Goal: Task Accomplishment & Management: Manage account settings

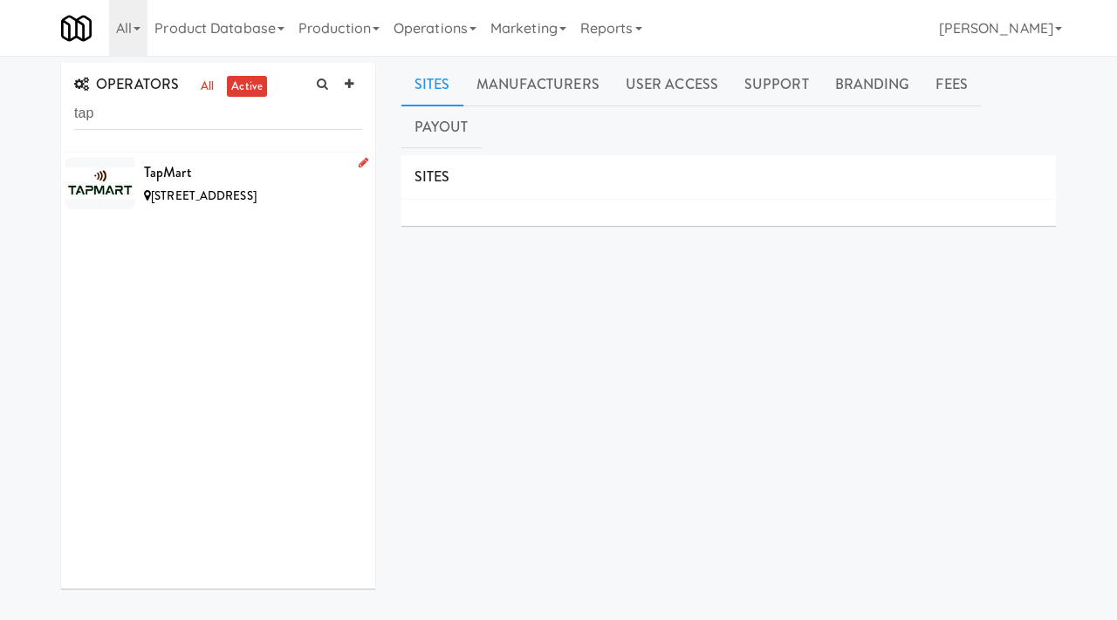
click at [165, 157] on li "TapMart [STREET_ADDRESS]" at bounding box center [218, 183] width 314 height 61
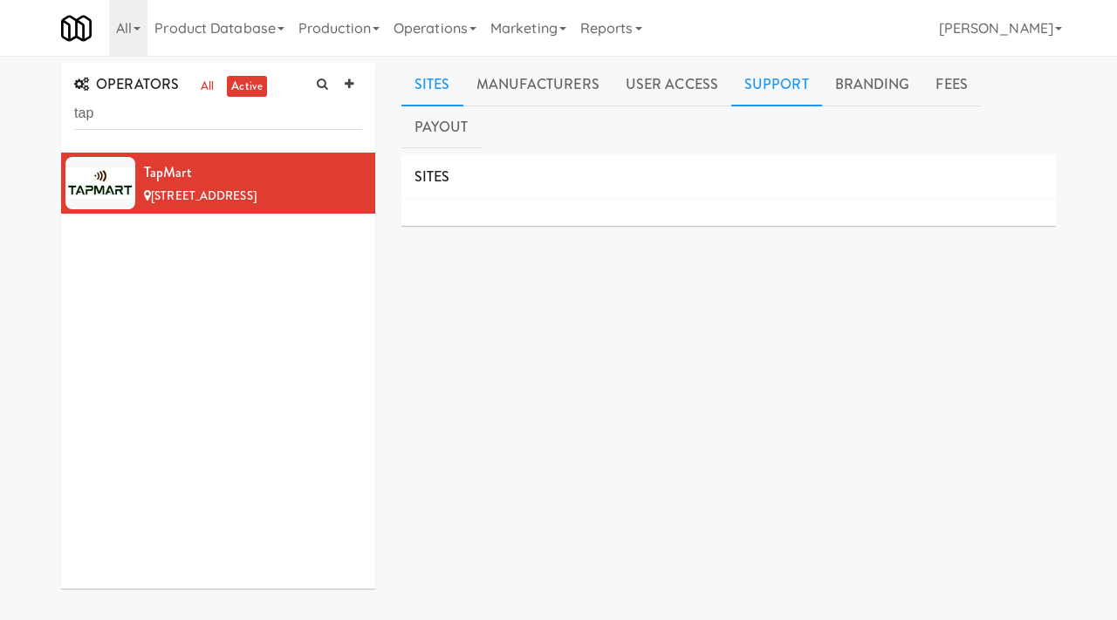
click at [775, 81] on link "Support" at bounding box center [776, 85] width 91 height 44
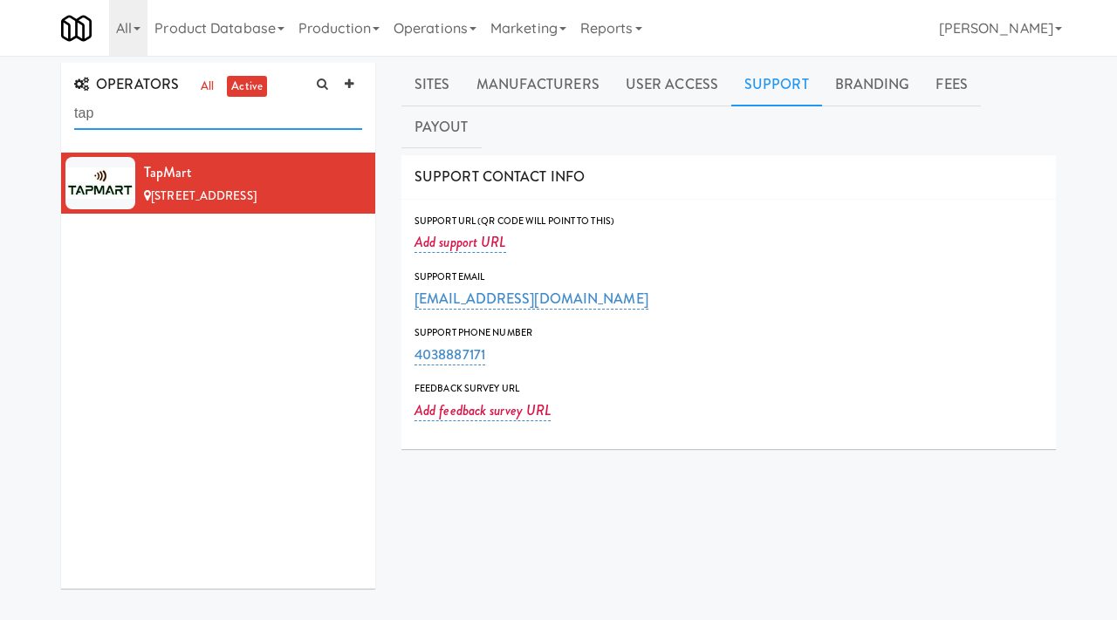
click at [127, 113] on input "tap" at bounding box center [218, 114] width 288 height 32
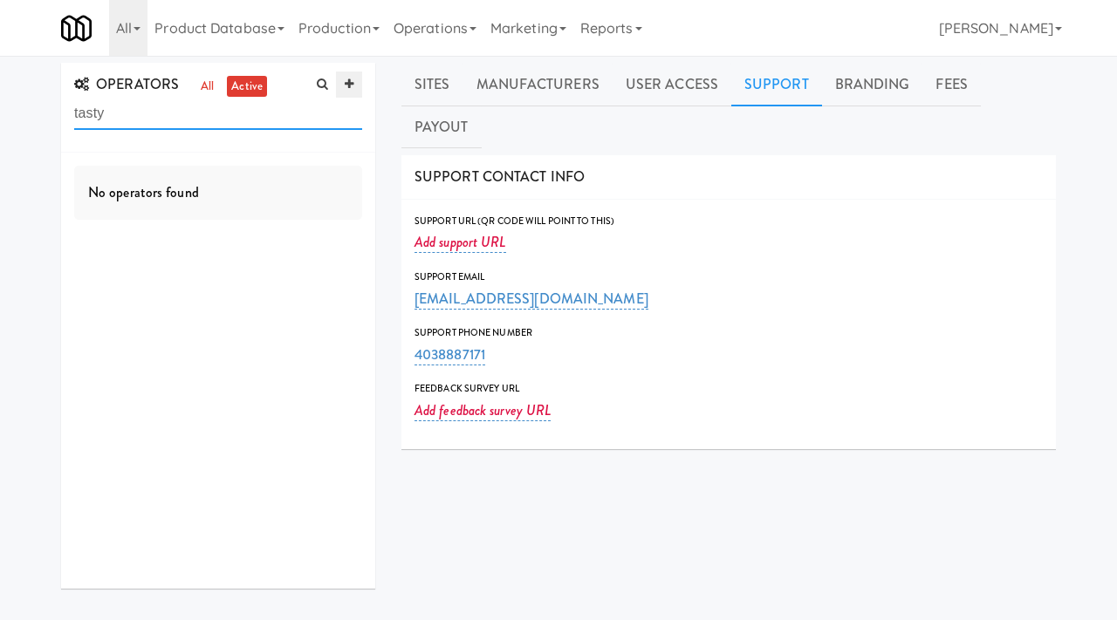
type input "tasty"
click at [346, 80] on icon at bounding box center [349, 84] width 9 height 11
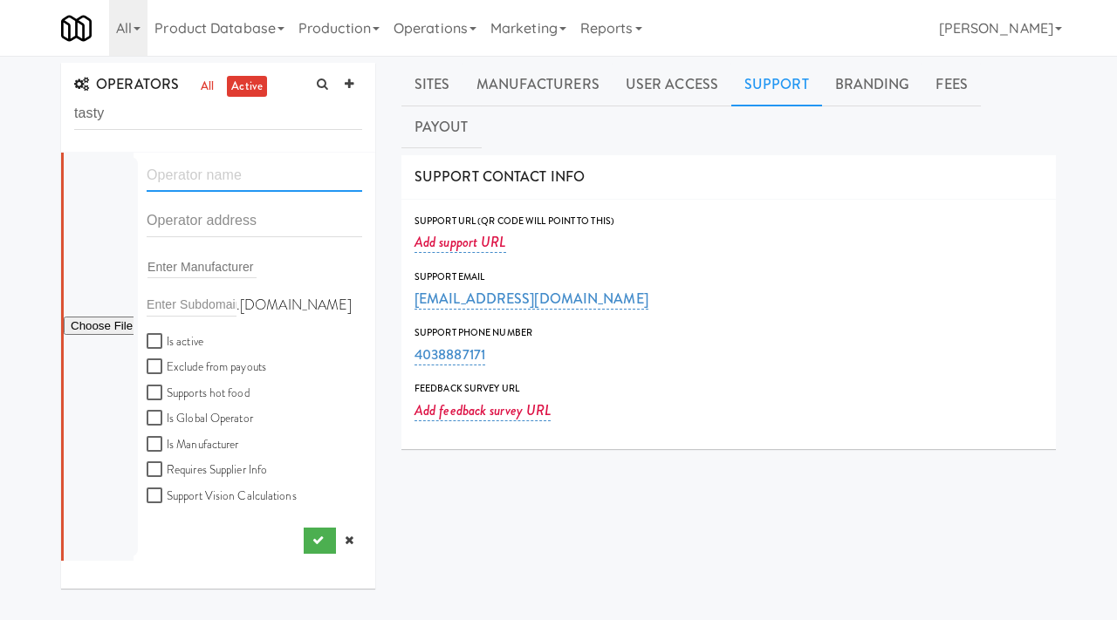
click at [192, 170] on input "text" at bounding box center [255, 176] width 216 height 32
paste input "Tasty Food Guys"
type input "Tasty Food Guys"
click at [168, 225] on input "text" at bounding box center [255, 221] width 216 height 32
paste input "6094 Las Colinas Cir"
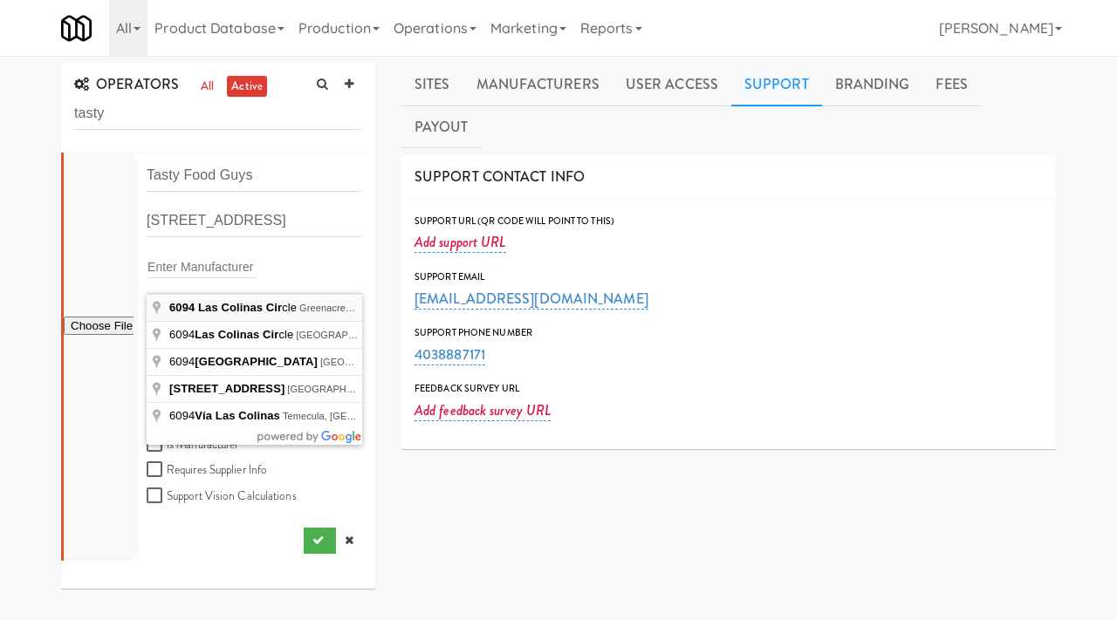
type input "6094 Las Colinas Circle, Greenacres, FL, USA"
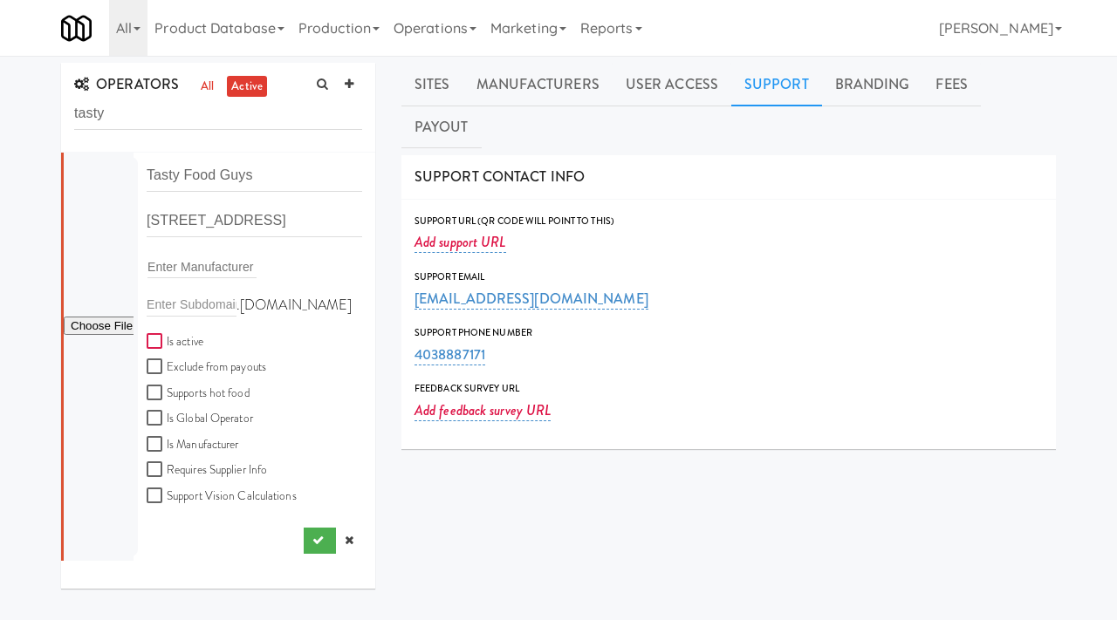
click at [153, 346] on input "Is active" at bounding box center [157, 342] width 20 height 14
checkbox input "true"
click at [315, 533] on button "submit" at bounding box center [320, 541] width 32 height 26
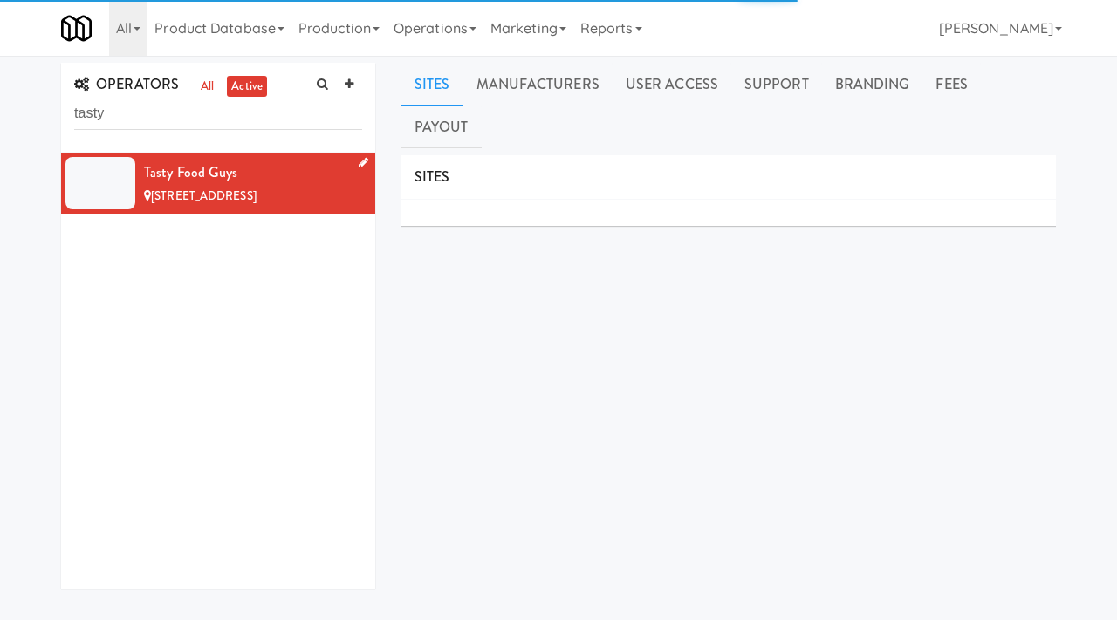
click at [361, 162] on icon at bounding box center [364, 162] width 10 height 11
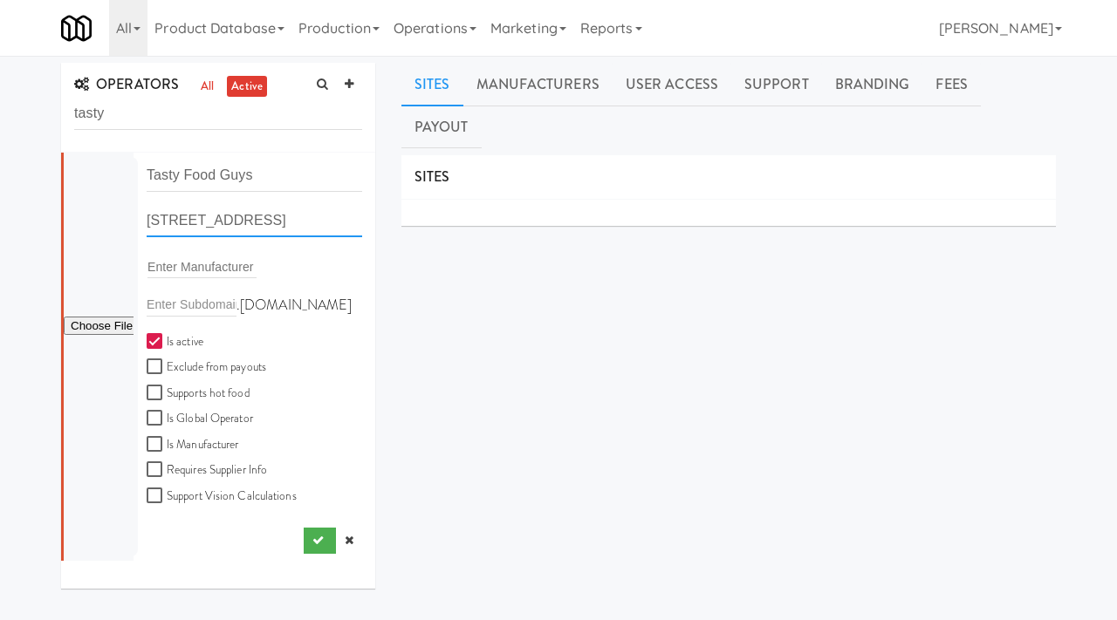
click at [296, 220] on input "6094 Las Colinas Cir, Greenacres FL" at bounding box center [255, 221] width 216 height 32
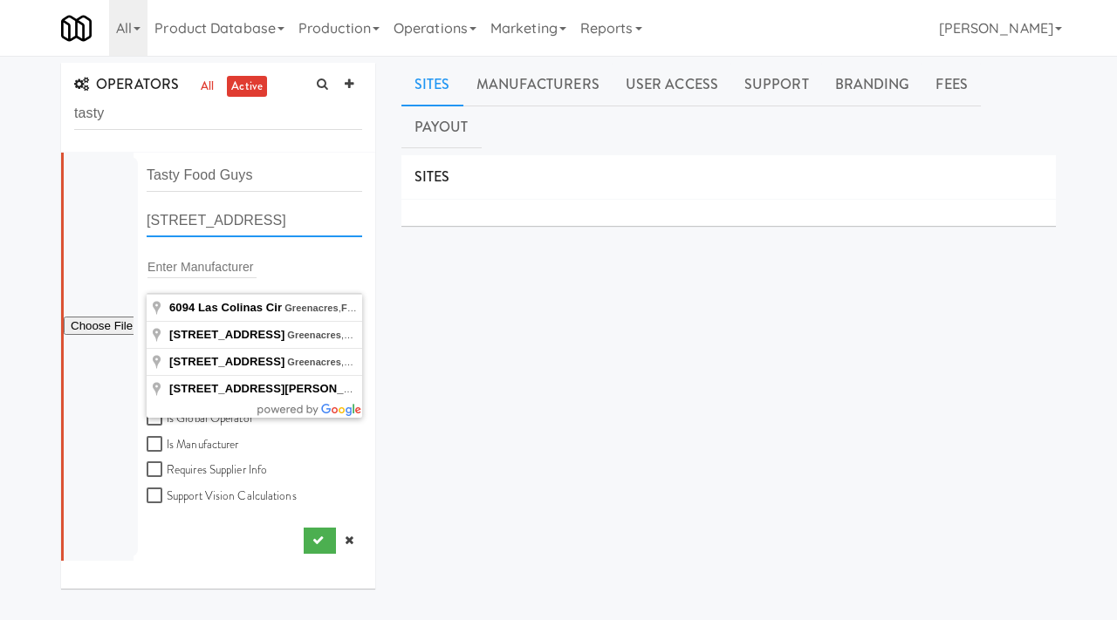
paste input "text"
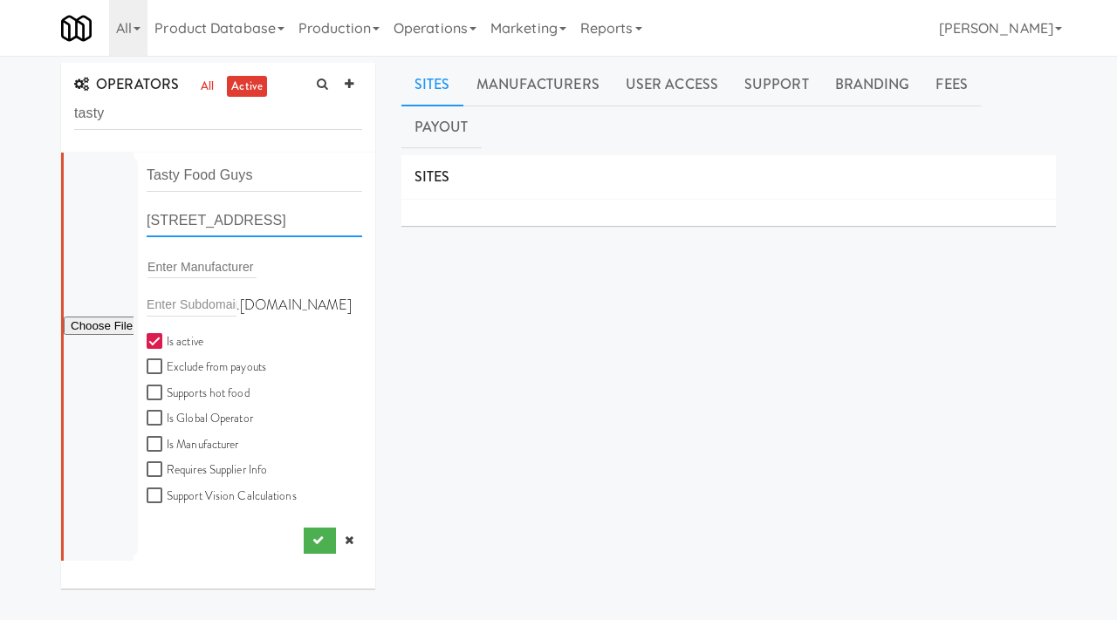
click at [339, 227] on input "6094 Avenida De Las Colinas, Lake Havasu City, AZ, USA" at bounding box center [255, 221] width 216 height 32
click at [250, 216] on input "6094 Avenida De Las Colinas, Lake Havasu City, AZ, USA" at bounding box center [255, 221] width 216 height 32
paste input "Las Colinas Cir"
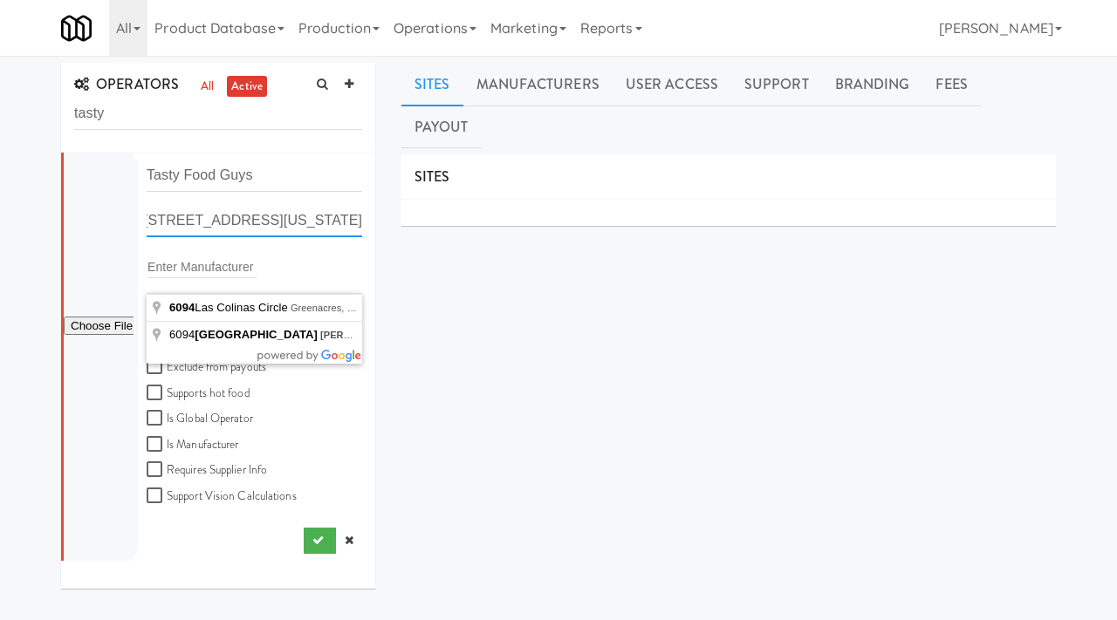
scroll to position [0, 50]
click at [211, 262] on input "text" at bounding box center [201, 267] width 109 height 23
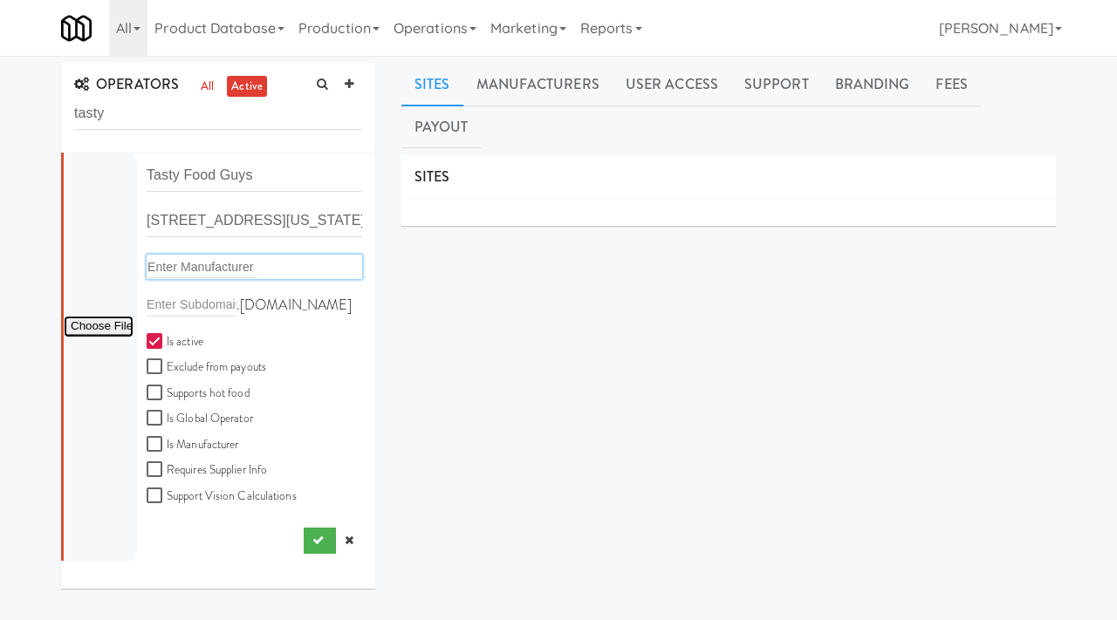
click at [97, 326] on input "file" at bounding box center [99, 327] width 70 height 22
click at [193, 228] on input "6094 Las Colinas Cir Lake Worth, Florida" at bounding box center [255, 221] width 216 height 32
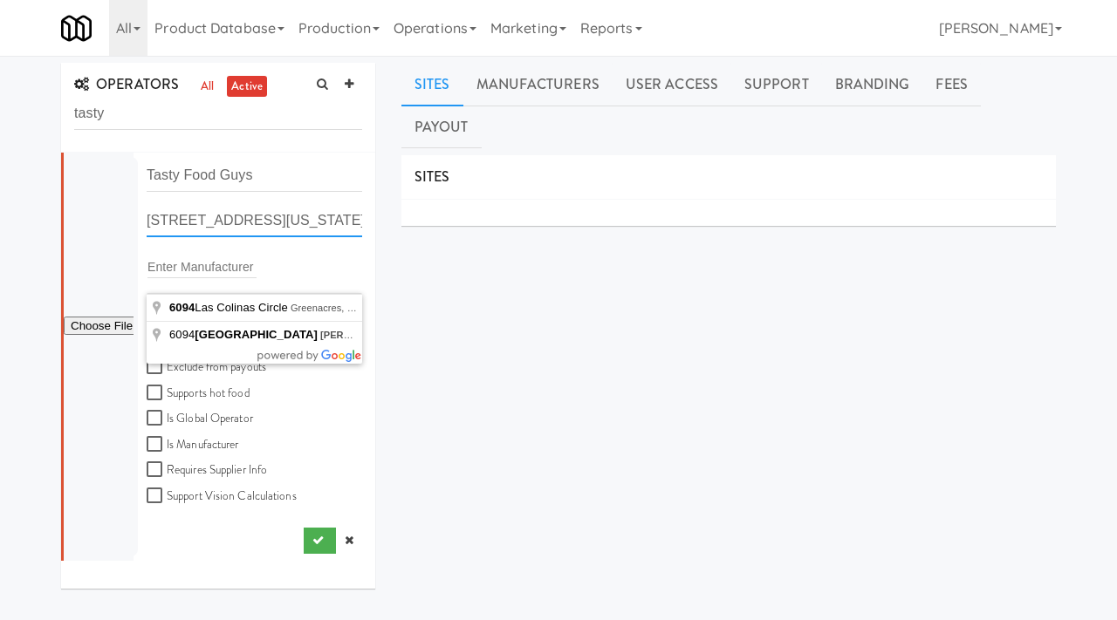
paste input "text"
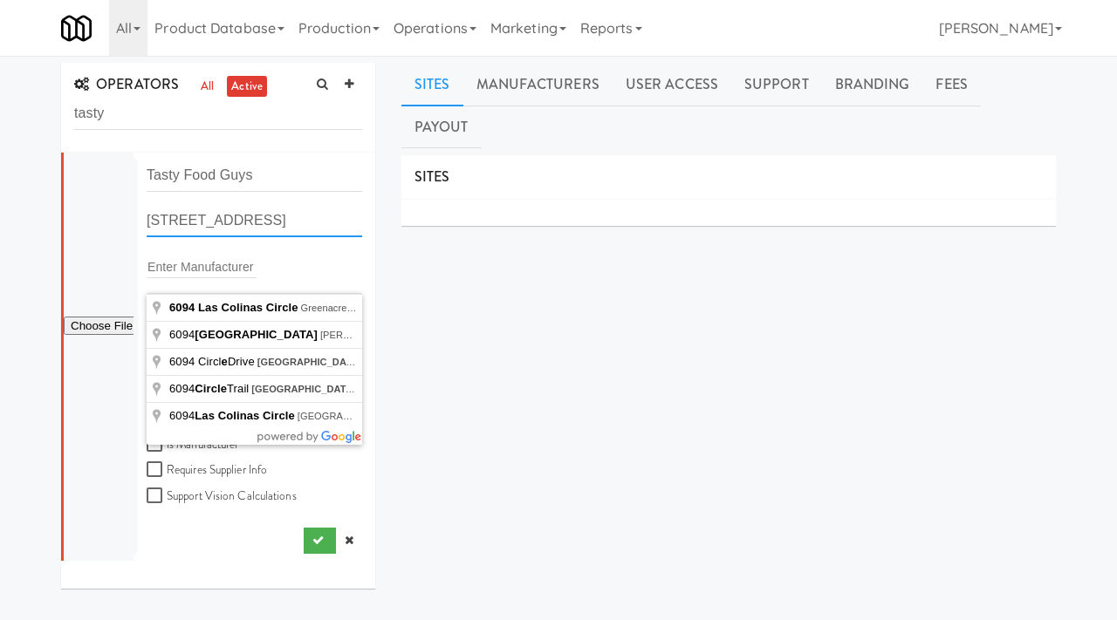
scroll to position [0, 44]
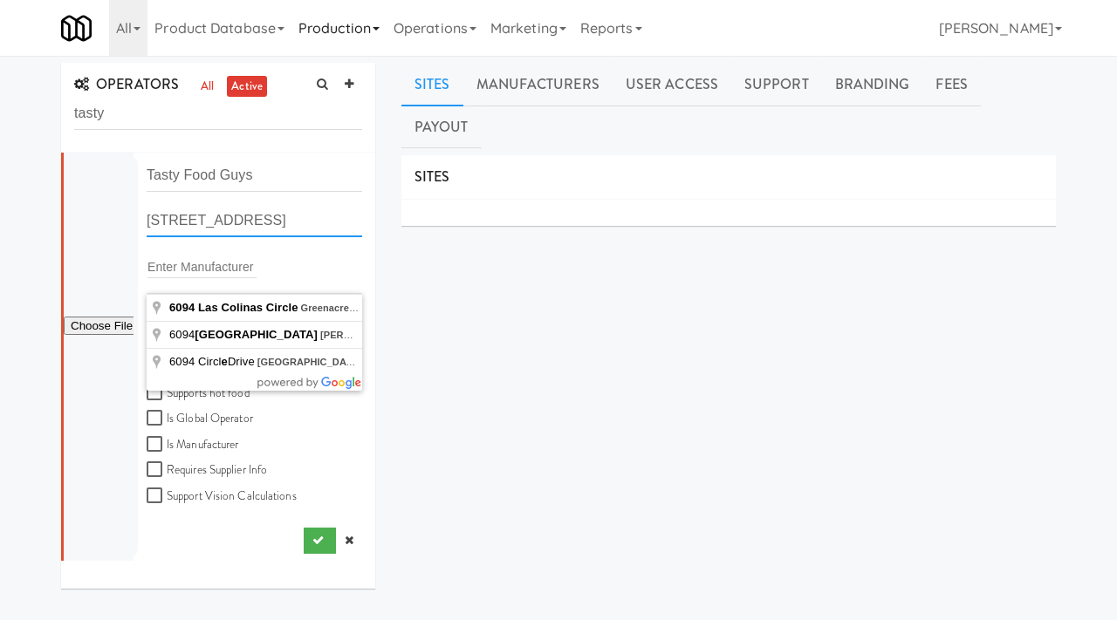
type input "6094 Las Colinas Circle, Lake Worth, FL"
click at [106, 329] on input "file" at bounding box center [99, 327] width 70 height 22
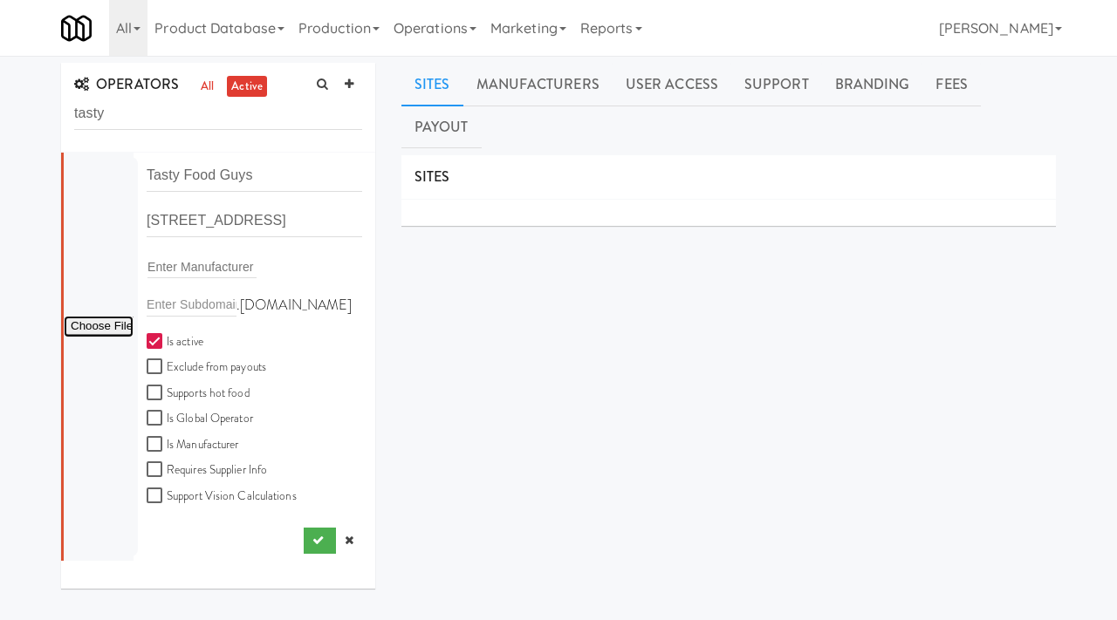
type input "C:\fakepath\Screenshot 2025-08-12 at 8.38.55 AM.png"
click at [308, 549] on button "submit" at bounding box center [320, 541] width 32 height 26
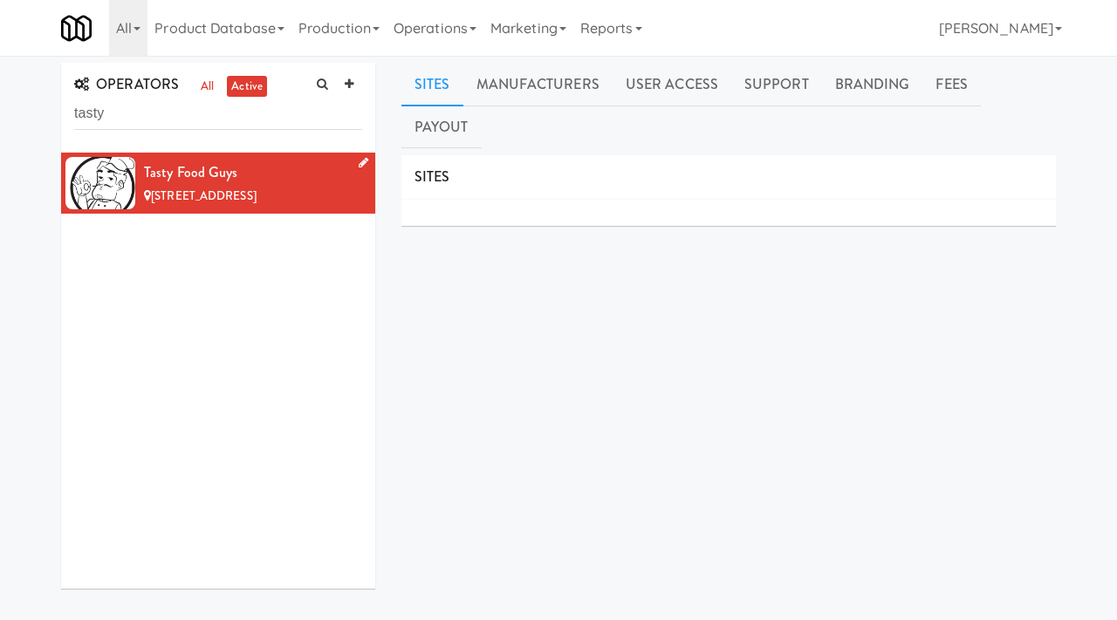
click at [367, 161] on icon at bounding box center [364, 162] width 10 height 11
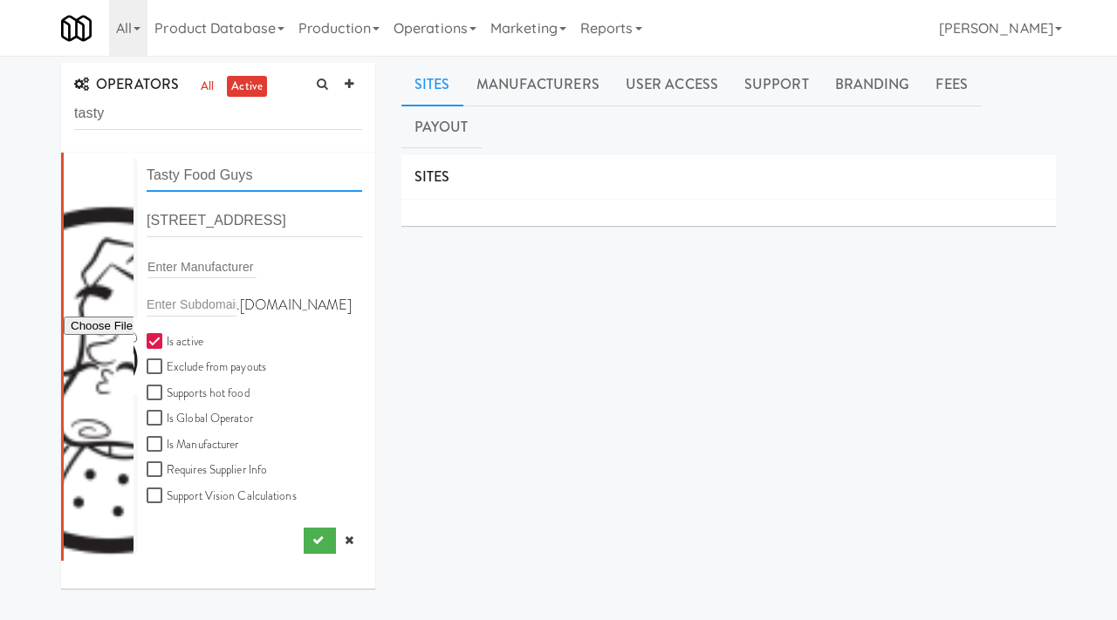
click at [311, 175] on input "Tasty Food Guys" at bounding box center [255, 176] width 216 height 32
click at [288, 226] on input "6094 Avenida De Las Colinas, Lake Havasu City AZ" at bounding box center [255, 221] width 216 height 32
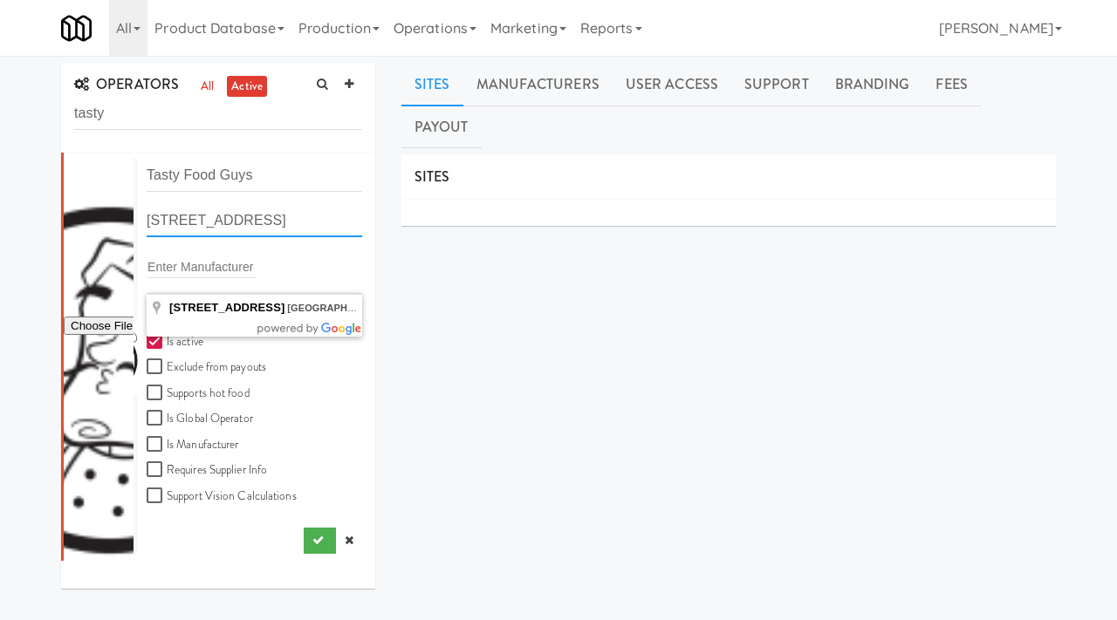
paste input "Las Colinas Cir"
click at [333, 220] on input "6094 Las Colinas Cir, Greenacres, FL, USA" at bounding box center [255, 221] width 216 height 32
drag, startPoint x: 304, startPoint y: 220, endPoint x: 229, endPoint y: 222, distance: 75.1
click at [229, 222] on input "6094 Las Colinas Cir, Greenacres, FL, USA" at bounding box center [255, 221] width 216 height 32
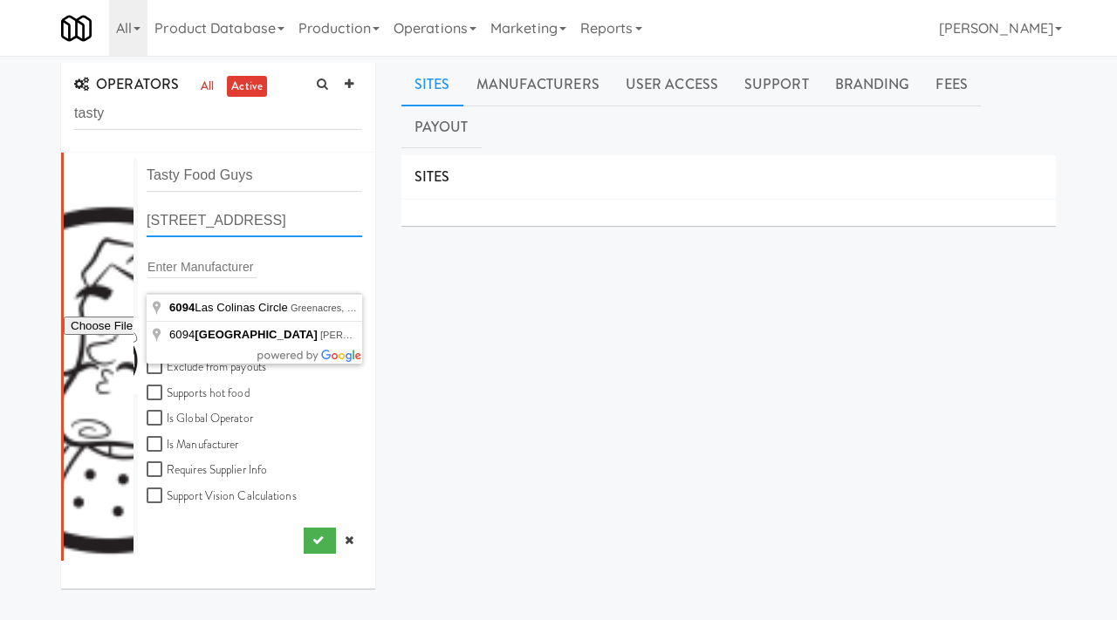
scroll to position [0, 3]
type input "6094 Las Colinas Cir, Lake Worth, FL, USA"
click at [314, 536] on icon "submit" at bounding box center [317, 540] width 11 height 11
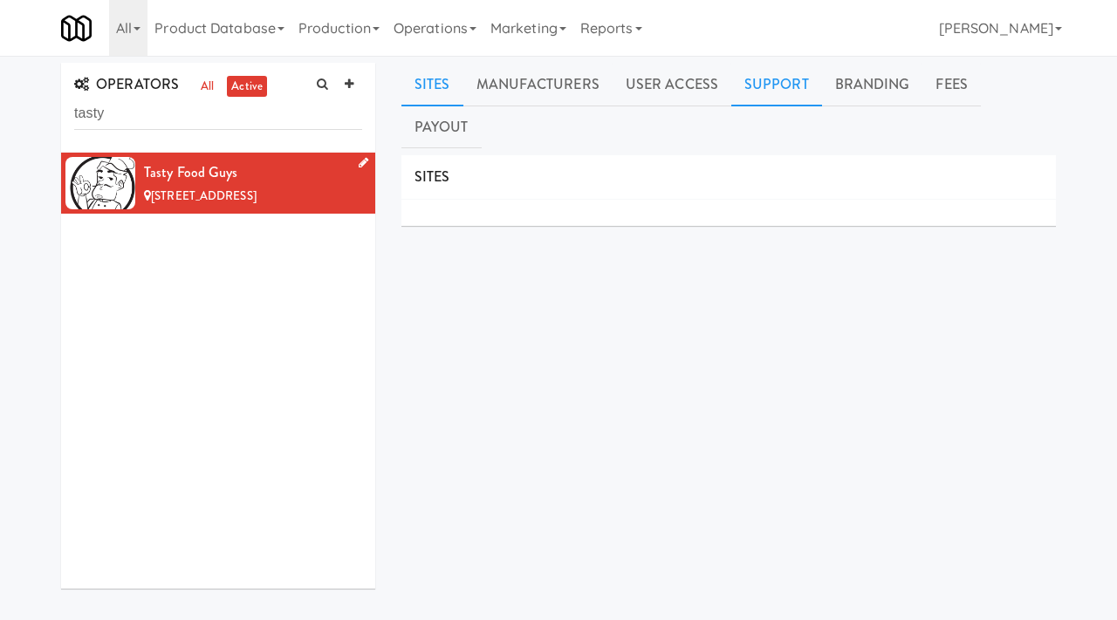
click at [760, 92] on link "Support" at bounding box center [776, 85] width 91 height 44
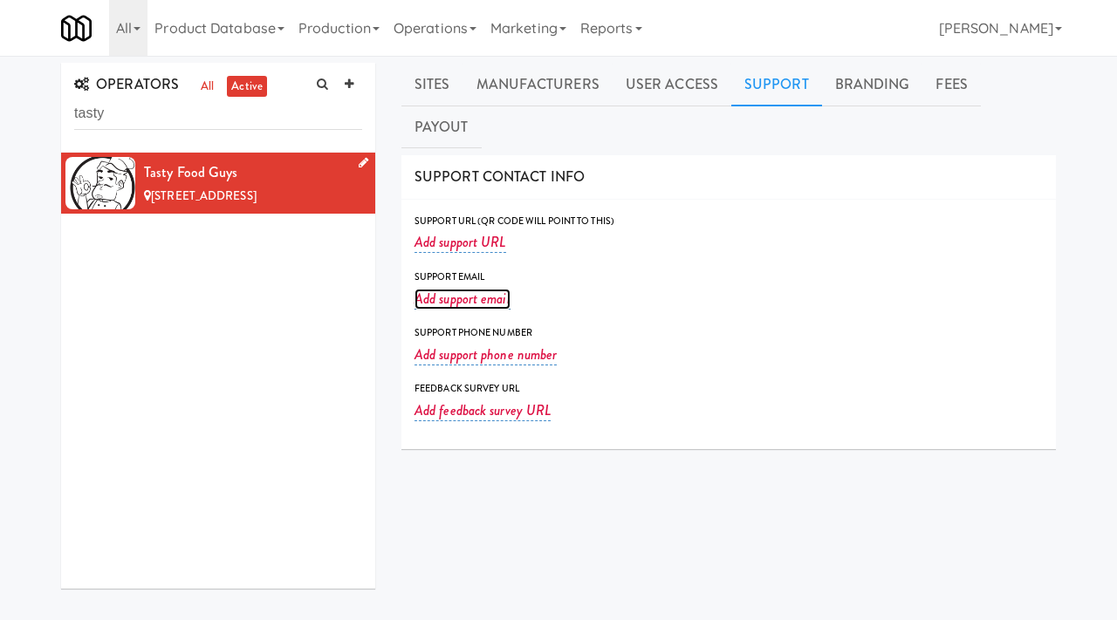
click at [448, 289] on link "Add support email" at bounding box center [462, 299] width 96 height 21
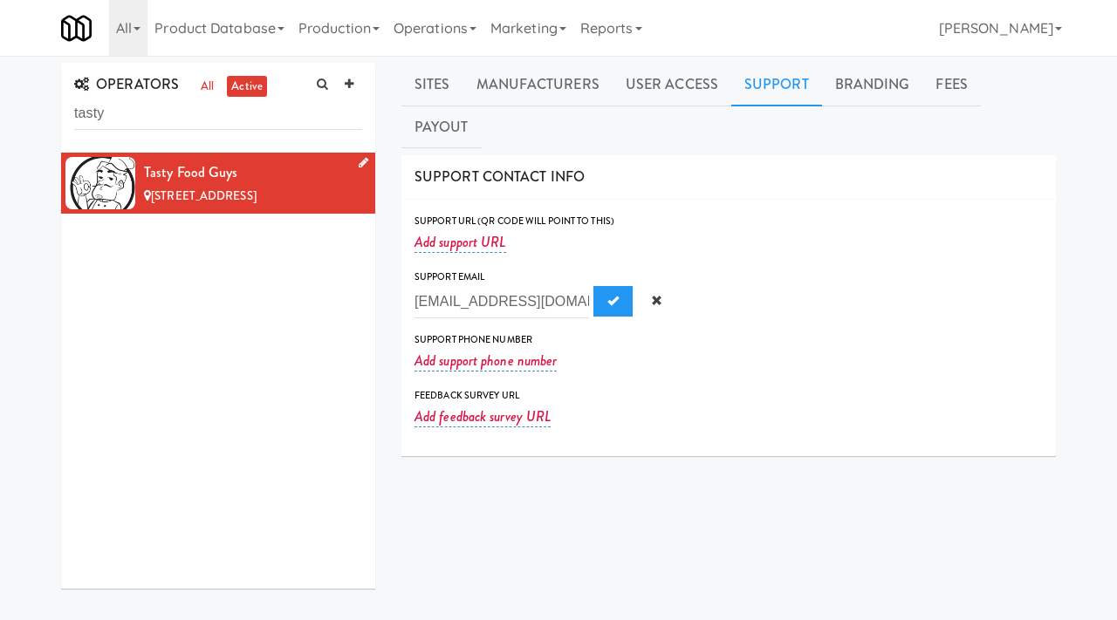
scroll to position [0, 21]
type input "gboyd@tastyfoodguys.com"
click at [607, 295] on span "Submit" at bounding box center [612, 300] width 11 height 11
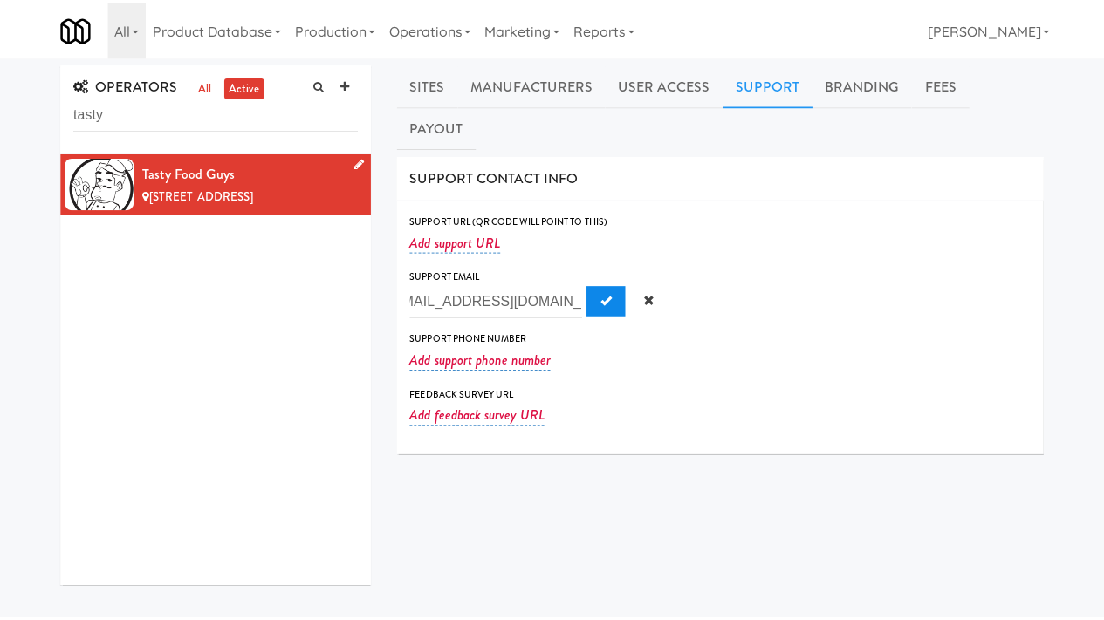
scroll to position [0, 0]
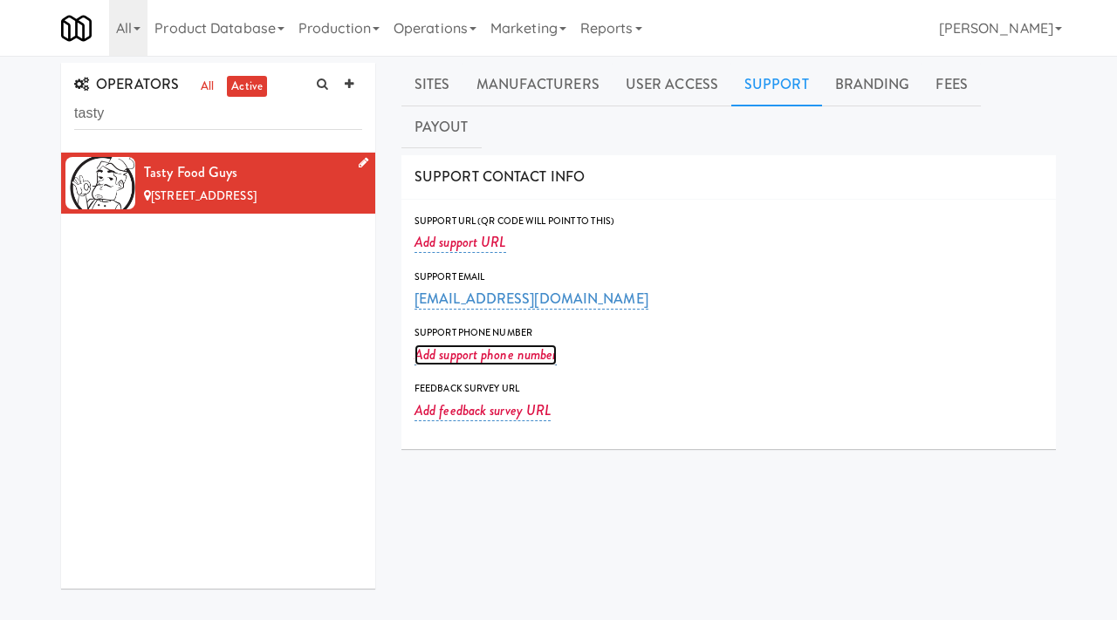
click at [495, 345] on link "Add support phone number" at bounding box center [485, 355] width 142 height 21
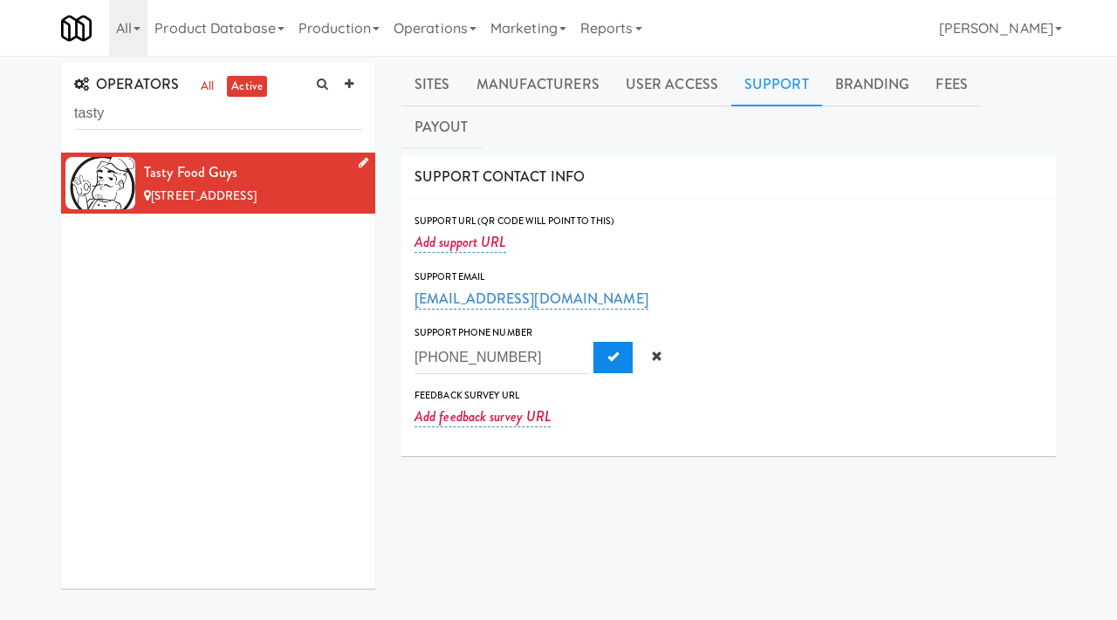
type input "561-203-5339"
click at [593, 342] on button "Submit" at bounding box center [612, 357] width 39 height 31
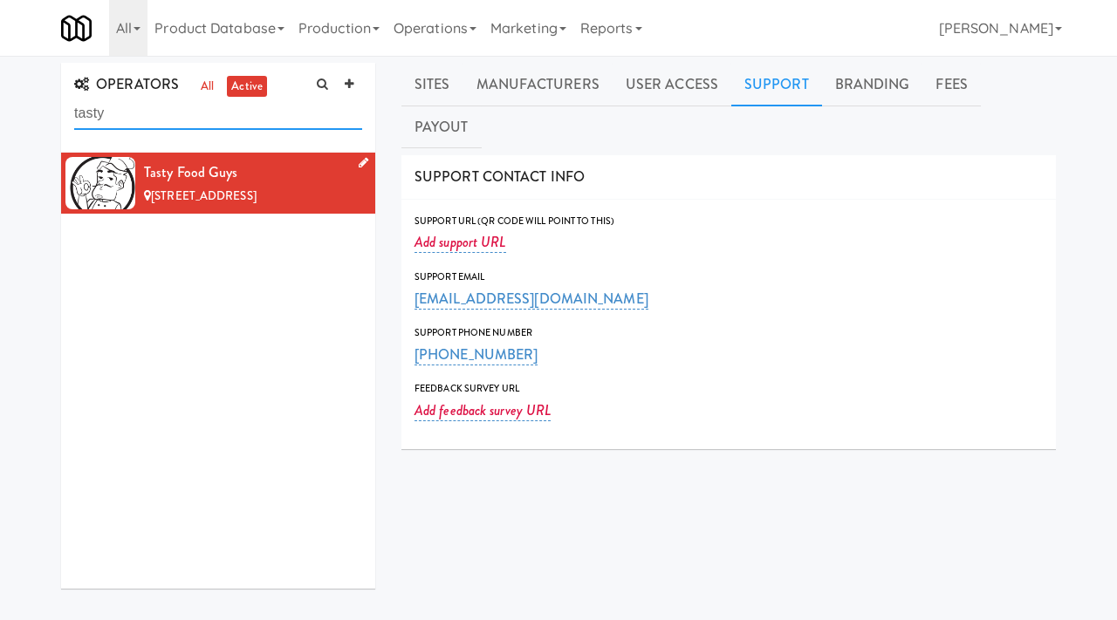
click at [149, 110] on input "tasty" at bounding box center [218, 114] width 288 height 32
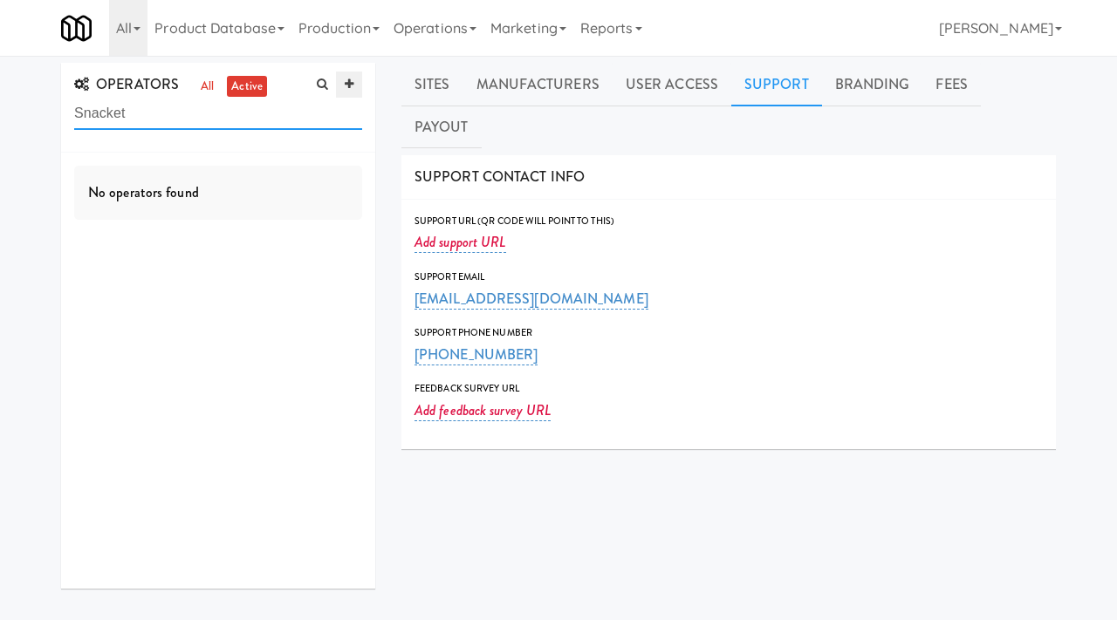
type input "Snacket"
click at [352, 85] on icon at bounding box center [349, 84] width 9 height 11
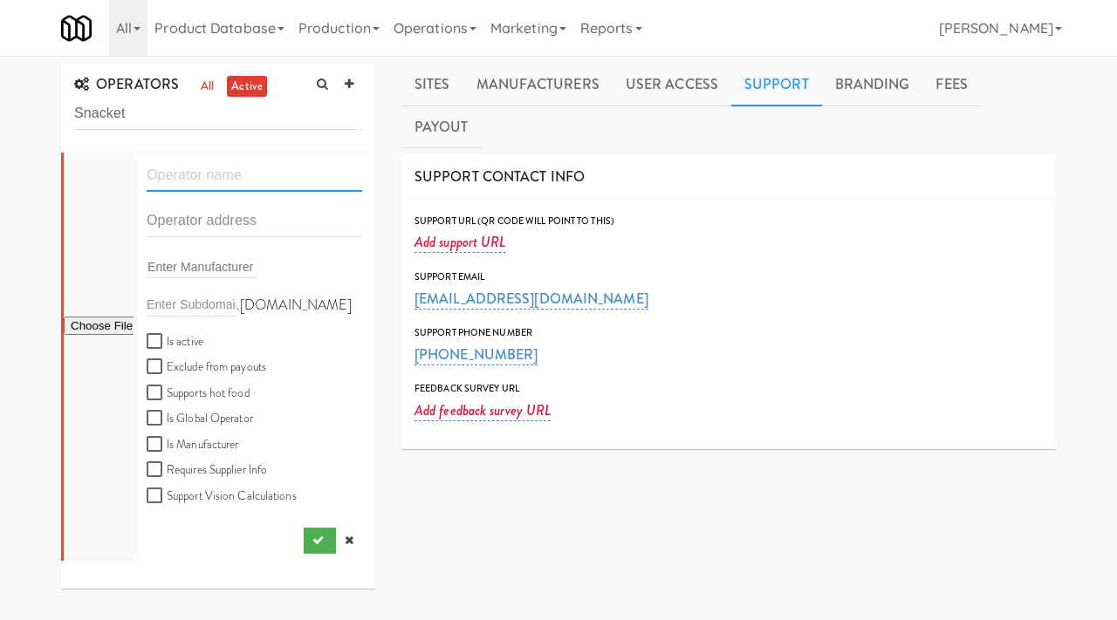
click at [220, 184] on input "text" at bounding box center [255, 176] width 216 height 32
type input "Snacket"
click at [189, 229] on input "text" at bounding box center [255, 221] width 216 height 32
paste input "1408 N Wicklow rd"
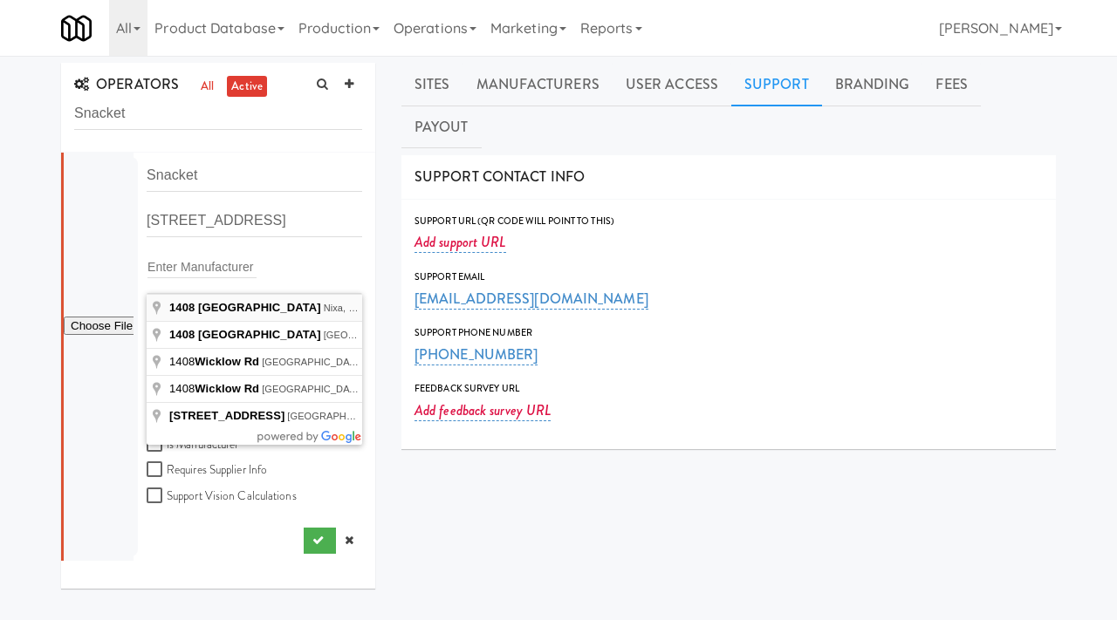
type input "1408 North Wicklow Road, Nixa, MO, USA"
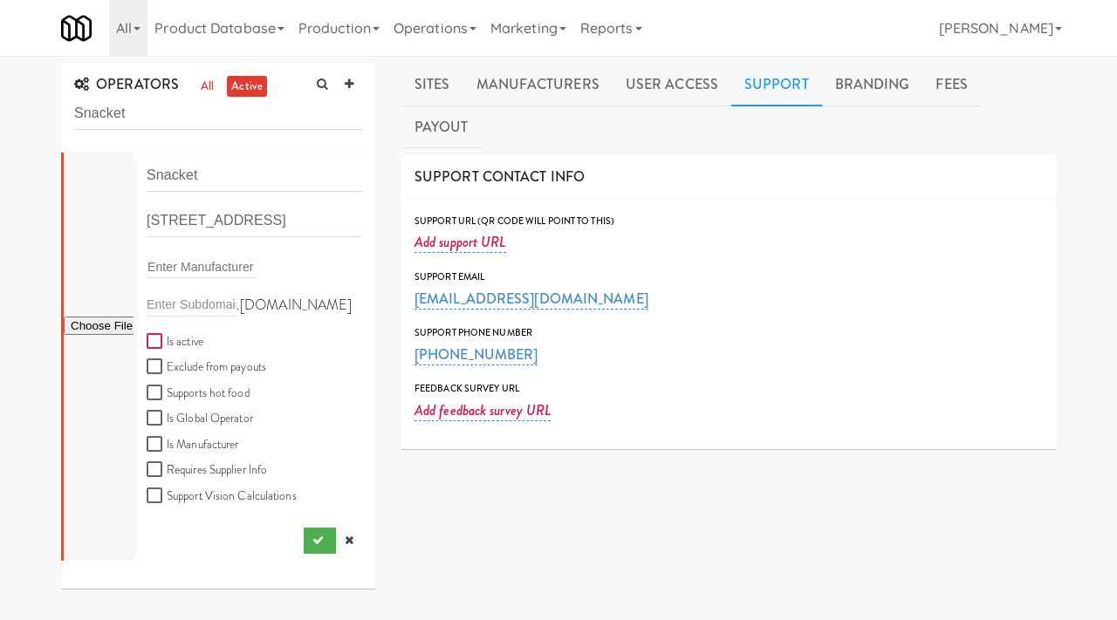
click at [152, 339] on input "Is active" at bounding box center [157, 342] width 20 height 14
checkbox input "true"
click at [95, 327] on input "file" at bounding box center [99, 327] width 70 height 22
click at [98, 318] on input "file" at bounding box center [99, 327] width 70 height 22
type input "C:\fakepath\7bfe7b55-2d1d-40a9-a011-6d07f50b4d6b-0-2logo___dark_icon__270_x_270…"
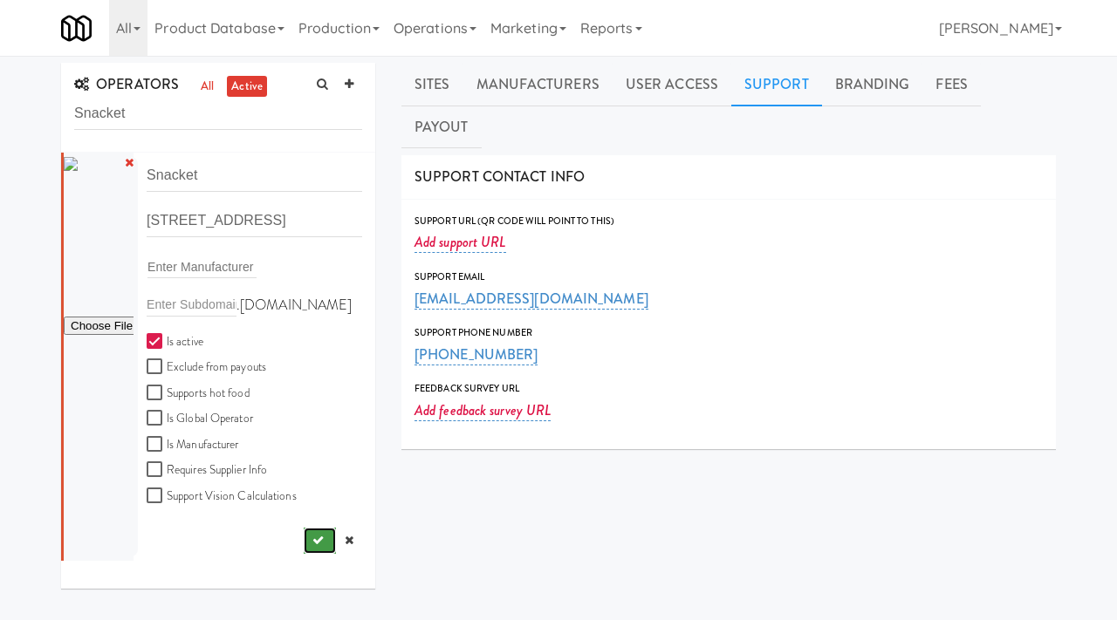
click at [307, 533] on button "submit" at bounding box center [320, 541] width 32 height 26
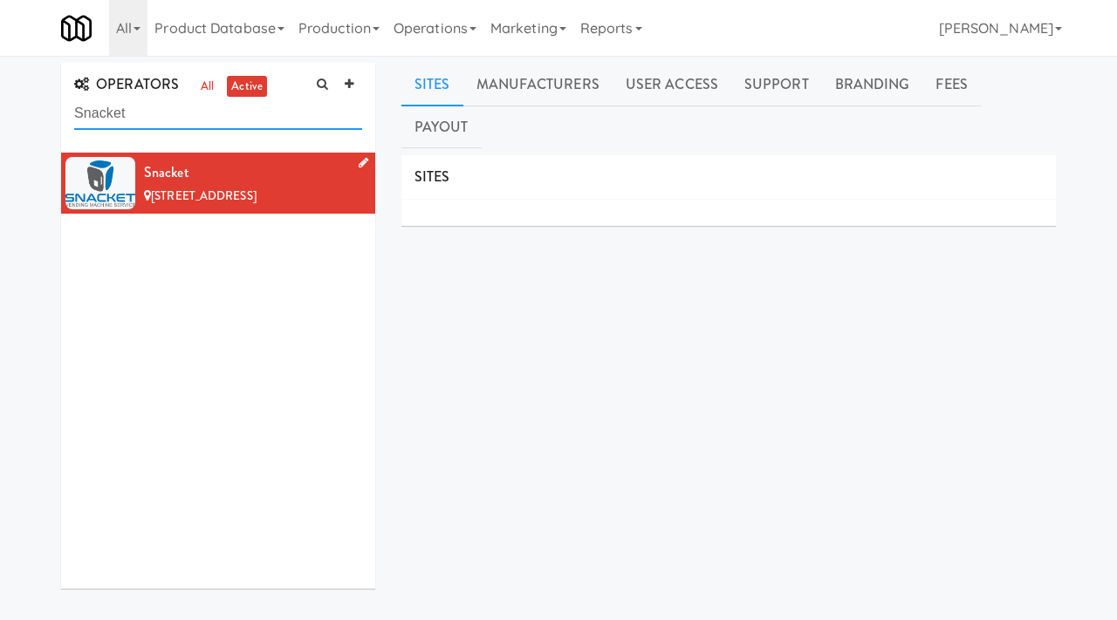
click at [247, 119] on input "Snacket" at bounding box center [218, 114] width 288 height 32
click at [210, 87] on link "all" at bounding box center [207, 87] width 22 height 22
click at [232, 90] on link "active" at bounding box center [247, 87] width 40 height 22
click at [763, 96] on link "Support" at bounding box center [776, 85] width 91 height 44
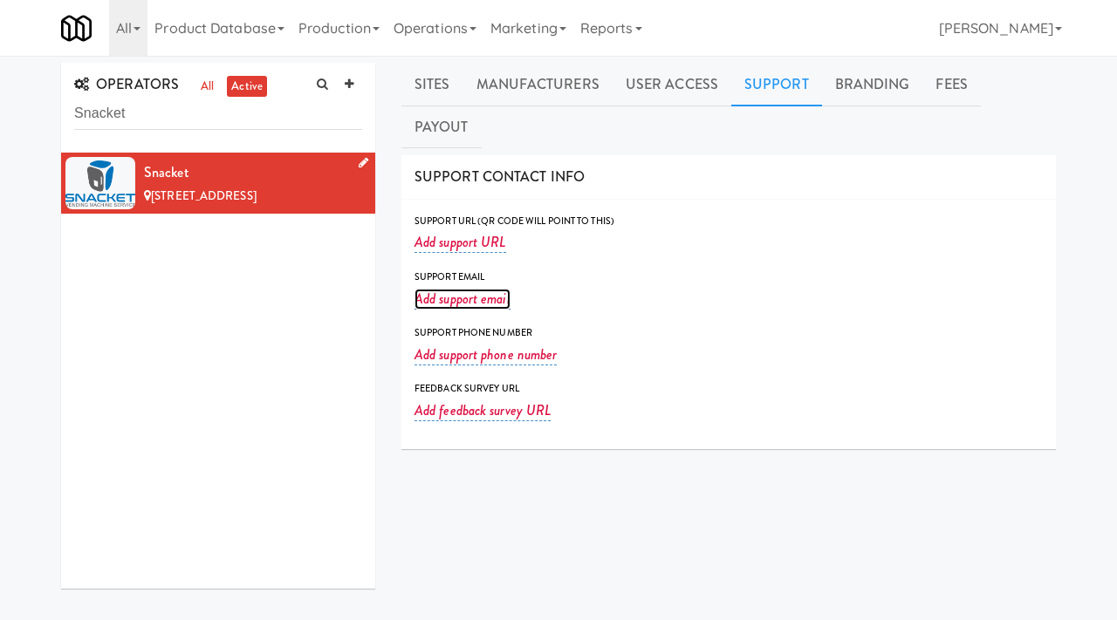
click at [471, 289] on link "Add support email" at bounding box center [462, 299] width 96 height 21
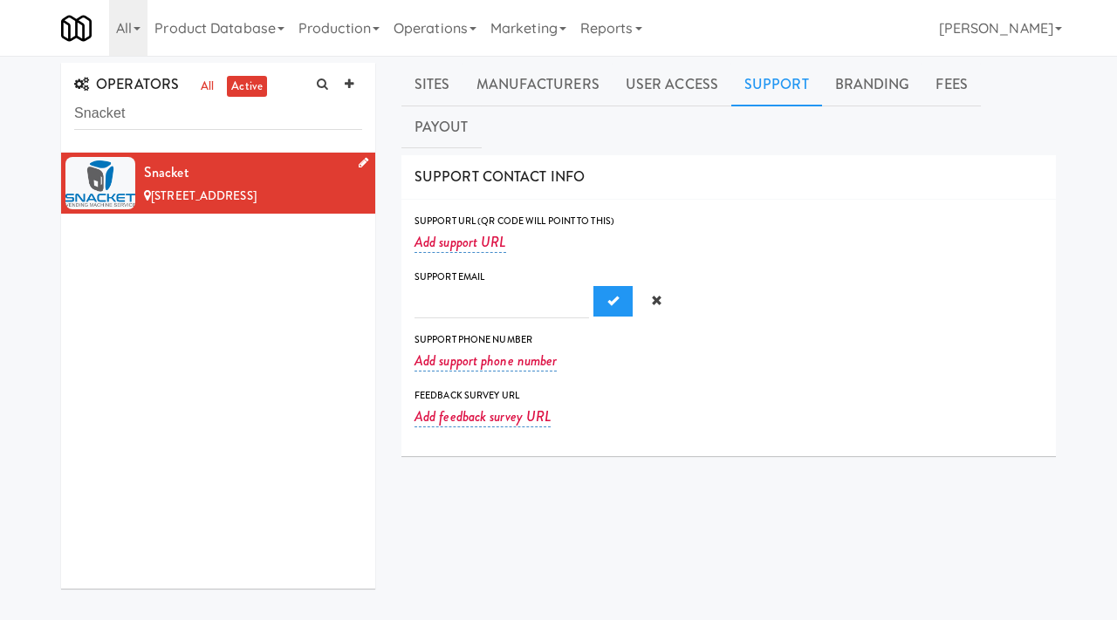
click at [471, 286] on input "text" at bounding box center [501, 302] width 174 height 32
type input "info@snacket.net"
click at [593, 286] on button "Submit" at bounding box center [612, 301] width 39 height 31
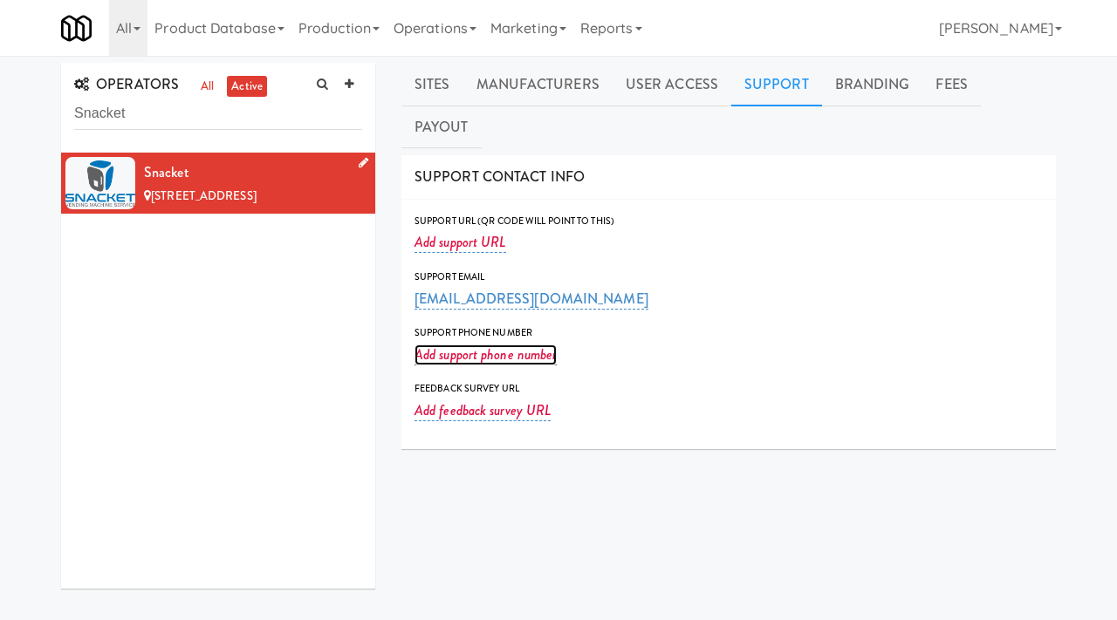
click at [441, 345] on link "Add support phone number" at bounding box center [485, 355] width 142 height 21
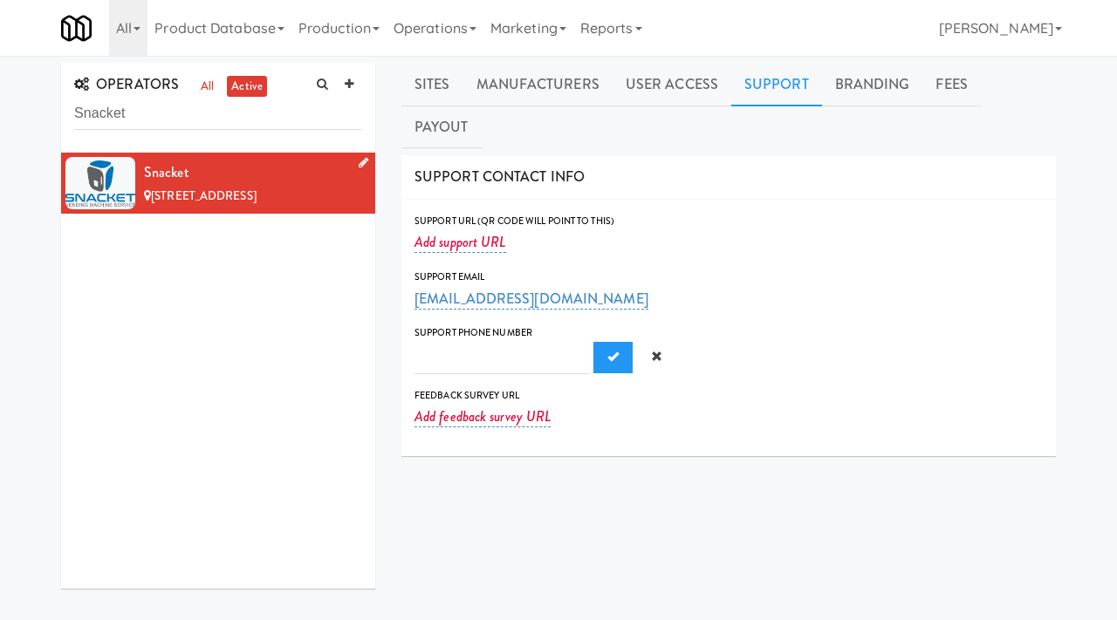
click at [448, 342] on input "text" at bounding box center [501, 358] width 174 height 32
type input "4178271065"
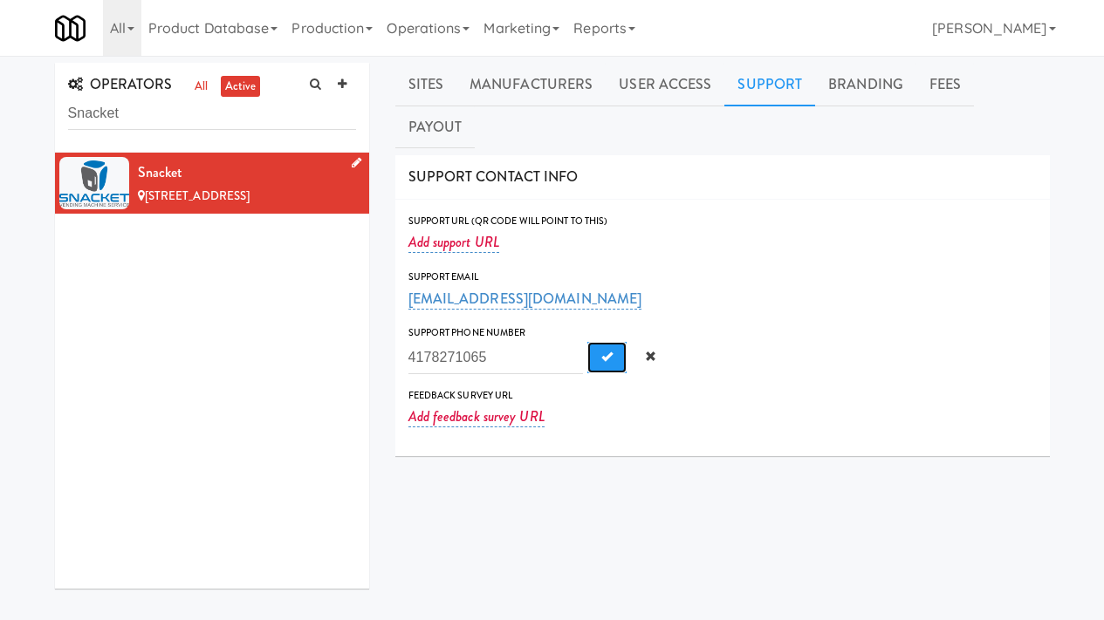
drag, startPoint x: 581, startPoint y: 318, endPoint x: 565, endPoint y: 303, distance: 22.8
click at [587, 342] on button "Submit" at bounding box center [606, 357] width 39 height 31
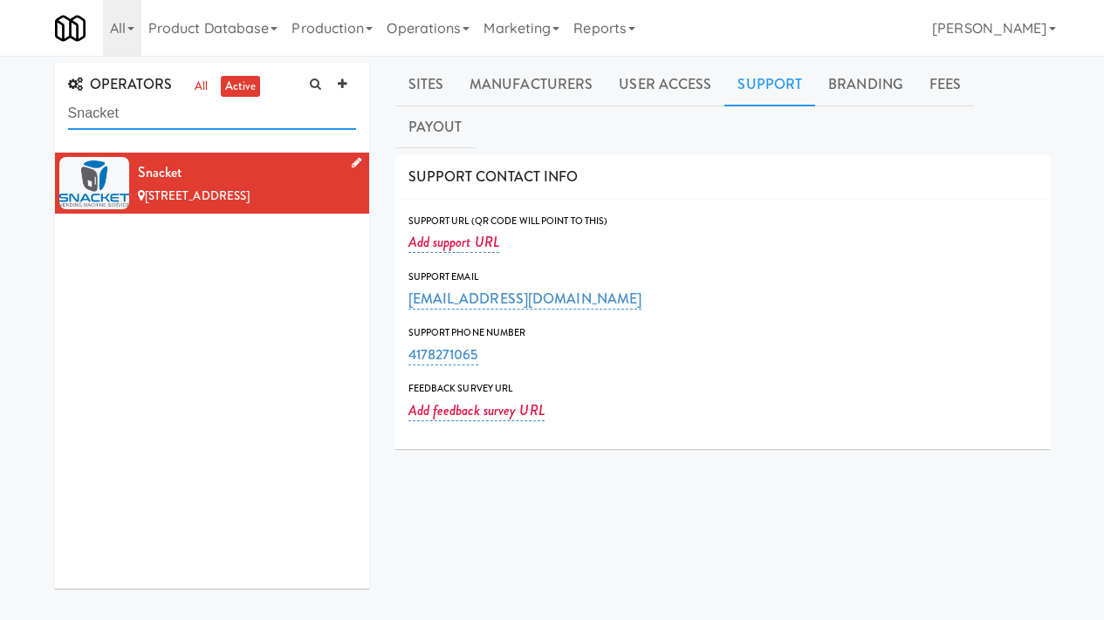
drag, startPoint x: 161, startPoint y: 120, endPoint x: 25, endPoint y: 113, distance: 136.2
click at [22, 115] on div "OPERATORS all active Snacket Snacket 1408 N Wicklow Rd, Nixa MO Sites Manufactu…" at bounding box center [552, 436] width 1104 height 747
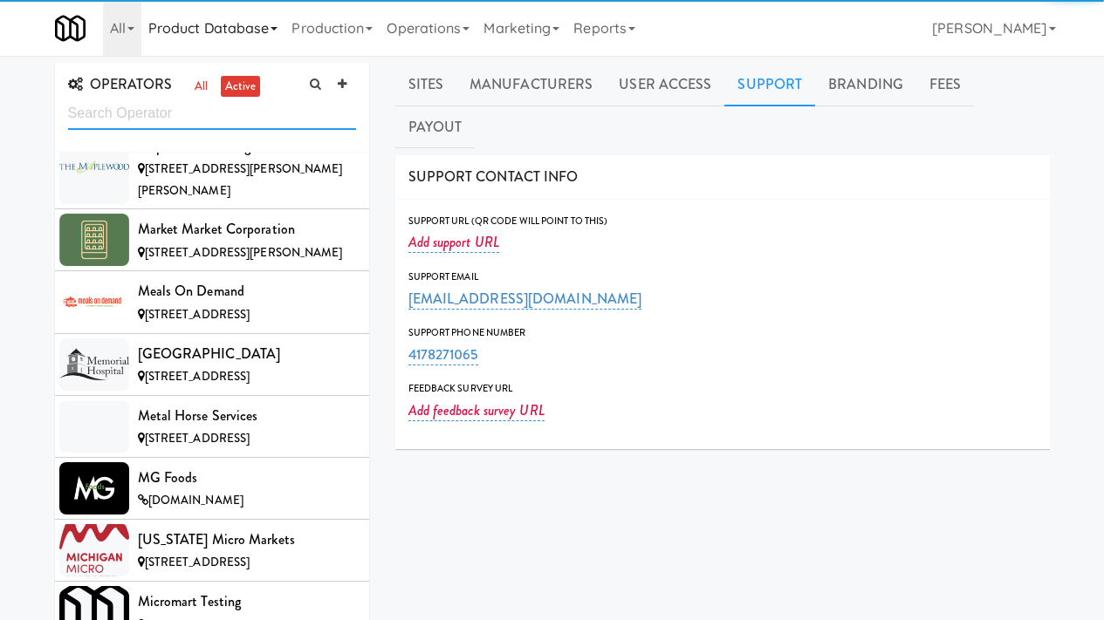
scroll to position [12313, 0]
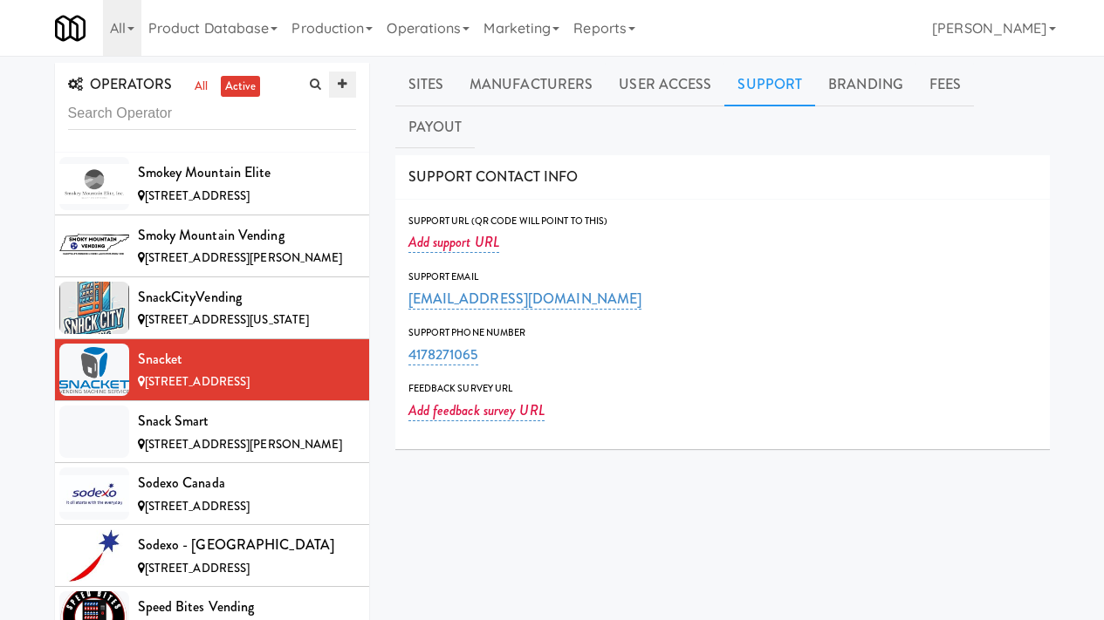
click at [344, 83] on icon at bounding box center [342, 84] width 9 height 11
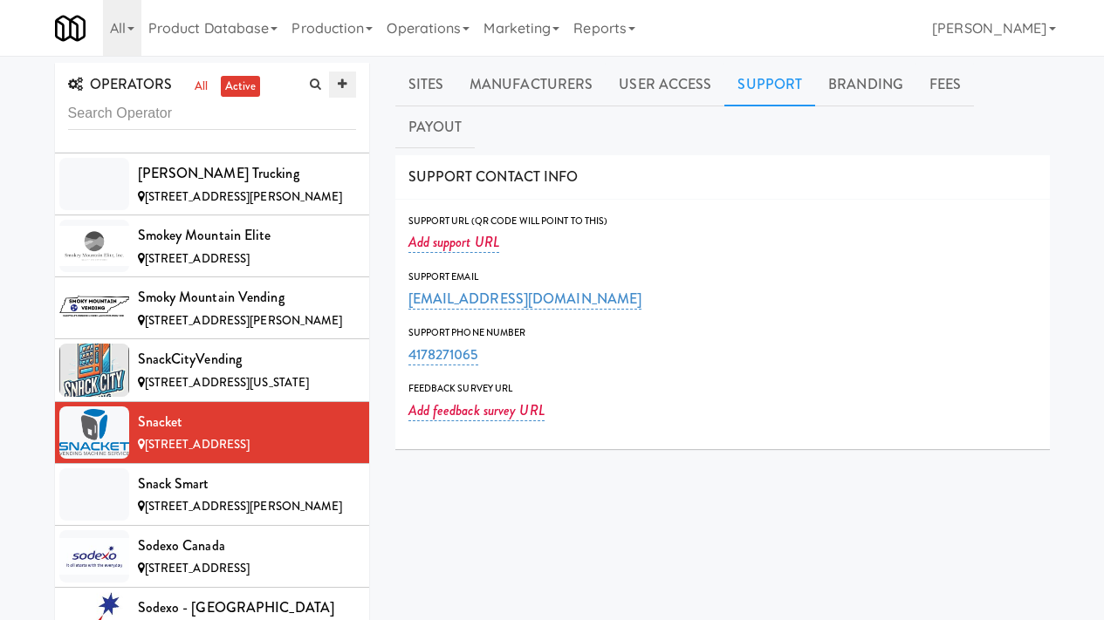
click at [338, 85] on icon at bounding box center [342, 84] width 9 height 11
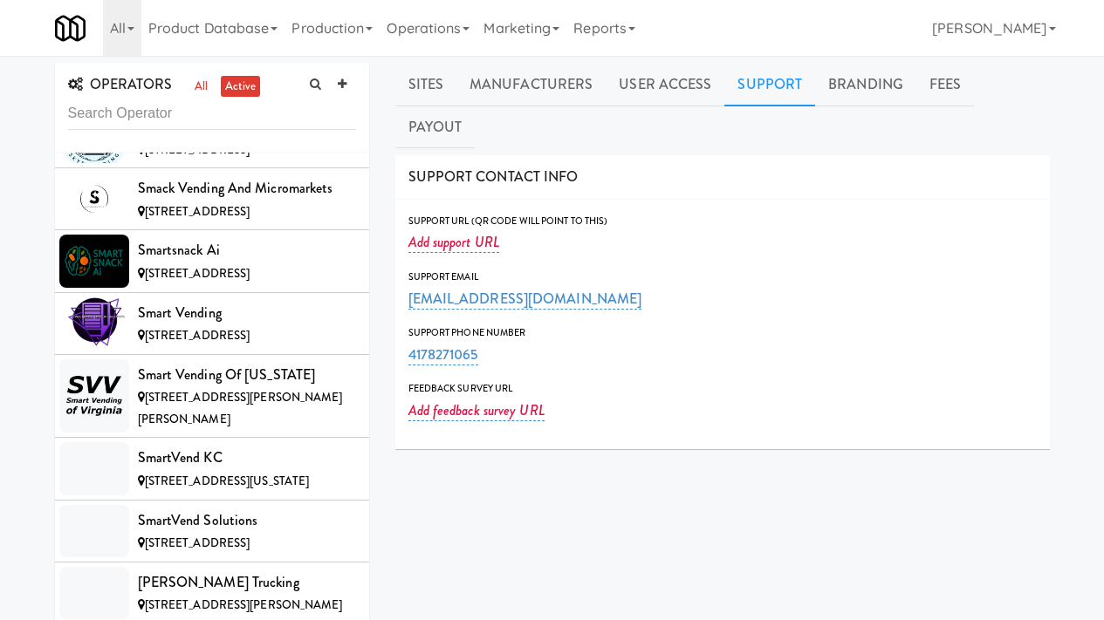
scroll to position [13007, 0]
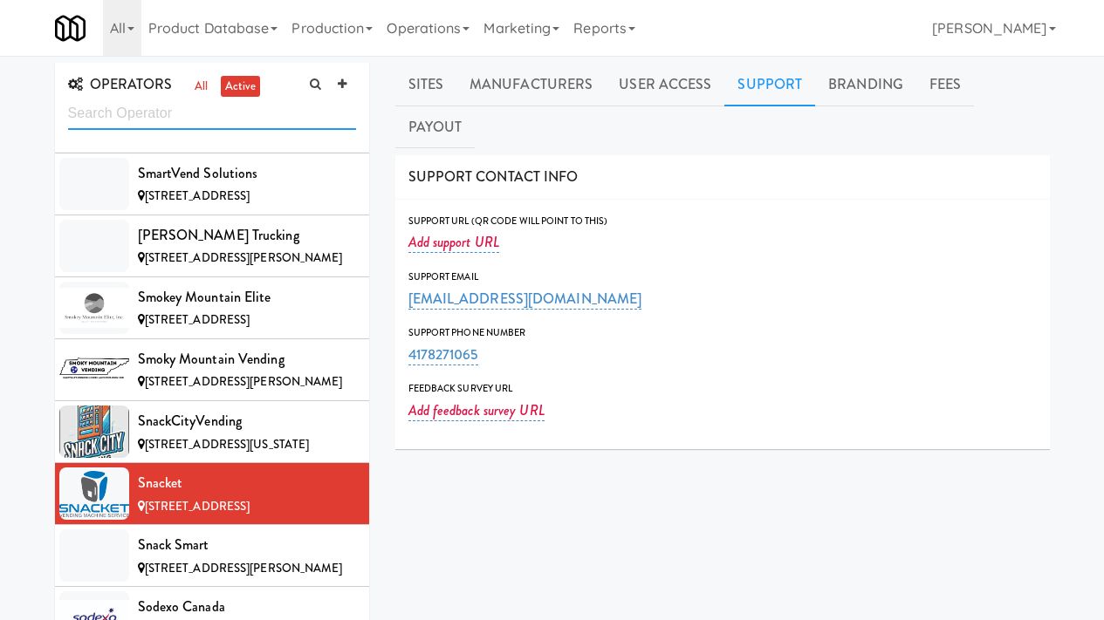
click at [218, 120] on input "text" at bounding box center [212, 114] width 288 height 32
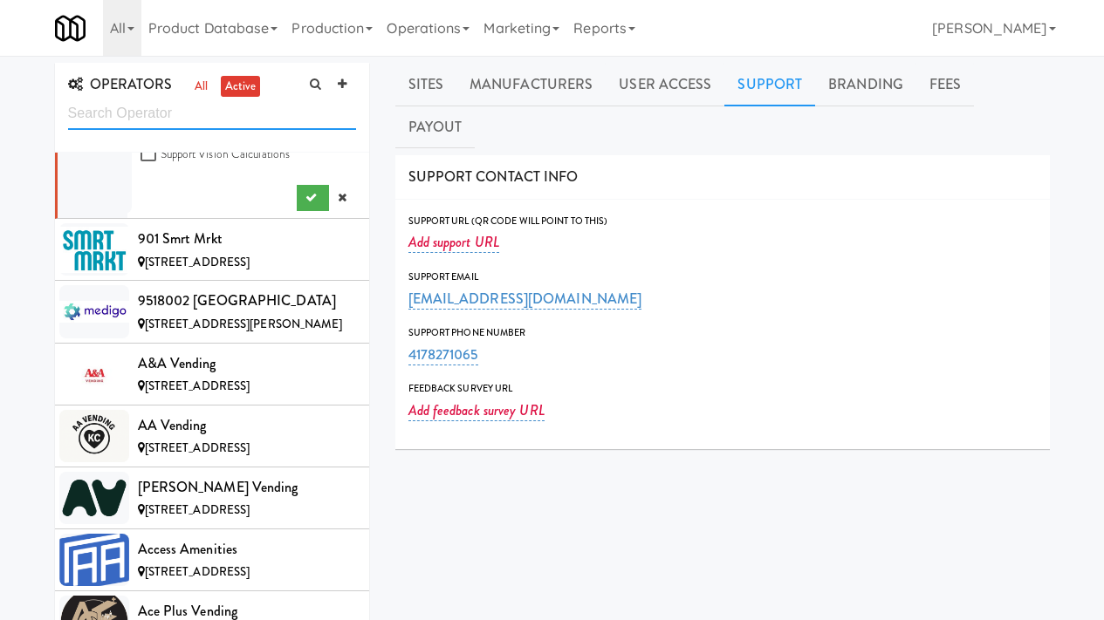
scroll to position [0, 0]
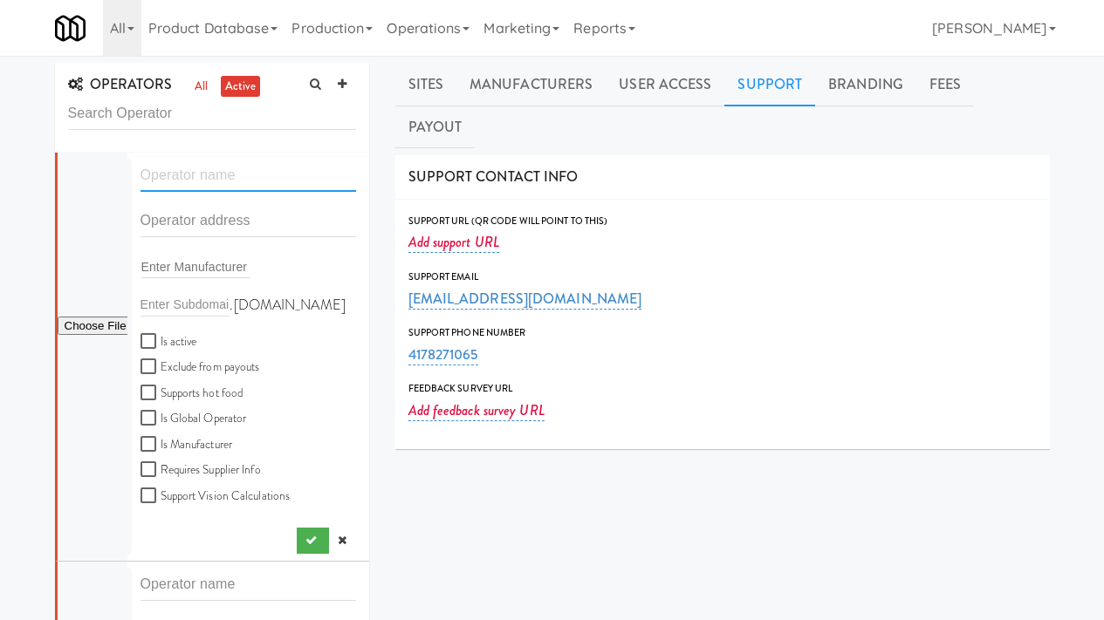
click at [243, 182] on input "text" at bounding box center [248, 176] width 216 height 32
paste input "Fit-N-Fuel Co."
type input "Fit-N-Fuel"
click at [187, 222] on input "text" at bounding box center [248, 221] width 216 height 32
paste input "601 Laguna Blvd SW"
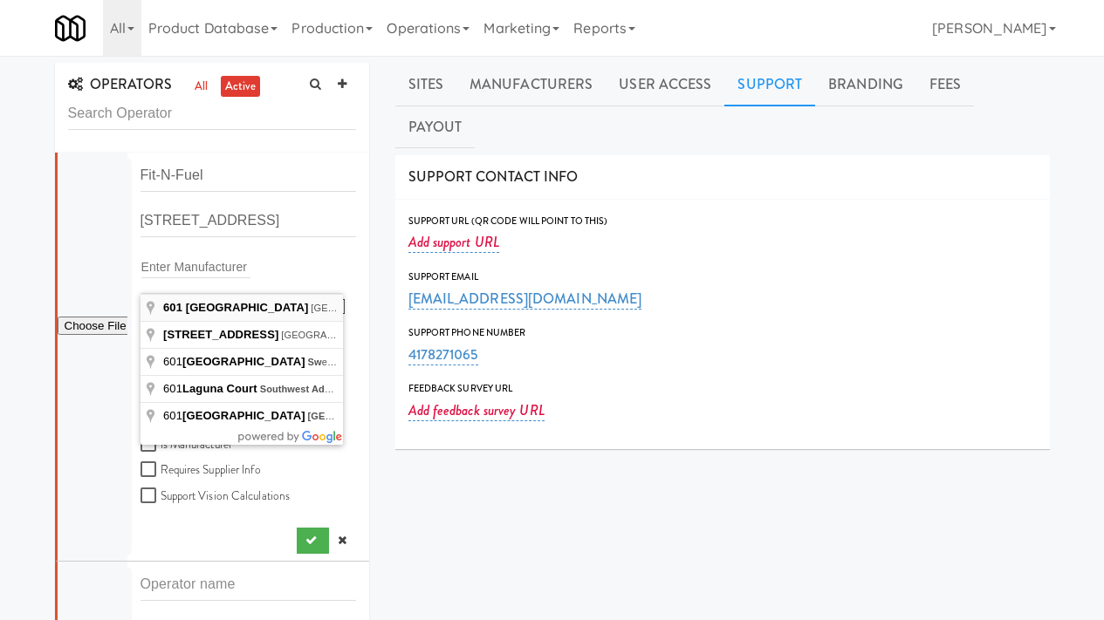
type input "601 Laguna Blvd SW, Albuquerque, NM, USA"
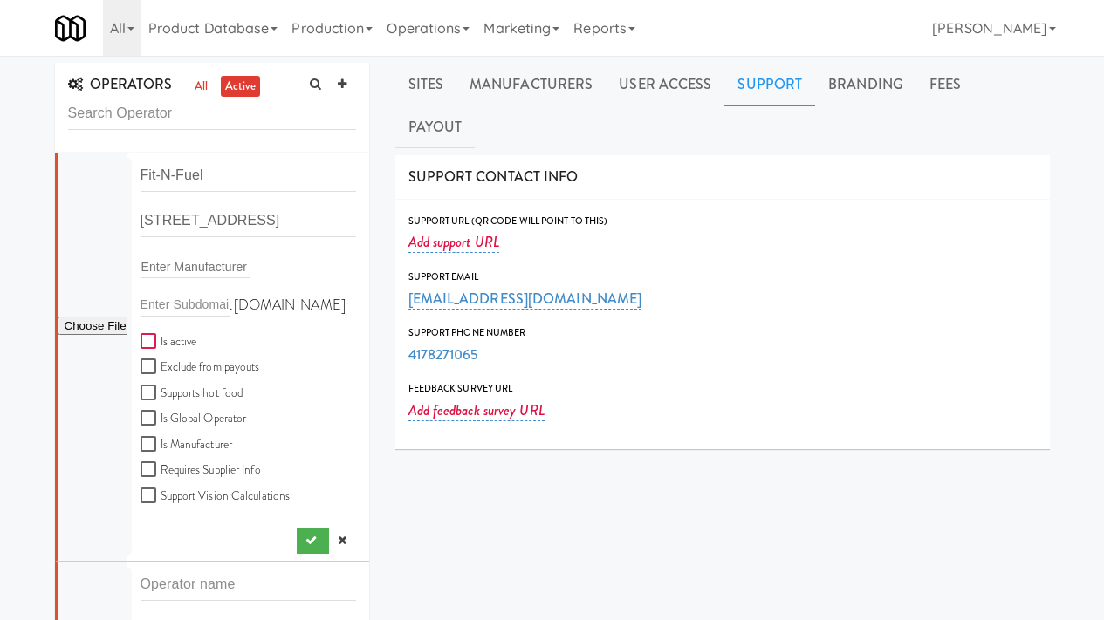
click at [150, 339] on input "Is active" at bounding box center [150, 342] width 20 height 14
checkbox input "true"
click at [297, 533] on button "submit" at bounding box center [313, 541] width 32 height 26
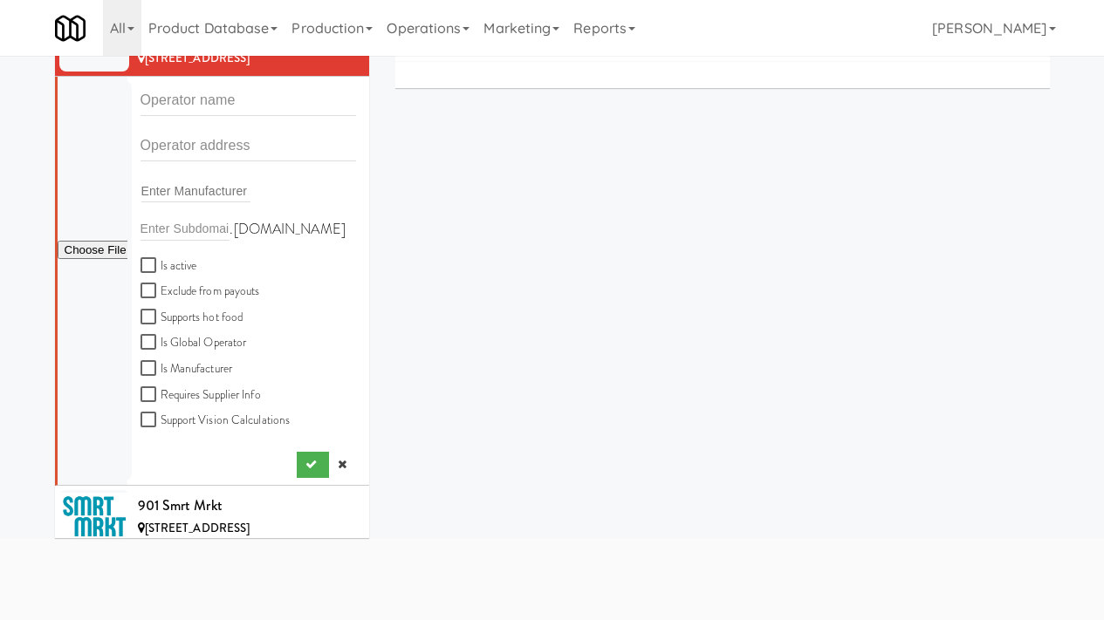
scroll to position [123, 0]
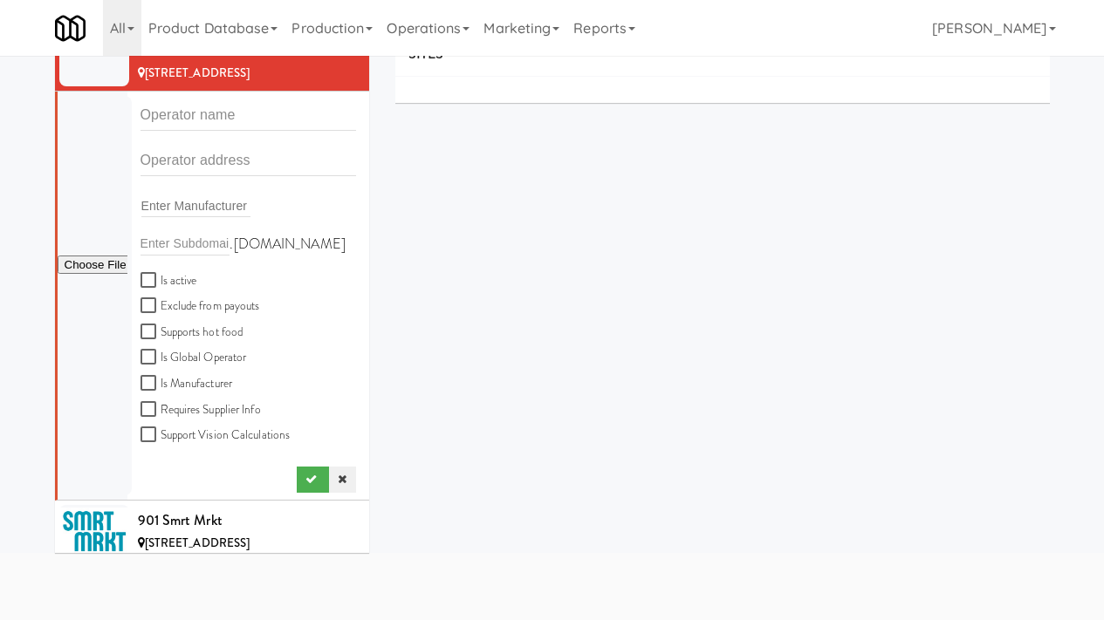
click at [338, 477] on icon at bounding box center [342, 479] width 9 height 11
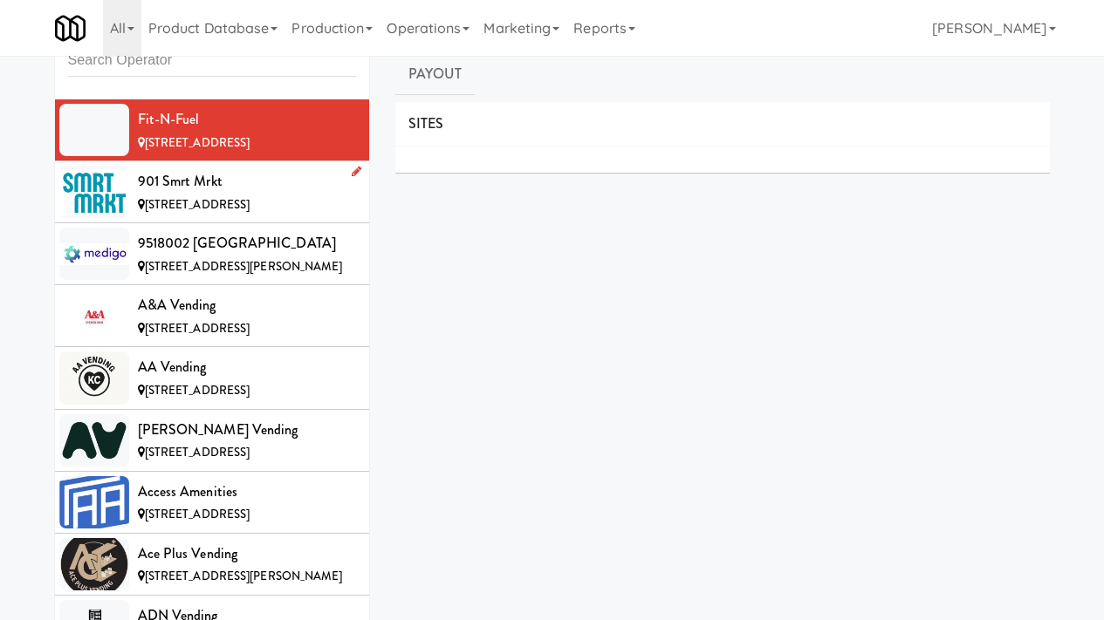
scroll to position [0, 0]
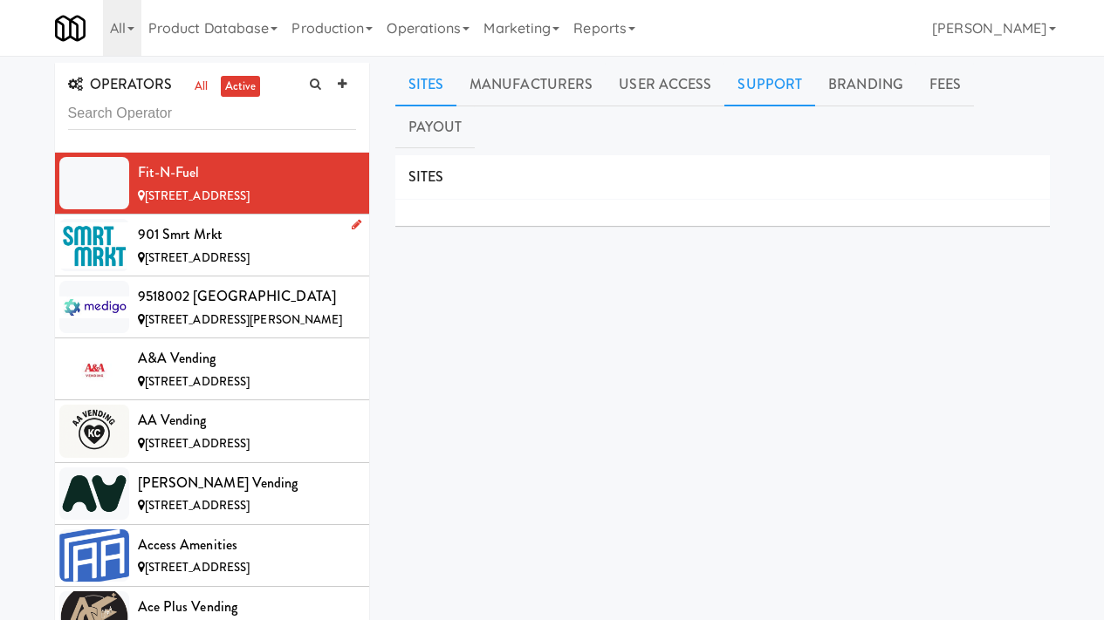
click at [756, 92] on link "Support" at bounding box center [769, 85] width 91 height 44
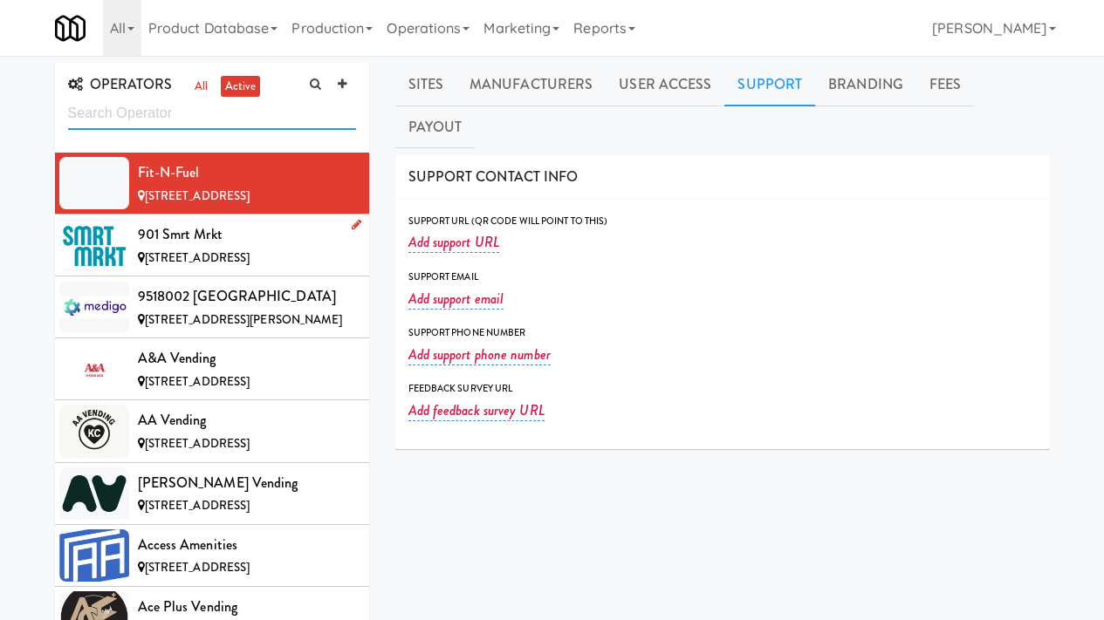
click at [169, 122] on input "text" at bounding box center [212, 114] width 288 height 32
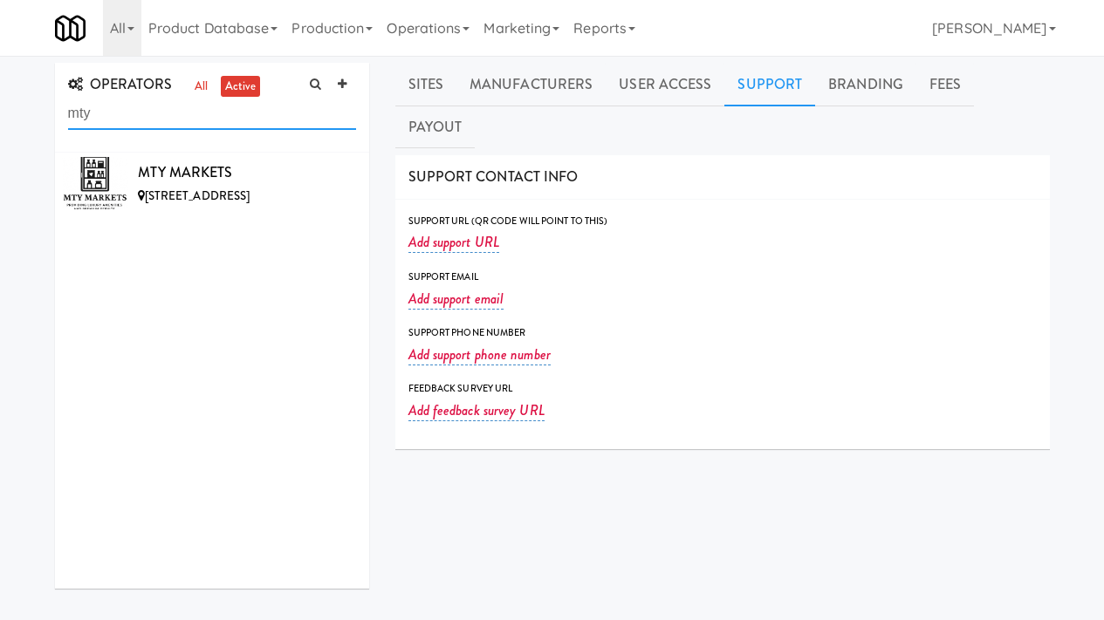
drag, startPoint x: 147, startPoint y: 118, endPoint x: 58, endPoint y: 99, distance: 90.2
click at [58, 99] on div "OPERATORS all active mty" at bounding box center [212, 108] width 314 height 90
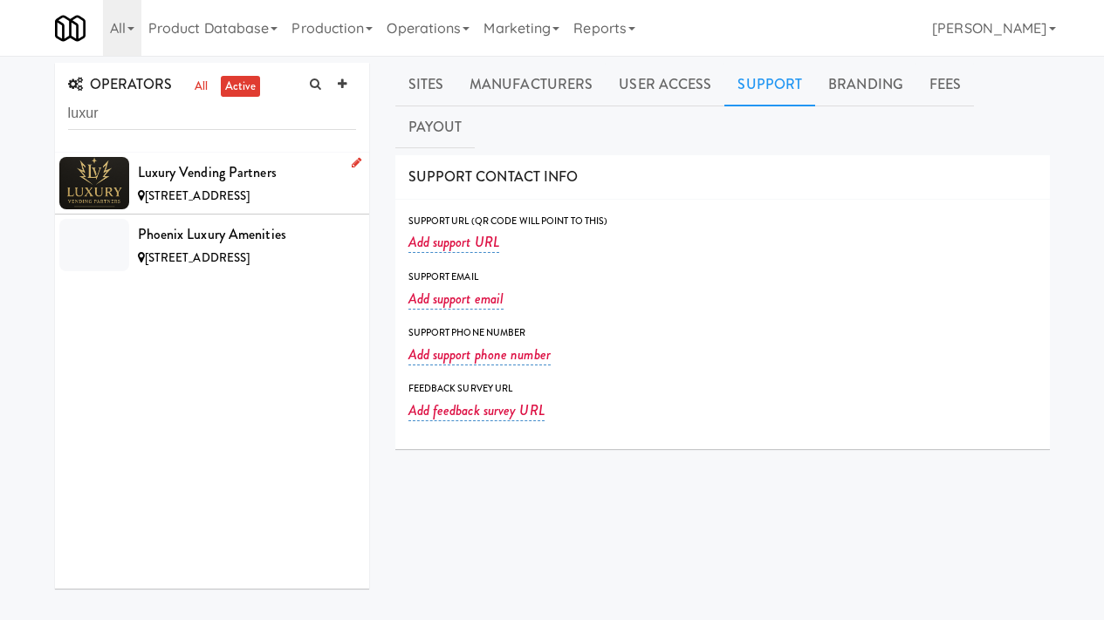
click at [179, 174] on div "Luxury Vending Partners" at bounding box center [247, 173] width 218 height 26
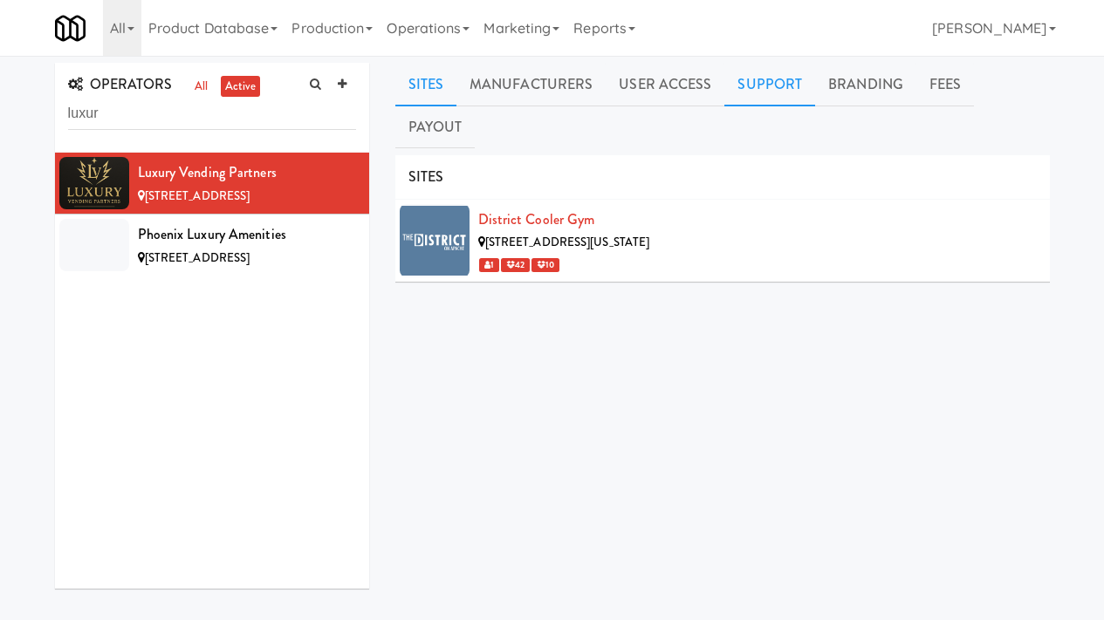
click at [767, 87] on link "Support" at bounding box center [769, 85] width 91 height 44
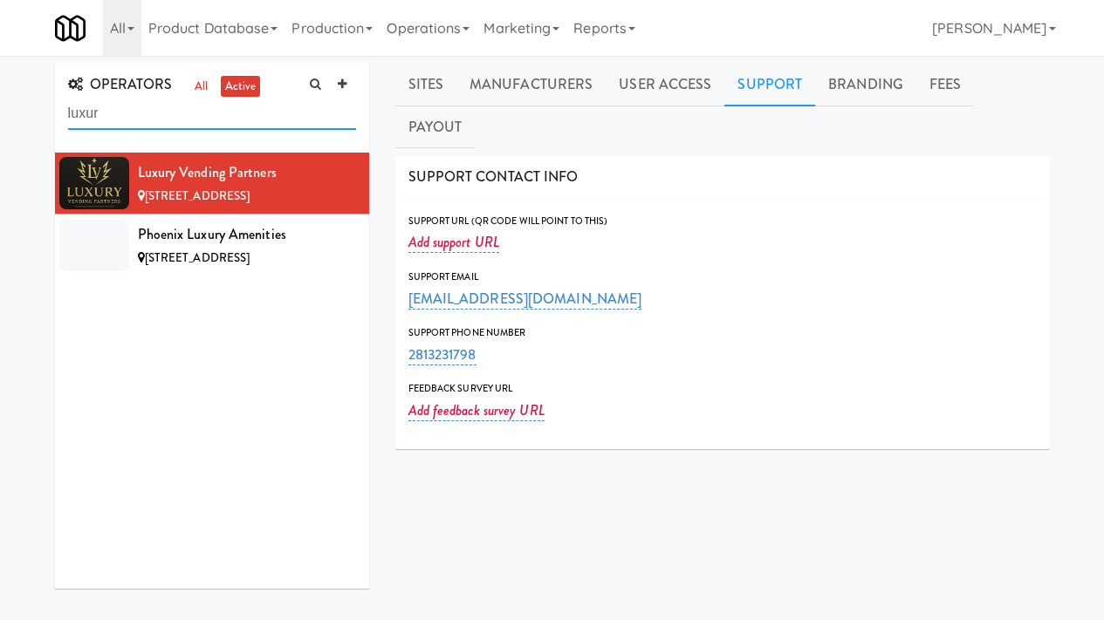
click at [179, 106] on input "luxur" at bounding box center [212, 114] width 288 height 32
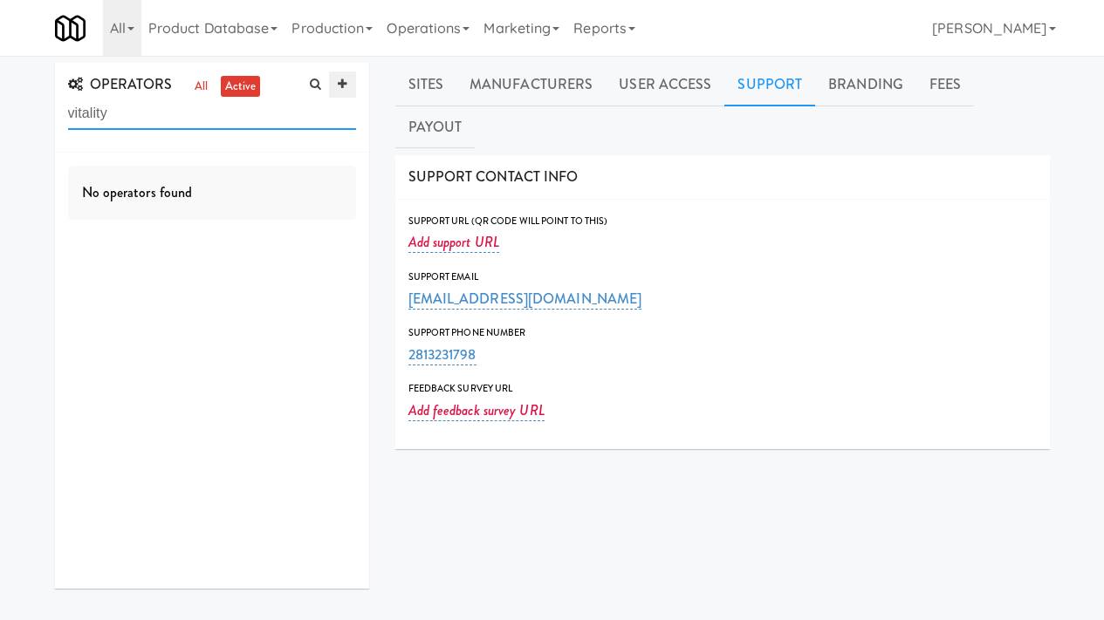
type input "vitality"
click at [341, 79] on icon at bounding box center [342, 84] width 9 height 11
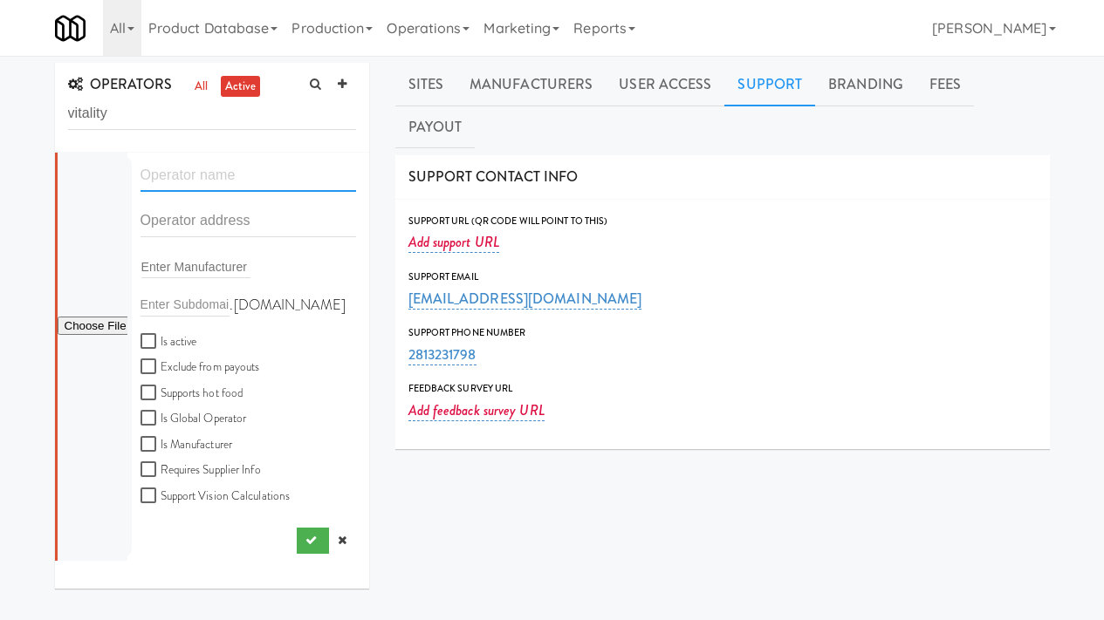
click at [210, 175] on input "text" at bounding box center [248, 176] width 216 height 32
paste input "Vitality Vending"
type input "Vitality Vending"
click at [188, 222] on input "text" at bounding box center [248, 221] width 216 height 32
paste input "2234 S Smithville Rd"
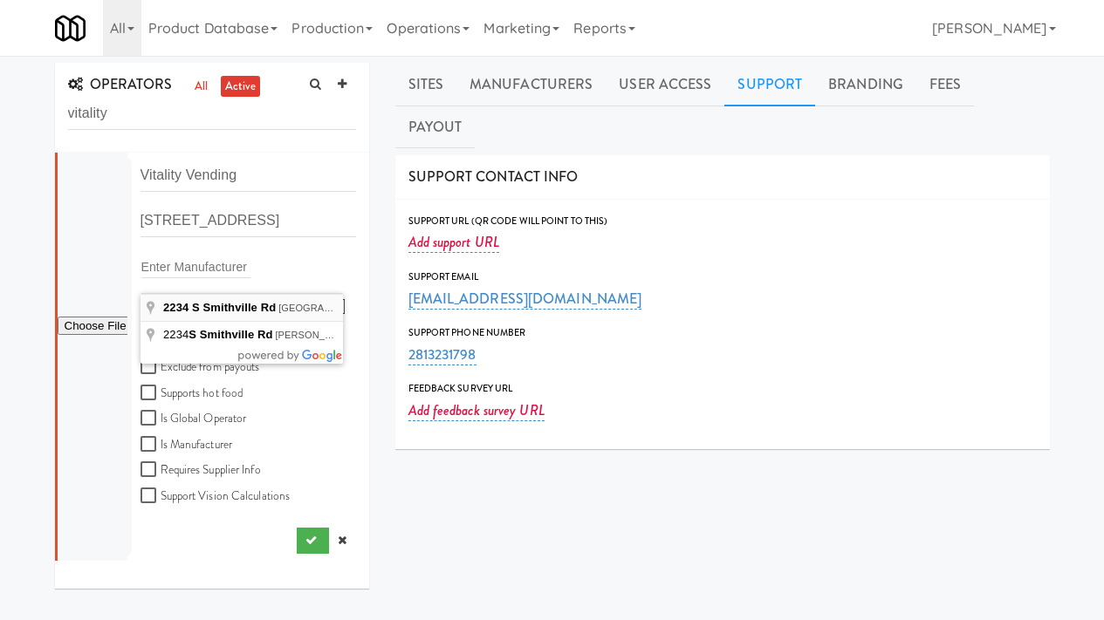
type input "2234 S Smithville Rd, Dayton, OH, USA"
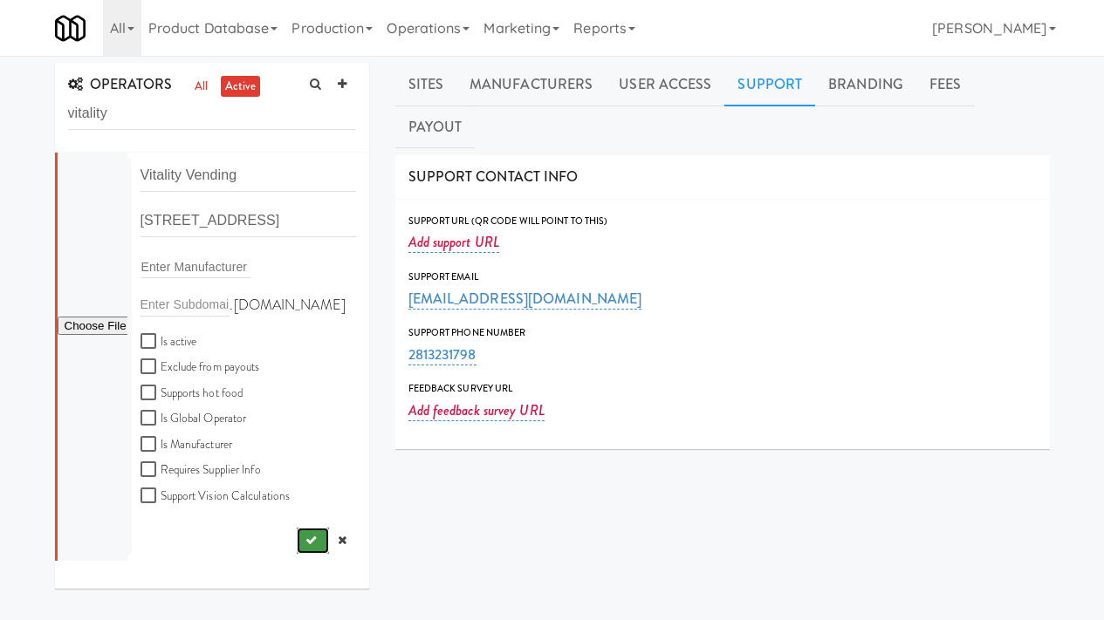
click at [297, 540] on button "submit" at bounding box center [313, 541] width 32 height 26
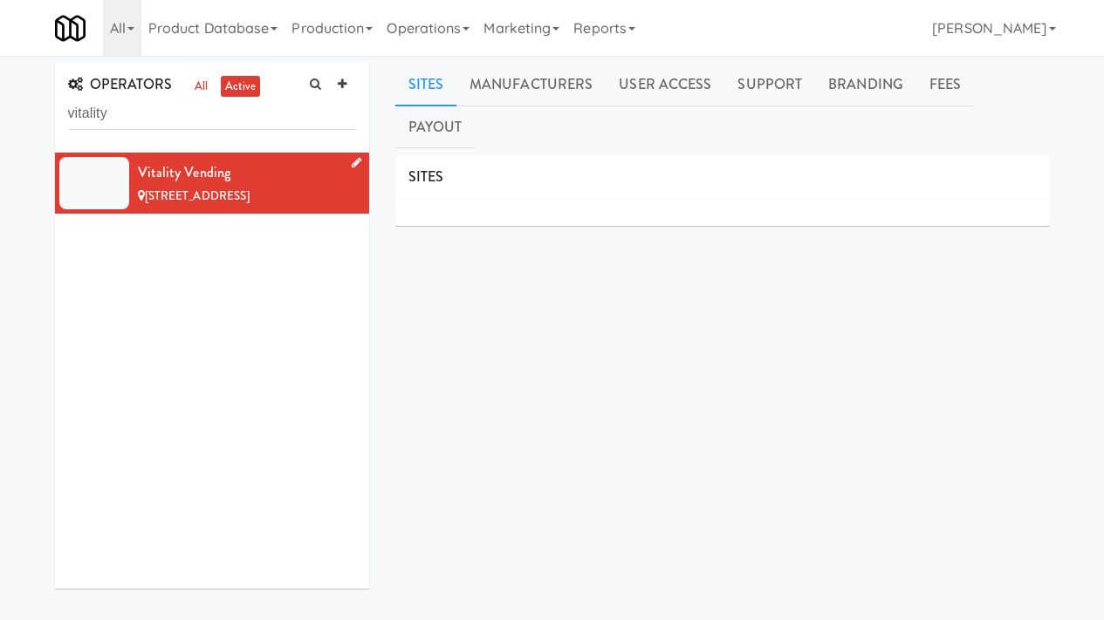
click at [345, 166] on link at bounding box center [353, 164] width 17 height 22
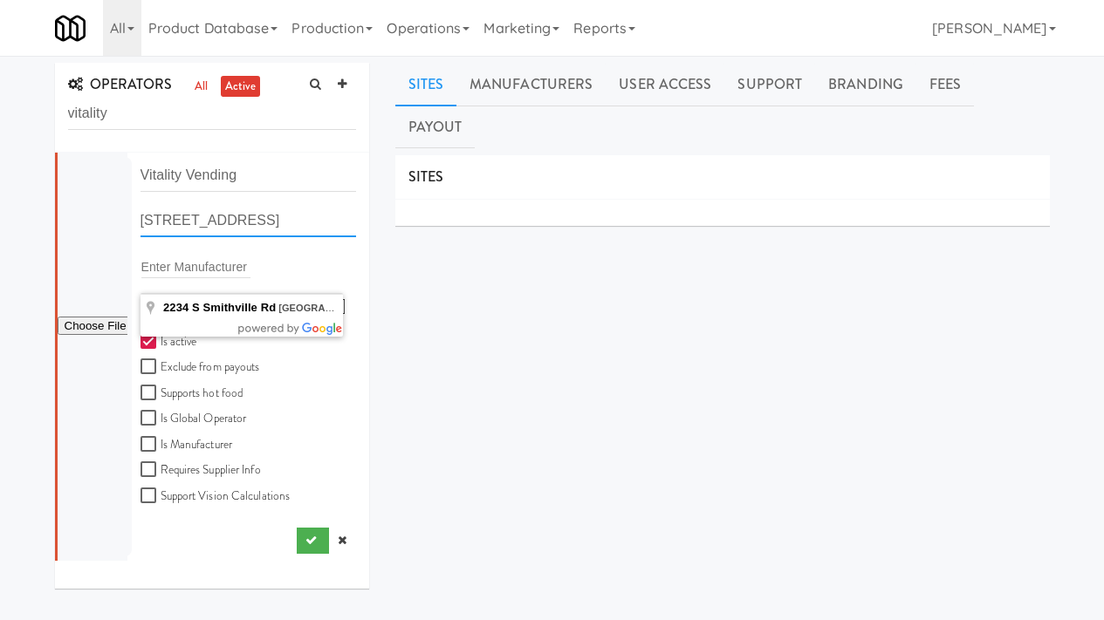
scroll to position [0, 3]
drag, startPoint x: 283, startPoint y: 223, endPoint x: 384, endPoint y: 225, distance: 101.2
click at [384, 225] on div "OPERATORS all active vitality Vitality Vending 2234 S Smithville Rd, Dayton OH …" at bounding box center [552, 436] width 1021 height 747
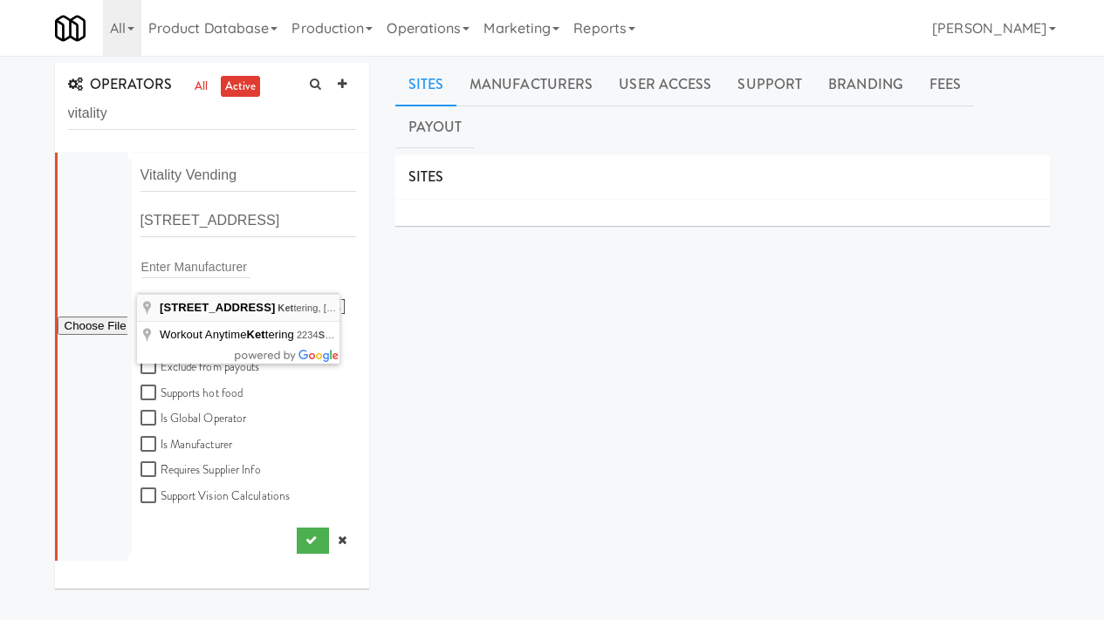
type input "2234 S Smithville Rd, Kettering, OH, USA"
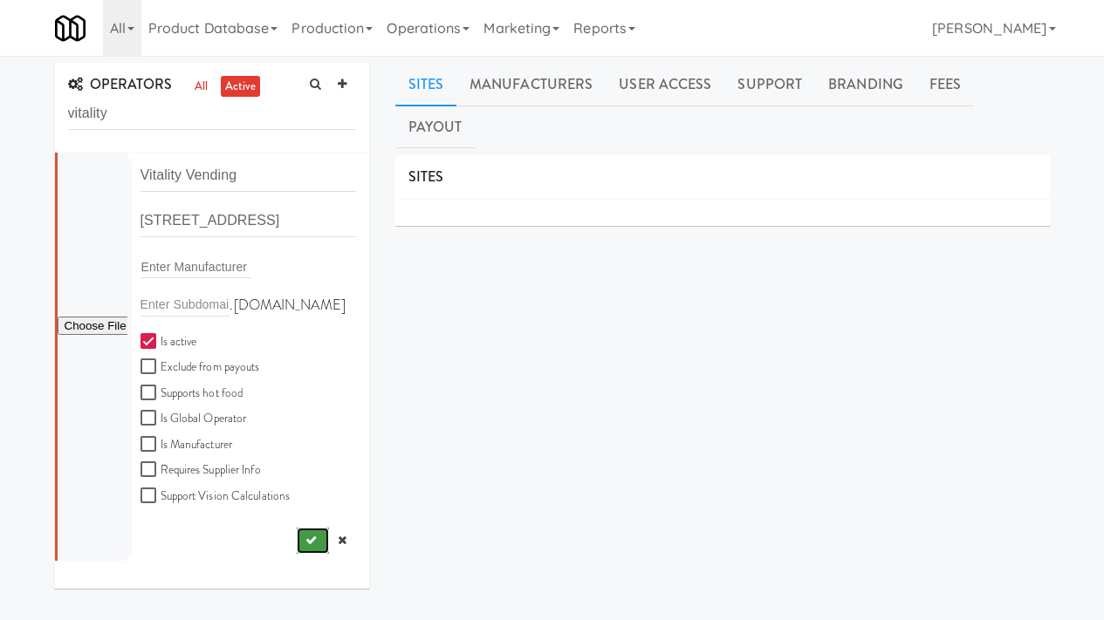
click at [305, 537] on icon "submit" at bounding box center [310, 540] width 11 height 11
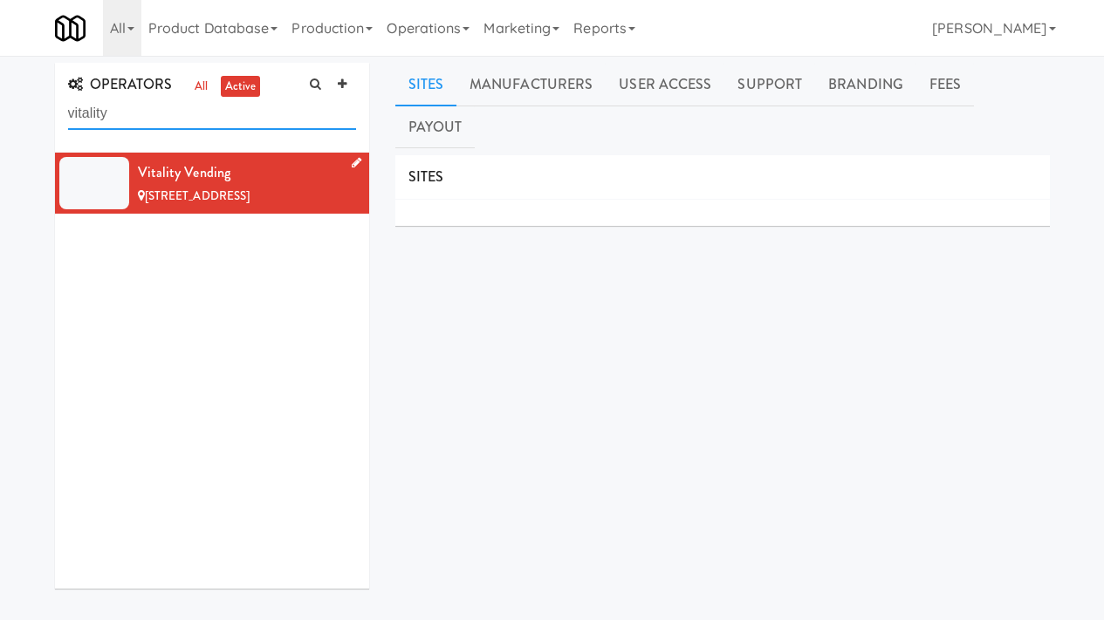
click at [133, 106] on input "vitality" at bounding box center [212, 114] width 288 height 32
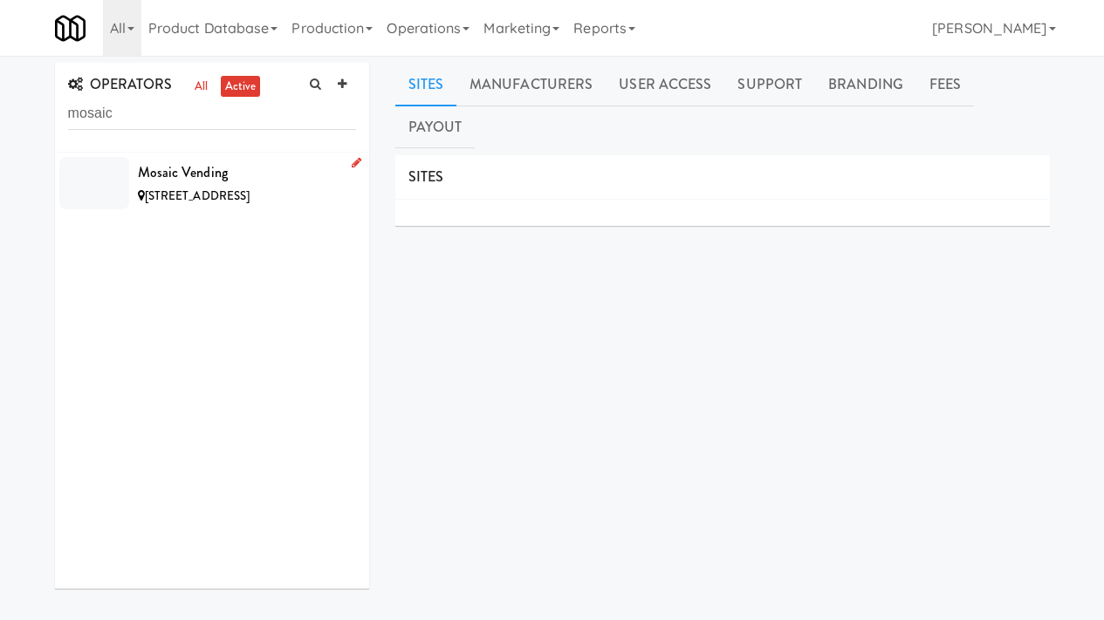
click at [250, 190] on span "189 S Elm St, Arroyo Grande CA" at bounding box center [198, 196] width 106 height 17
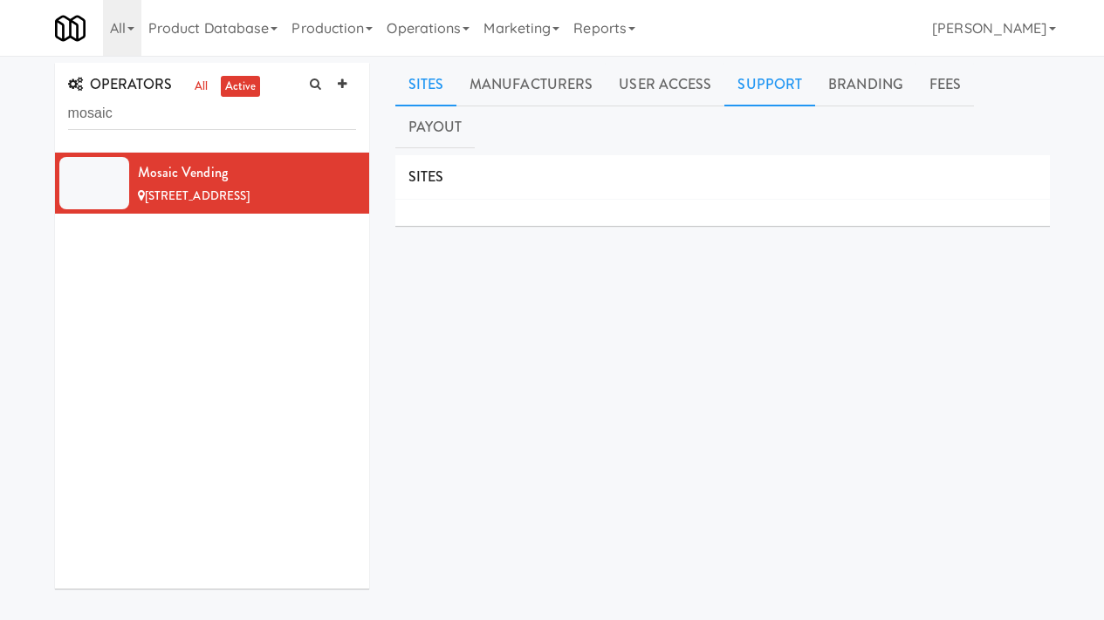
click at [756, 89] on link "Support" at bounding box center [769, 85] width 91 height 44
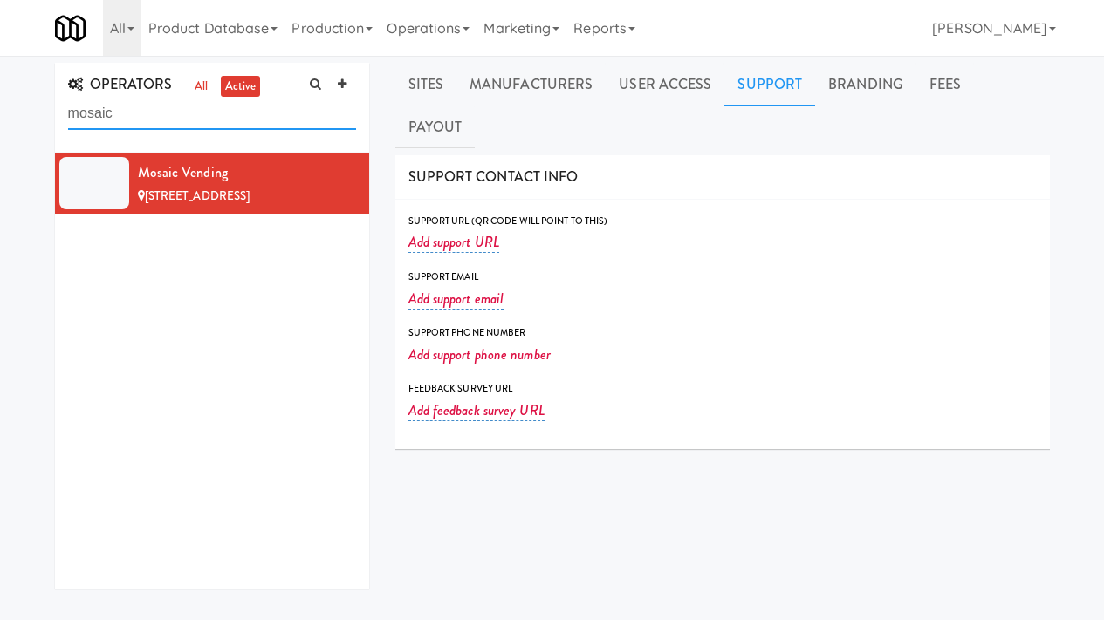
drag, startPoint x: 120, startPoint y: 114, endPoint x: 92, endPoint y: 115, distance: 27.9
click at [31, 102] on div "OPERATORS all active mosaic Mosaic Vending 189 S Elm St, Arroyo Grande CA Sites…" at bounding box center [552, 436] width 1104 height 747
paste input "Chaska Lodging Management"
type input "Chaska Lodging Management"
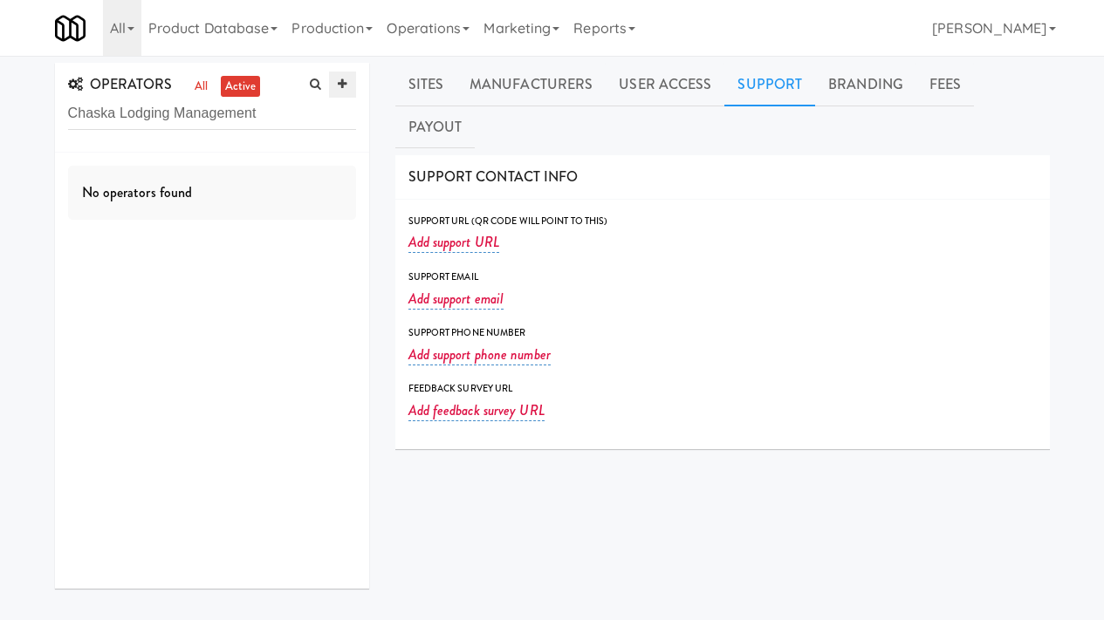
click at [339, 82] on icon at bounding box center [342, 84] width 9 height 11
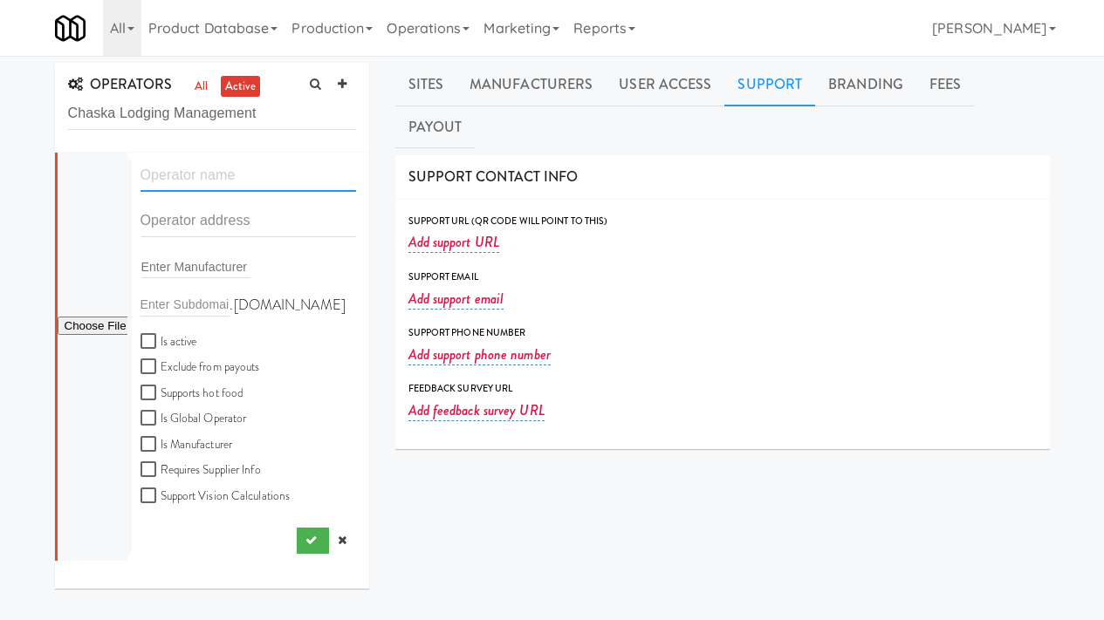
click at [167, 167] on input "text" at bounding box center [248, 176] width 216 height 32
paste input "Chaska Lodging Management"
type input "Chaska Lodging Management"
click at [165, 222] on input "text" at bounding box center [248, 221] width 216 height 32
paste input "1 River Bend Place"
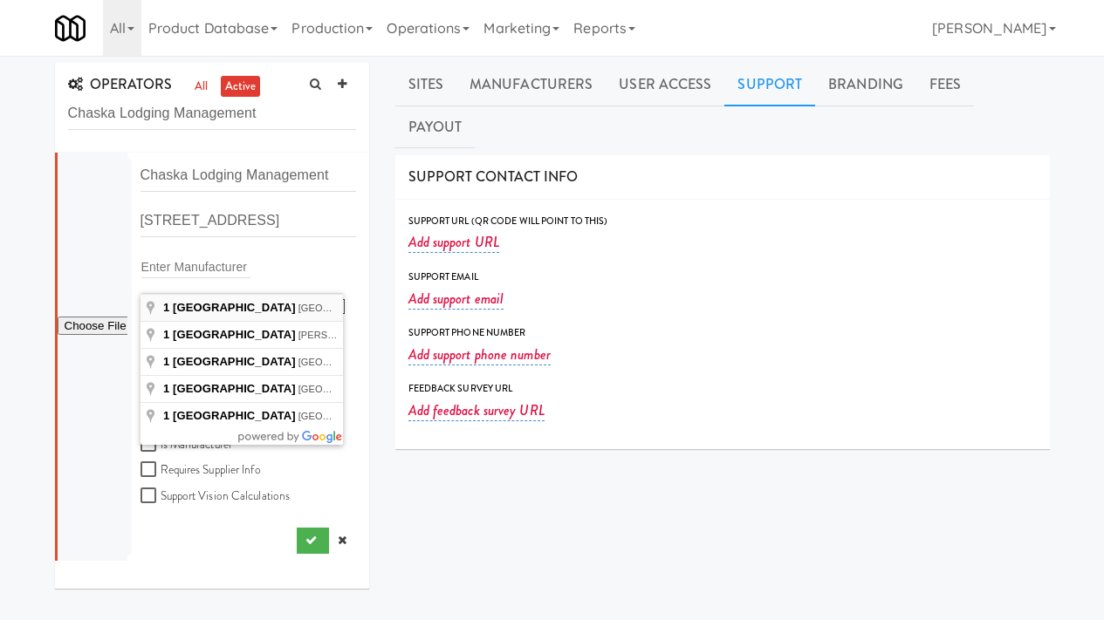
type input "1 River Bend Place, Chaska, MN, USA"
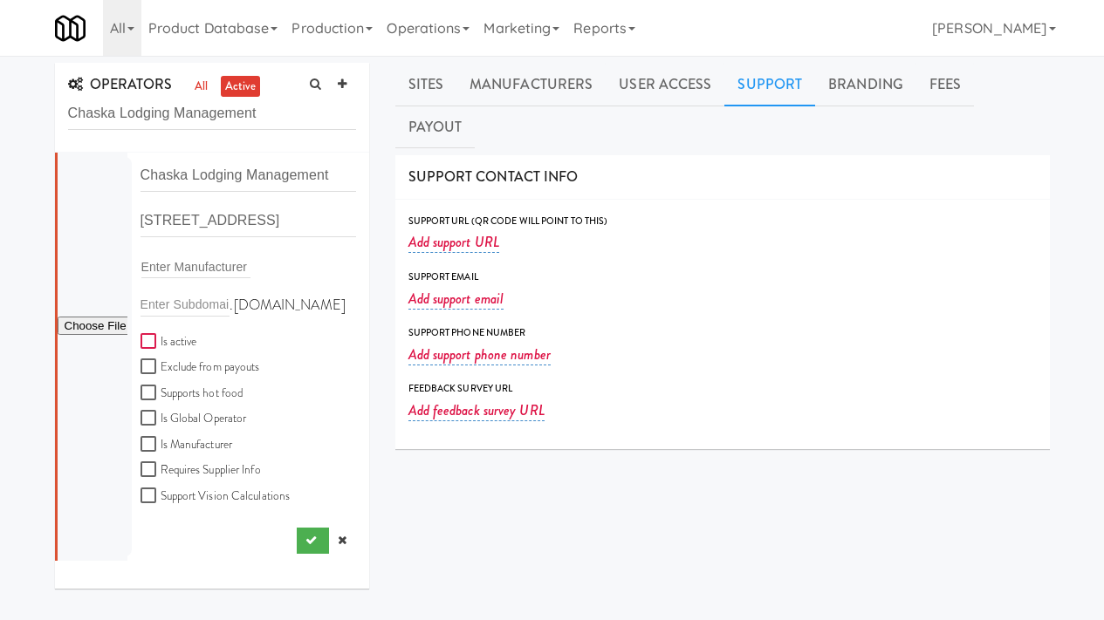
click at [146, 342] on input "Is active" at bounding box center [150, 342] width 20 height 14
checkbox input "true"
click at [104, 330] on input "file" at bounding box center [93, 327] width 70 height 22
type input "C:\fakepath\92d62892-b886-414a-b54b-9b57cd09f15d-0-2logo___dark_icon__270_x_270…"
click at [309, 176] on input "Chaska Lodging Management" at bounding box center [248, 176] width 216 height 32
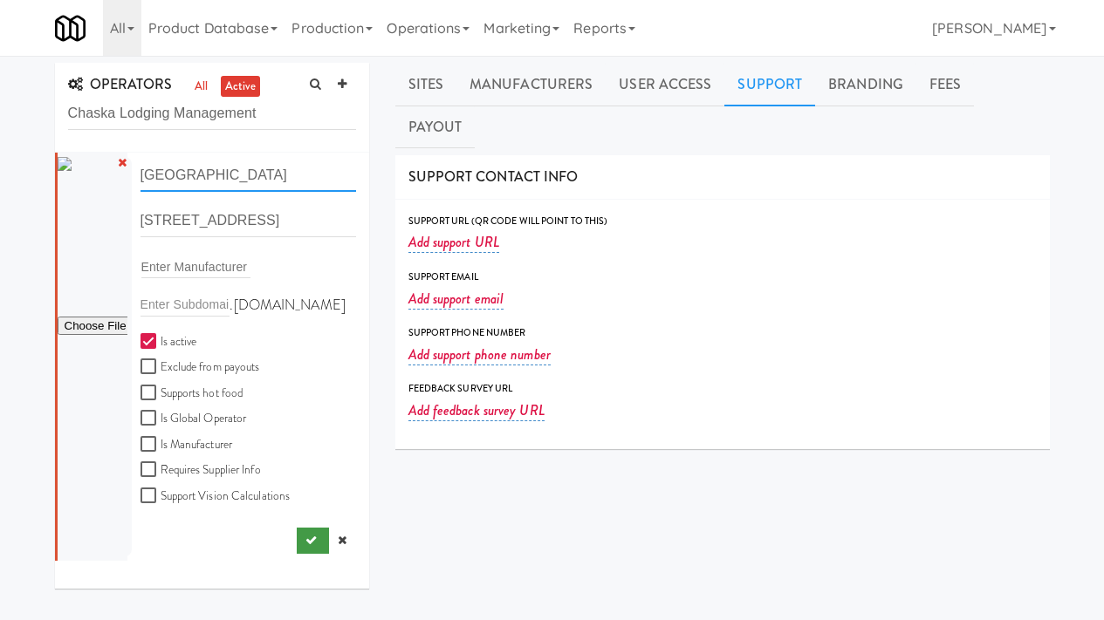
type input "[GEOGRAPHIC_DATA]"
click at [305, 537] on icon "submit" at bounding box center [310, 540] width 11 height 11
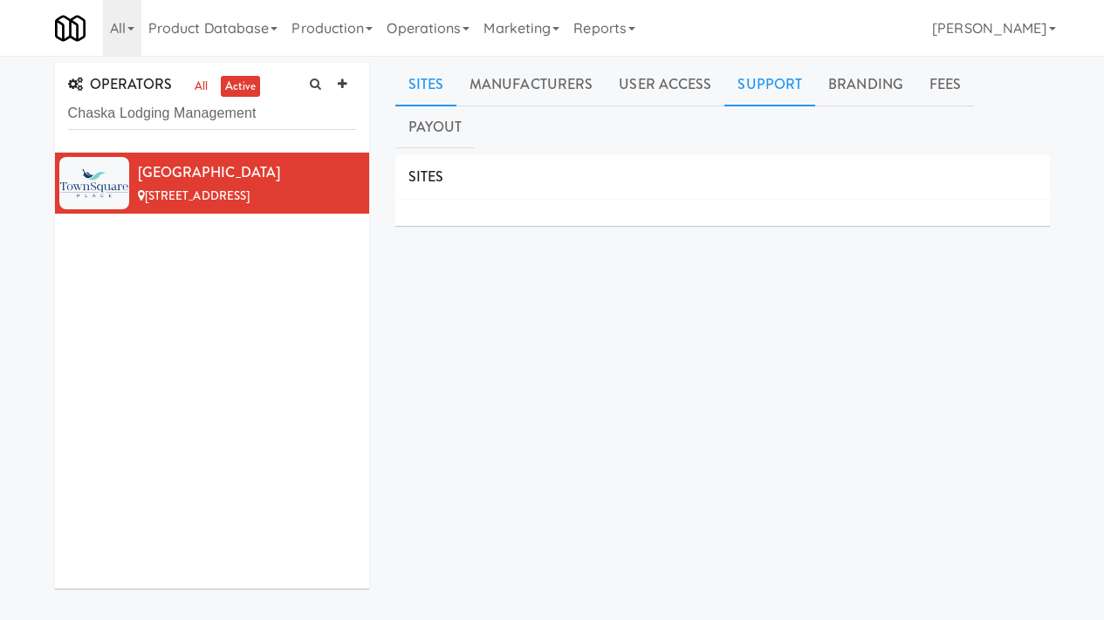
click at [744, 82] on link "Support" at bounding box center [769, 85] width 91 height 44
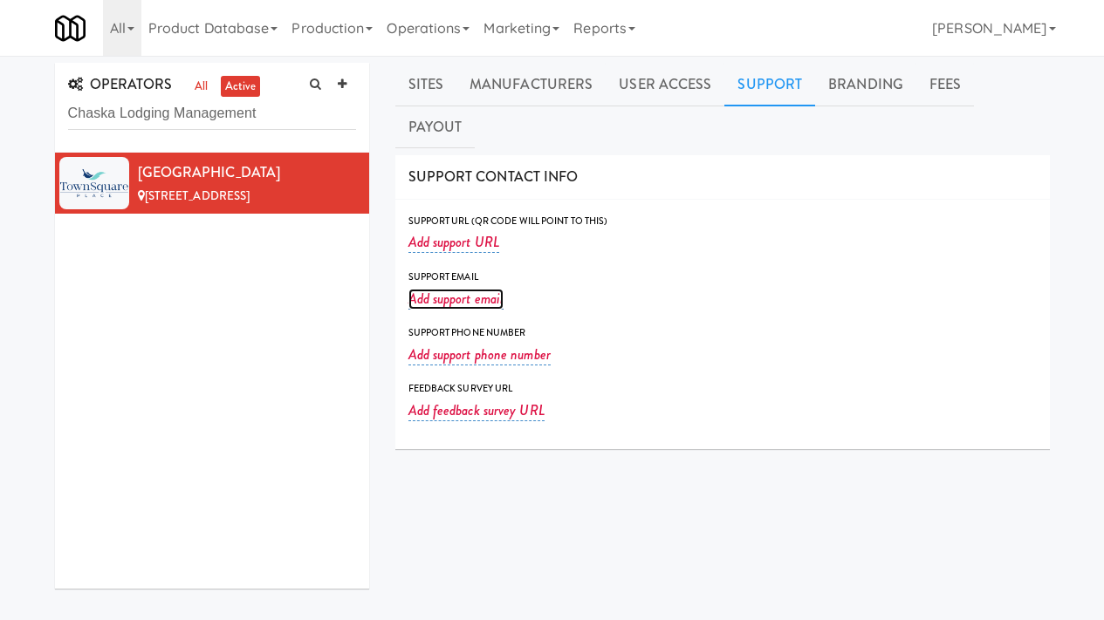
click at [437, 289] on link "Add support email" at bounding box center [456, 299] width 96 height 21
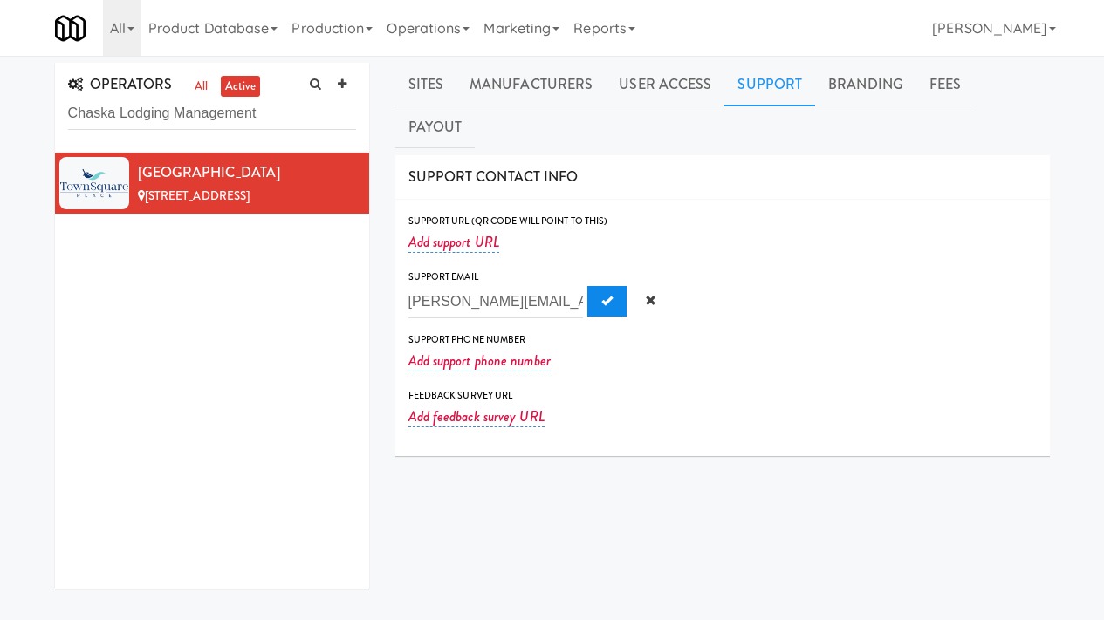
scroll to position [0, 56]
type input "brandy@townsquarechaska.com"
click at [587, 286] on button "Submit" at bounding box center [606, 301] width 39 height 31
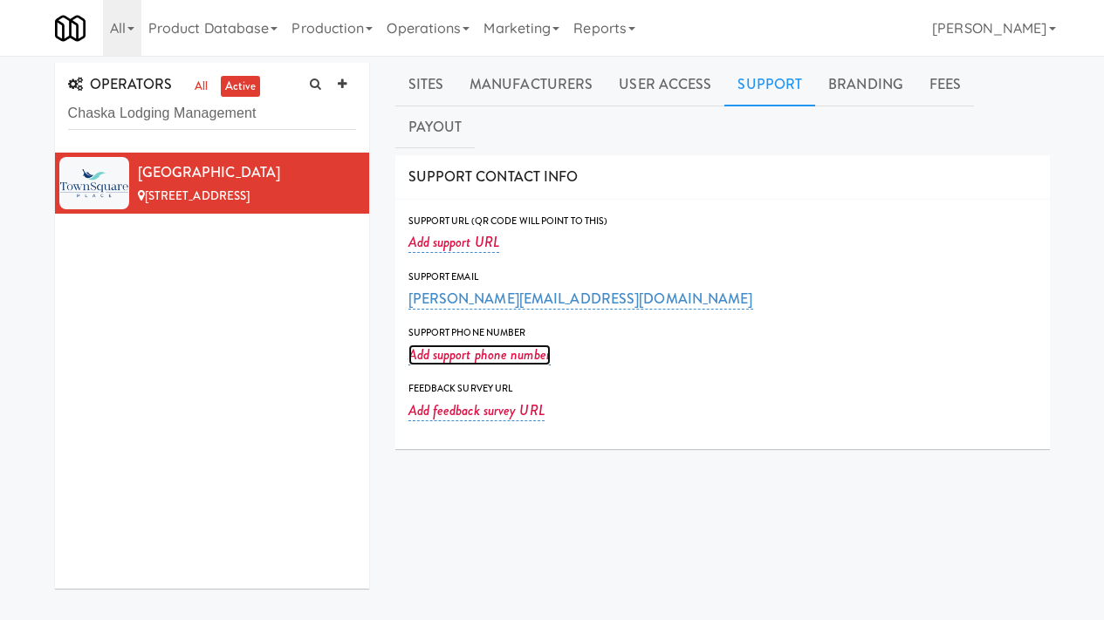
click at [439, 345] on link "Add support phone number" at bounding box center [479, 355] width 142 height 21
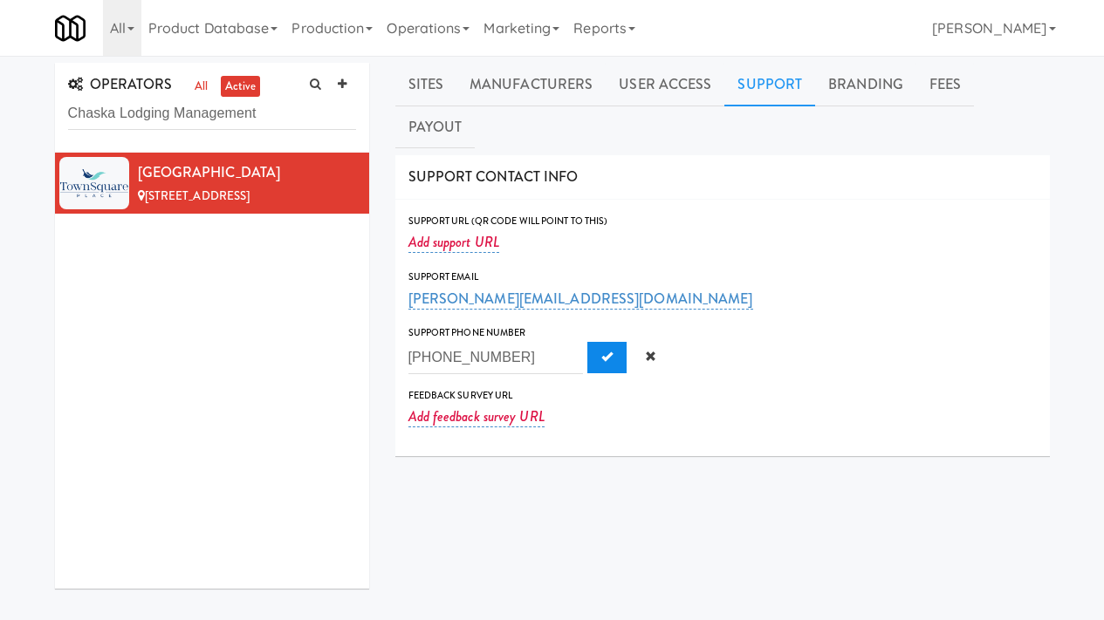
type input "952-448-7877"
click at [601, 351] on span "Submit" at bounding box center [606, 356] width 11 height 11
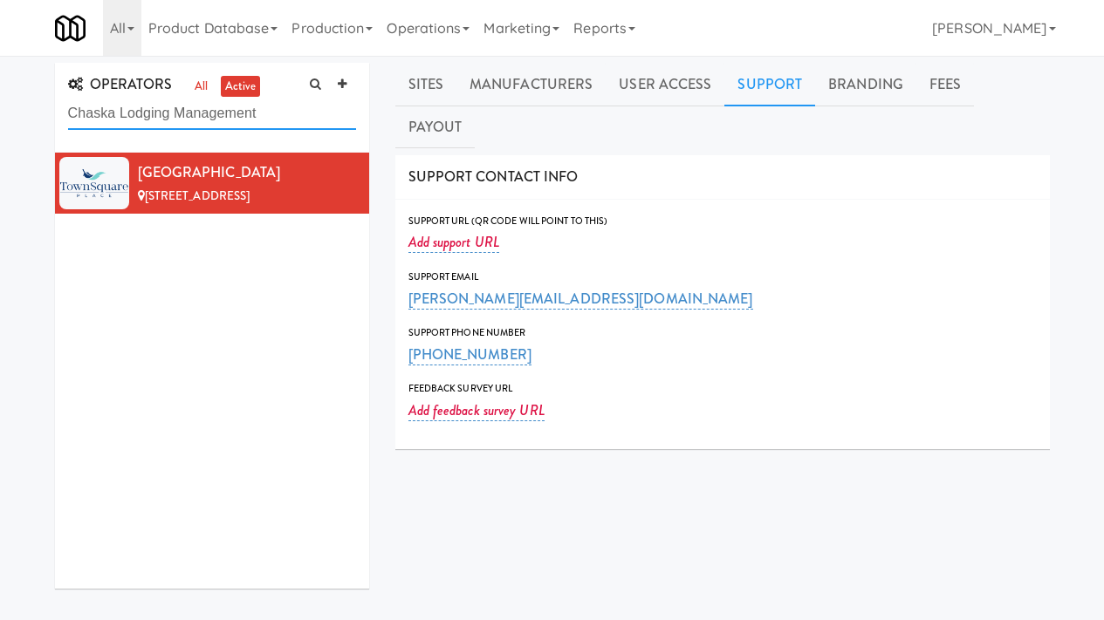
click at [208, 116] on input "Chaska Lodging Management" at bounding box center [212, 114] width 288 height 32
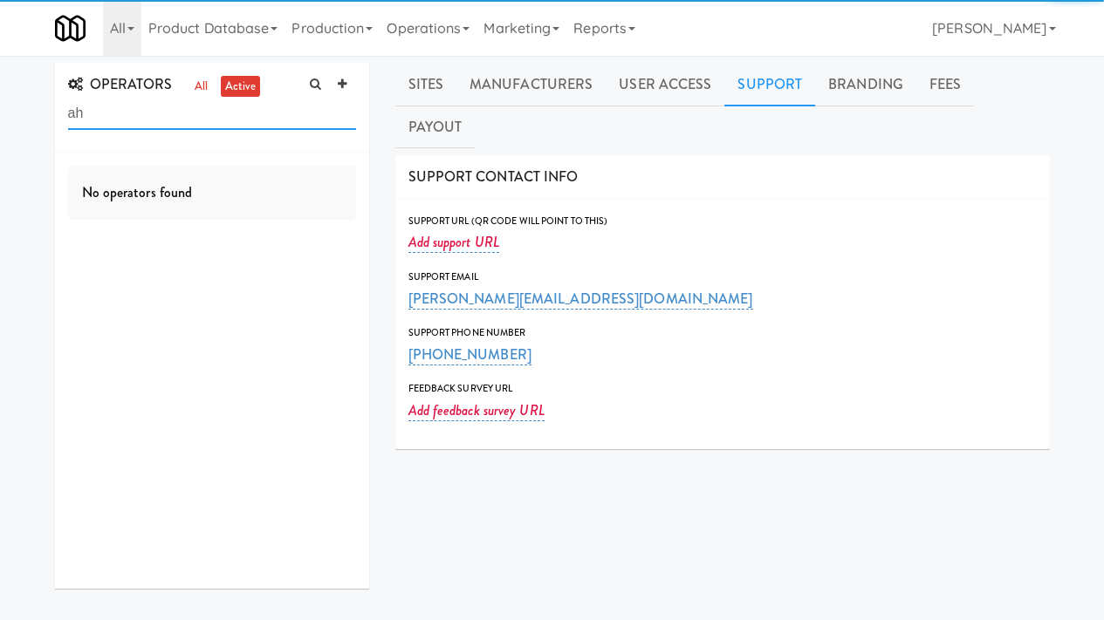
type input "a"
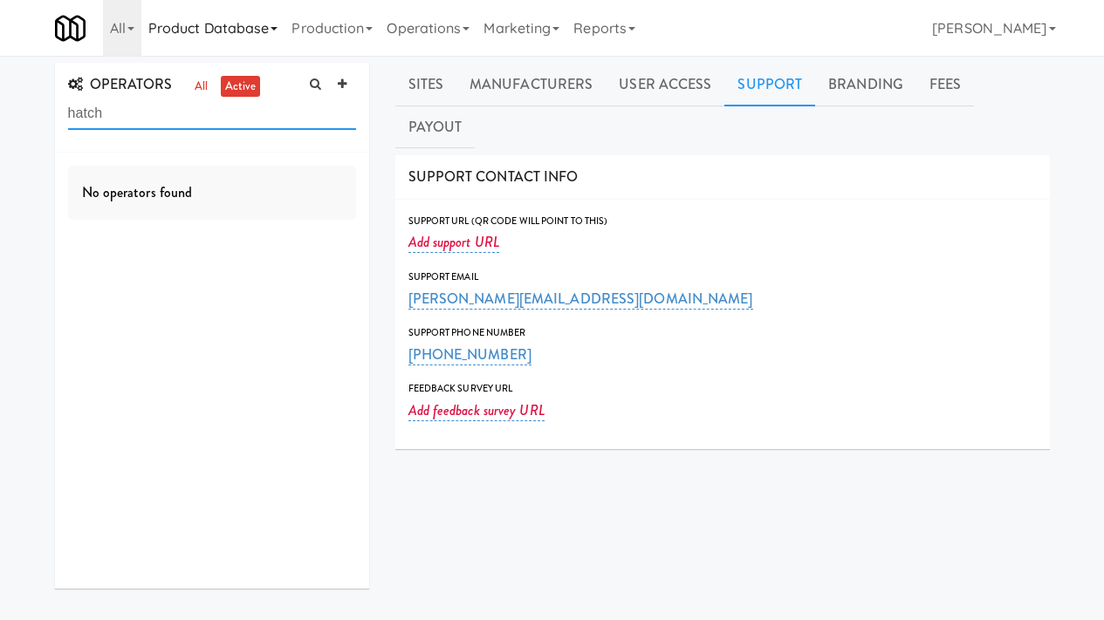
type input "hatch"
click at [339, 80] on icon at bounding box center [342, 84] width 9 height 11
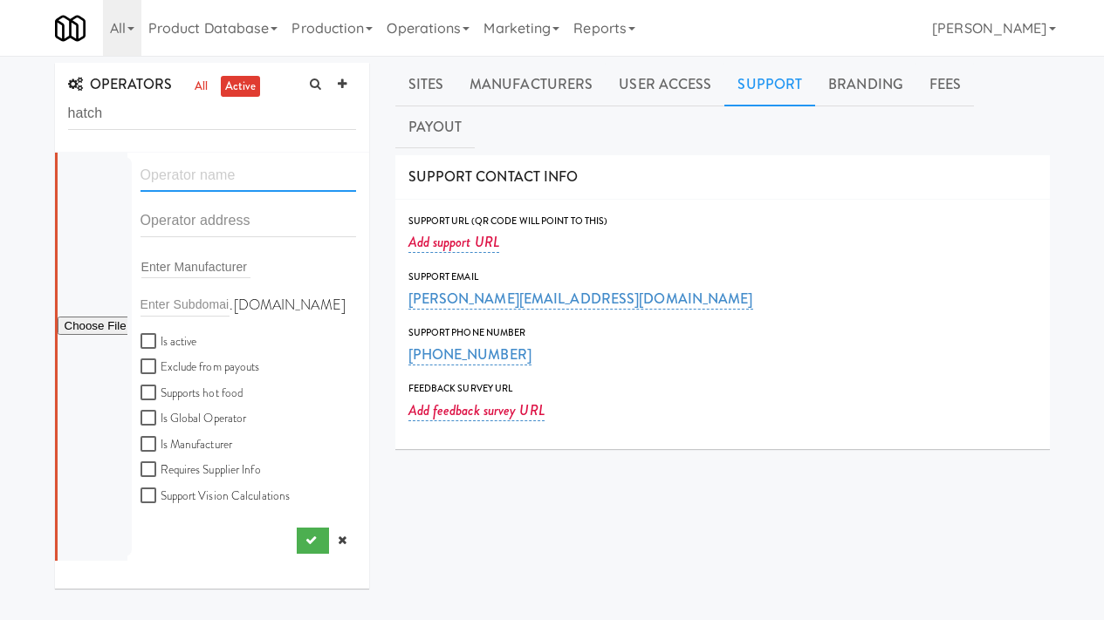
click at [205, 176] on input "text" at bounding box center [248, 176] width 216 height 32
type input "HatchHSV"
click at [202, 217] on input "text" at bounding box center [248, 221] width 216 height 32
paste input "100 North Side Square"
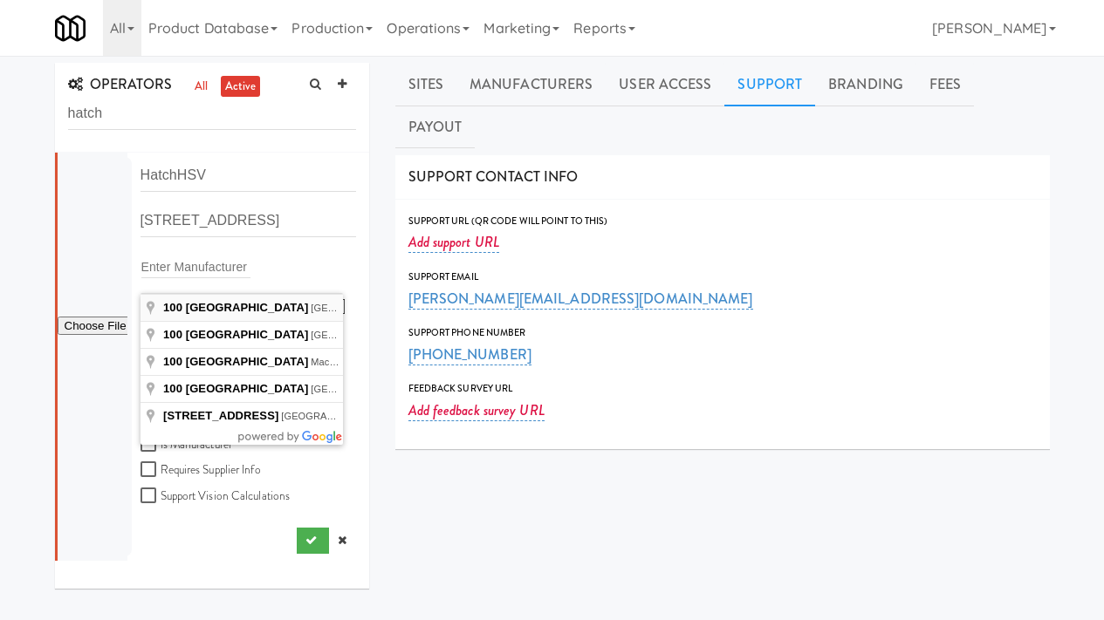
type input "100 North Side Square, Huntsville, AL, USA"
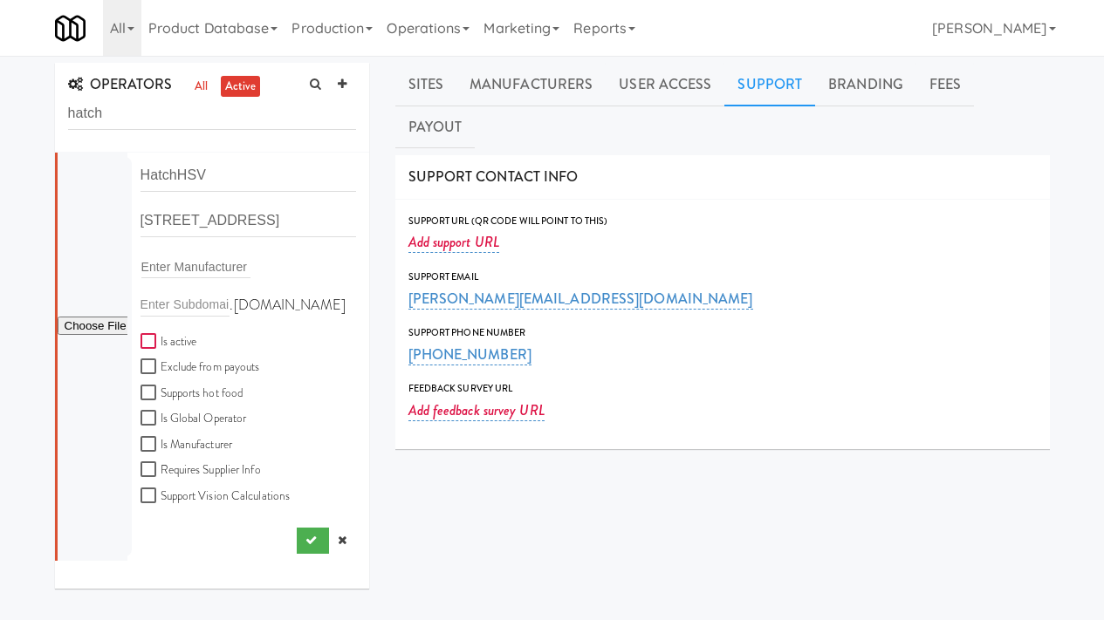
click at [154, 344] on input "Is active" at bounding box center [150, 342] width 20 height 14
checkbox input "true"
click at [305, 538] on icon "submit" at bounding box center [310, 540] width 11 height 11
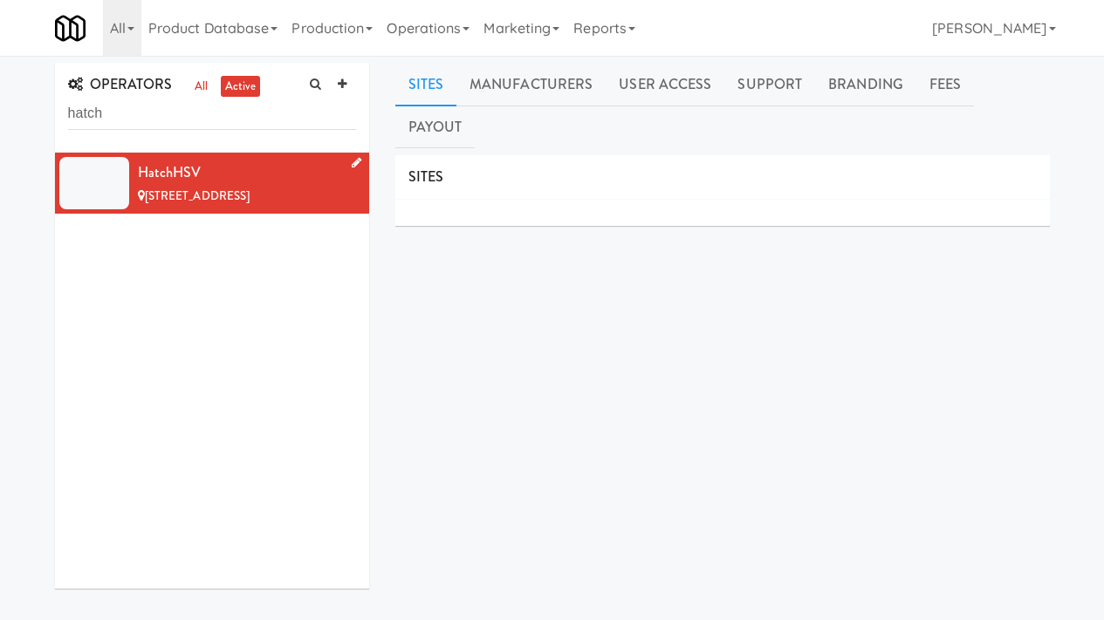
click at [345, 163] on link at bounding box center [353, 164] width 17 height 22
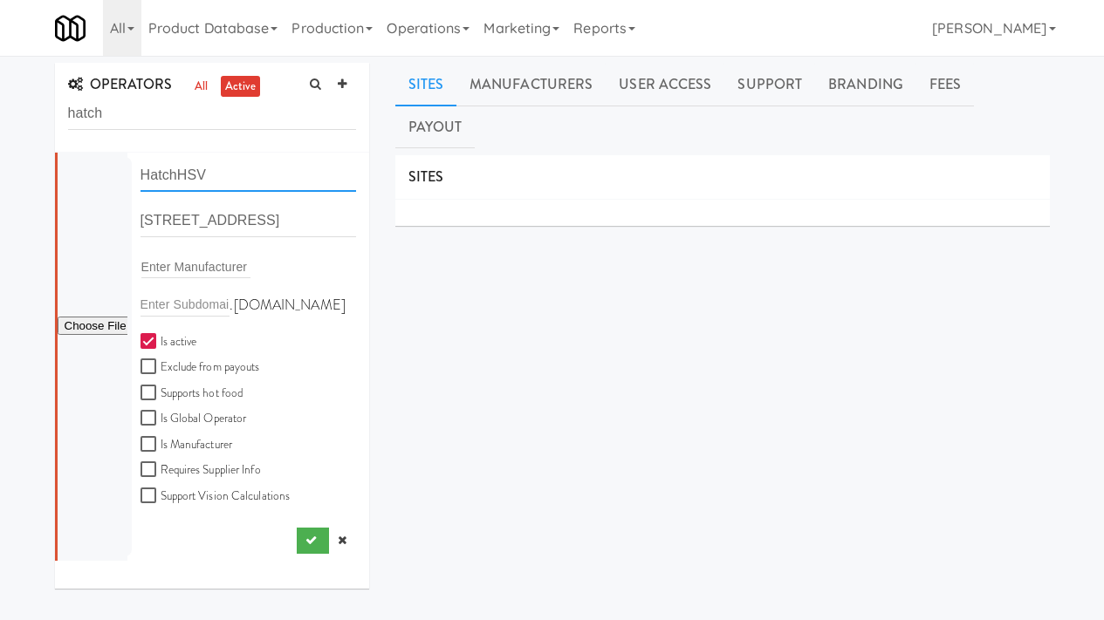
click at [180, 177] on input "HatchHSV" at bounding box center [248, 176] width 216 height 32
type input "Hatch HSV"
click at [99, 325] on input "file" at bounding box center [93, 327] width 70 height 22
type input "C:\fakepath\20a3e790-0da2-4e79-a266-51bea93302a2-0-2logo___dark_icon__270_x_270…"
click at [305, 540] on icon "submit" at bounding box center [310, 540] width 11 height 11
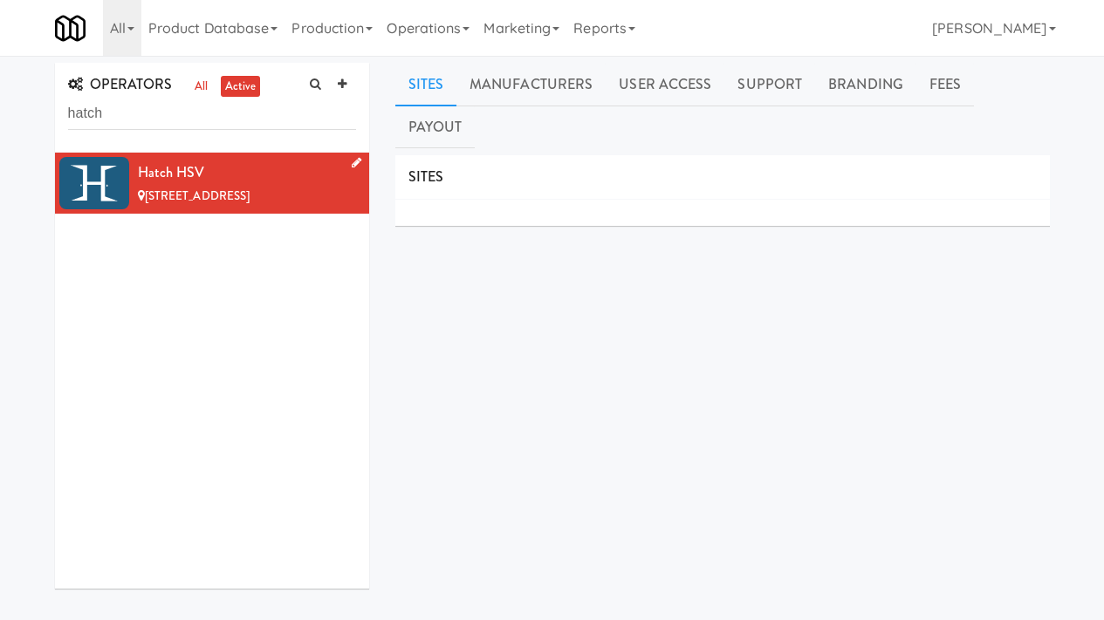
click at [349, 161] on li "Hatch HSV 100 North Side Square, Huntsville AL" at bounding box center [212, 183] width 314 height 61
click at [352, 157] on icon at bounding box center [357, 162] width 10 height 11
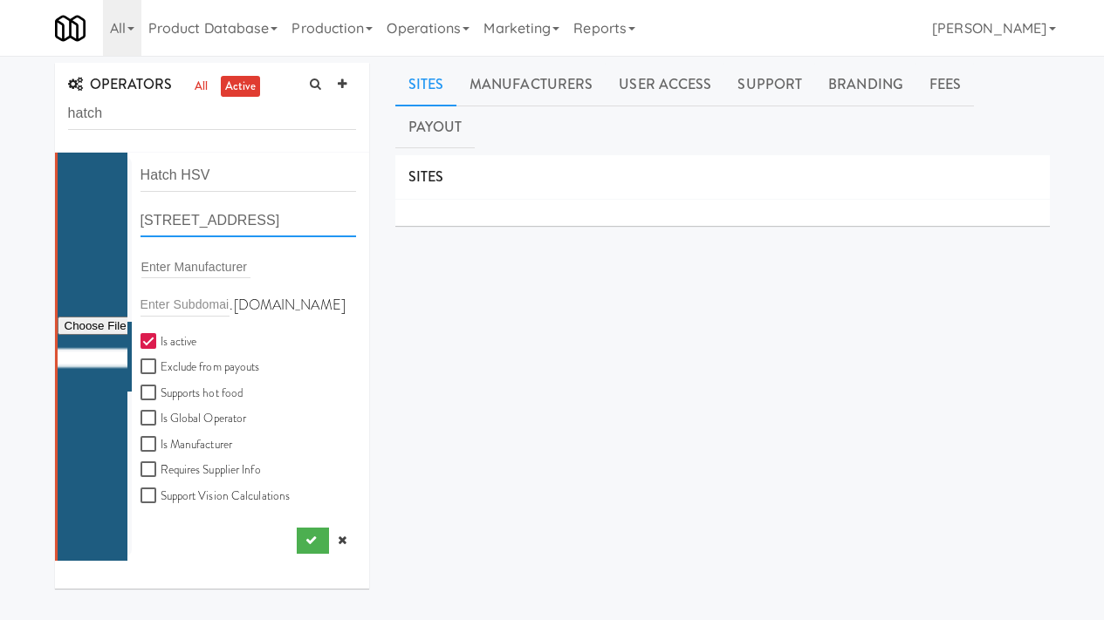
click at [259, 222] on input "100 North Side Square, Huntsville AL" at bounding box center [248, 221] width 216 height 32
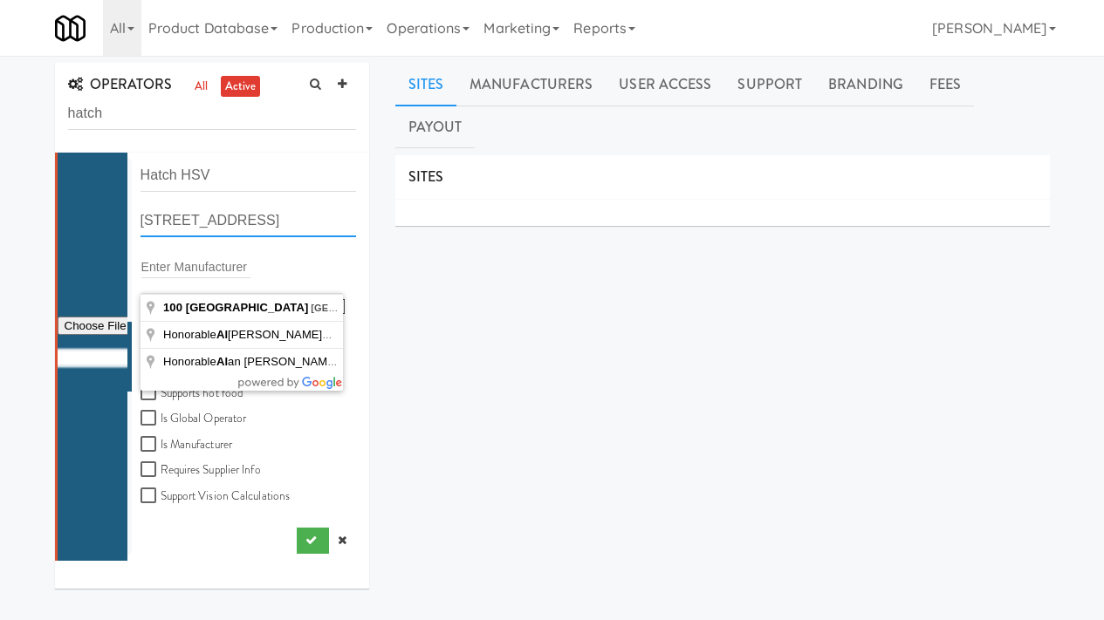
paste input "512 Vincent Road"
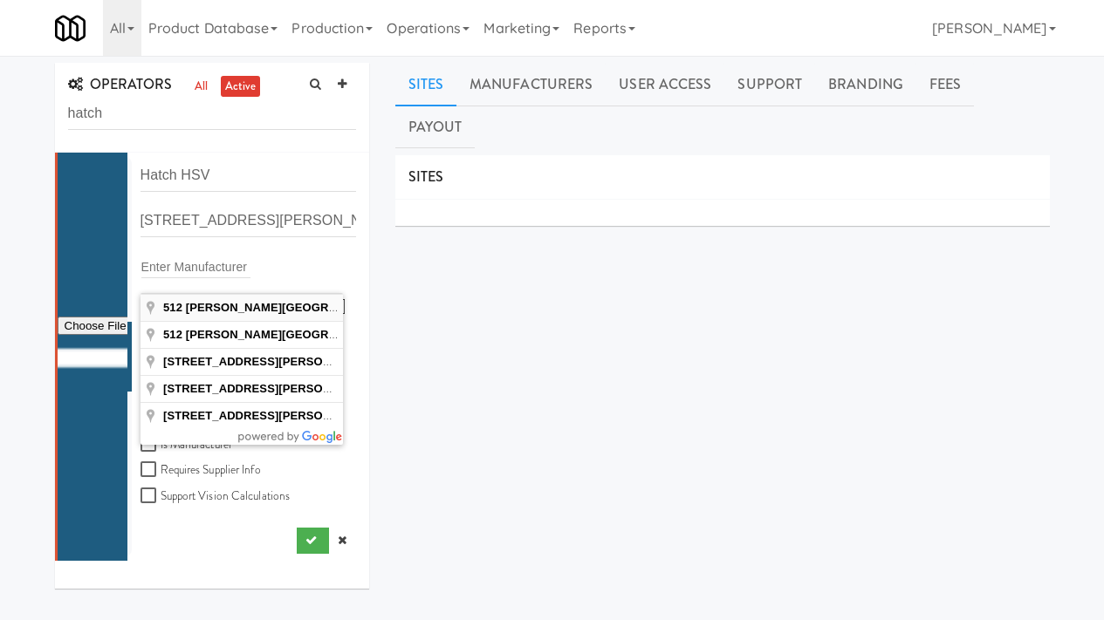
type input "512 Vincent Road Southeast, Huntsville, AL, USA"
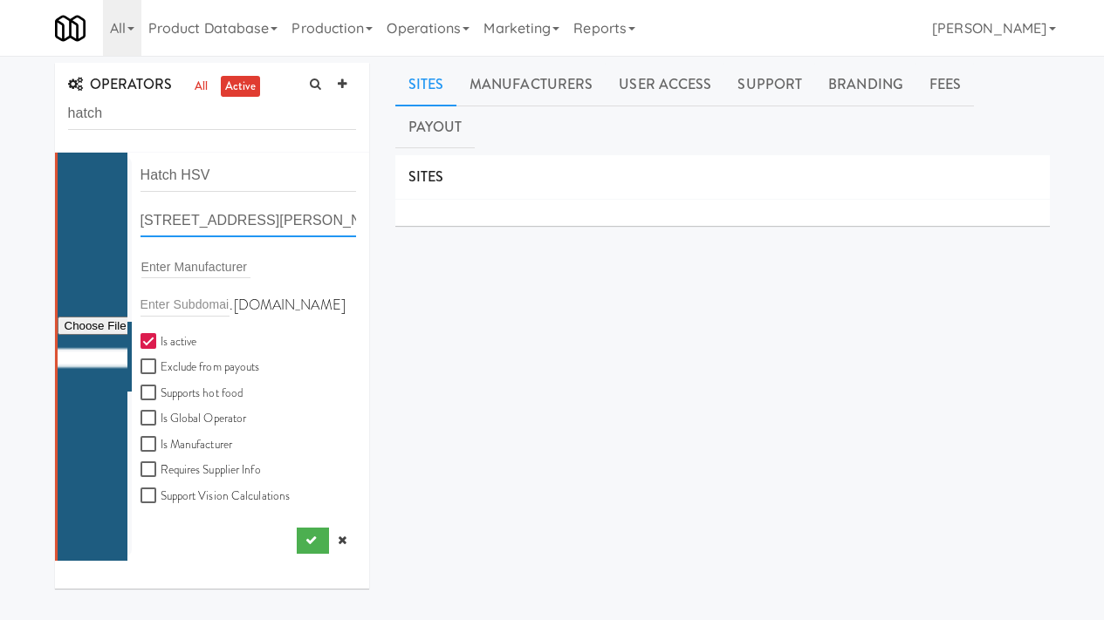
click at [279, 218] on input "512 Vincent Road Southeast, Huntsville, AL, USA" at bounding box center [248, 221] width 216 height 32
click at [305, 537] on icon "submit" at bounding box center [310, 540] width 11 height 11
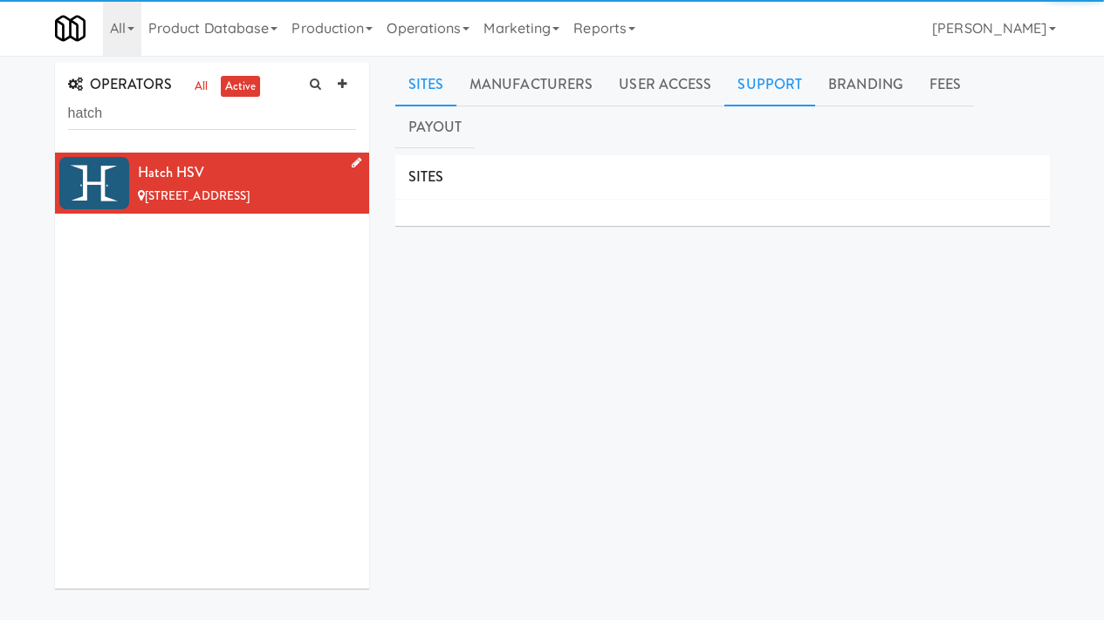
click at [768, 86] on link "Support" at bounding box center [769, 85] width 91 height 44
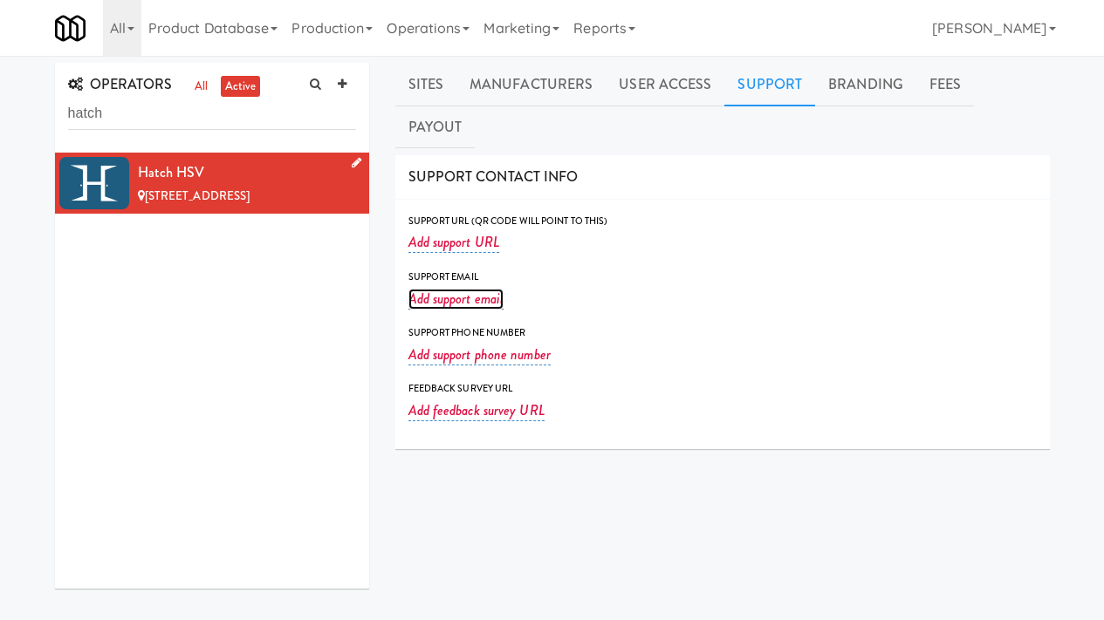
click at [485, 289] on link "Add support email" at bounding box center [456, 299] width 96 height 21
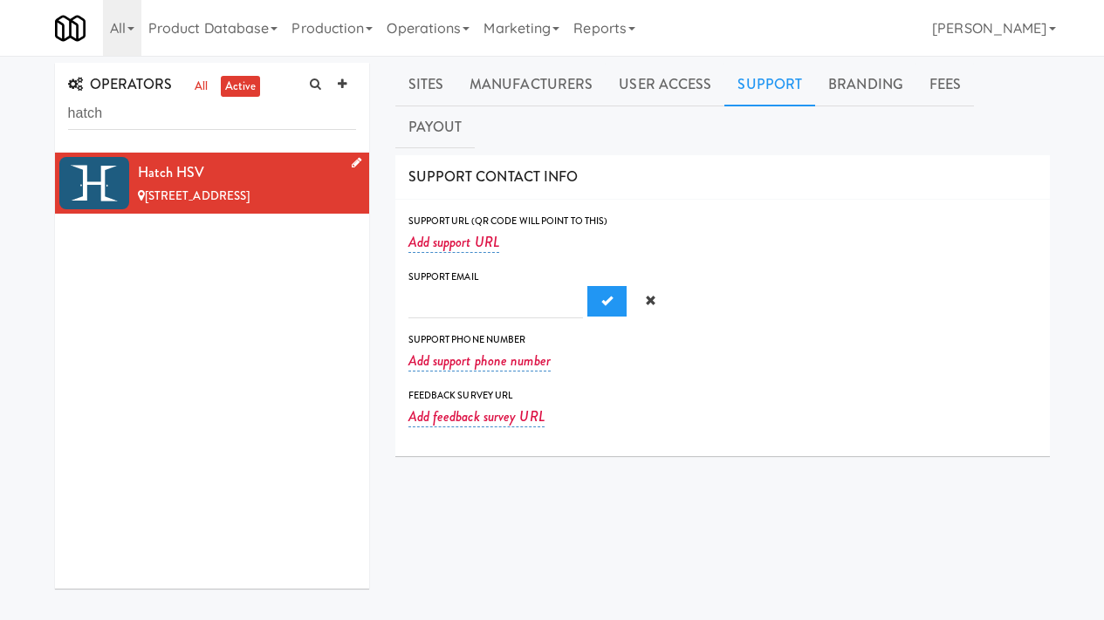
click at [482, 286] on input "text" at bounding box center [495, 302] width 174 height 32
type input "ruth@hatchhsv.com"
drag, startPoint x: 580, startPoint y: 250, endPoint x: 571, endPoint y: 244, distance: 11.4
click at [587, 286] on button "Submit" at bounding box center [606, 301] width 39 height 31
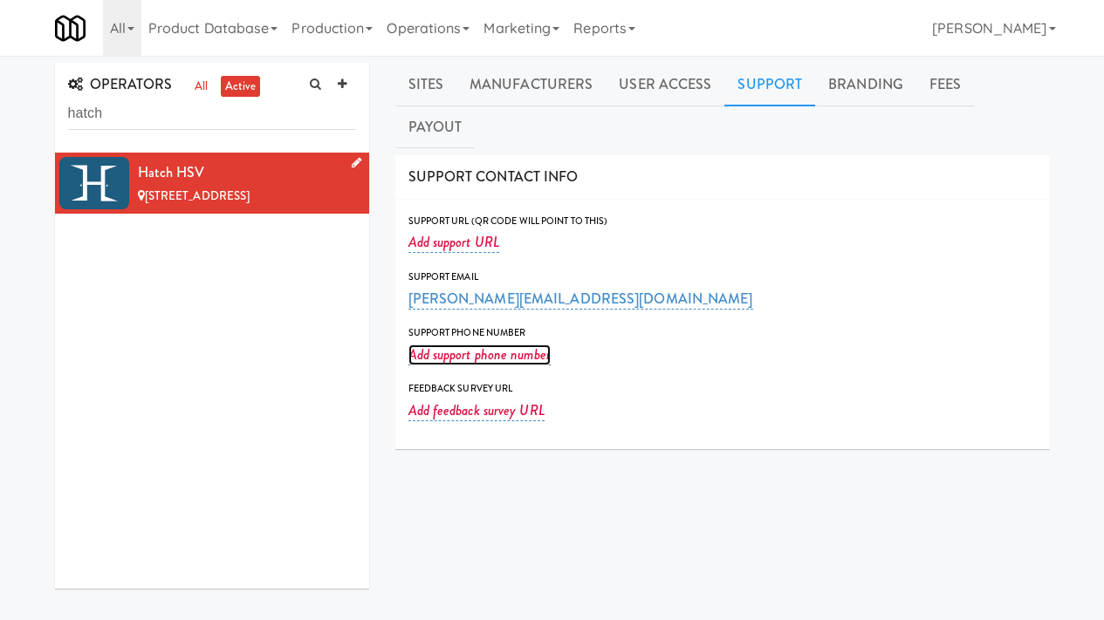
click at [479, 345] on link "Add support phone number" at bounding box center [479, 355] width 142 height 21
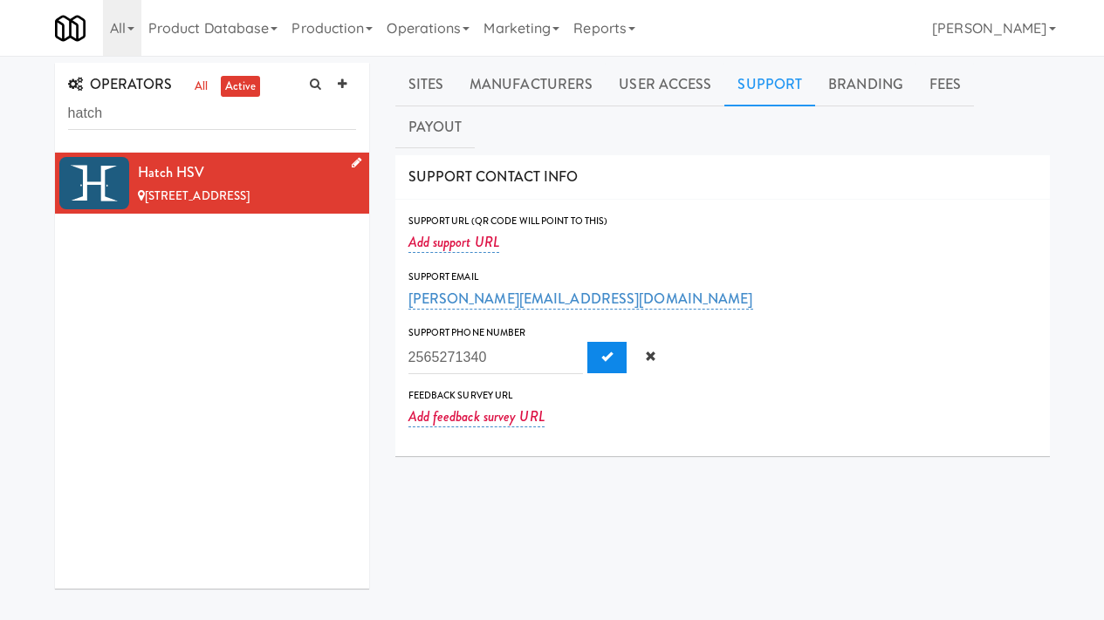
type input "2565271340"
click at [601, 351] on span "Submit" at bounding box center [606, 356] width 11 height 11
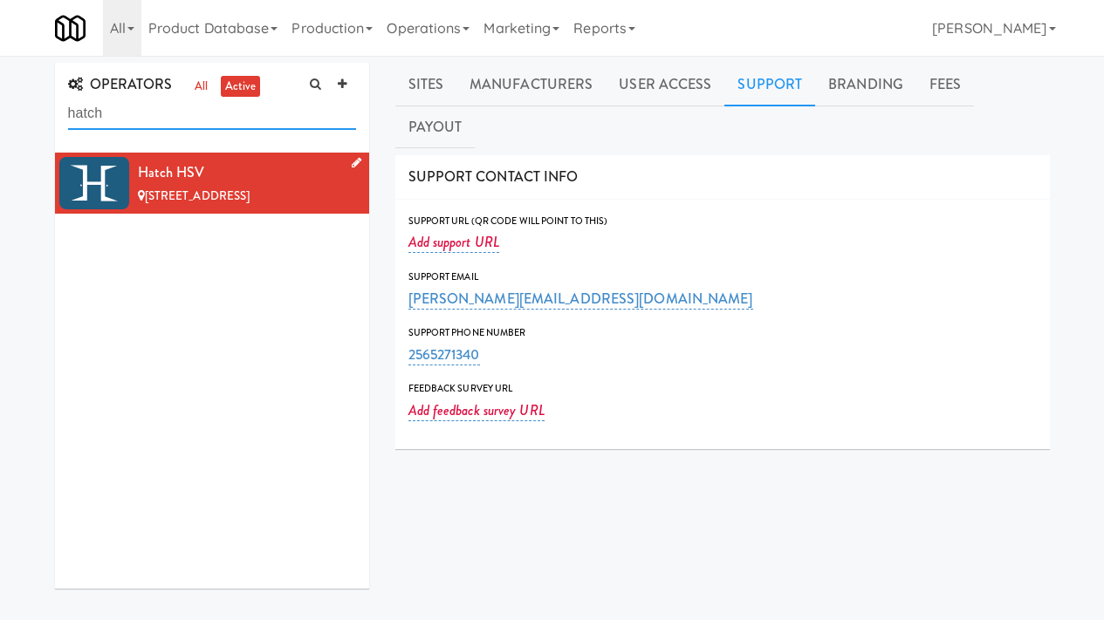
click at [140, 120] on input "hatch" at bounding box center [212, 114] width 288 height 32
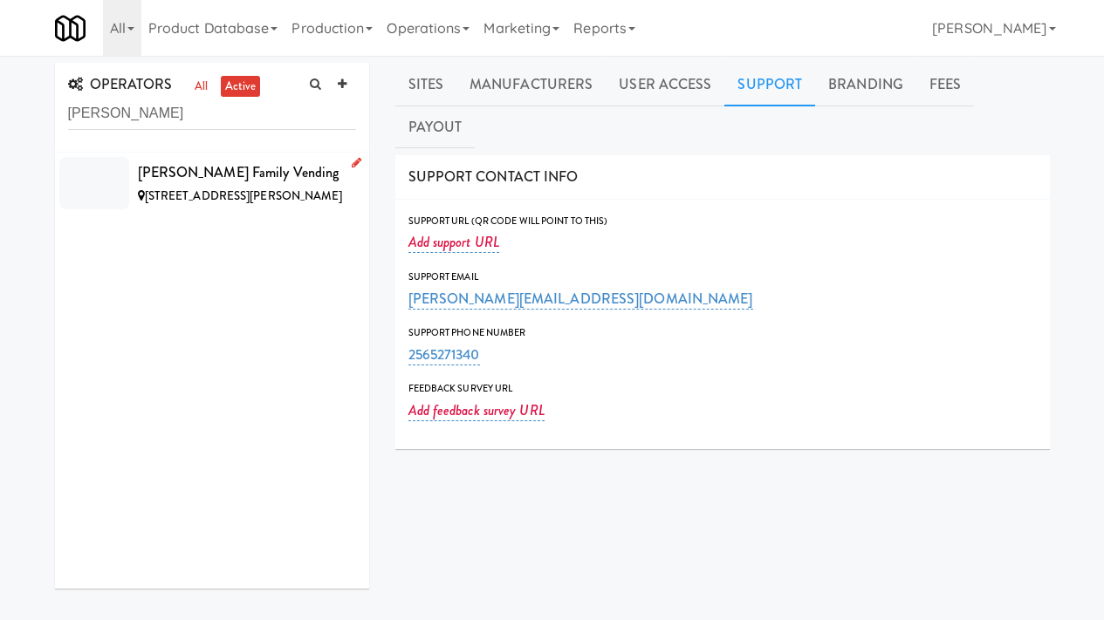
click at [237, 197] on span "880 Cambridge Dr, St. George UT" at bounding box center [244, 196] width 198 height 17
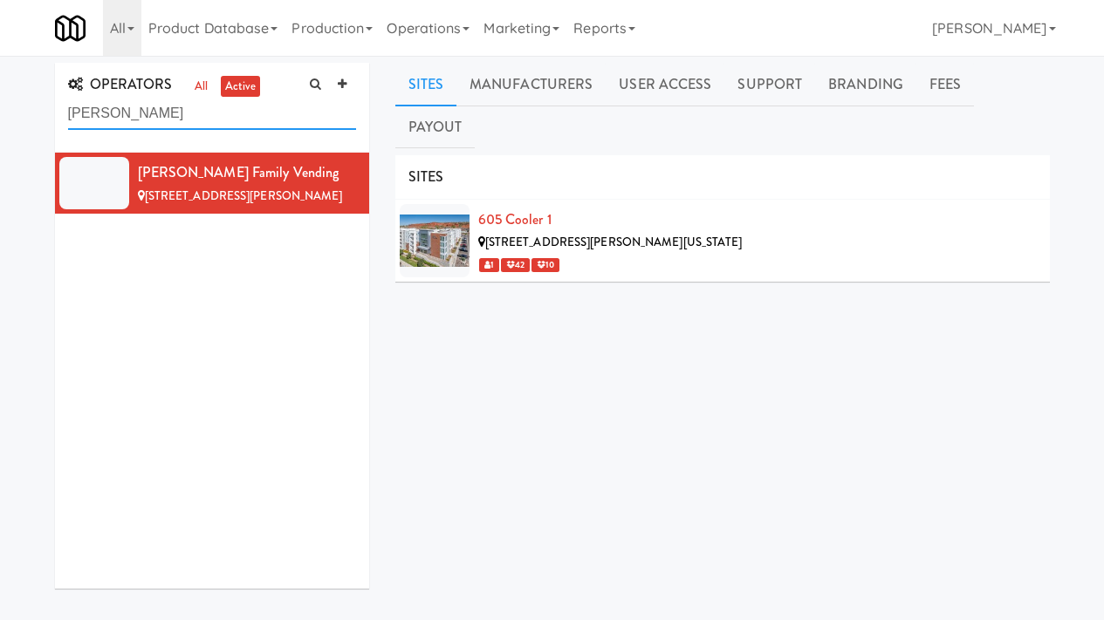
drag, startPoint x: 153, startPoint y: 120, endPoint x: 103, endPoint y: 120, distance: 49.7
click at [20, 119] on div "OPERATORS all active stucki Stucki Family Vending 880 Cambridge Dr, St. George …" at bounding box center [552, 436] width 1104 height 747
paste input "The Mississippi Community Christian College"
type input "The Mississippi Community Christian College"
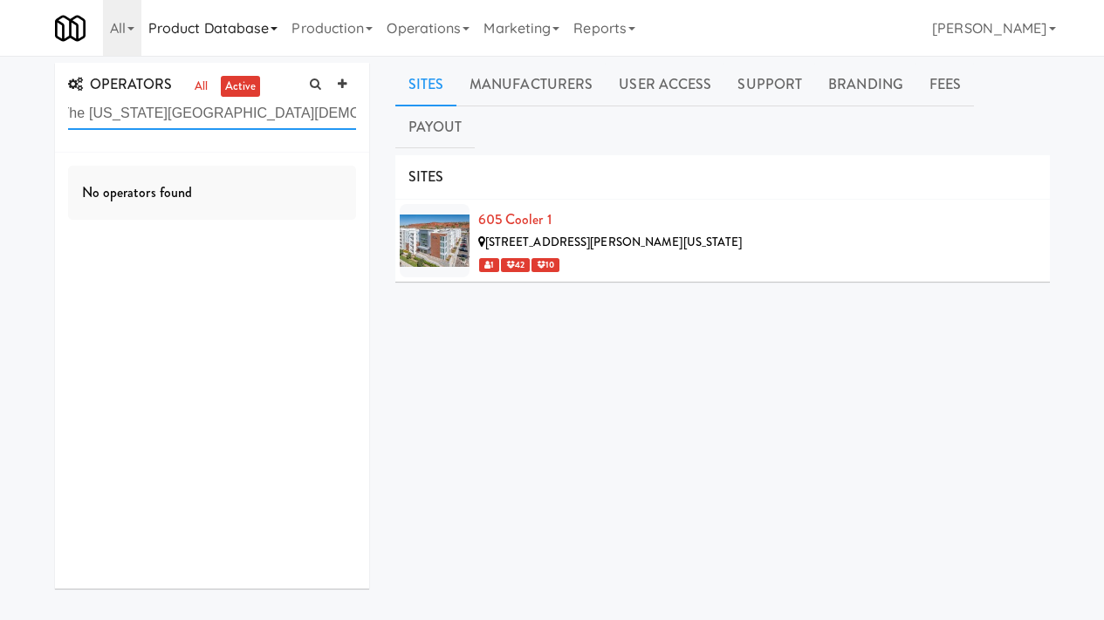
scroll to position [0, 0]
click at [343, 79] on icon at bounding box center [342, 84] width 9 height 11
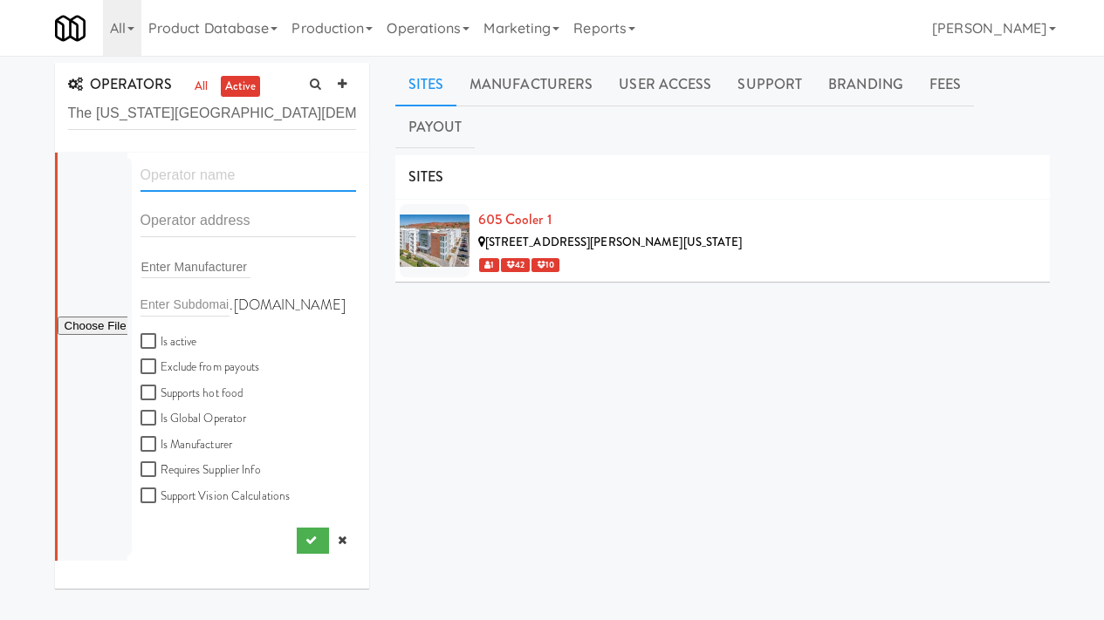
click at [192, 176] on input "text" at bounding box center [248, 176] width 216 height 32
paste input "The Mississippi Community Christian College"
type input "The Mississippi Community Christian College"
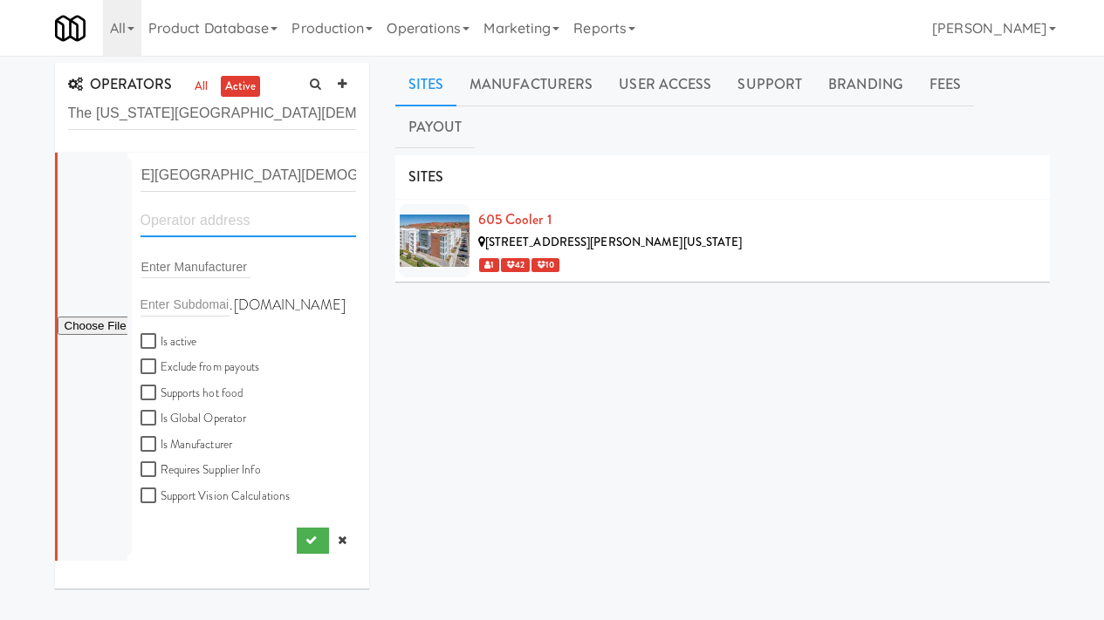
click at [178, 223] on input "text" at bounding box center [248, 221] width 216 height 32
paste input "PO Box 733"
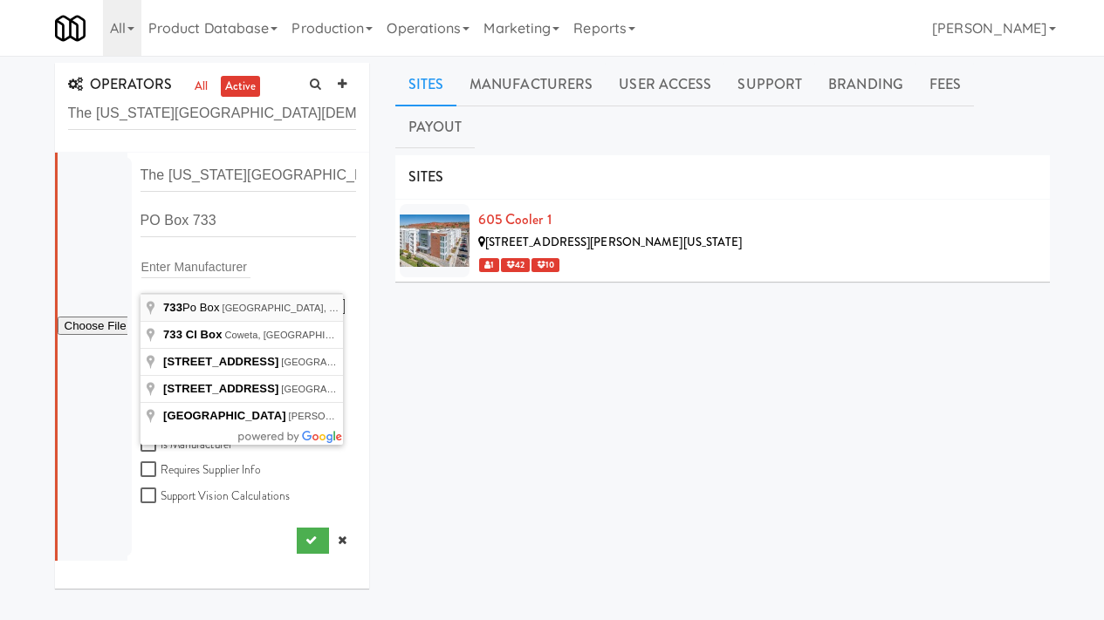
type input "733 Po Box, Cedar Grove, WV, USA"
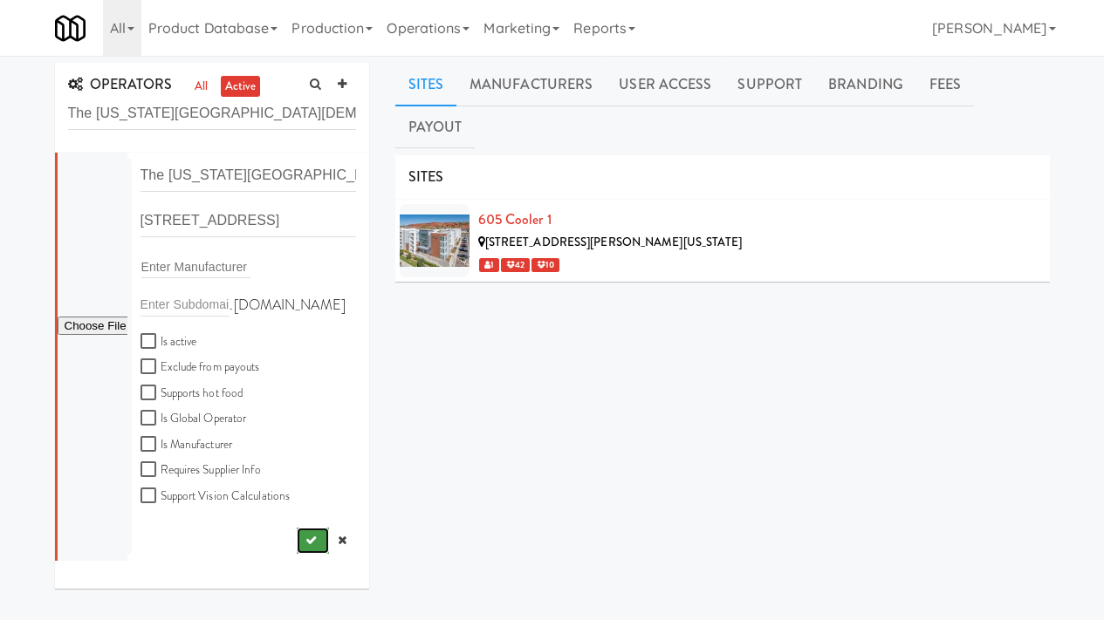
click at [305, 536] on icon "submit" at bounding box center [310, 540] width 11 height 11
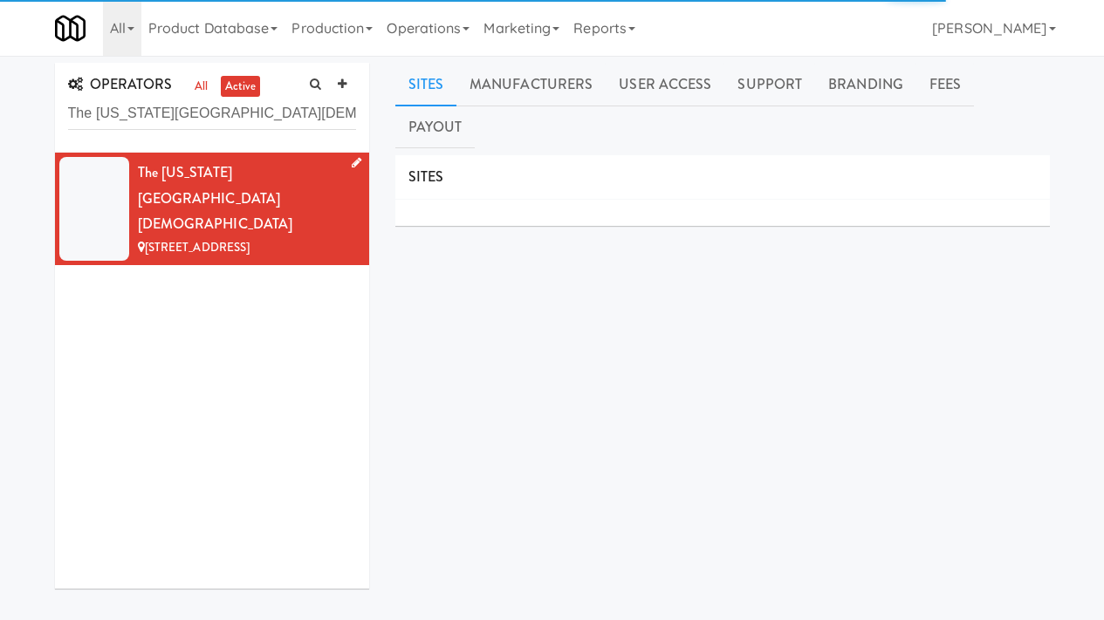
click at [352, 160] on icon at bounding box center [357, 162] width 10 height 11
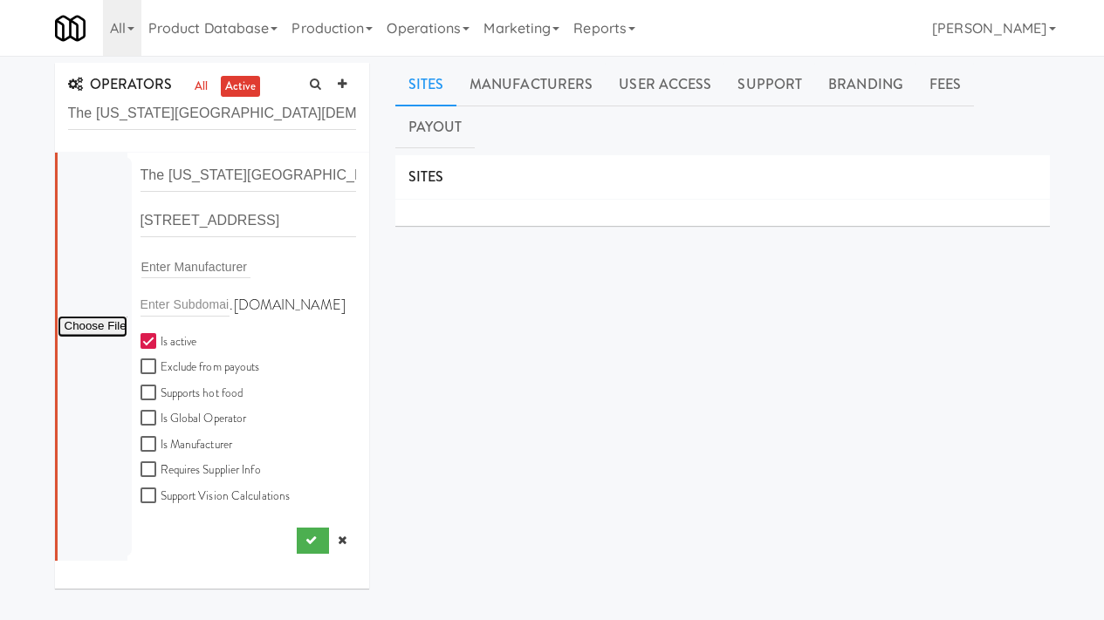
click at [106, 319] on input "file" at bounding box center [93, 327] width 70 height 22
type input "C:\fakepath\91b43458-6f29-47d9-8d9a-f31212c693bd-0-2logo___dark_icon__270_x_270…"
click at [229, 216] on input "733 Po Box, Cedar Grove WV" at bounding box center [248, 221] width 216 height 32
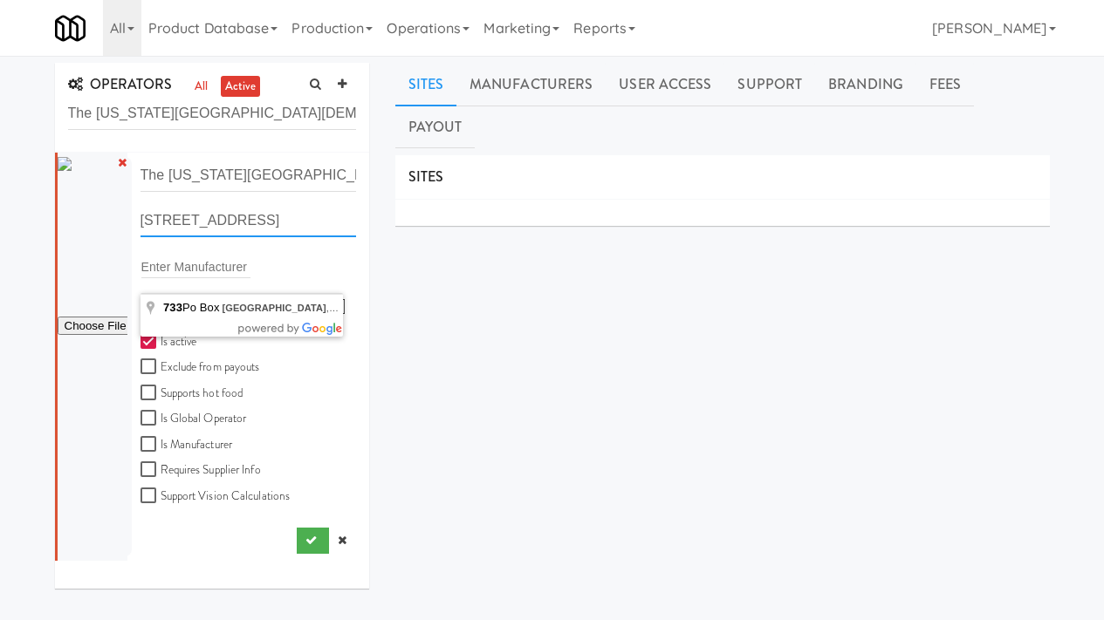
paste input "PO Box 733"
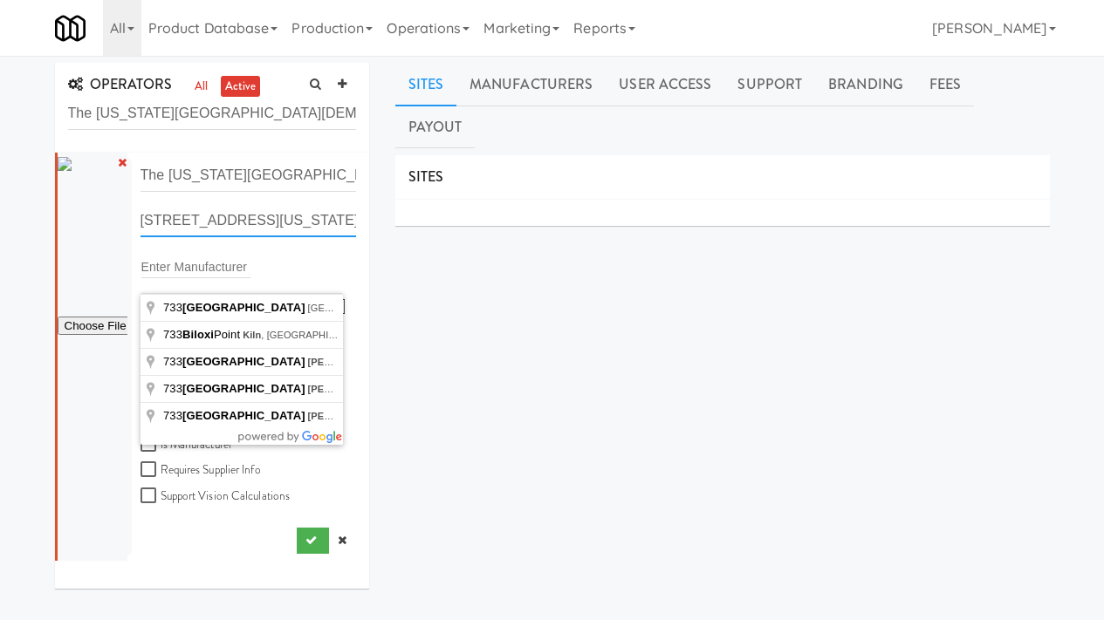
type input "PO Box 733, Biloxi, Mississippi"
click at [332, 263] on div "Enter Manufacturer" at bounding box center [248, 267] width 216 height 24
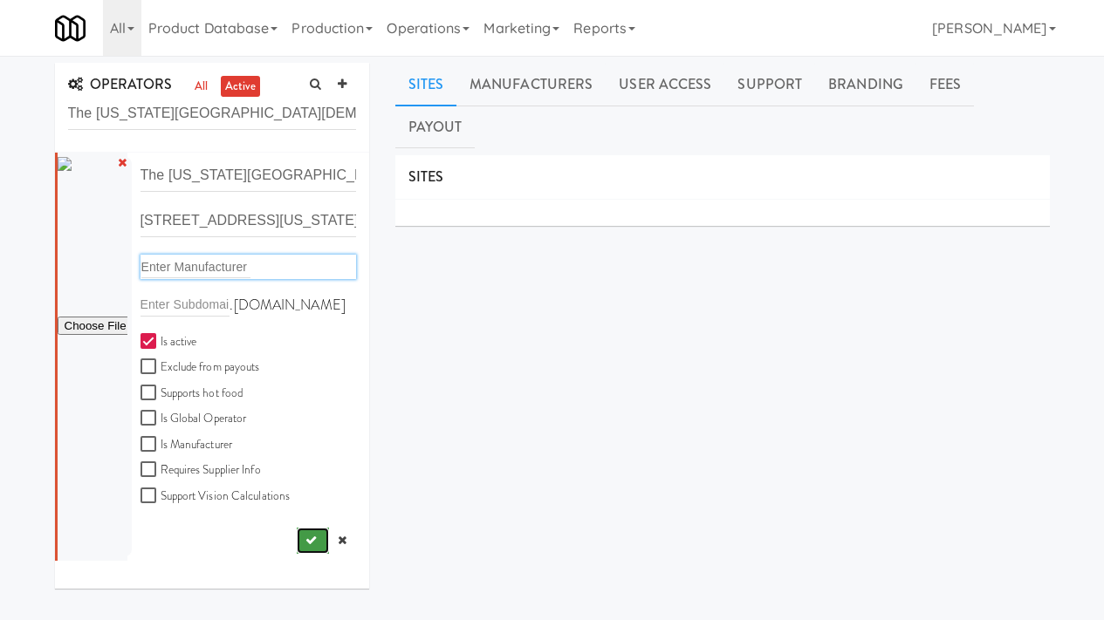
click at [305, 540] on icon "submit" at bounding box center [310, 540] width 11 height 11
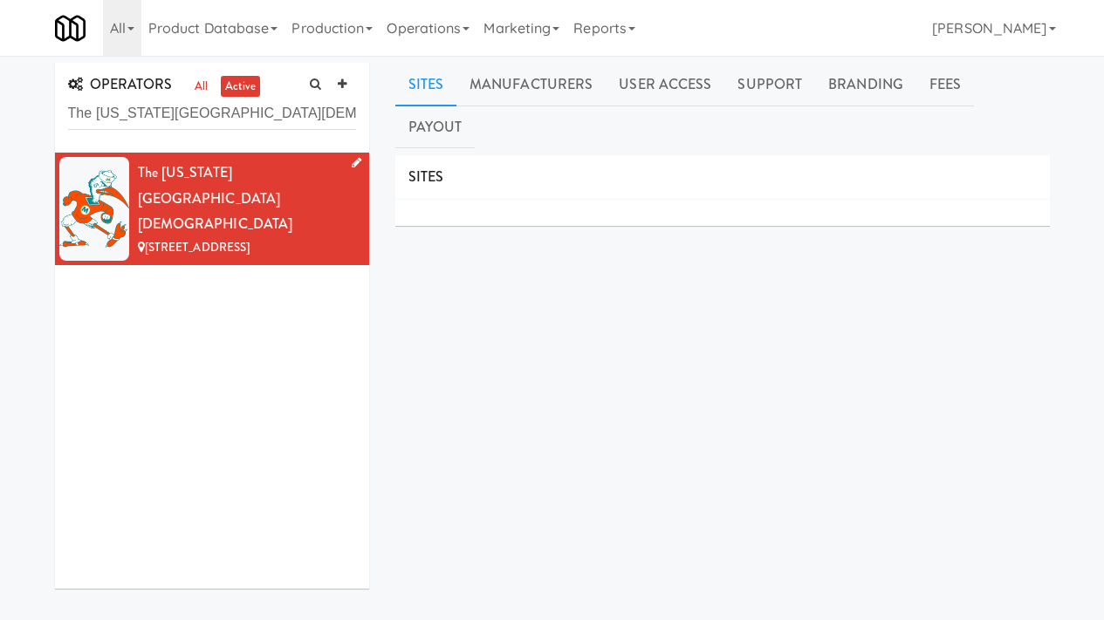
click at [327, 154] on li "The Mississippi Community Christian College 733 Po Box, Cedar Grove WV" at bounding box center [212, 209] width 314 height 113
click at [352, 161] on icon at bounding box center [357, 162] width 10 height 11
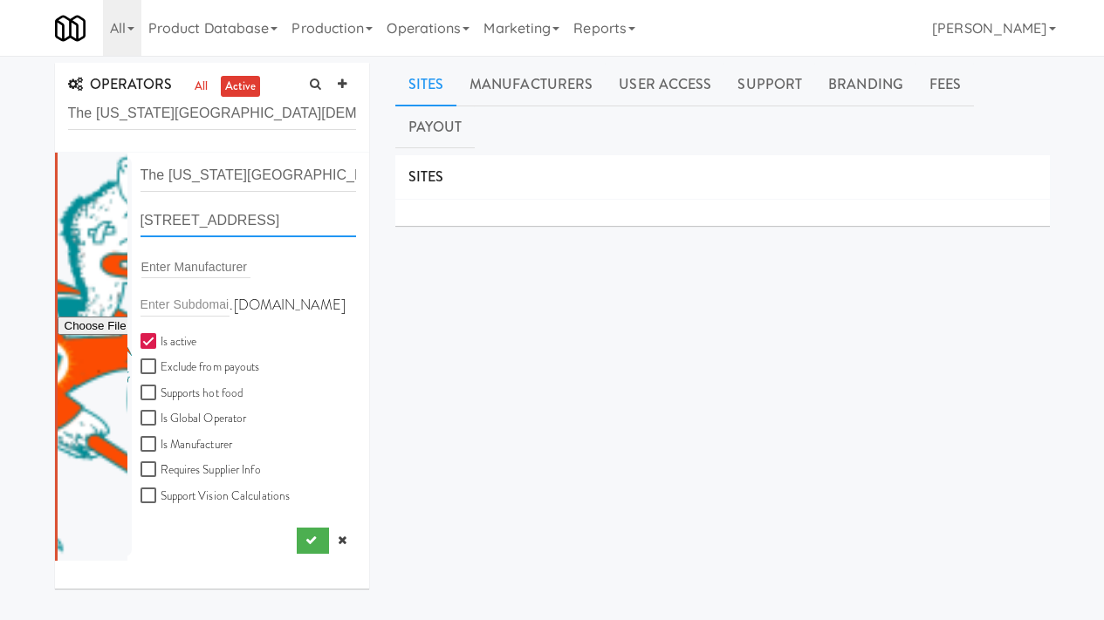
click at [241, 209] on input "733 Po Box, Cedar Grove WV" at bounding box center [248, 221] width 216 height 32
paste input "PO Box 733"
drag, startPoint x: 318, startPoint y: 230, endPoint x: 374, endPoint y: 230, distance: 55.8
click at [382, 230] on div "OPERATORS all active The Mississippi Community Christian College The Mississipp…" at bounding box center [552, 436] width 1021 height 747
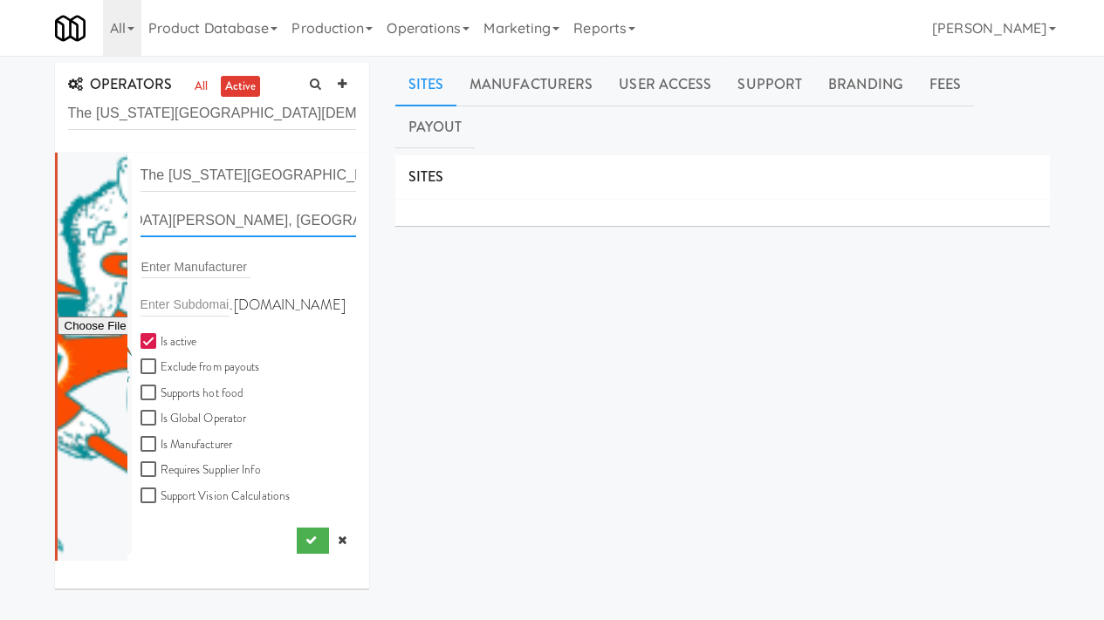
drag, startPoint x: 329, startPoint y: 223, endPoint x: 388, endPoint y: 225, distance: 59.4
click at [388, 225] on div "OPERATORS all active The Mississippi Community Christian College The Mississipp…" at bounding box center [552, 436] width 1021 height 747
paste input "PO Box 733"
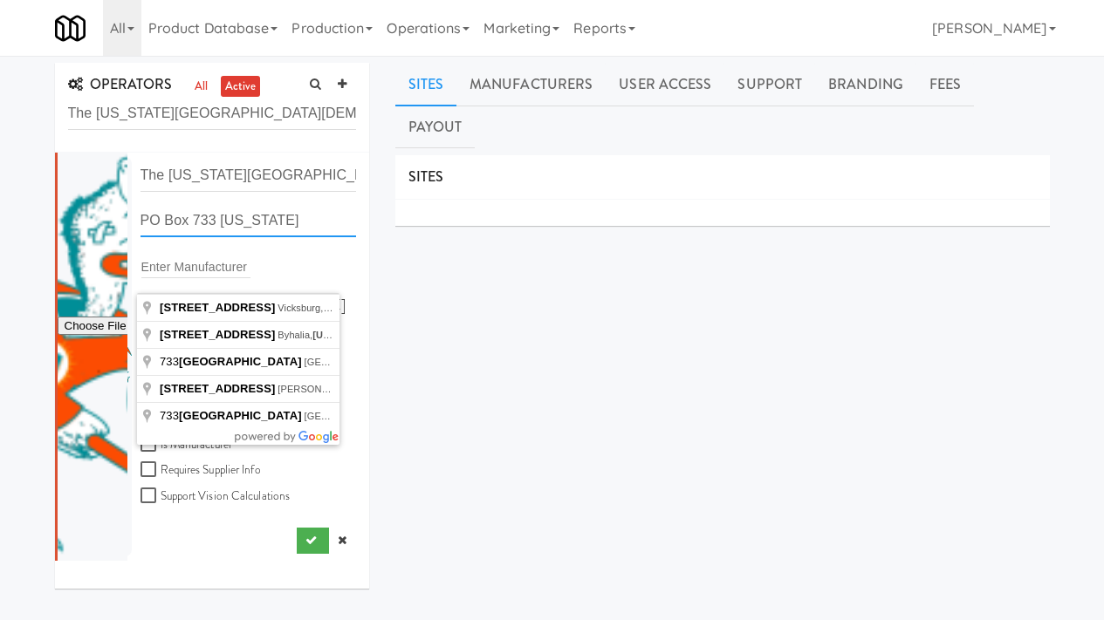
click at [221, 222] on input "PO Box 733 Mississippi" at bounding box center [248, 221] width 216 height 32
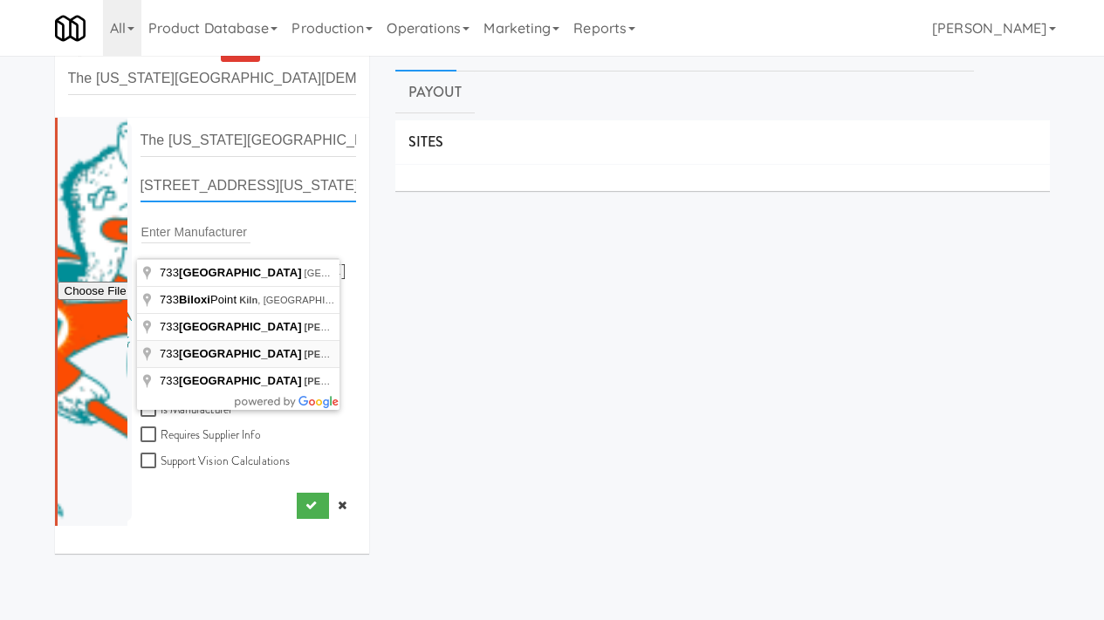
scroll to position [36, 0]
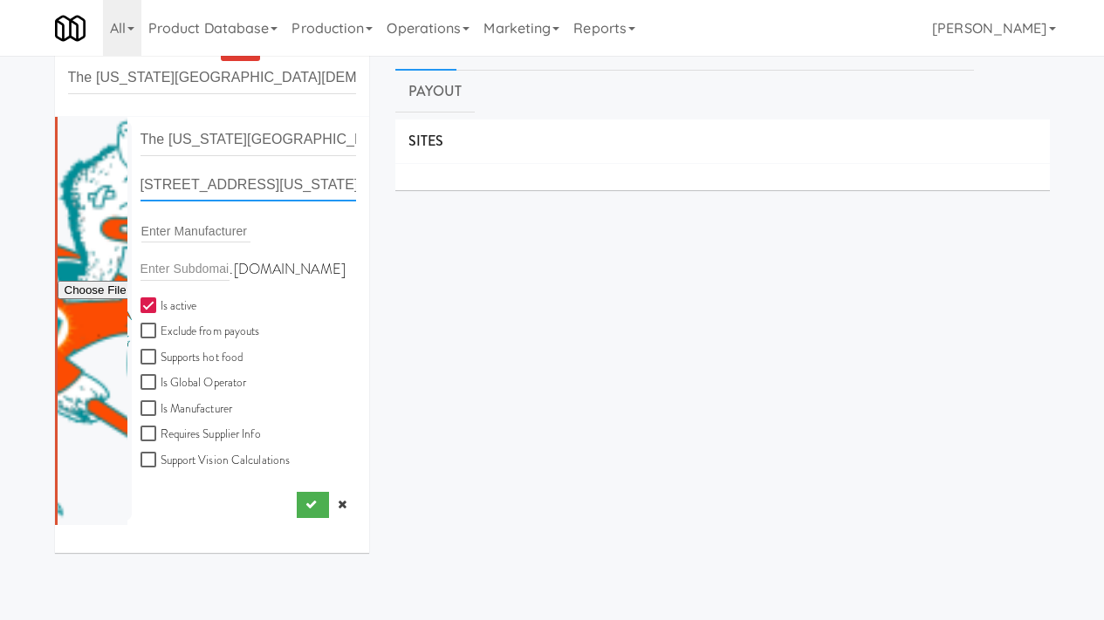
click at [140, 182] on input "733 Po Street, Waveland, Mississippi, USA" at bounding box center [248, 185] width 216 height 32
paste input "Box Biloxi Ms 39533"
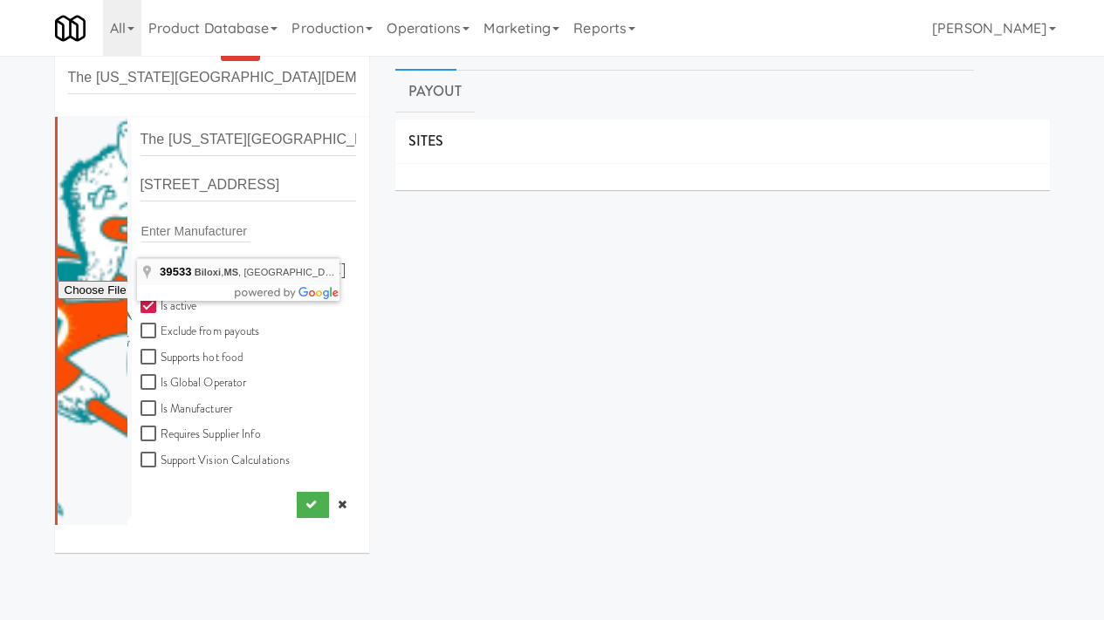
type input "Biloxi, MS 39533, USA"
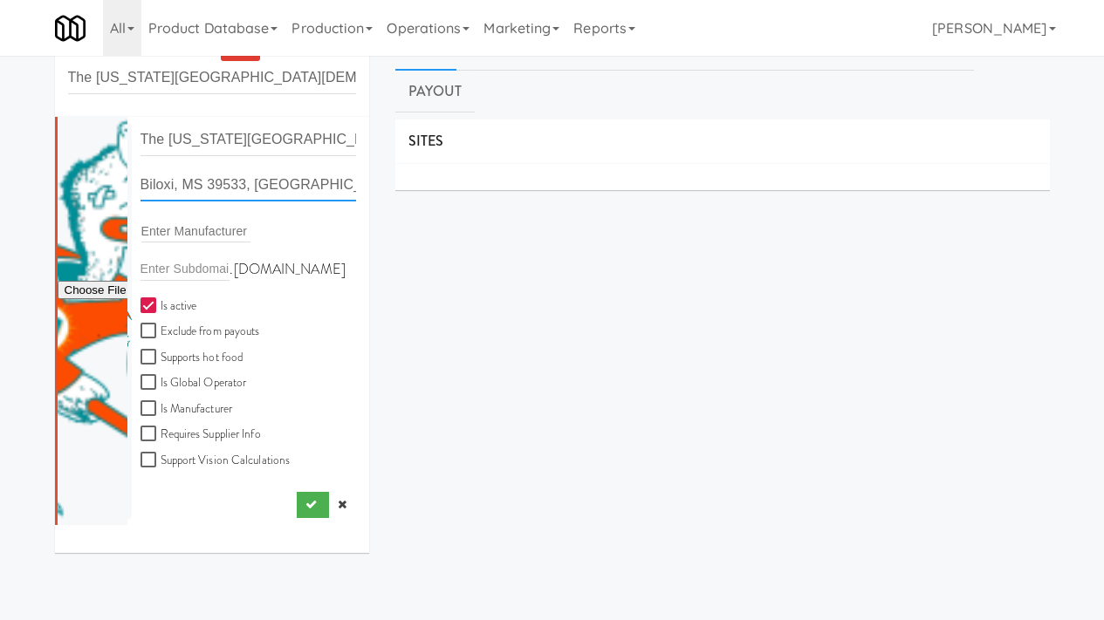
click at [292, 192] on input "Biloxi, MS 39533, USA" at bounding box center [248, 185] width 216 height 32
click at [140, 186] on input "Biloxi, MS 39533, USA" at bounding box center [248, 185] width 216 height 32
click at [297, 512] on button "submit" at bounding box center [313, 505] width 32 height 26
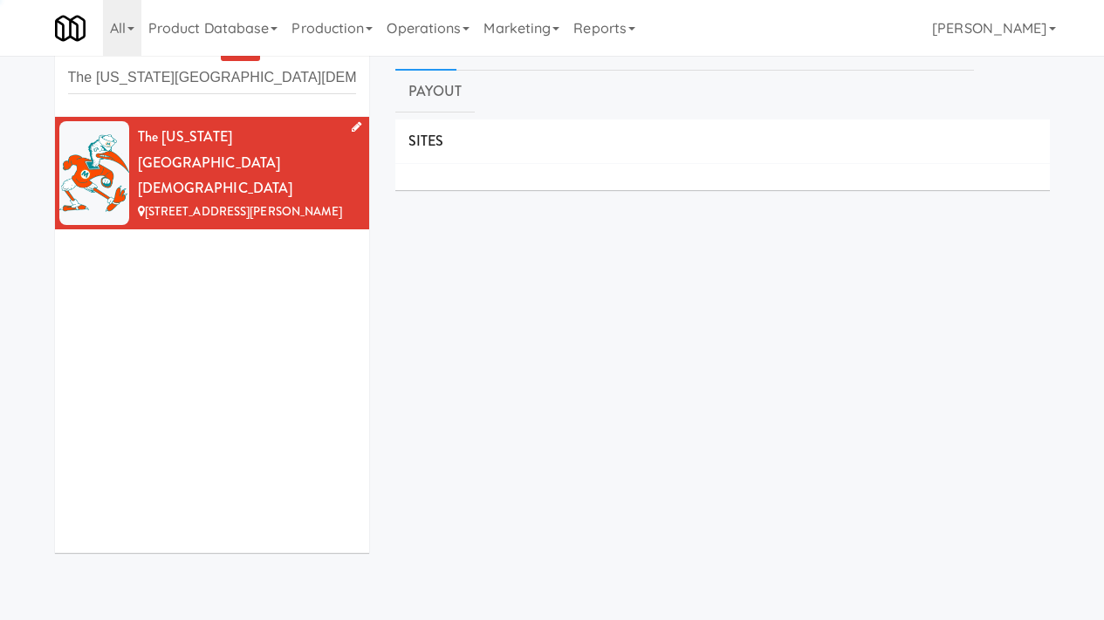
scroll to position [0, 0]
click at [352, 127] on icon at bounding box center [357, 126] width 10 height 11
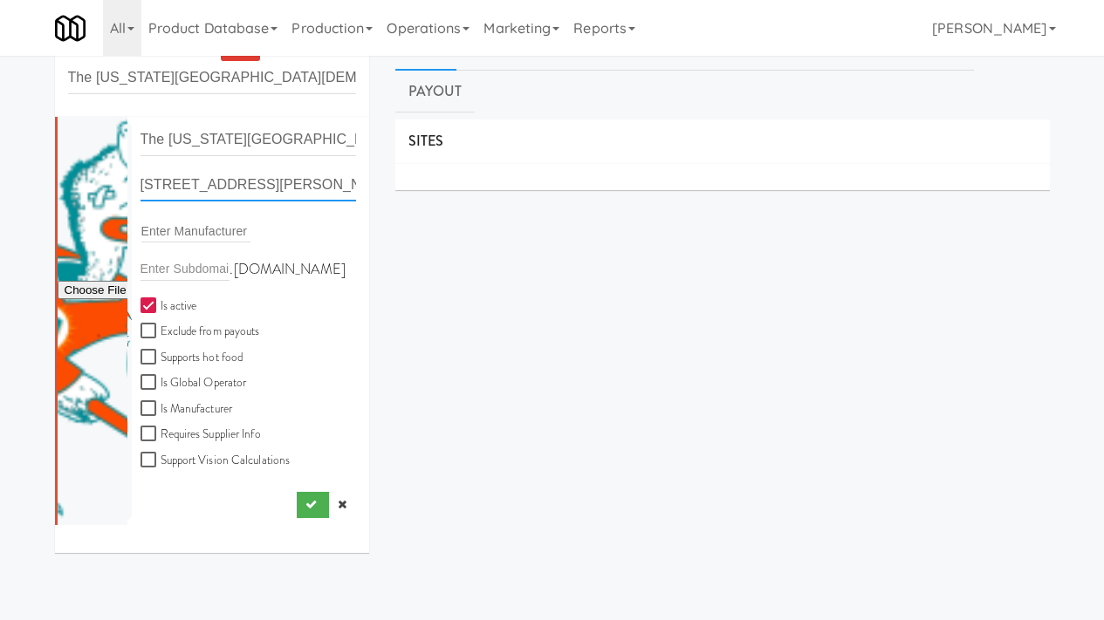
click at [254, 183] on input "3415 W Lake Mary Blvd, Lake Mary FL" at bounding box center [248, 185] width 216 height 32
paste input "733 Po Box Biloxi Ms 39533"
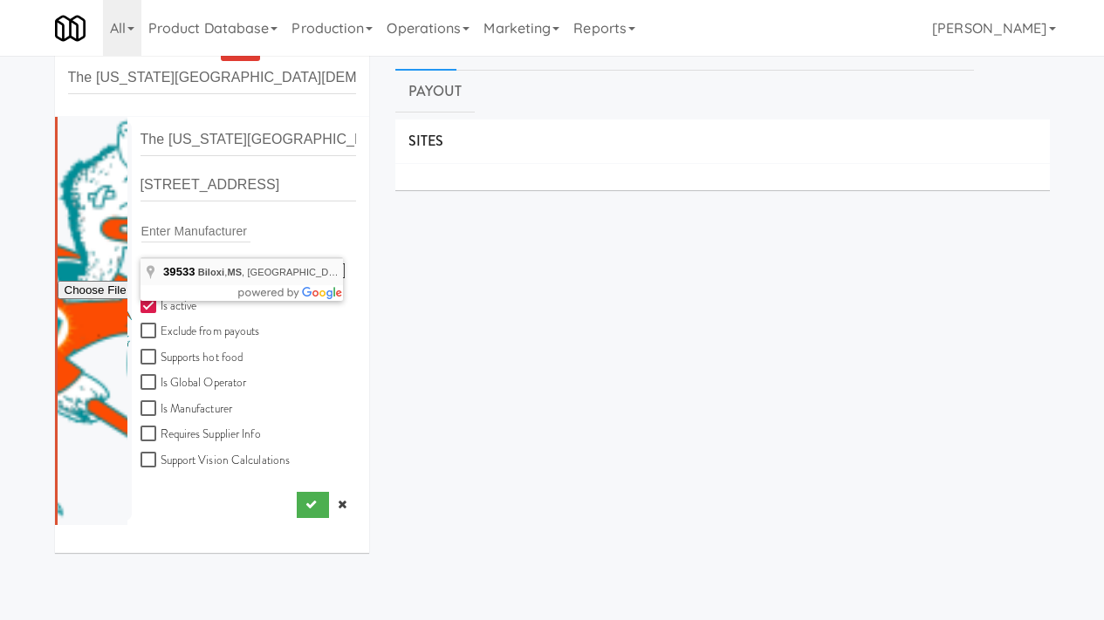
type input "Biloxi, MS 39533, USA"
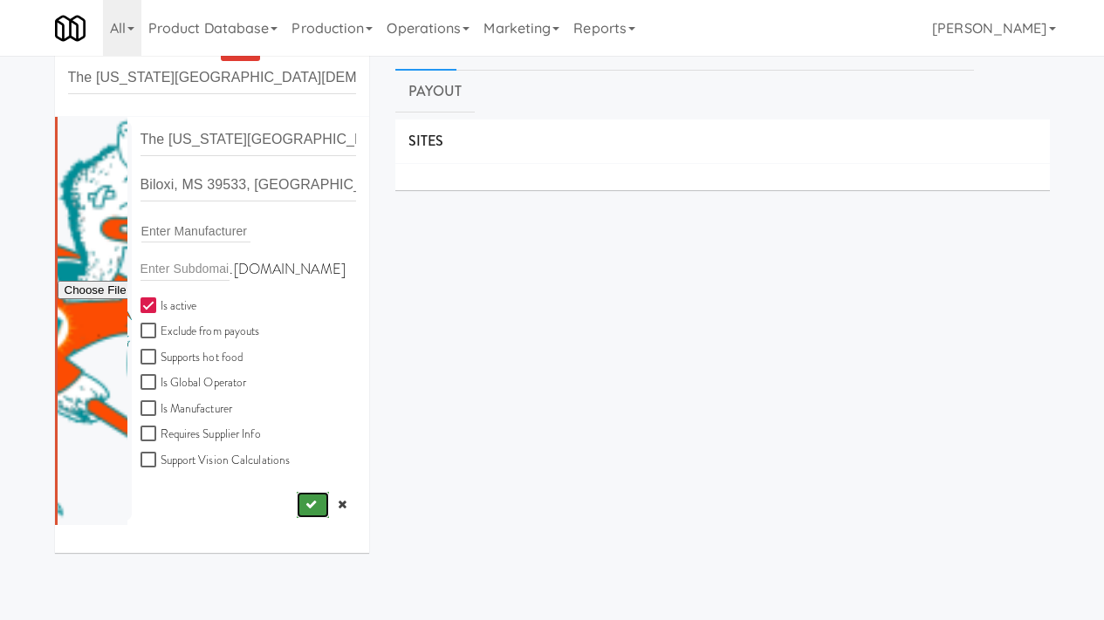
click at [297, 510] on button "submit" at bounding box center [313, 505] width 32 height 26
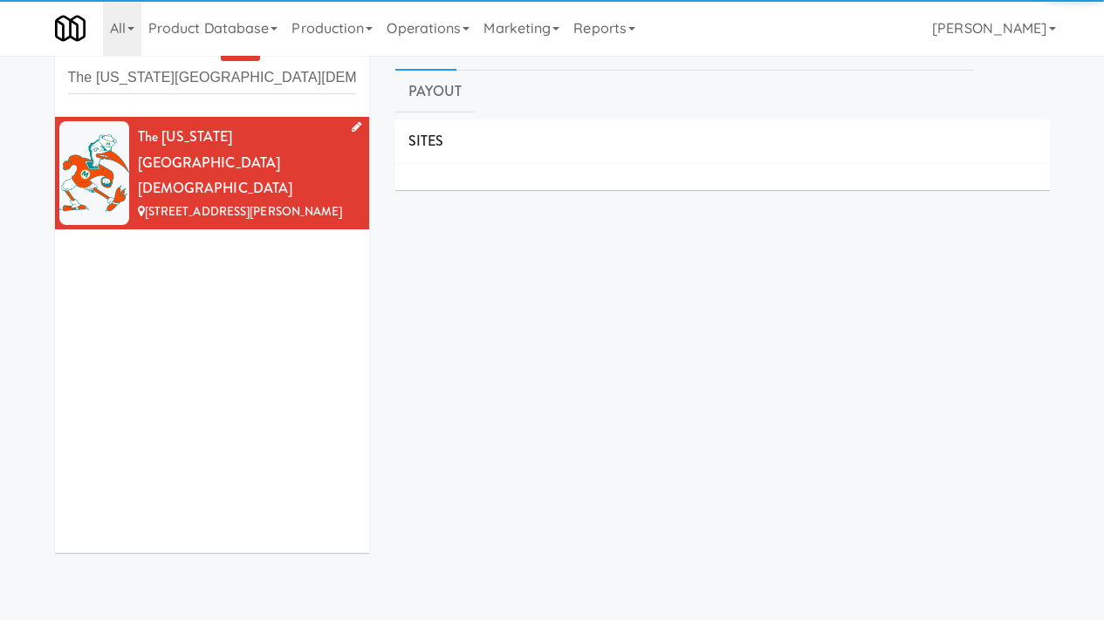
click at [352, 128] on icon at bounding box center [357, 126] width 10 height 11
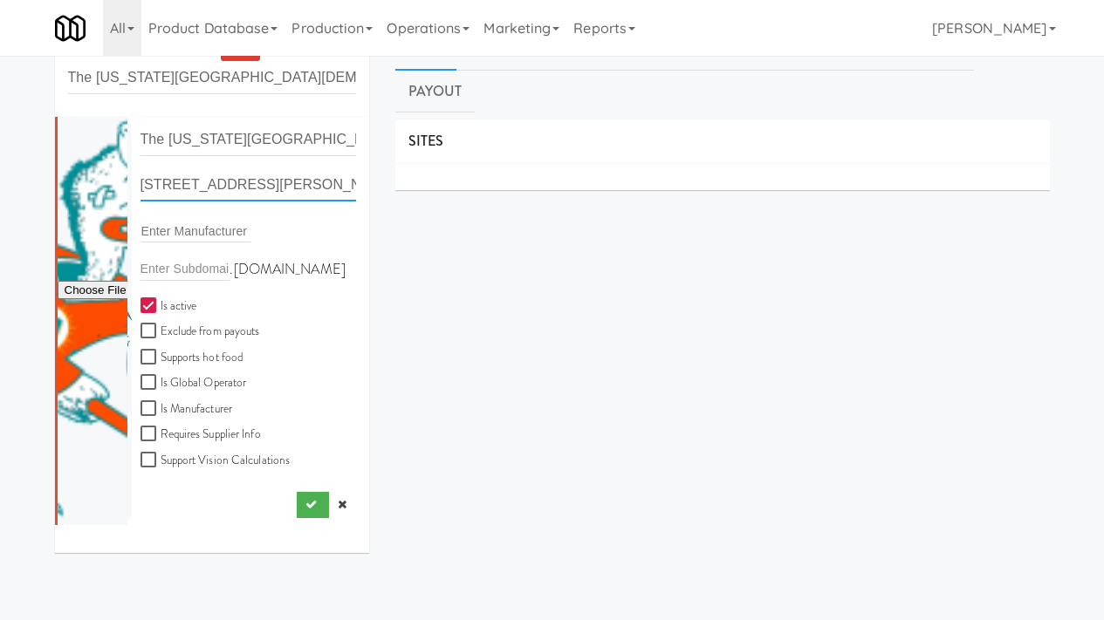
click at [248, 191] on input "3415 W Lake Mary Blvd, Lake Mary FL" at bounding box center [248, 185] width 216 height 32
paste input "733 Po Box Biloxi Ms 39533"
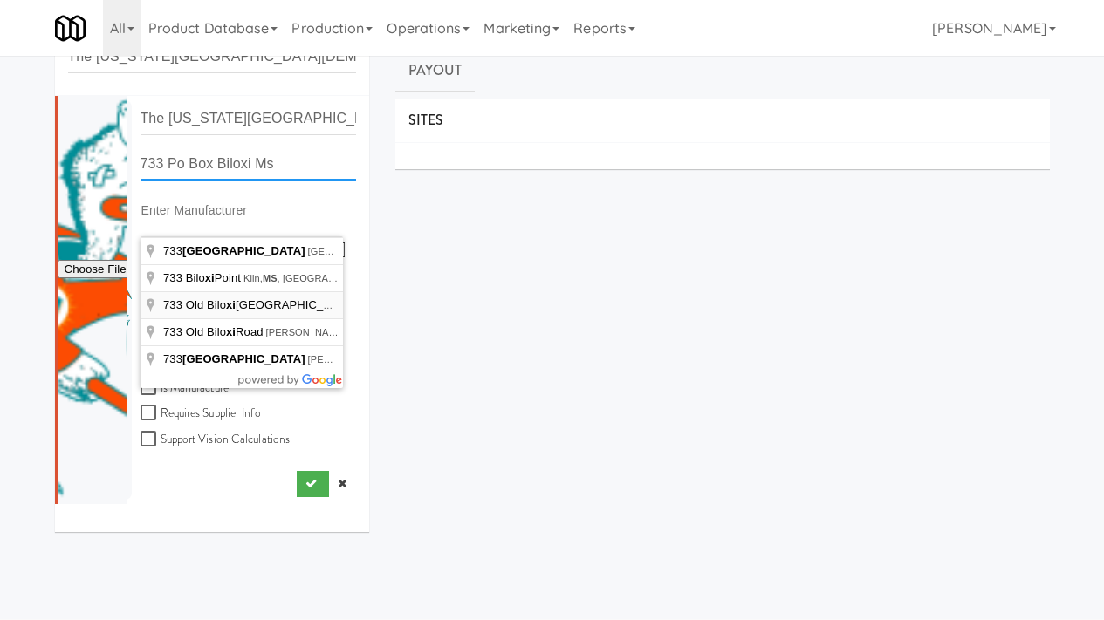
scroll to position [58, 0]
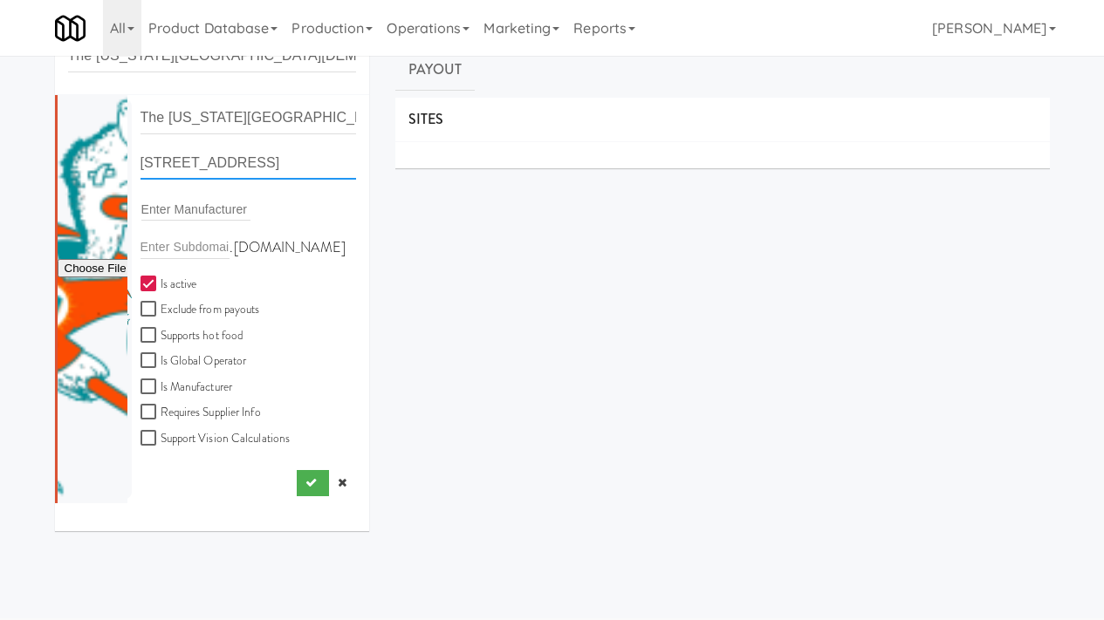
drag, startPoint x: 141, startPoint y: 167, endPoint x: 250, endPoint y: 167, distance: 109.1
click at [250, 167] on input "733 Biloxi Point, Kiln, MS, USA" at bounding box center [248, 163] width 216 height 32
click at [271, 165] on input "733 Biloxi Point, Kiln, MS, USA" at bounding box center [248, 163] width 216 height 32
paste input "Po Box Biloxi Ms 39533"
drag, startPoint x: 262, startPoint y: 168, endPoint x: 329, endPoint y: 171, distance: 67.3
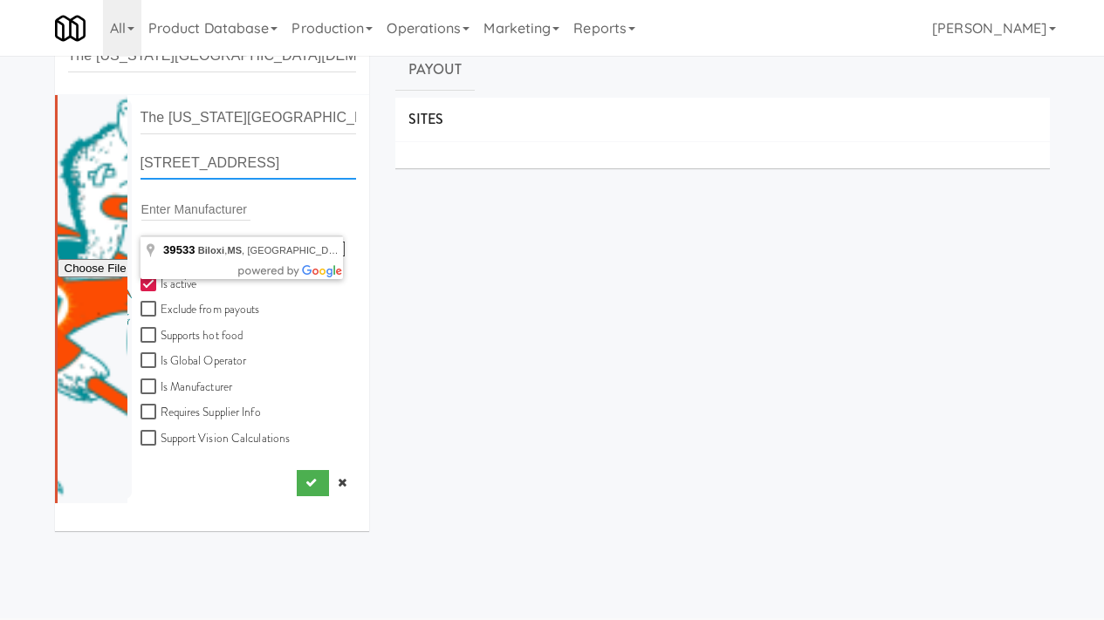
click at [329, 171] on input "733 Po Box Biloxi Ms 39533" at bounding box center [248, 163] width 216 height 32
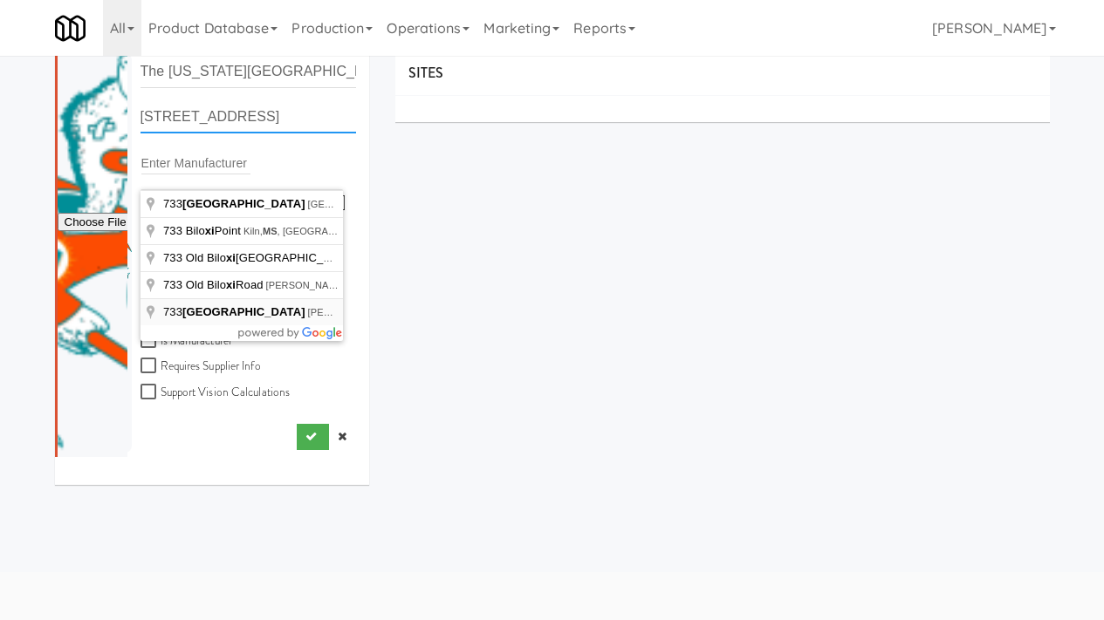
scroll to position [133, 0]
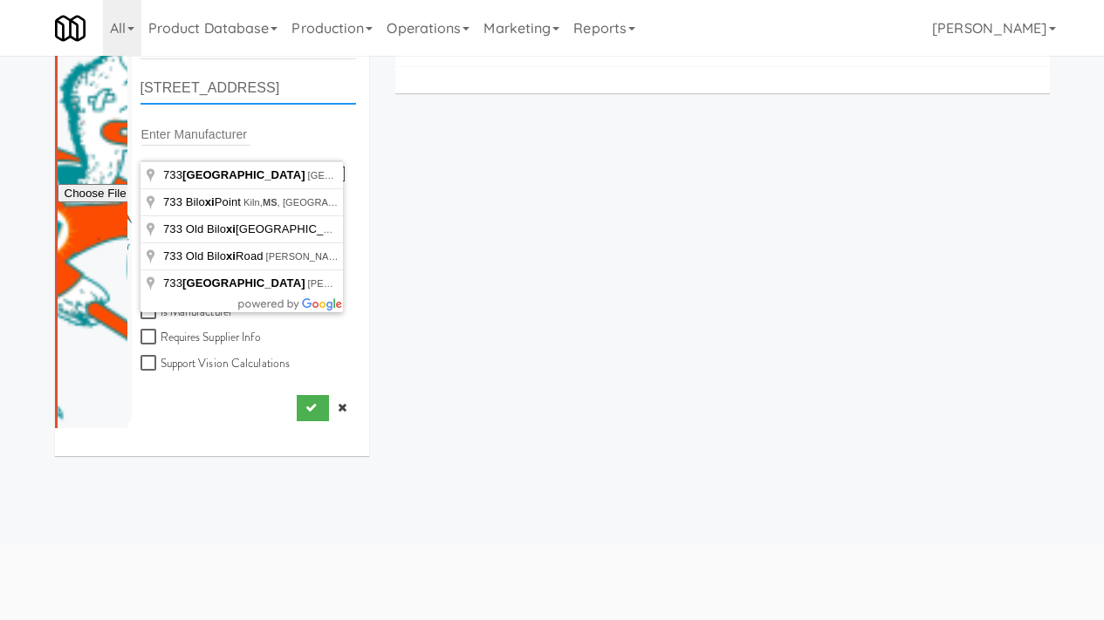
paste input "Ms 39533"
type input "733 Po Street, Waveland, MS, USA"
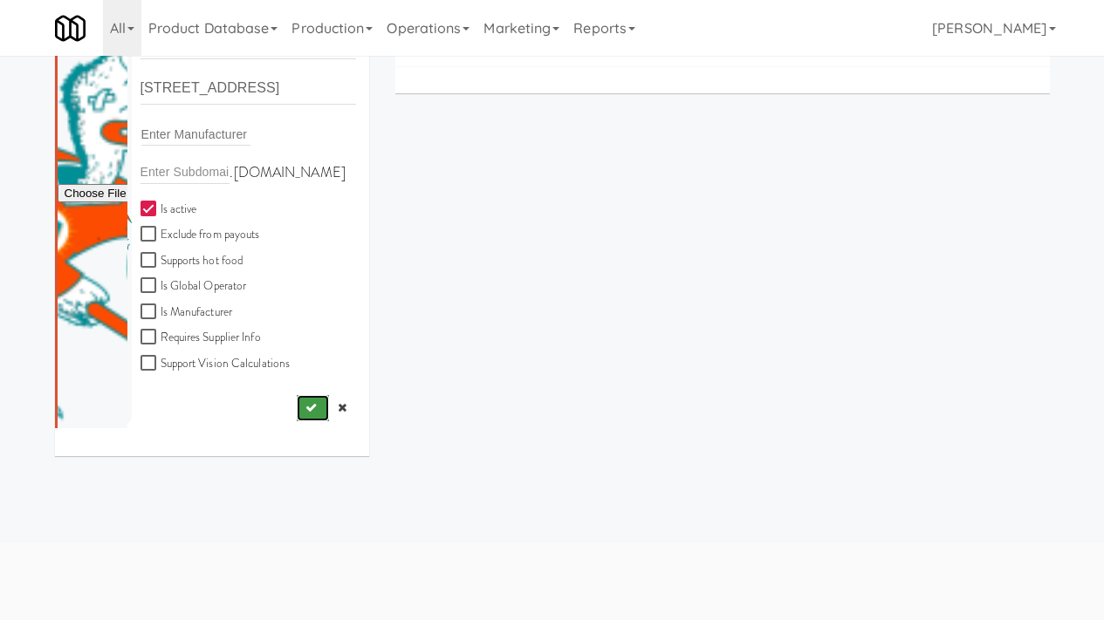
click at [305, 408] on icon "submit" at bounding box center [310, 407] width 11 height 11
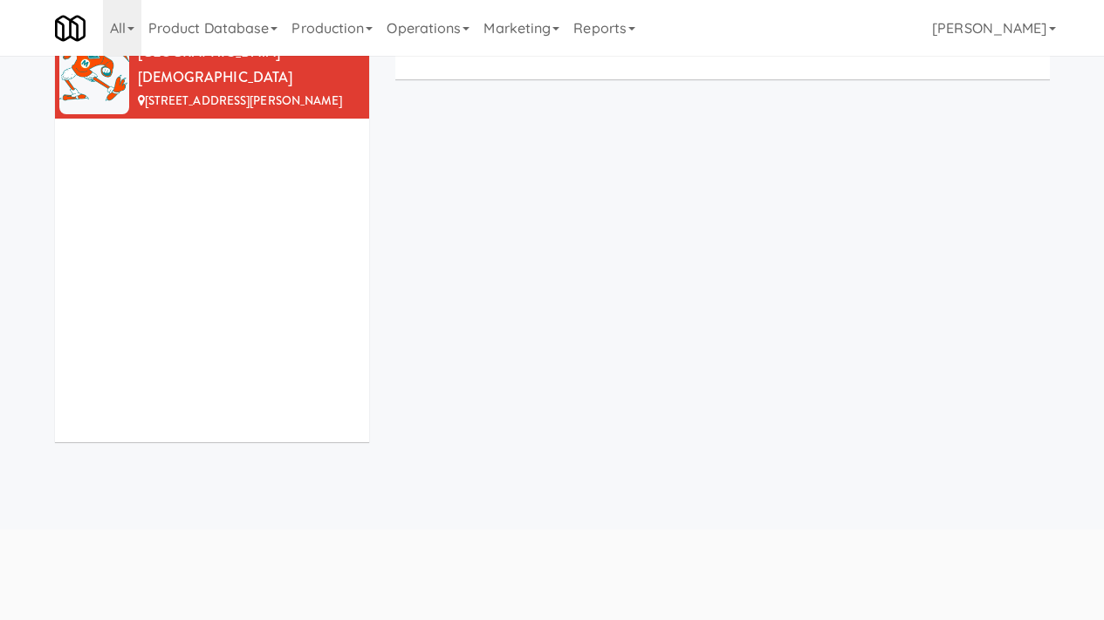
scroll to position [0, 0]
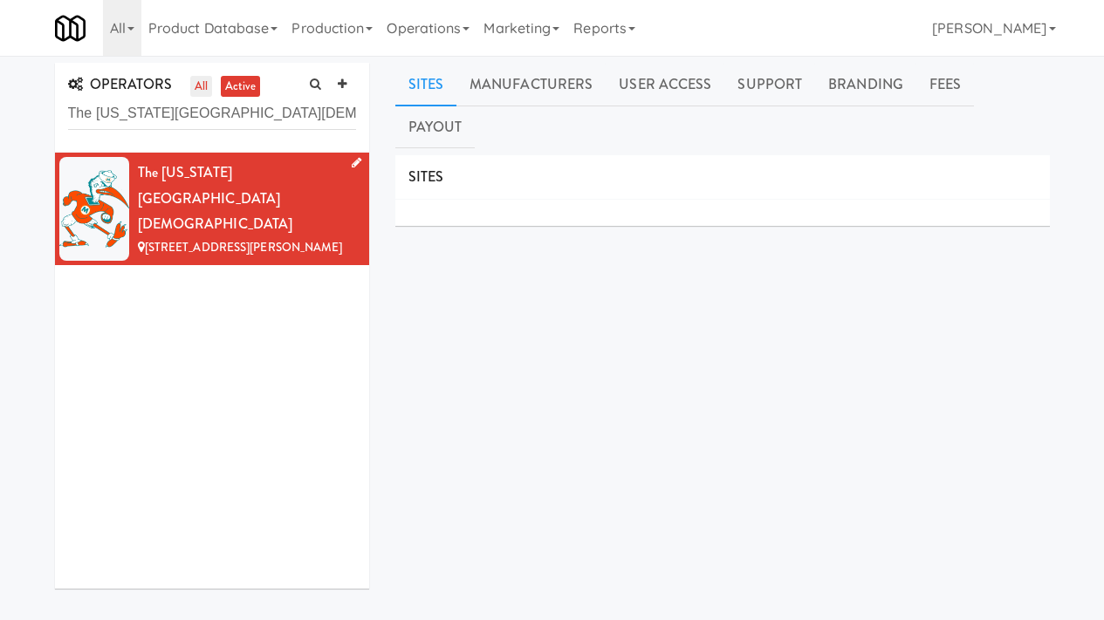
click at [200, 86] on link "all" at bounding box center [201, 87] width 22 height 22
click at [249, 87] on link "active" at bounding box center [241, 87] width 40 height 22
click at [345, 163] on link at bounding box center [353, 164] width 17 height 22
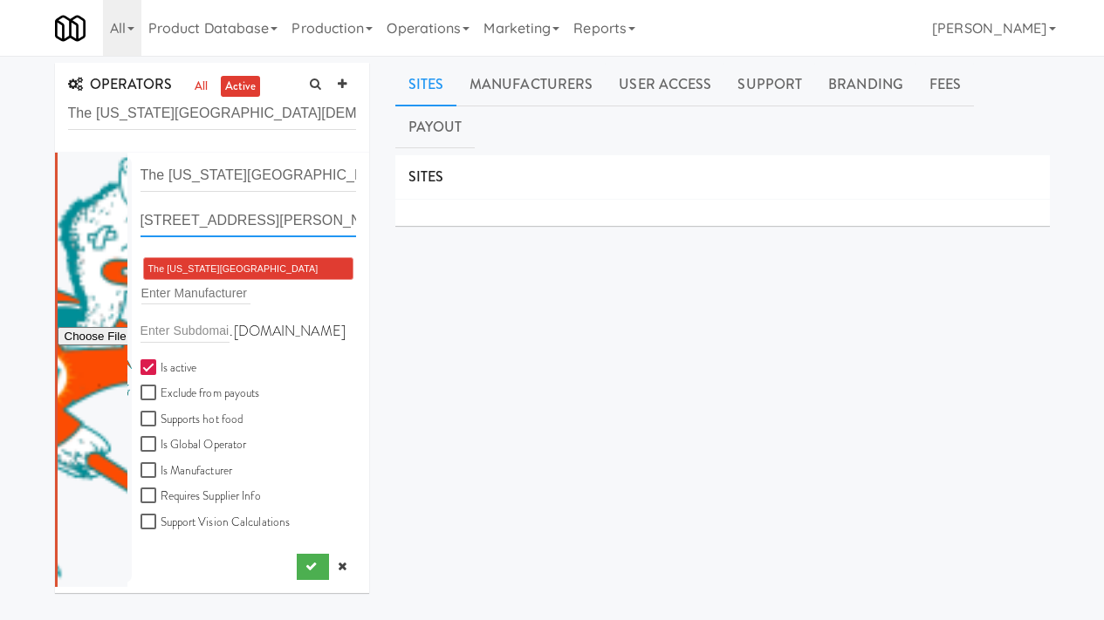
click at [213, 218] on input "3415 W Lake Mary Blvd, Lake Mary FL" at bounding box center [248, 221] width 216 height 32
click at [305, 571] on icon "submit" at bounding box center [310, 566] width 11 height 11
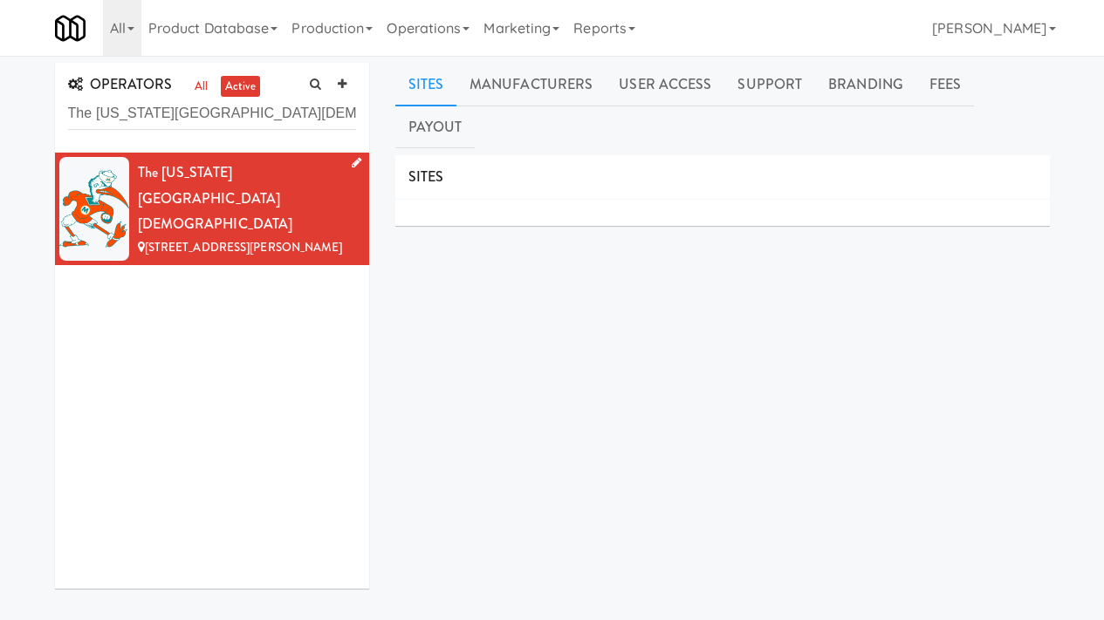
click at [352, 163] on icon at bounding box center [357, 162] width 10 height 11
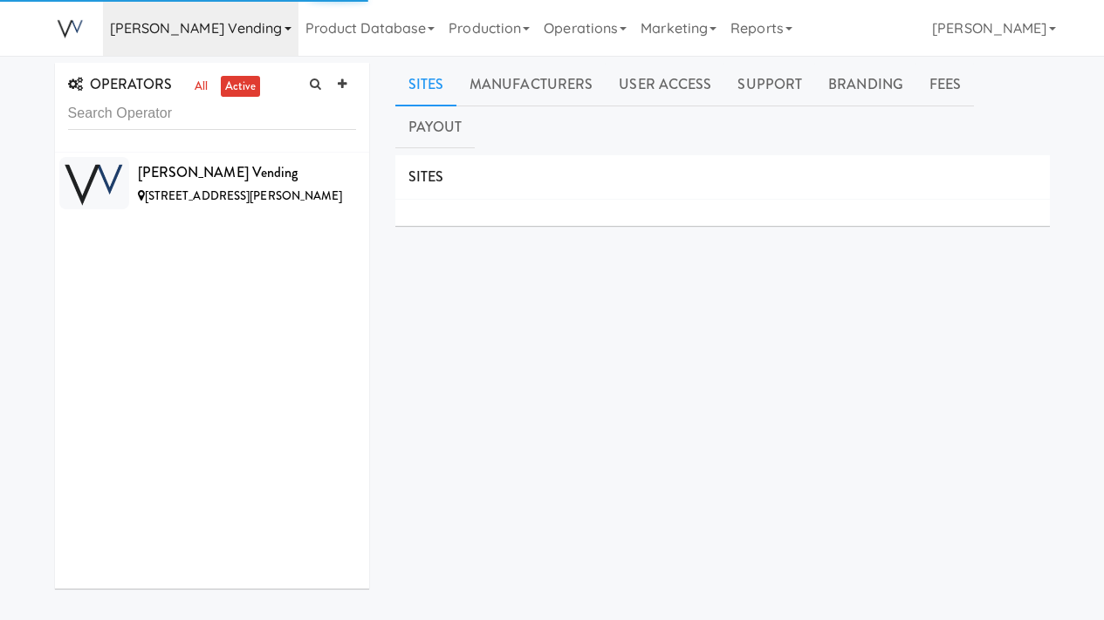
click at [186, 31] on link "[PERSON_NAME] Vending" at bounding box center [200, 28] width 195 height 56
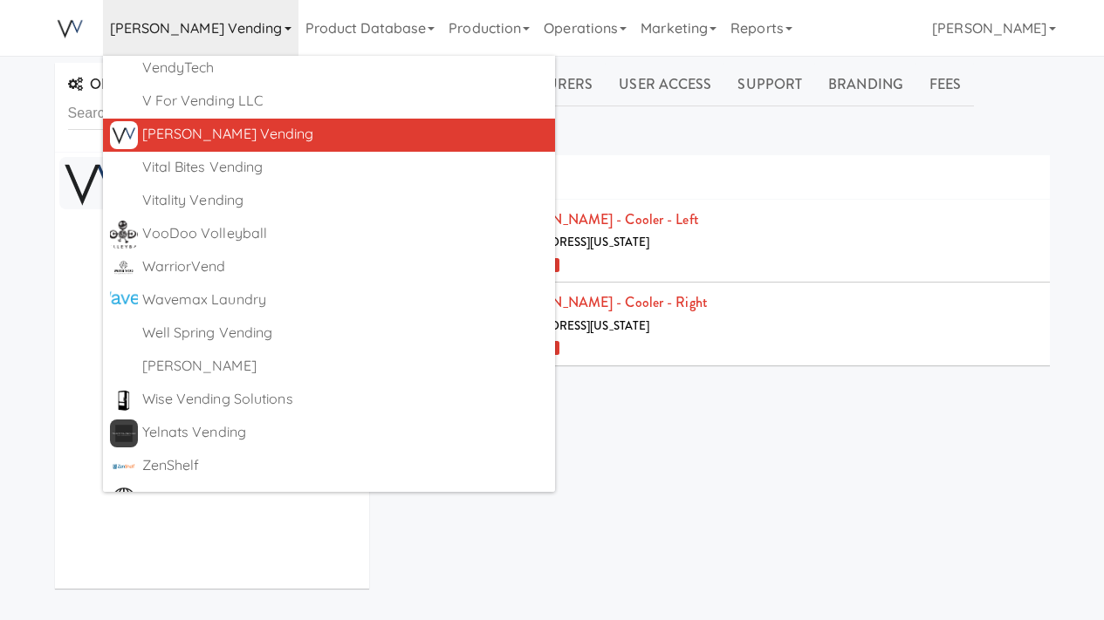
scroll to position [8331, 0]
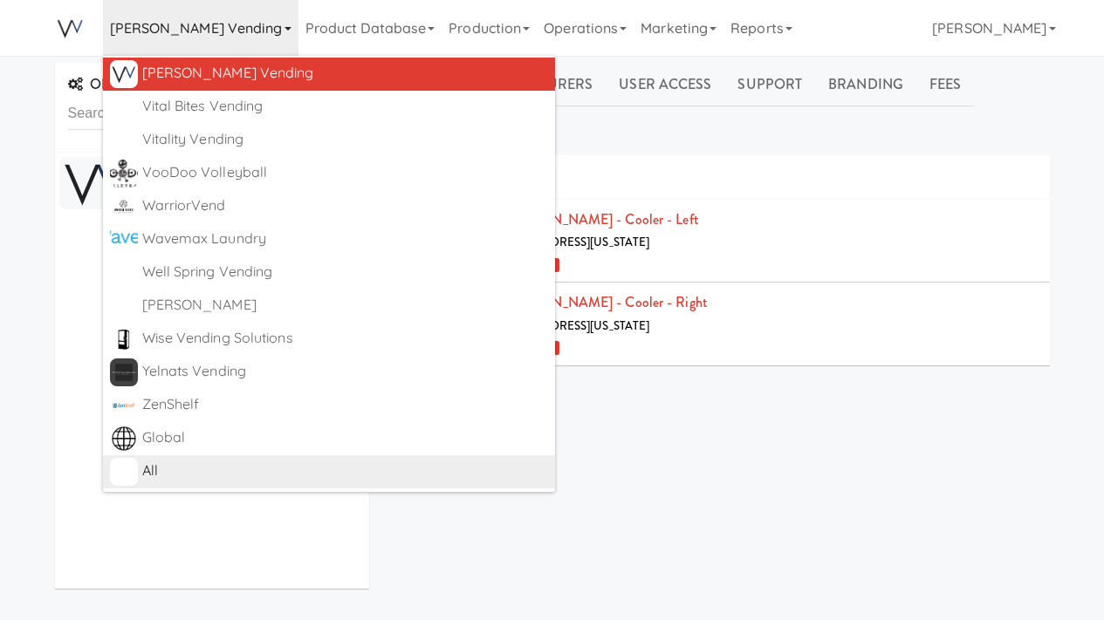
click at [260, 462] on div "All" at bounding box center [345, 471] width 407 height 26
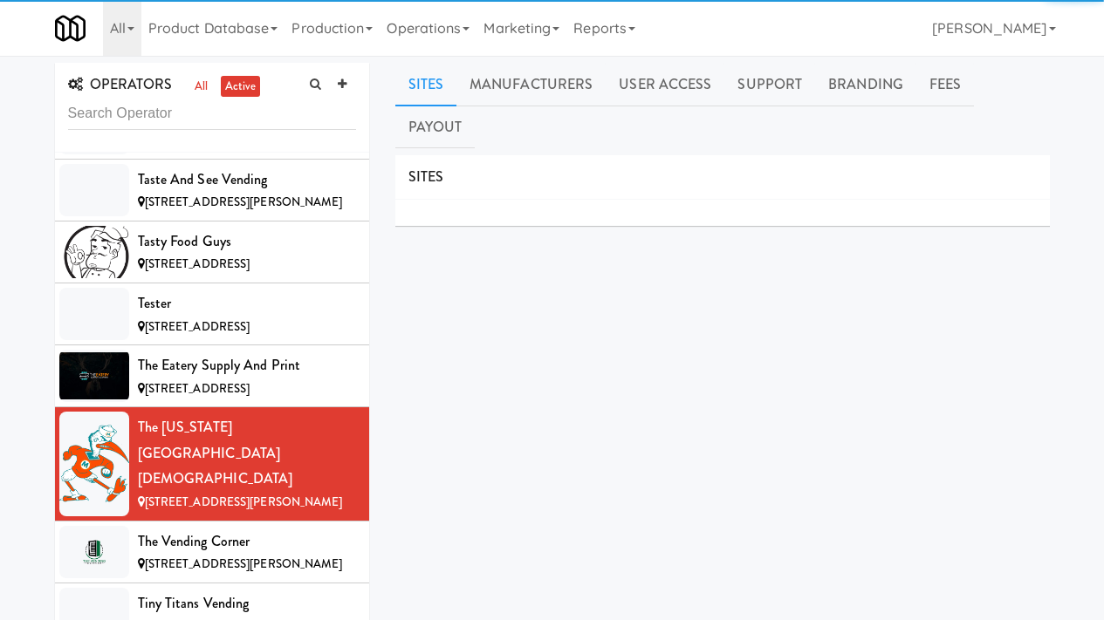
scroll to position [13763, 0]
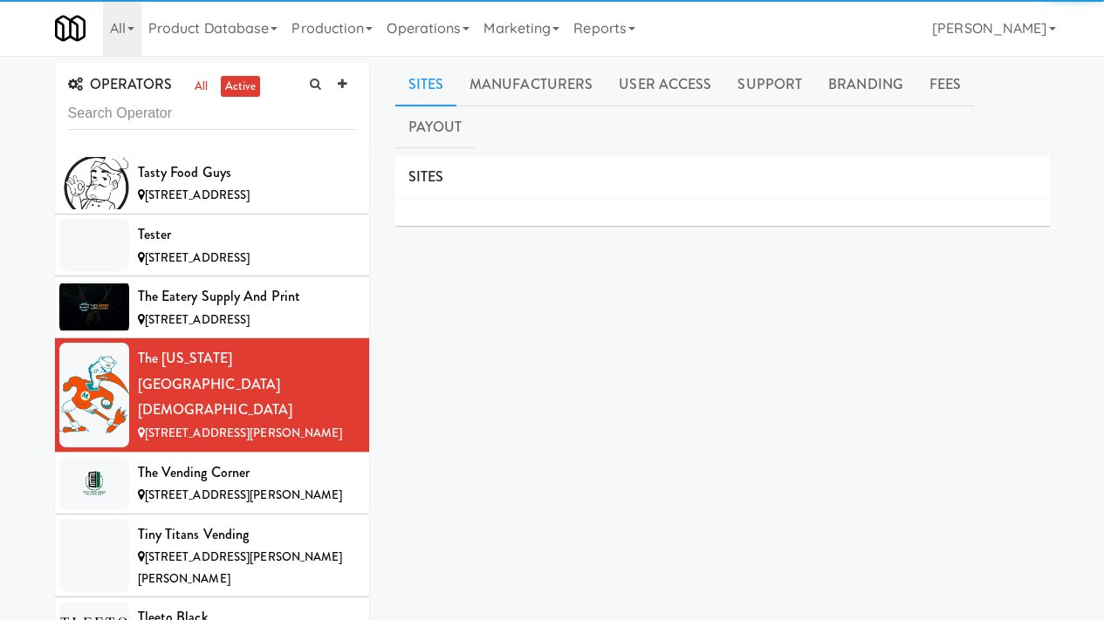
click at [182, 120] on input "text" at bounding box center [212, 114] width 288 height 32
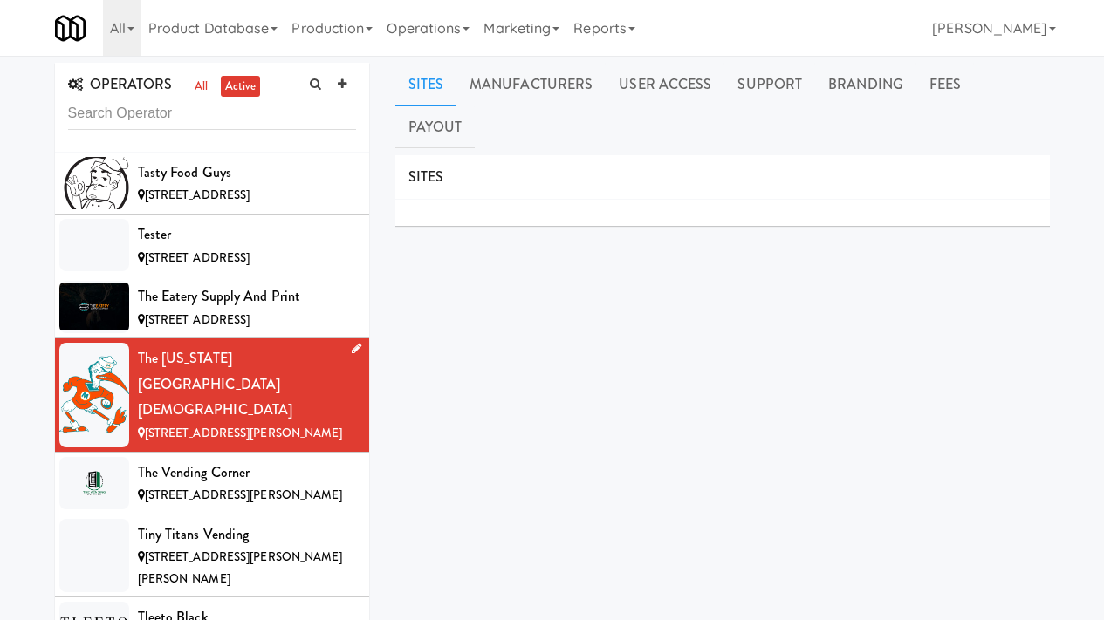
click at [317, 346] on div "The Mississippi Community Christian College" at bounding box center [247, 385] width 218 height 78
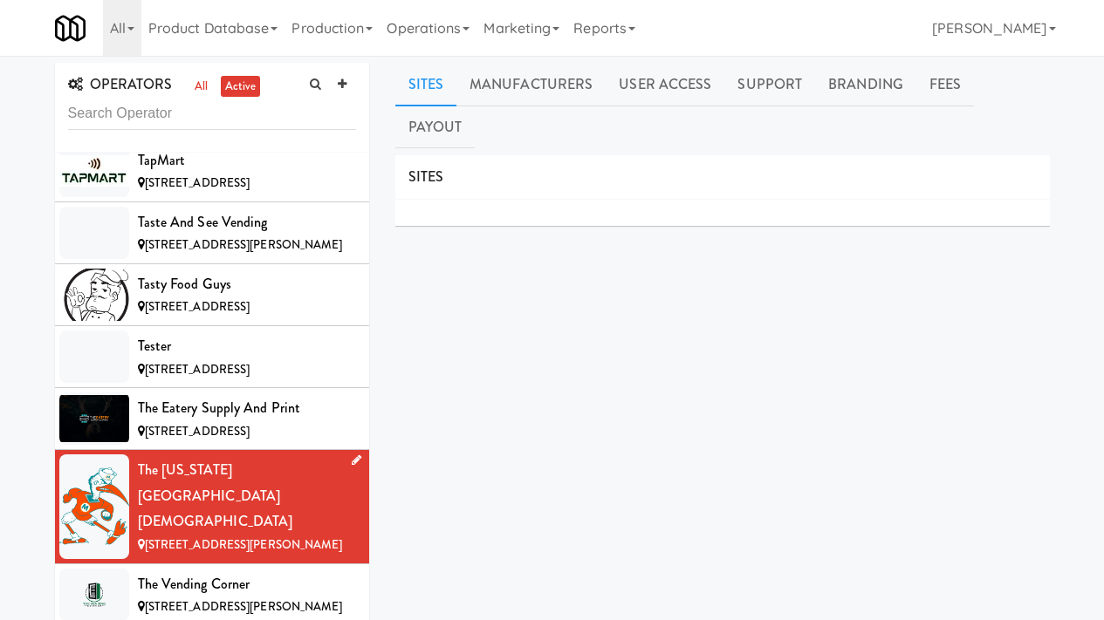
scroll to position [13592, 0]
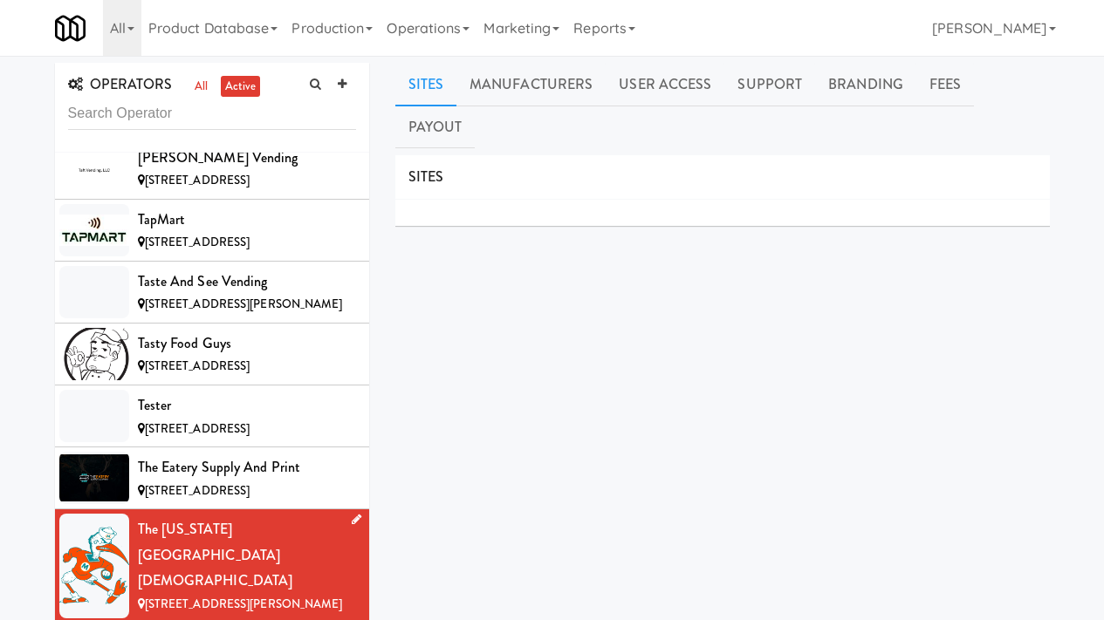
click at [352, 514] on icon at bounding box center [357, 519] width 10 height 11
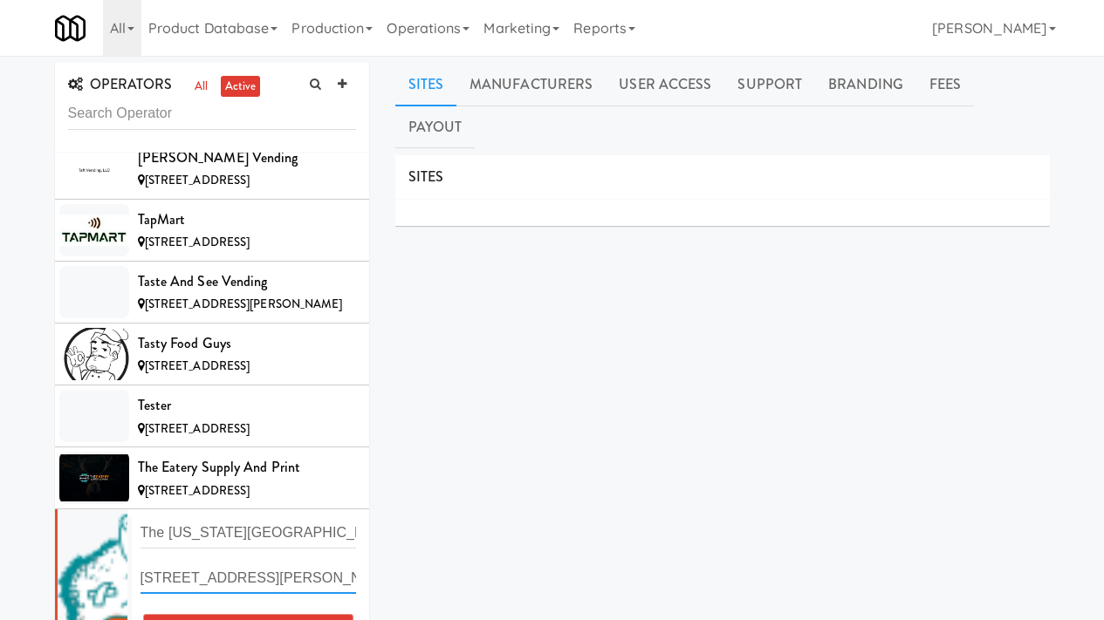
click at [301, 562] on input "3415 W Lake Mary Blvd, Lake Mary FL" at bounding box center [248, 578] width 216 height 32
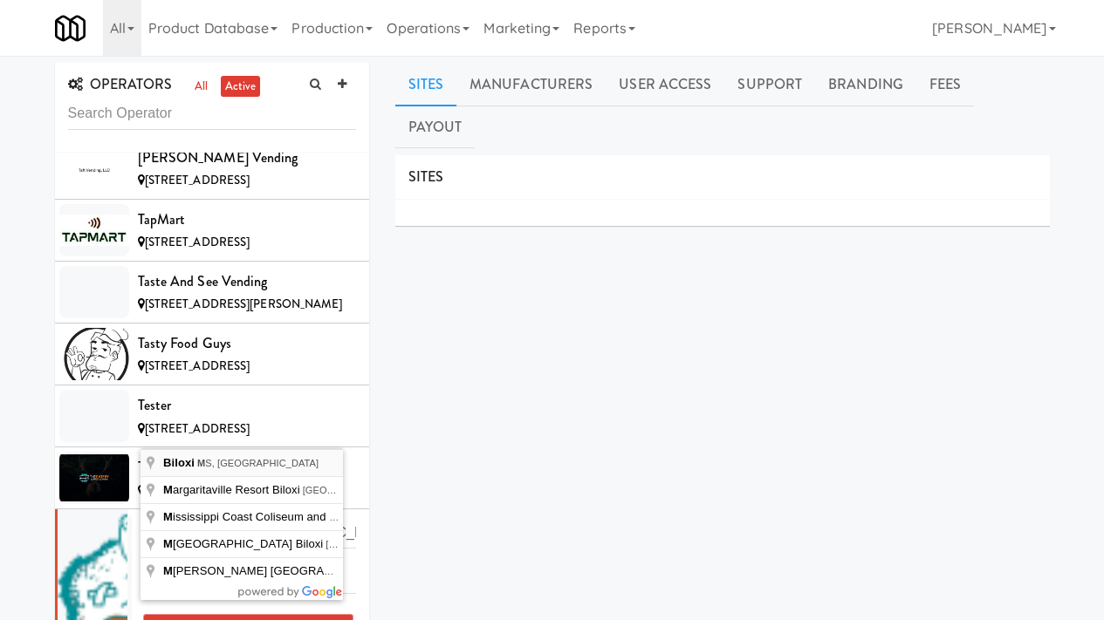
type input "Biloxi, MS, USA"
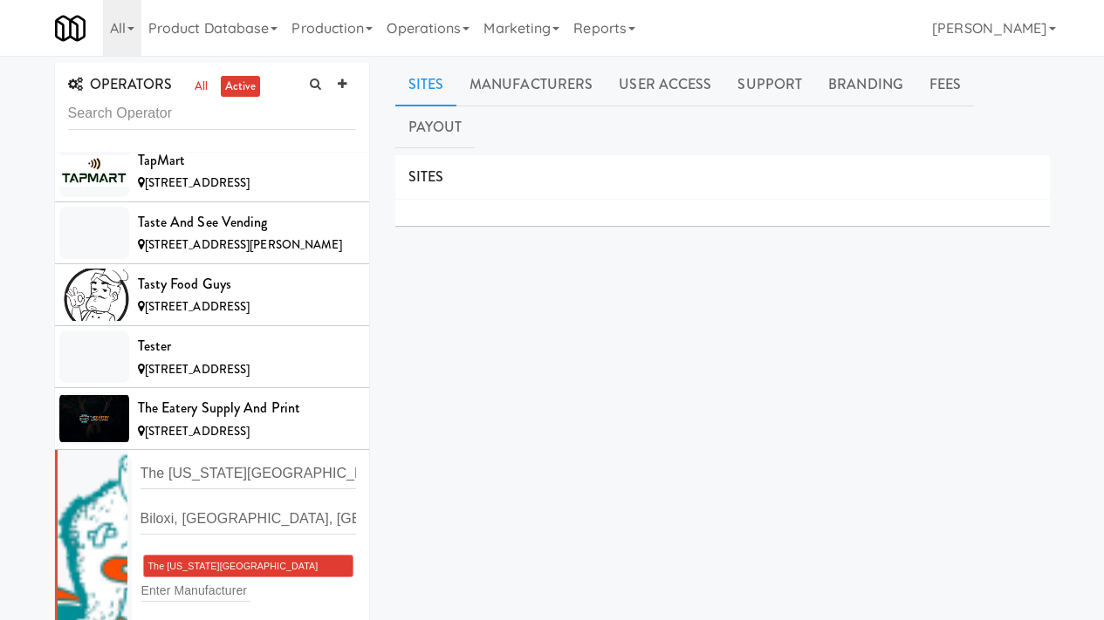
scroll to position [14078, 0]
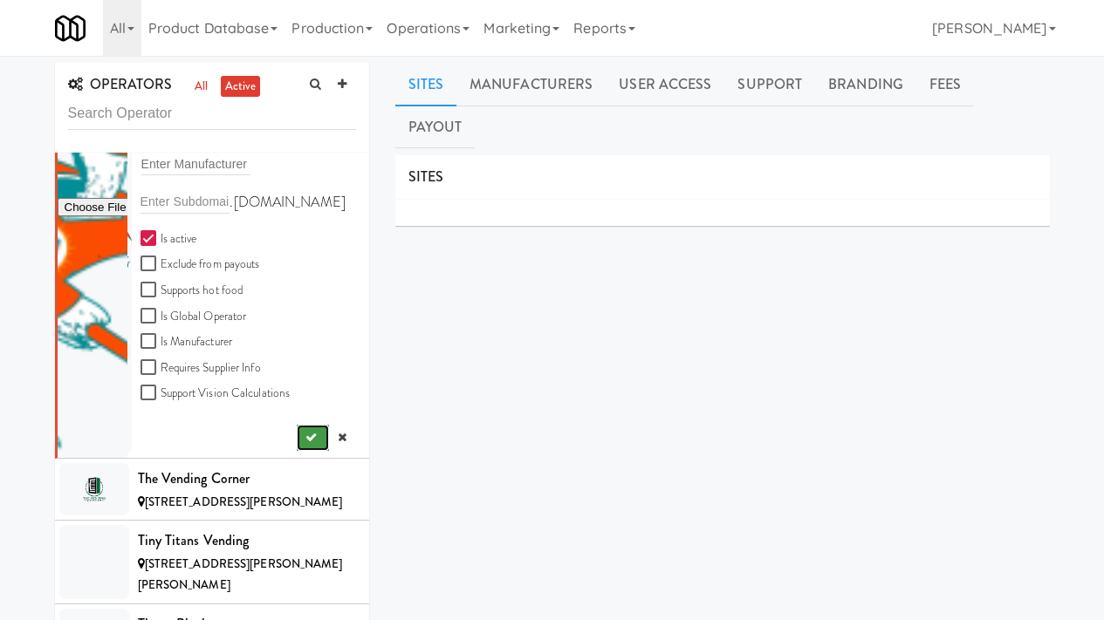
click at [305, 432] on icon "submit" at bounding box center [310, 437] width 11 height 11
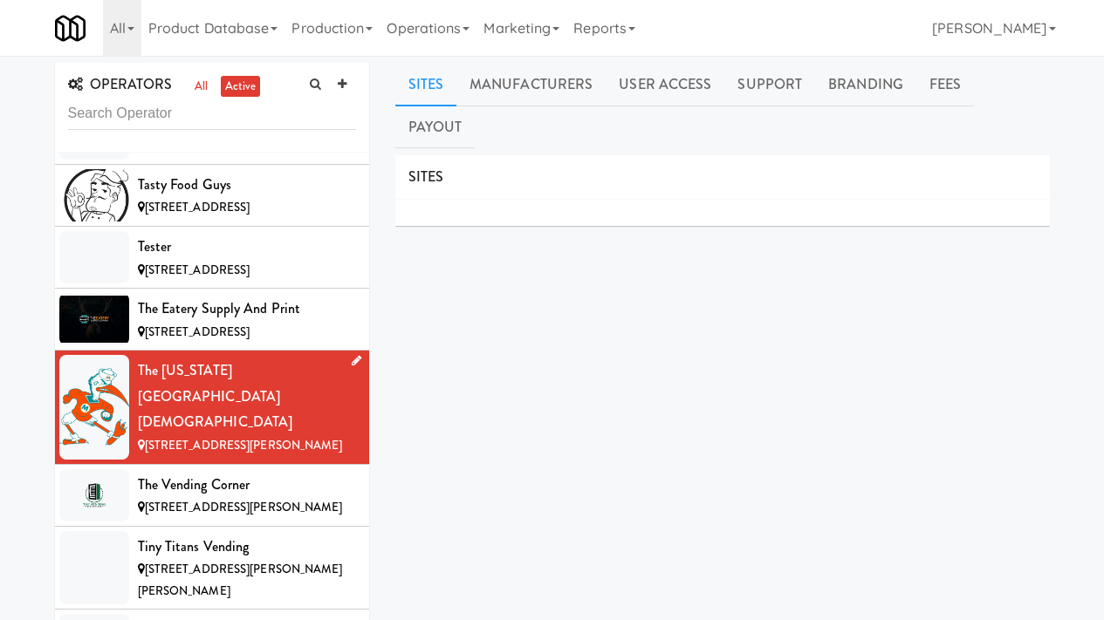
scroll to position [13724, 0]
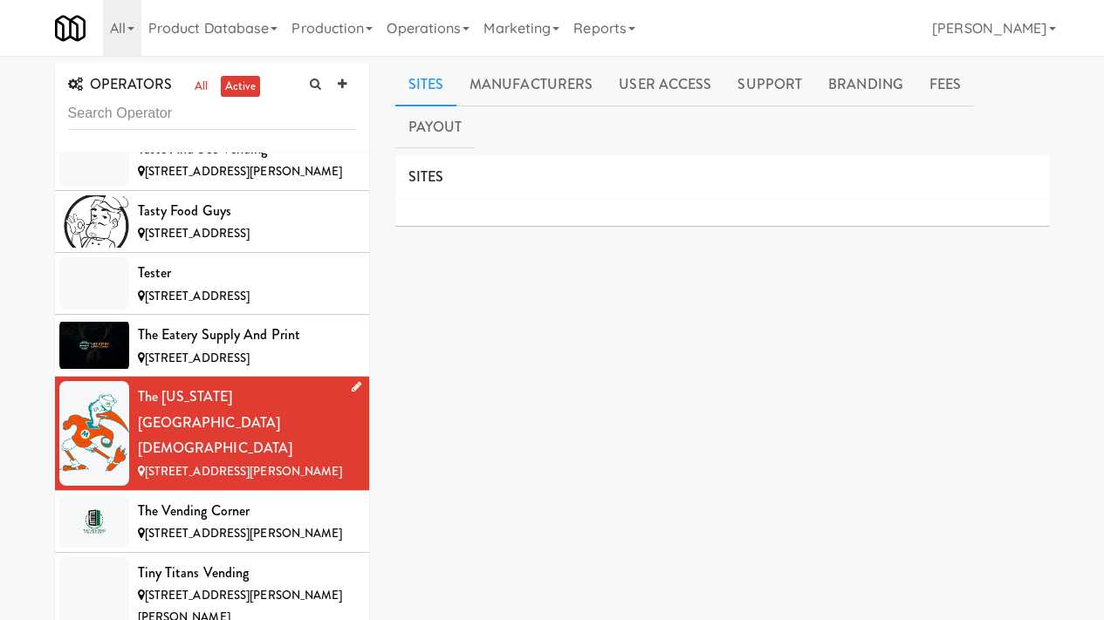
click at [352, 381] on icon at bounding box center [357, 386] width 10 height 11
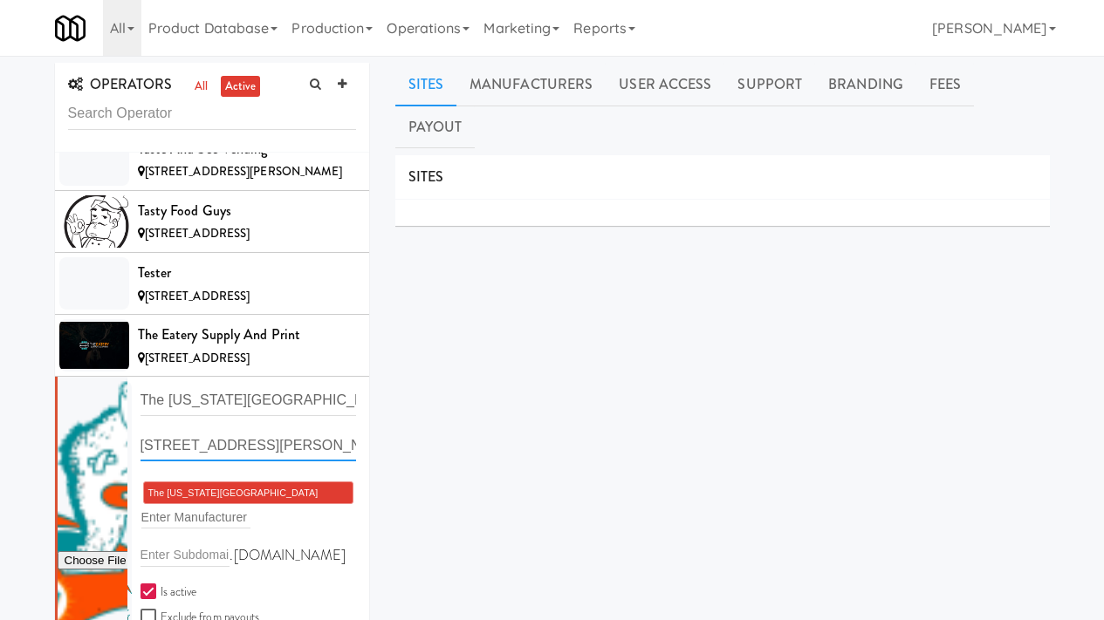
click at [315, 429] on input "[STREET_ADDRESS][PERSON_NAME]" at bounding box center [248, 445] width 216 height 32
click at [225, 429] on input "text" at bounding box center [248, 445] width 216 height 32
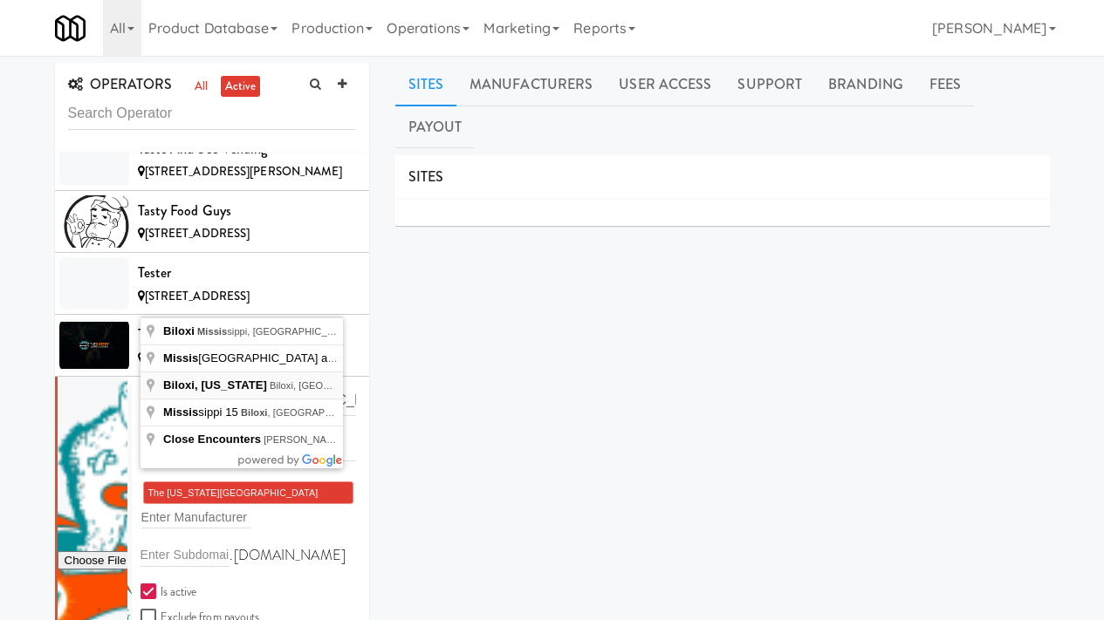
type input "Biloxi, Mississippi, Biloxi, MS, USA"
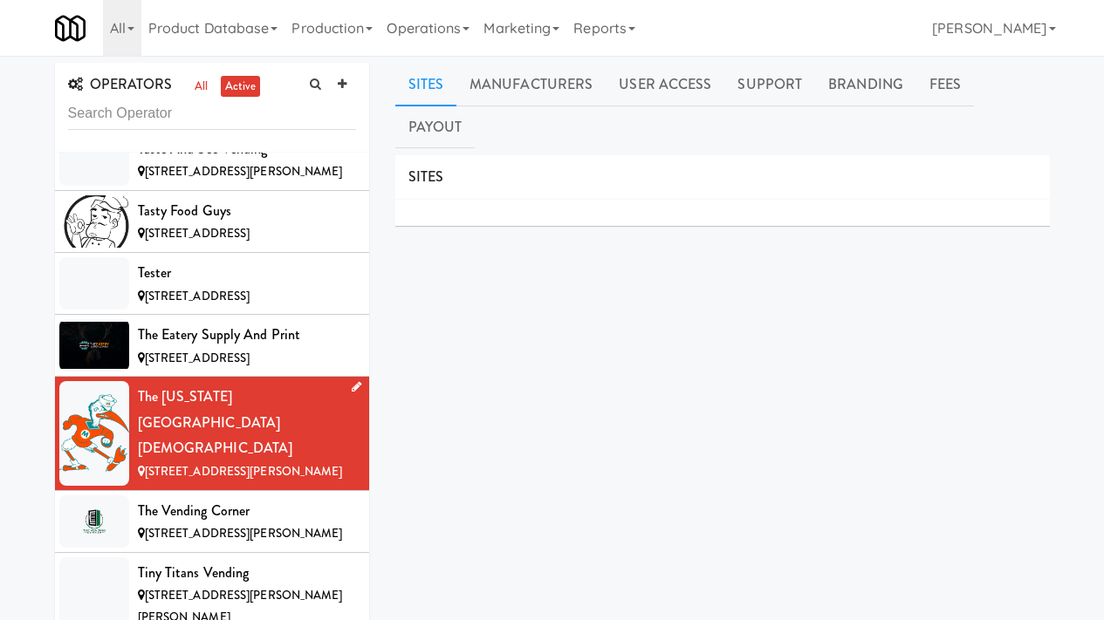
click at [352, 381] on icon at bounding box center [357, 386] width 10 height 11
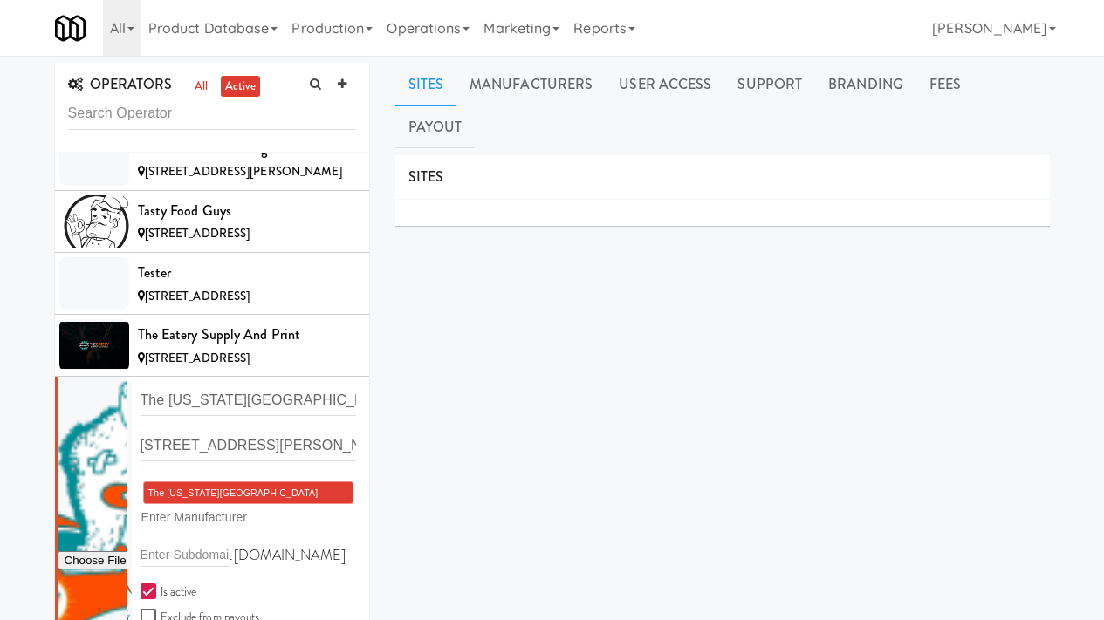
click at [255, 488] on span "The [US_STATE][GEOGRAPHIC_DATA][DEMOGRAPHIC_DATA]" at bounding box center [233, 504] width 170 height 32
click at [429, 366] on div "SITES MANUFACTURERS The Mississippi Community Christian College USERS Name Comp…" at bounding box center [722, 482] width 654 height 654
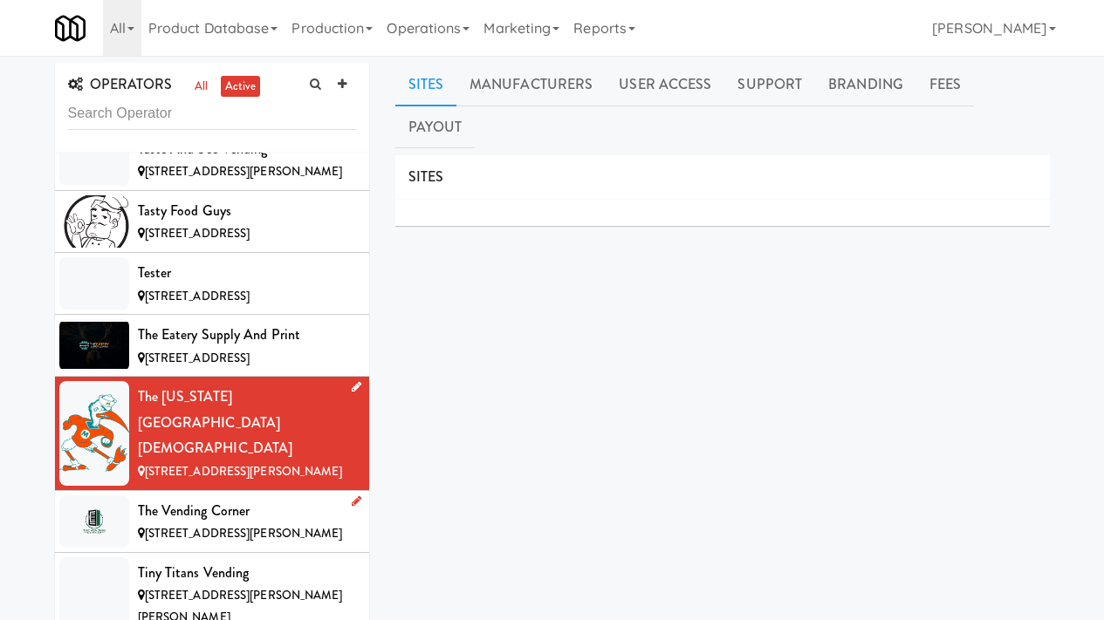
click at [235, 525] on span "[STREET_ADDRESS][PERSON_NAME]" at bounding box center [244, 533] width 198 height 17
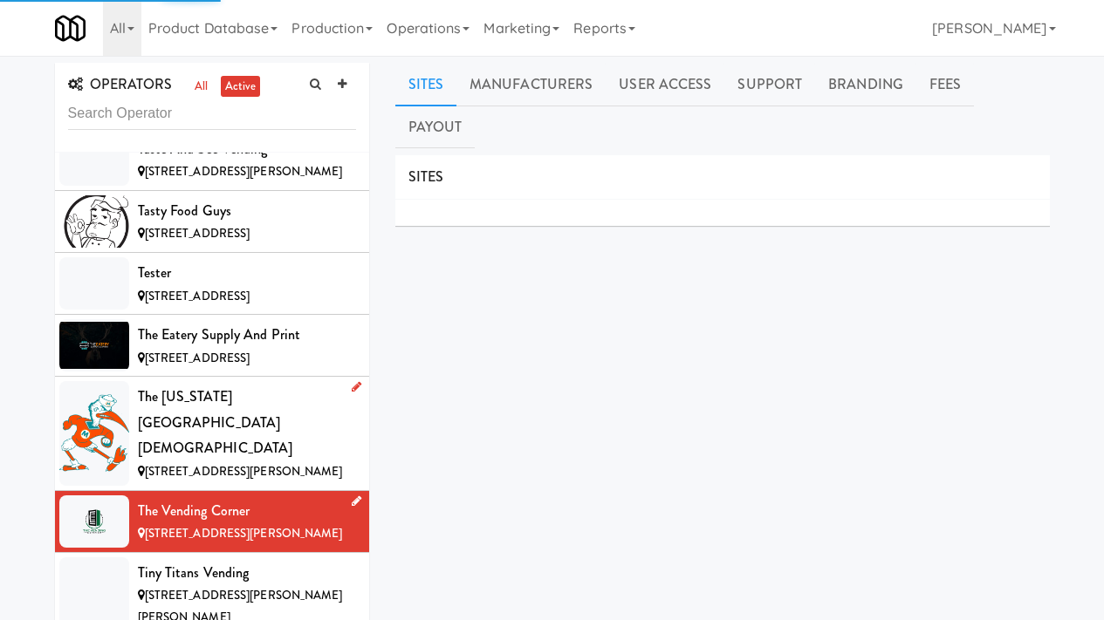
click at [352, 496] on icon at bounding box center [357, 501] width 10 height 11
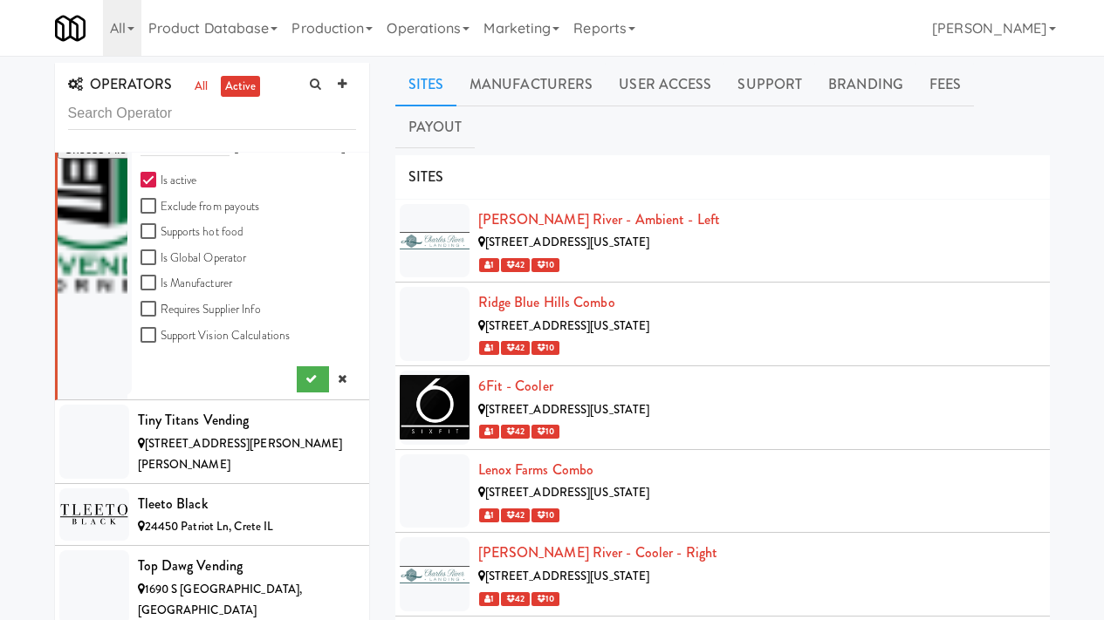
scroll to position [14106, 0]
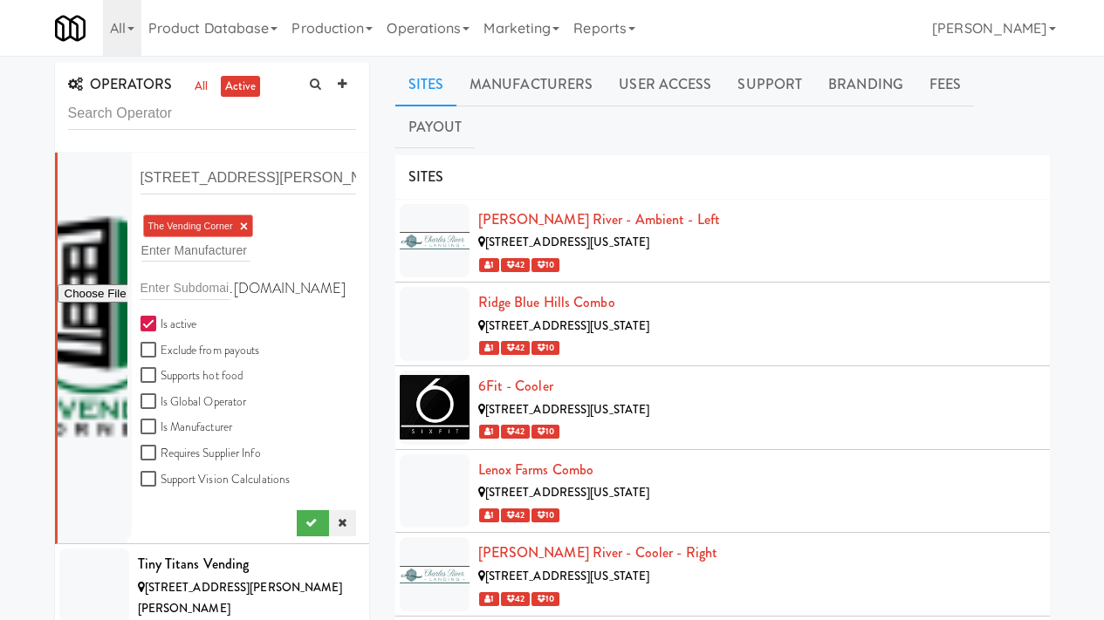
click at [338, 517] on icon at bounding box center [342, 522] width 9 height 11
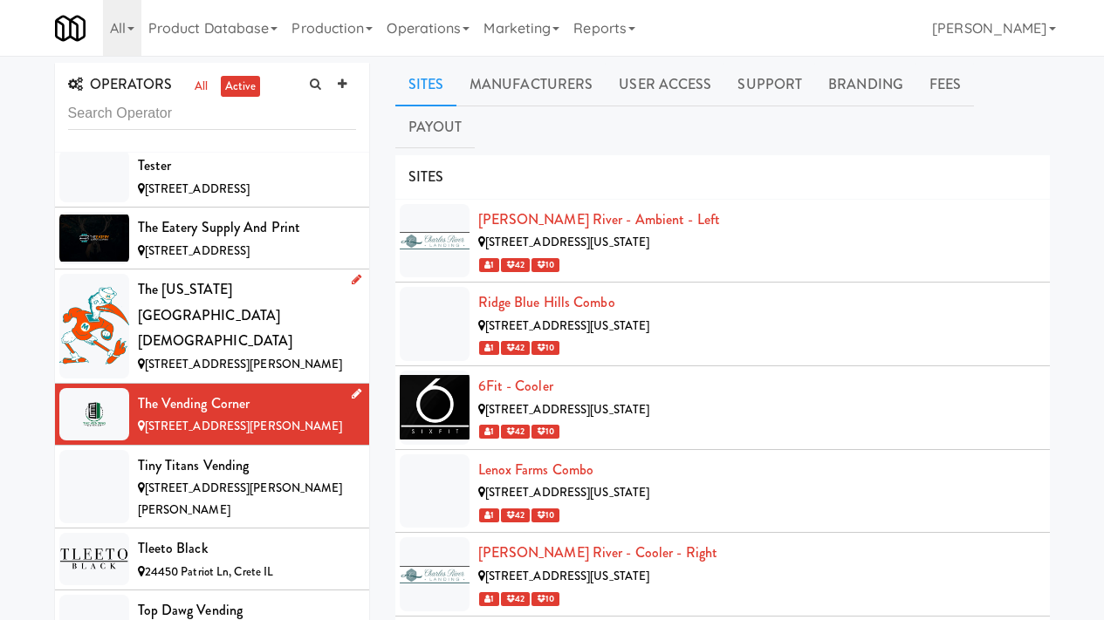
scroll to position [13606, 0]
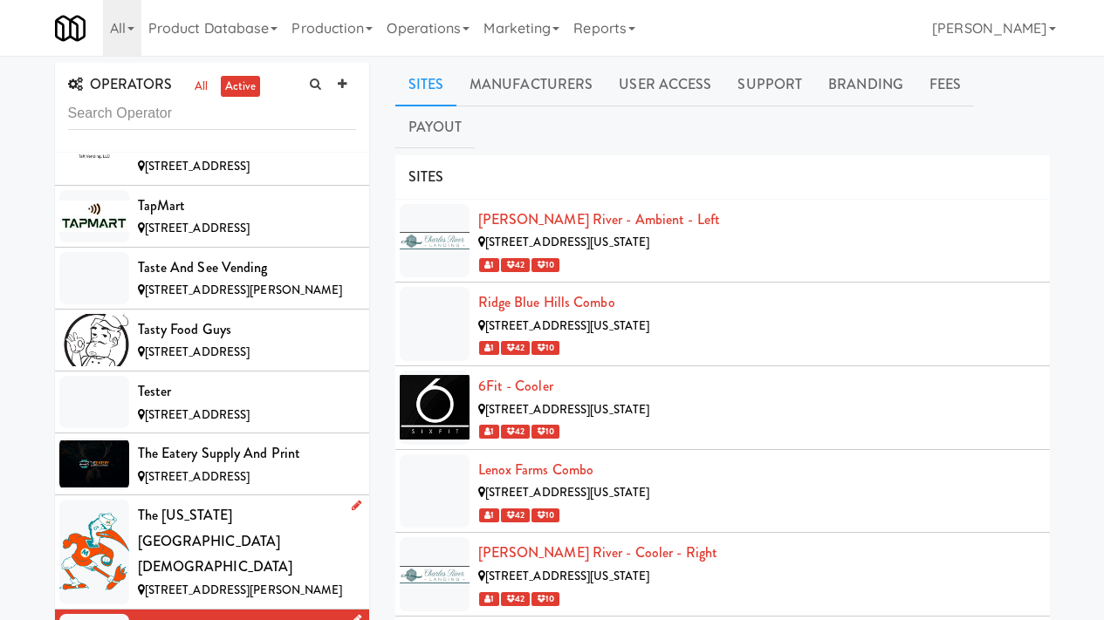
click at [272, 503] on div "The [US_STATE][GEOGRAPHIC_DATA][DEMOGRAPHIC_DATA]" at bounding box center [247, 542] width 218 height 78
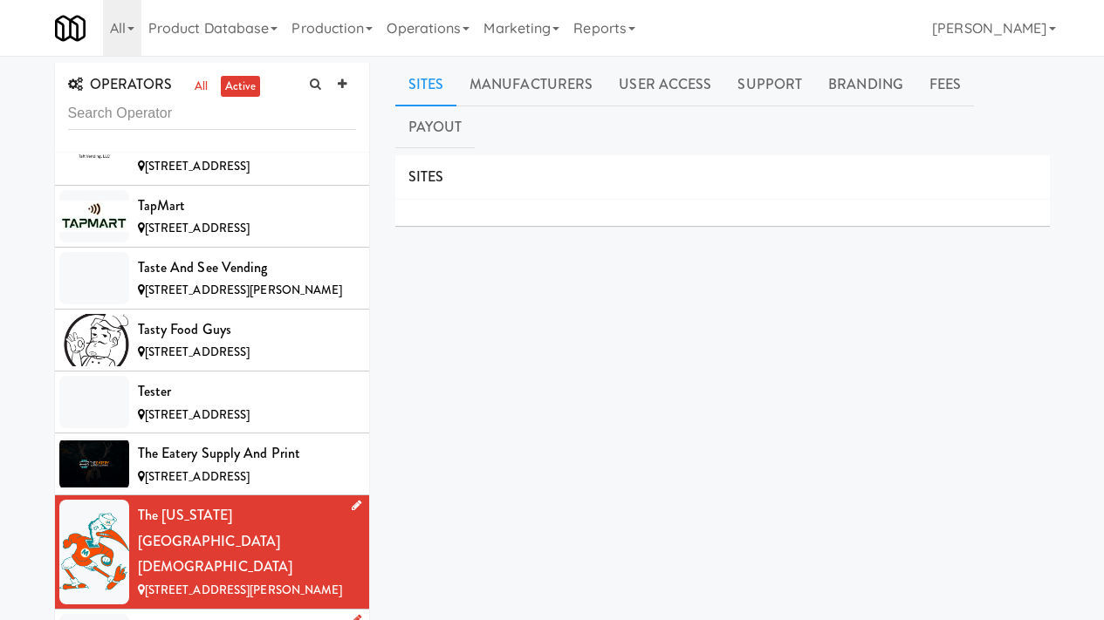
click at [352, 500] on icon at bounding box center [357, 505] width 10 height 11
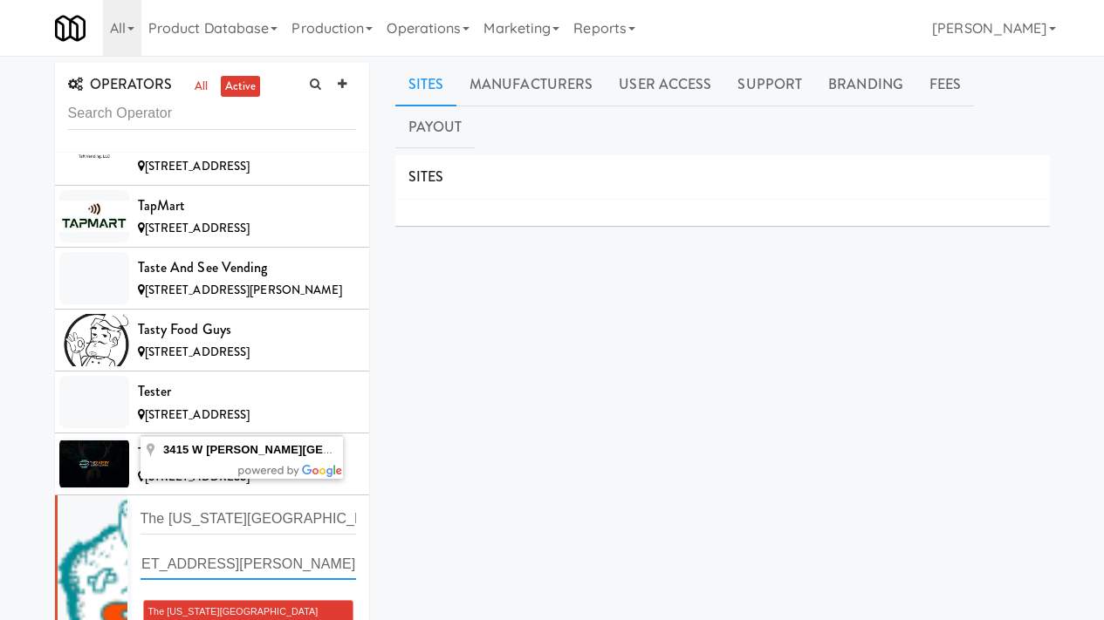
scroll to position [13606, 3]
drag, startPoint x: 142, startPoint y: 359, endPoint x: 368, endPoint y: 355, distance: 226.0
click at [368, 355] on div "OPERATORS all active 901 Smrt Mrkt 5862 Shady Grove Rd, Memphis TN 9518002 Cana…" at bounding box center [212, 376] width 340 height 626
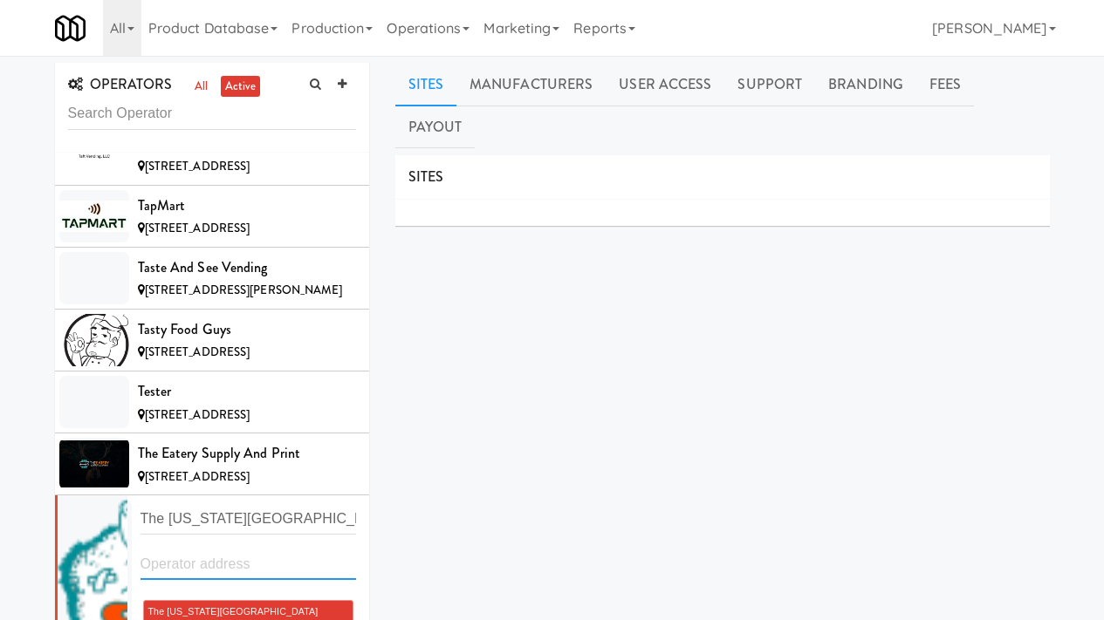
paste input "733 Po Box Biloxi Ms 39533"
drag, startPoint x: 216, startPoint y: 367, endPoint x: 240, endPoint y: 366, distance: 23.6
click at [239, 548] on input "733 Po Box Biloxi Ms 39533" at bounding box center [248, 564] width 216 height 32
drag, startPoint x: 259, startPoint y: 360, endPoint x: 346, endPoint y: 366, distance: 87.4
click at [346, 548] on div "733 Po Box Biloxi Ms 39533" at bounding box center [248, 570] width 242 height 45
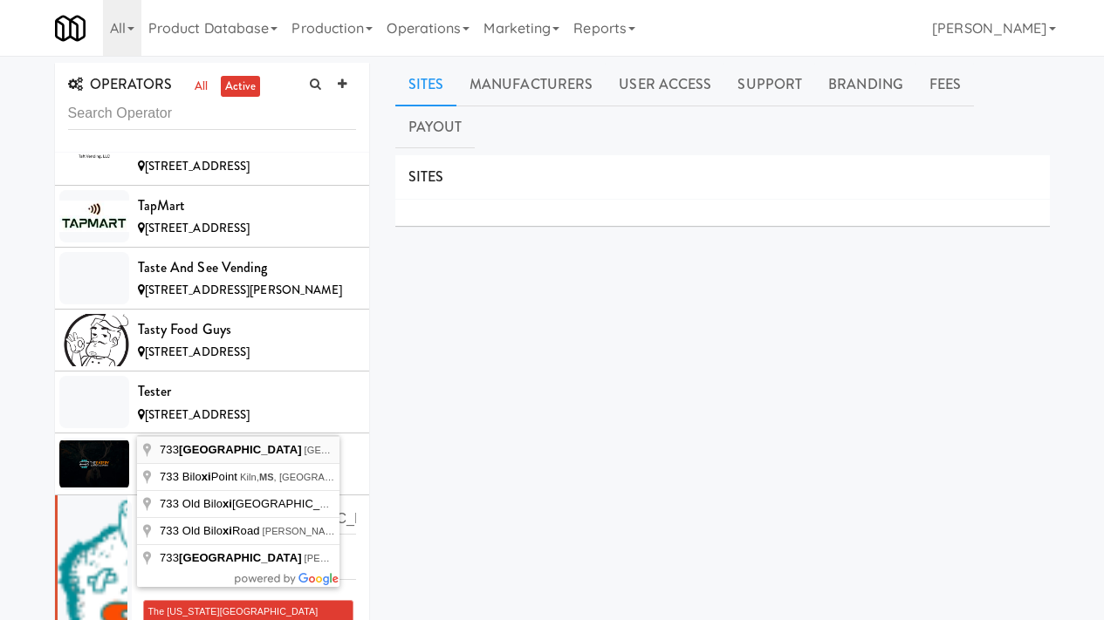
type input "733 Po Street, Waveland, MS, USA"
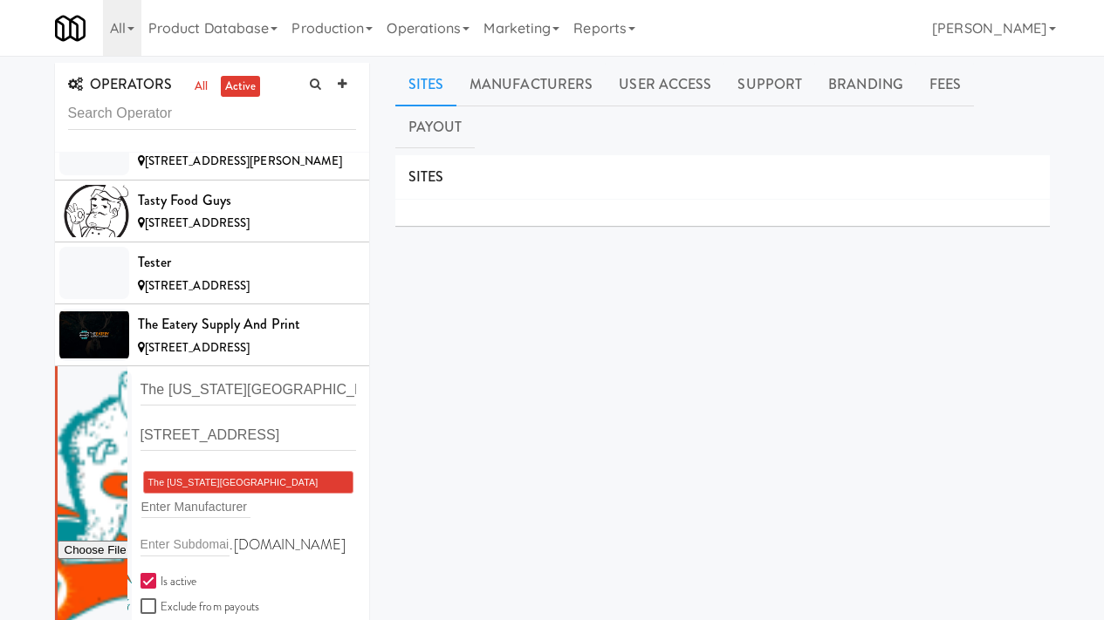
scroll to position [13751, 3]
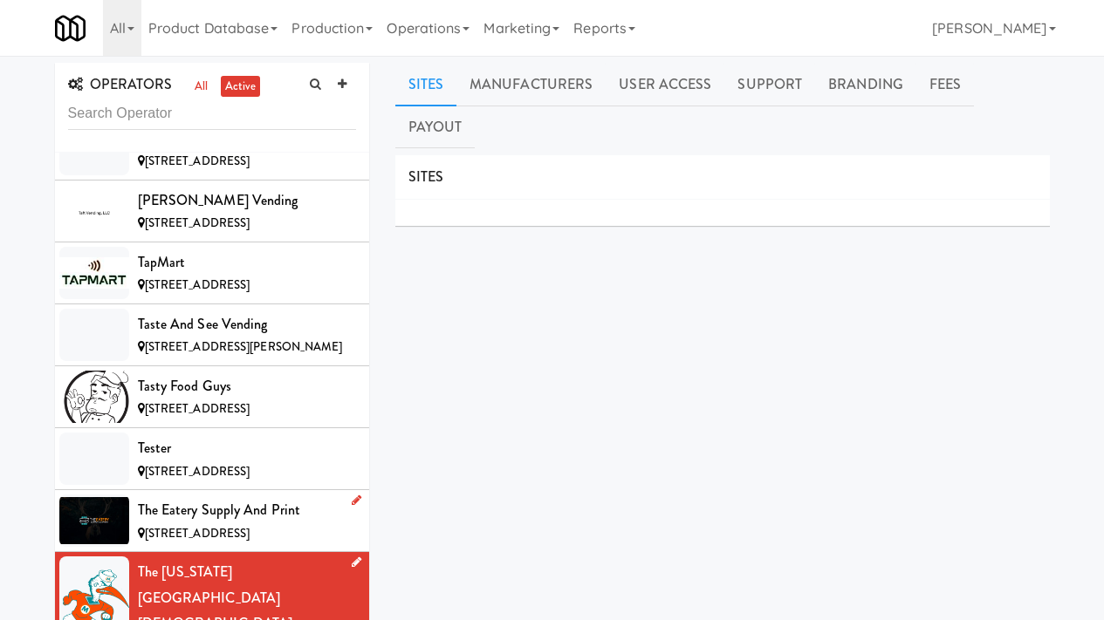
scroll to position [13530, 0]
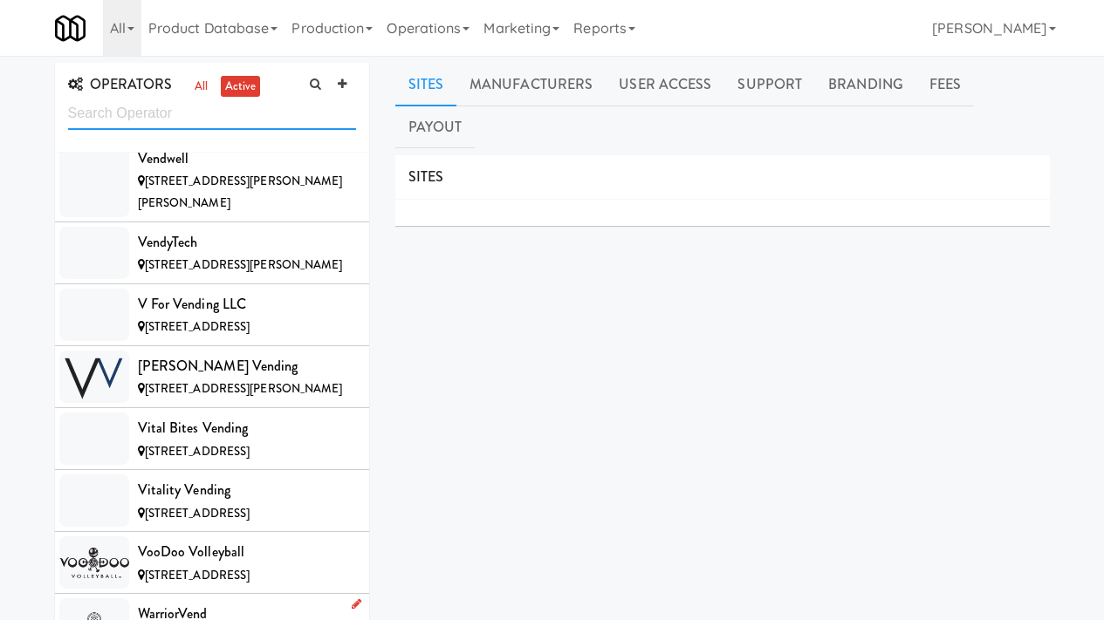
scroll to position [15297, 0]
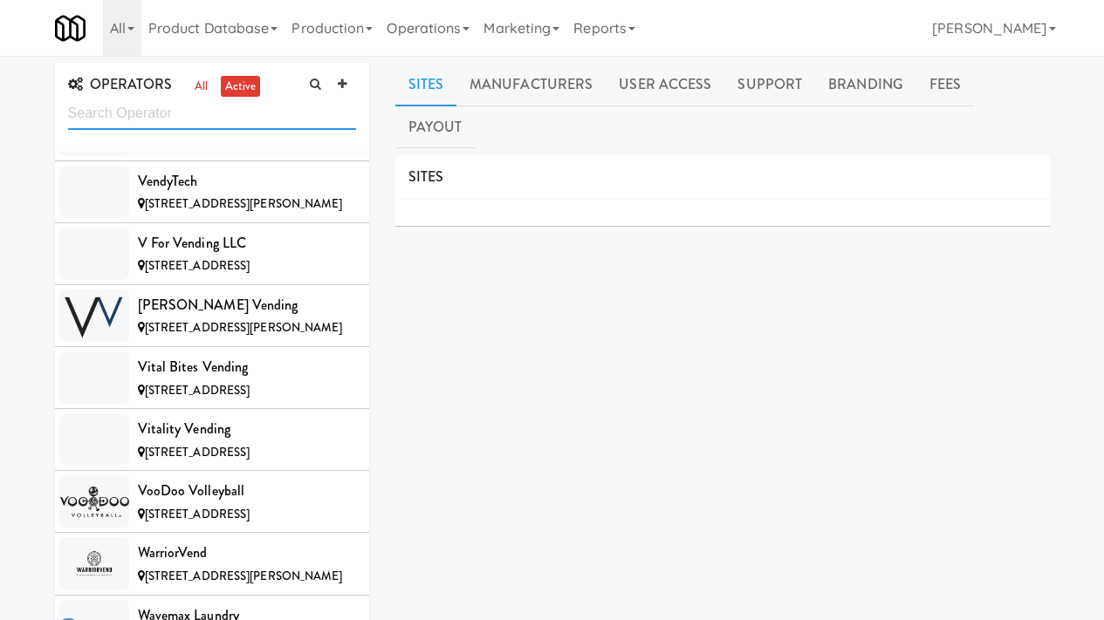
click at [159, 112] on input "text" at bounding box center [212, 114] width 288 height 32
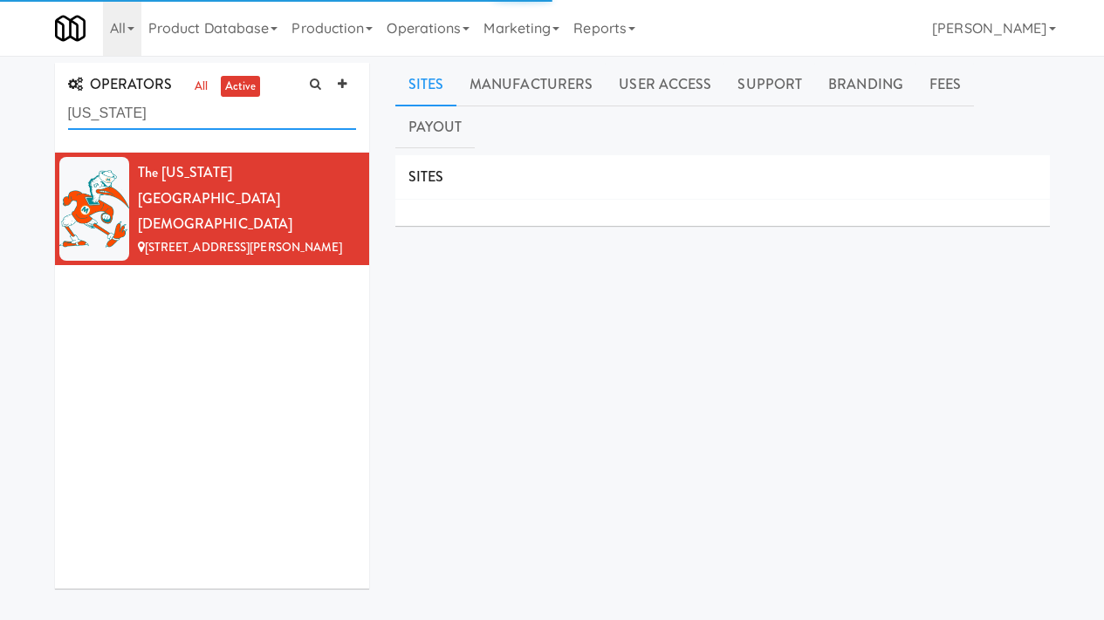
scroll to position [0, 0]
type input "Mississippi"
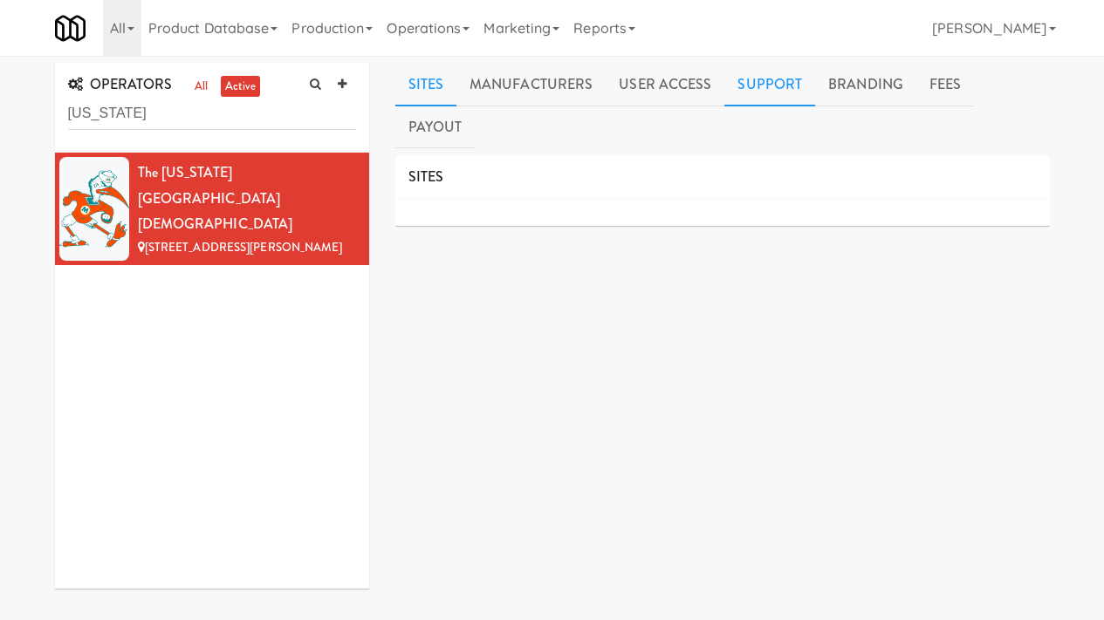
click at [749, 82] on link "Support" at bounding box center [769, 85] width 91 height 44
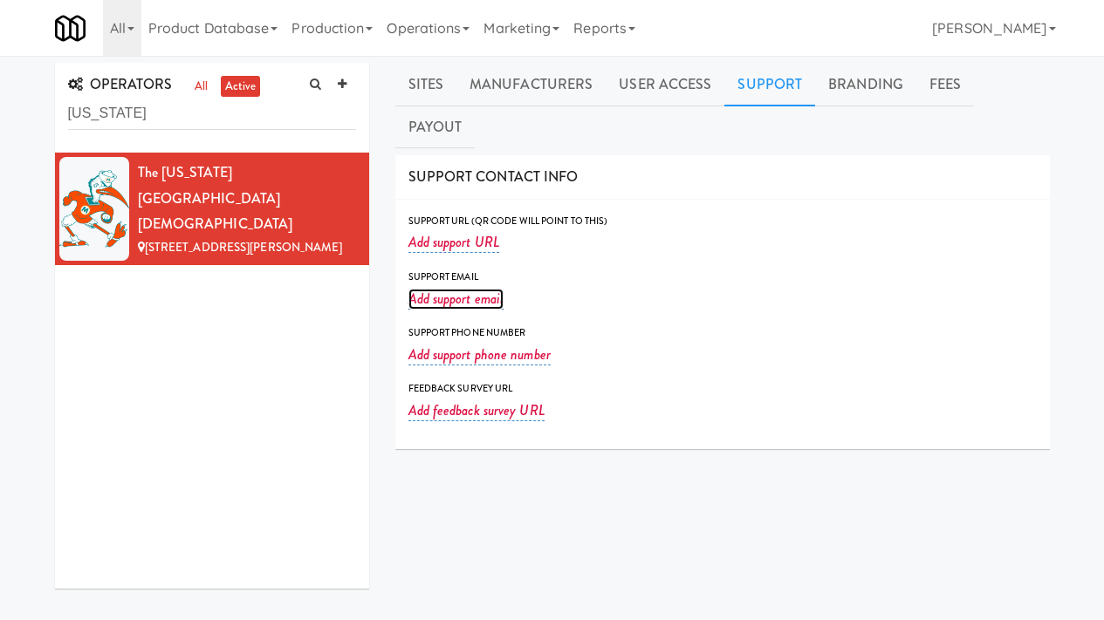
click at [455, 289] on link "Add support email" at bounding box center [456, 299] width 96 height 21
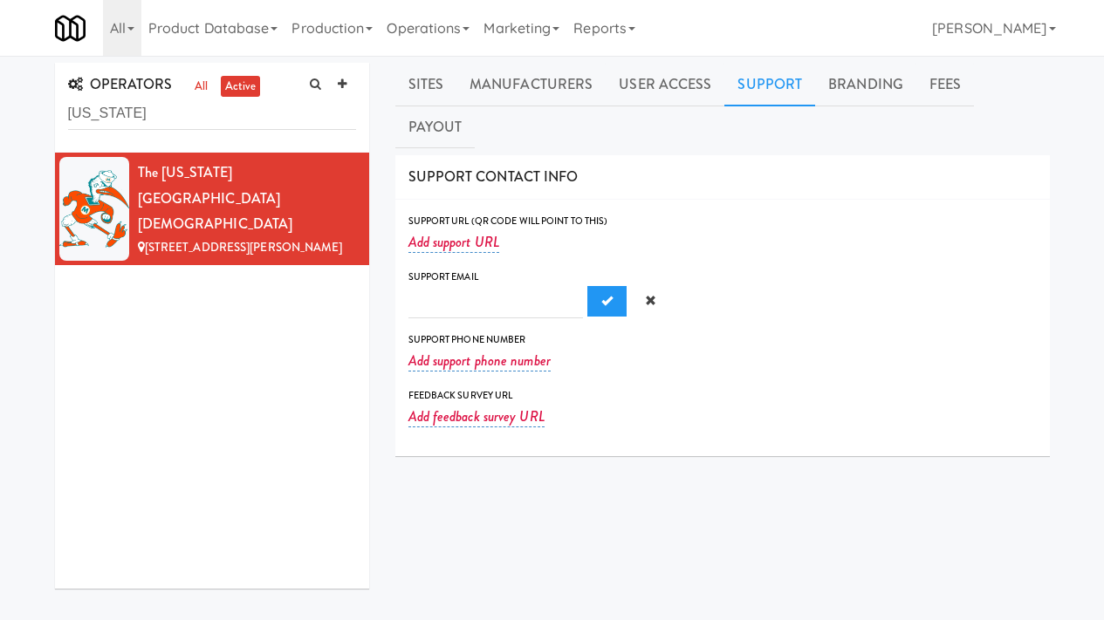
click at [458, 286] on input "text" at bounding box center [495, 302] width 174 height 32
click at [448, 286] on input "Derrickcrudupjr@gmail.com" at bounding box center [495, 302] width 174 height 32
type input "derrickcrudupjr@gmail.com"
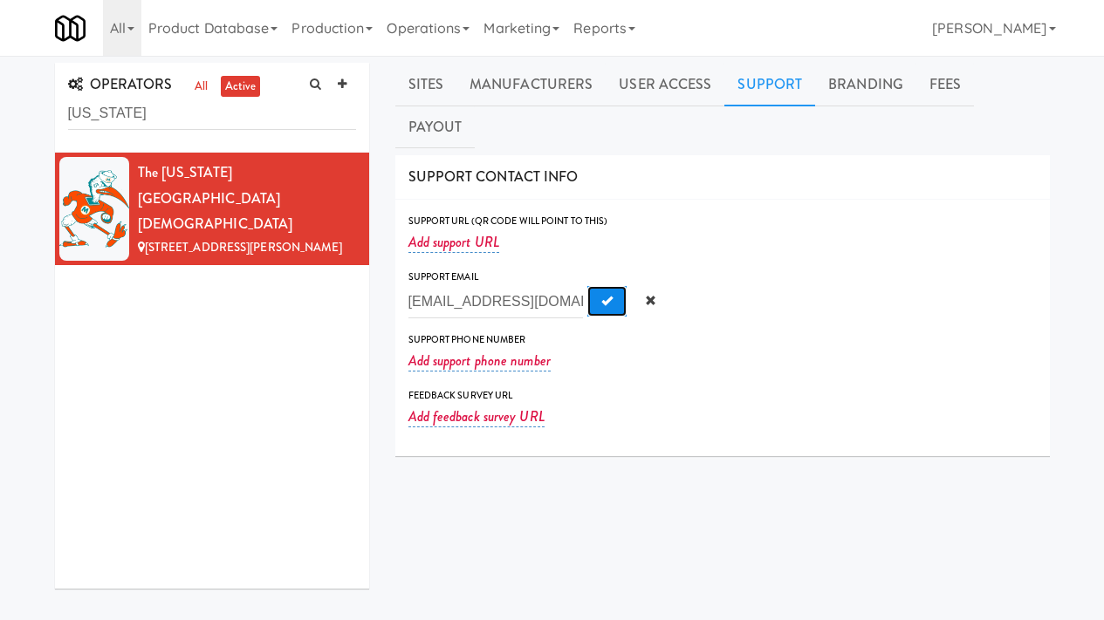
click at [596, 286] on button "Submit" at bounding box center [606, 301] width 39 height 31
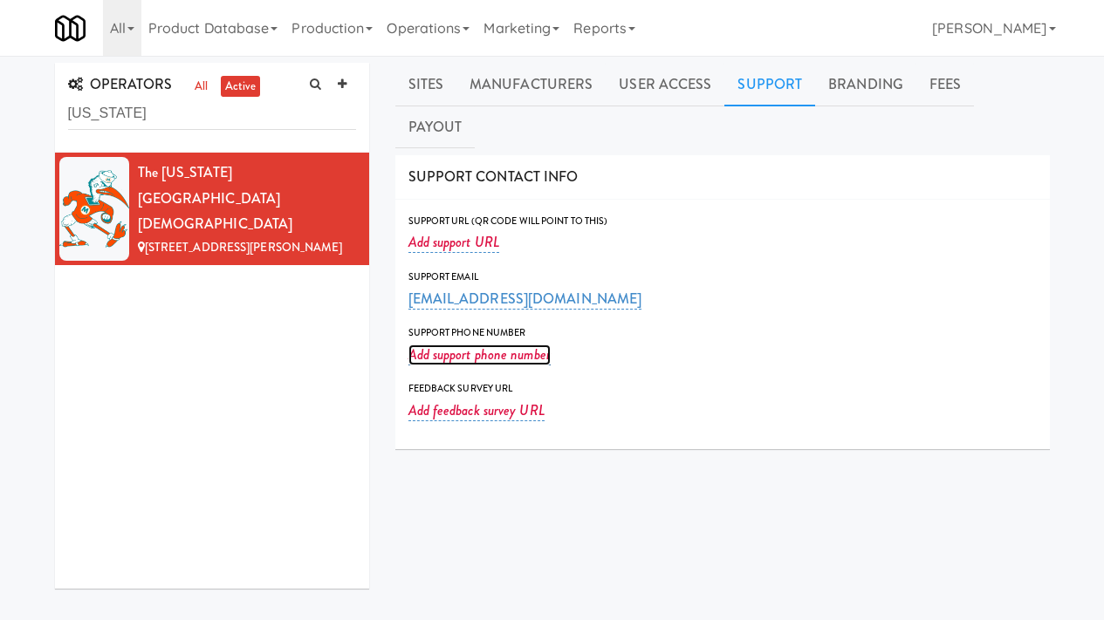
click at [465, 345] on link "Add support phone number" at bounding box center [479, 355] width 142 height 21
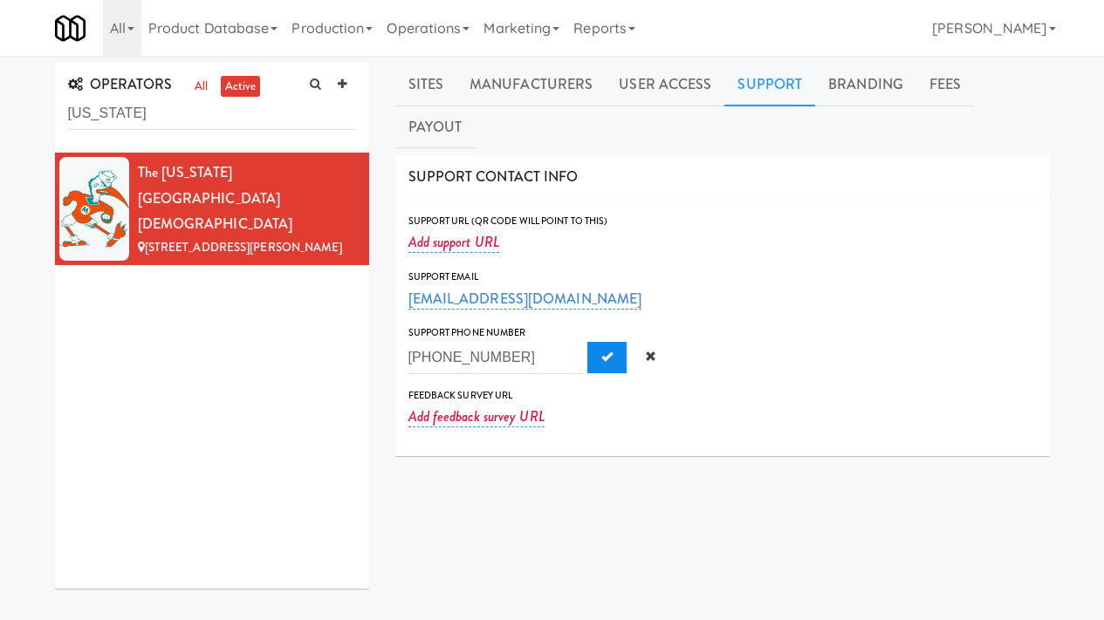
type input "786 760 2047"
click at [601, 351] on span "Submit" at bounding box center [606, 356] width 11 height 11
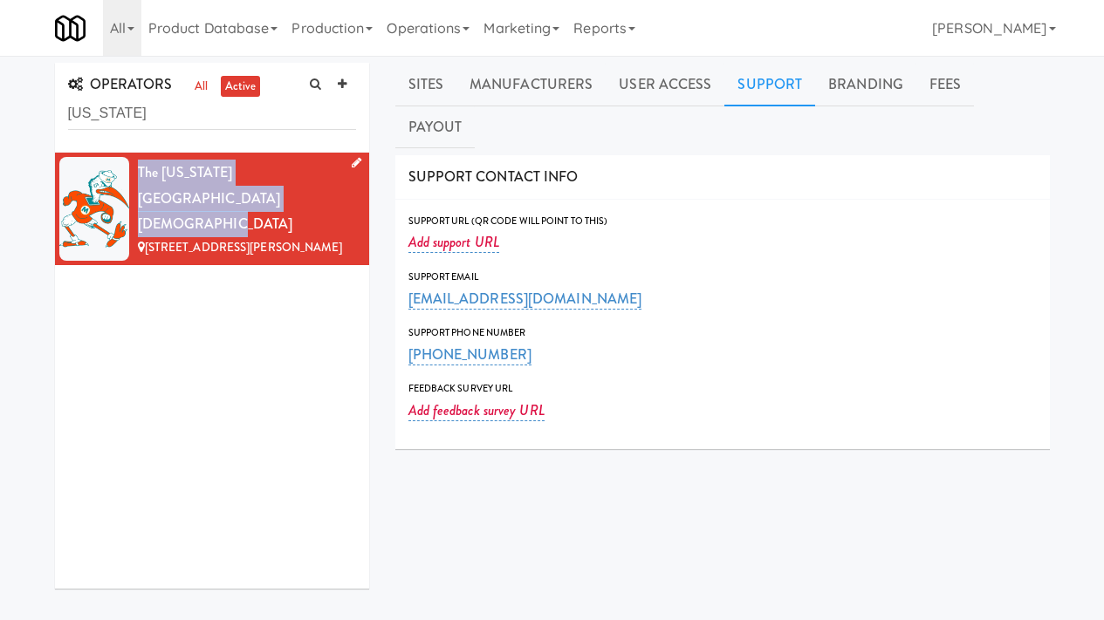
drag, startPoint x: 248, startPoint y: 202, endPoint x: 139, endPoint y: 173, distance: 113.0
click at [136, 173] on li "The Mississippi Community Christian College 3415 W Lake Mary Blvd, Lake Mary FL" at bounding box center [212, 209] width 314 height 113
copy div "The Mississippi Community Christian College"
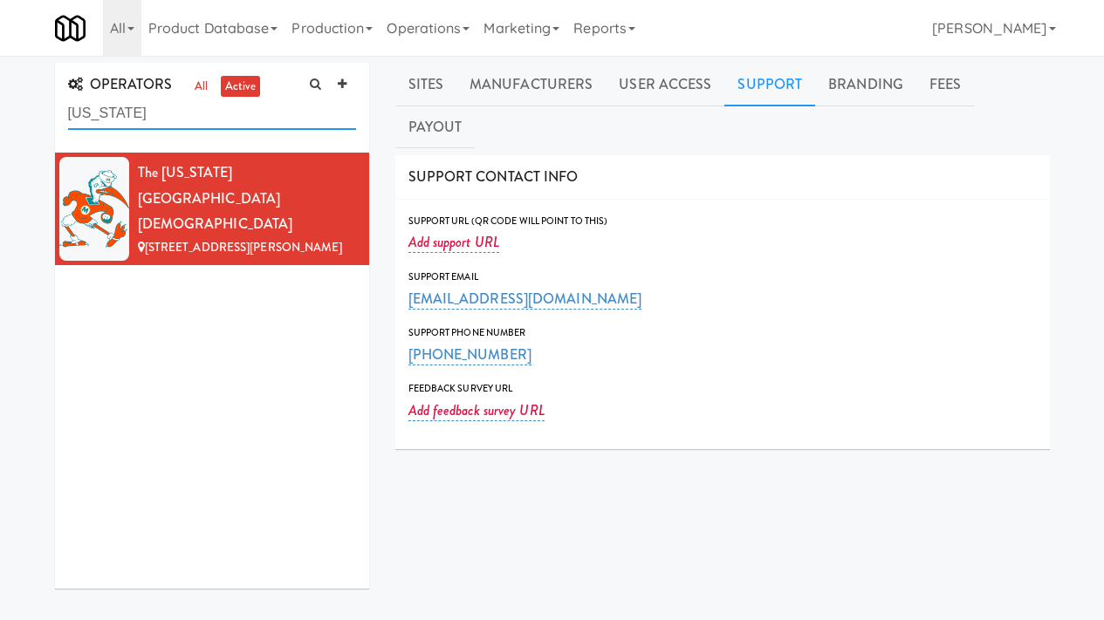
drag, startPoint x: 128, startPoint y: 116, endPoint x: 5, endPoint y: 81, distance: 127.9
click at [1, 82] on div "OPERATORS all active Mississippi The Mississippi Community Christian College 34…" at bounding box center [552, 436] width 1104 height 747
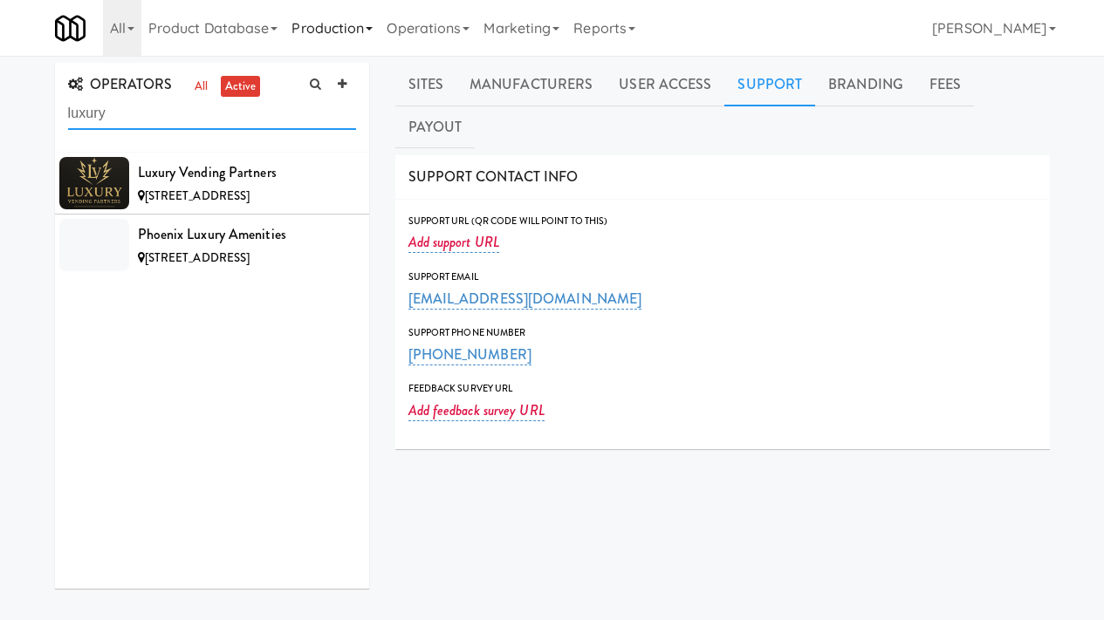
type input "luxury"
click at [340, 86] on icon at bounding box center [342, 84] width 9 height 11
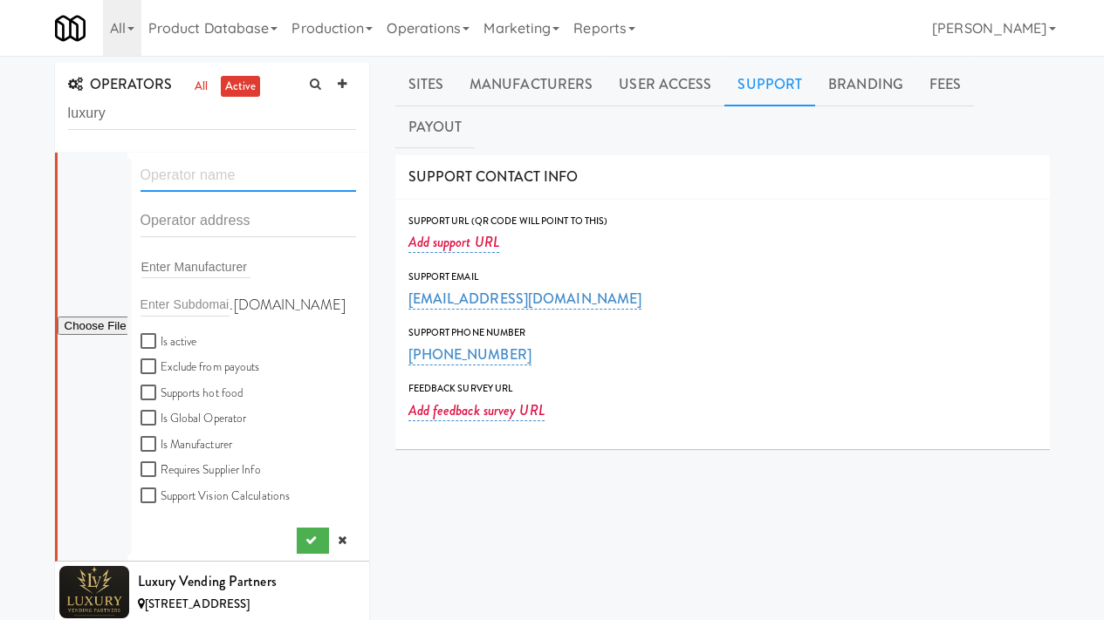
click at [236, 182] on input "text" at bounding box center [248, 176] width 216 height 32
type input "Luxury Amenities"
click at [236, 216] on input "text" at bounding box center [248, 221] width 216 height 32
paste input "1115 oak shadows dr ne"
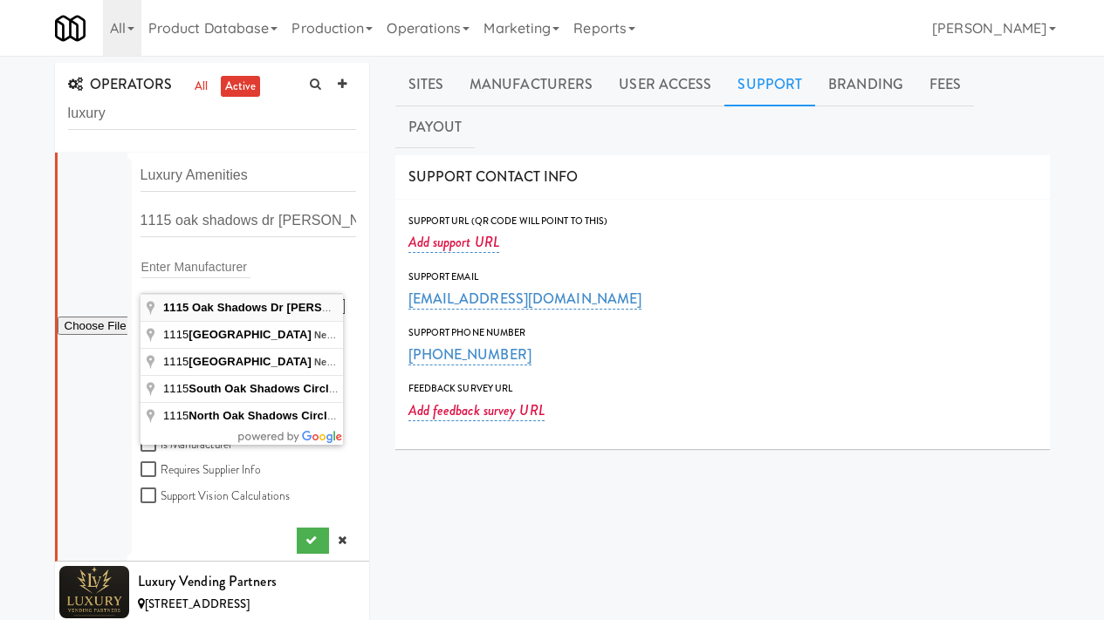
type input "1115 Oak Shadows Dr NE, New Philadelphia, OH, USA"
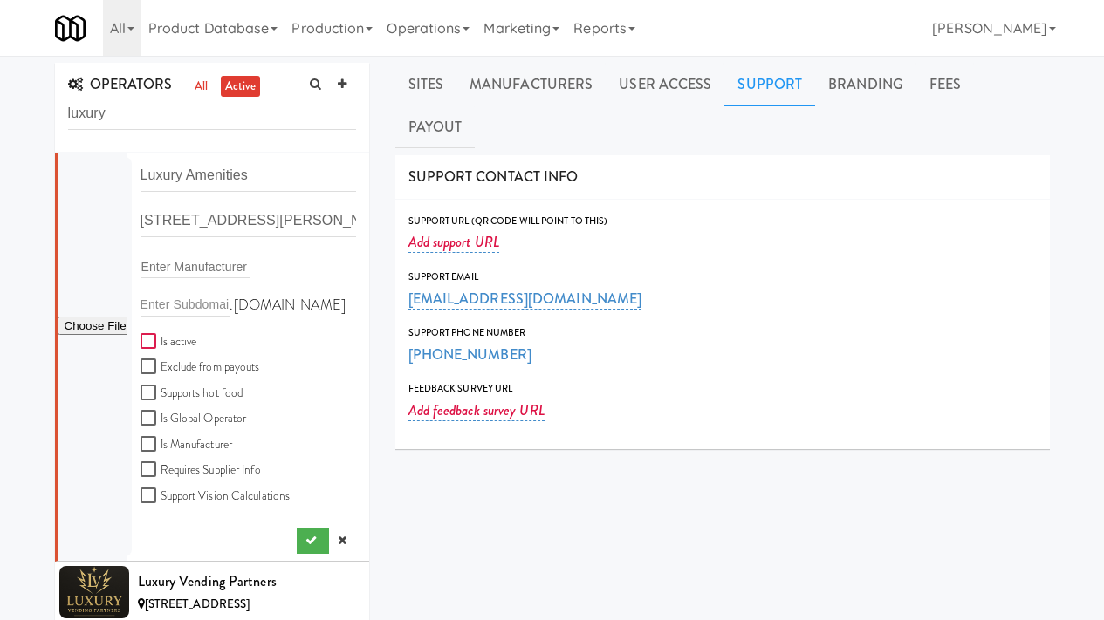
click at [149, 341] on input "Is active" at bounding box center [150, 342] width 20 height 14
checkbox input "true"
click at [70, 325] on input "file" at bounding box center [93, 327] width 70 height 22
click at [102, 319] on input "file" at bounding box center [93, 327] width 70 height 22
type input "C:\fakepath\4d920977-a867-4755-ad7f-ede038407d28-0-2logo___dark_icon__270_x_270…"
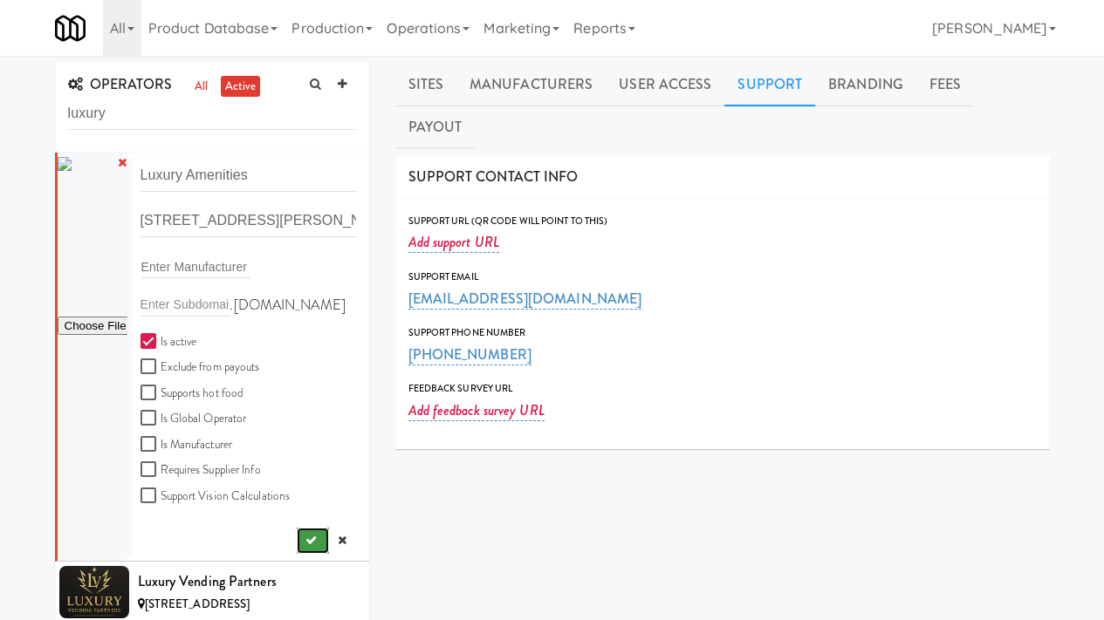
click at [305, 543] on icon "submit" at bounding box center [310, 540] width 11 height 11
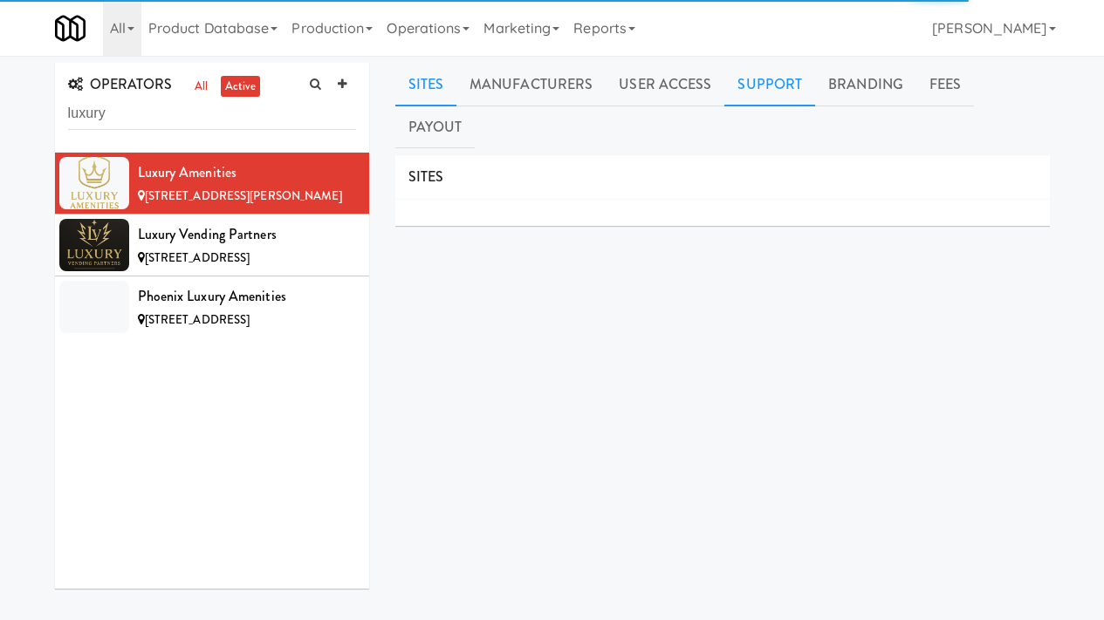
click at [754, 79] on link "Support" at bounding box center [769, 85] width 91 height 44
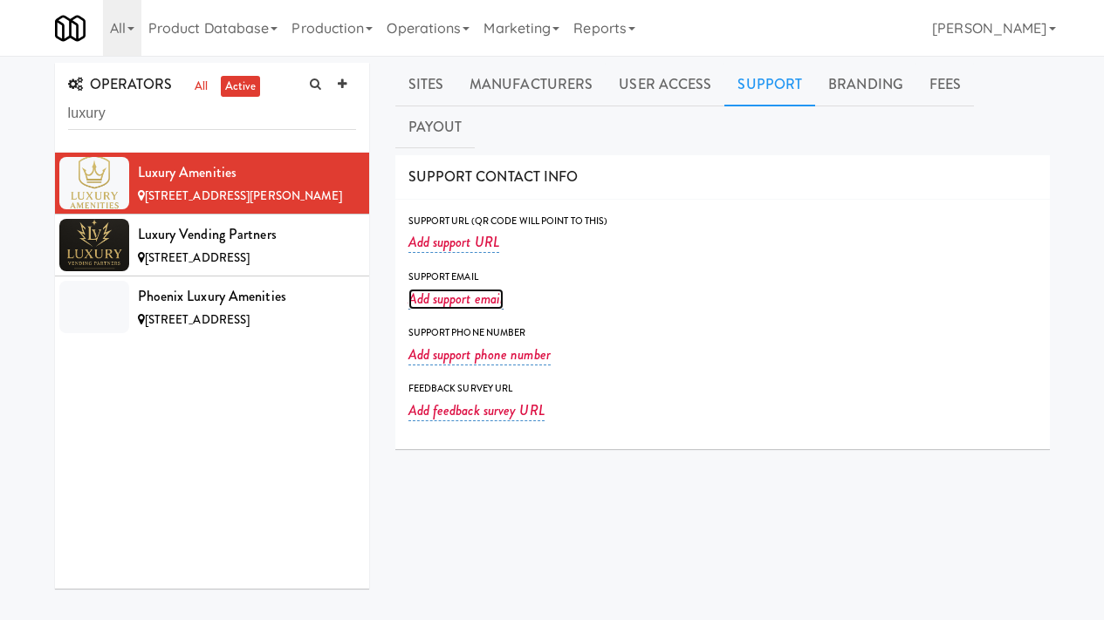
click at [441, 289] on link "Add support email" at bounding box center [456, 299] width 96 height 21
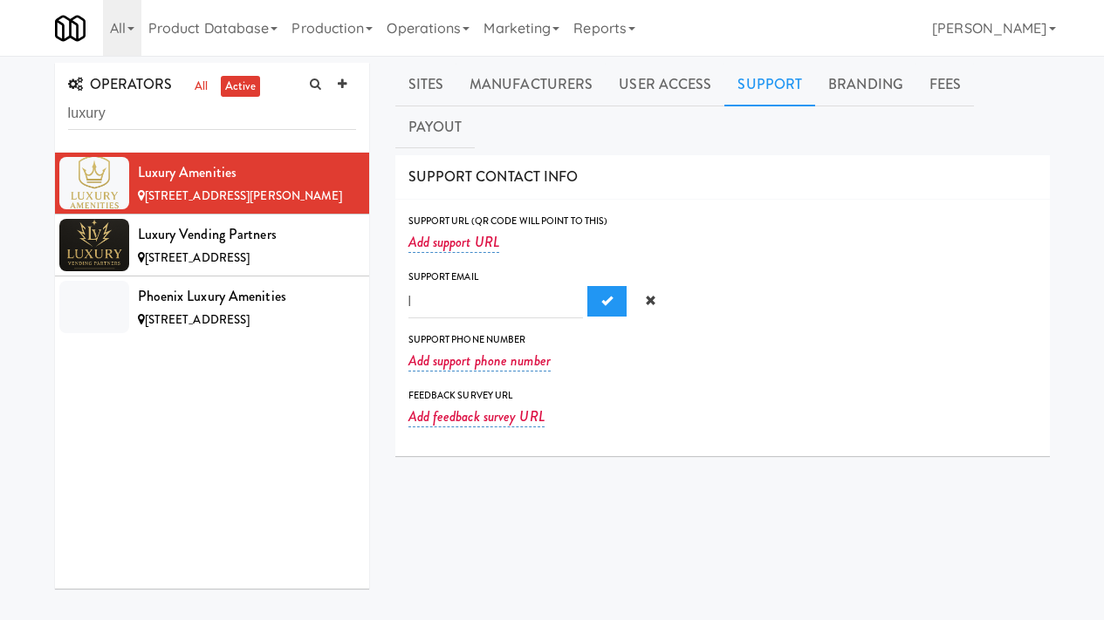
type input "luxxamenities@gmail.com"
drag, startPoint x: 445, startPoint y: 262, endPoint x: 291, endPoint y: 263, distance: 153.6
click at [291, 263] on div "OPERATORS all active luxury Luxury Amenities 1115 Oak Shadows Dr NE, New Philad…" at bounding box center [552, 436] width 1021 height 747
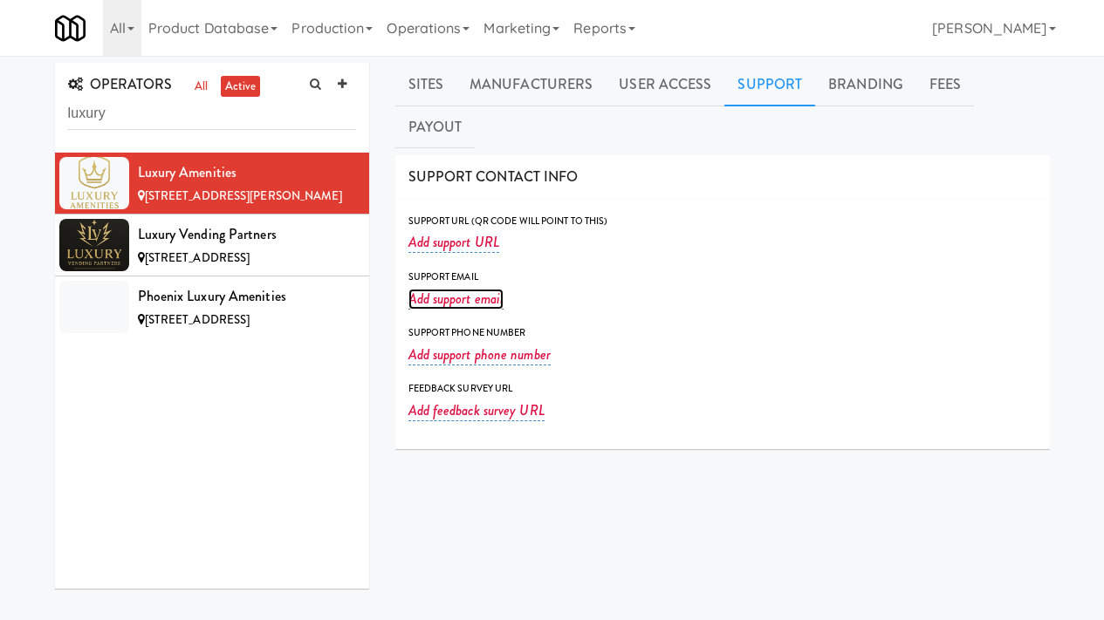
click at [479, 289] on link "Add support email" at bounding box center [456, 299] width 96 height 21
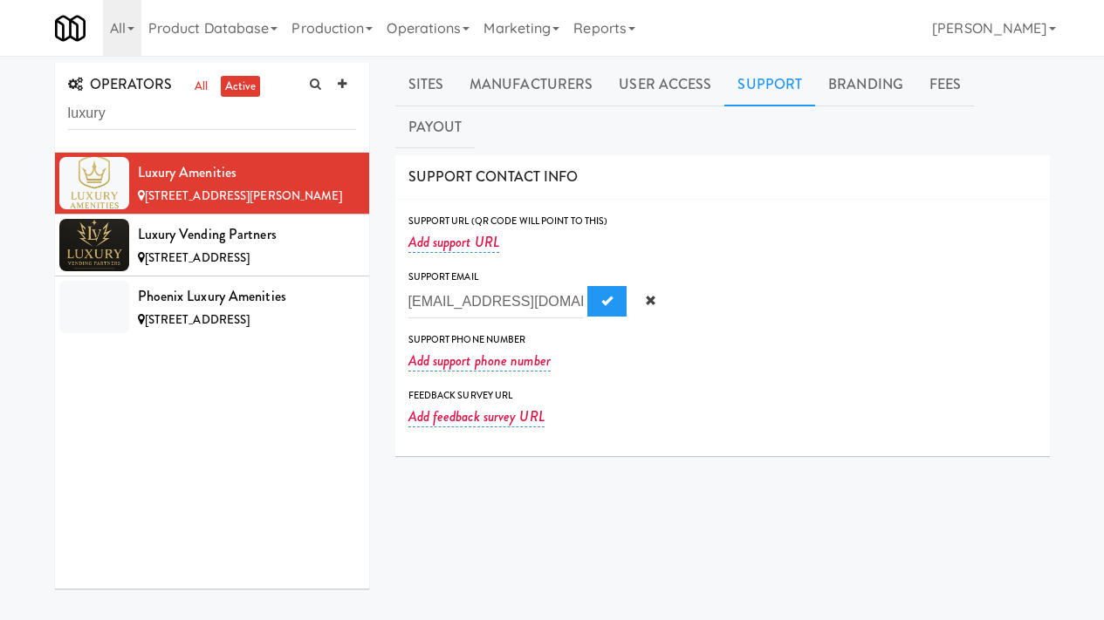
scroll to position [0, 9]
click at [471, 286] on input "uxxamenities@gmail.com" at bounding box center [495, 302] width 174 height 32
type input "luxxamenities@gmail.com"
click at [601, 295] on span "Submit" at bounding box center [606, 300] width 11 height 11
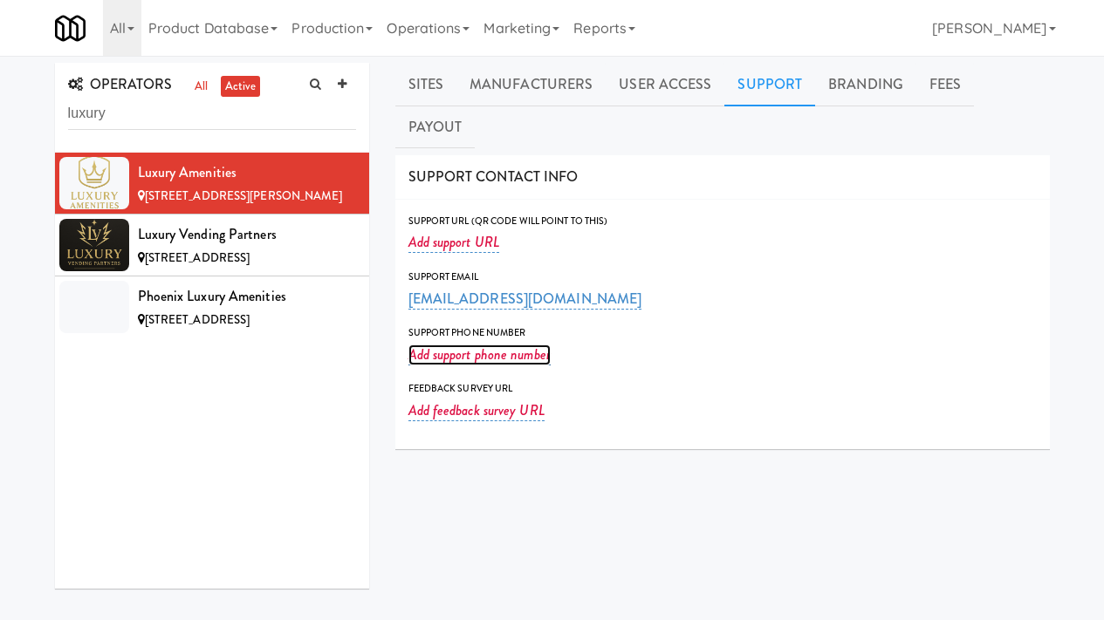
click at [463, 345] on link "Add support phone number" at bounding box center [479, 355] width 142 height 21
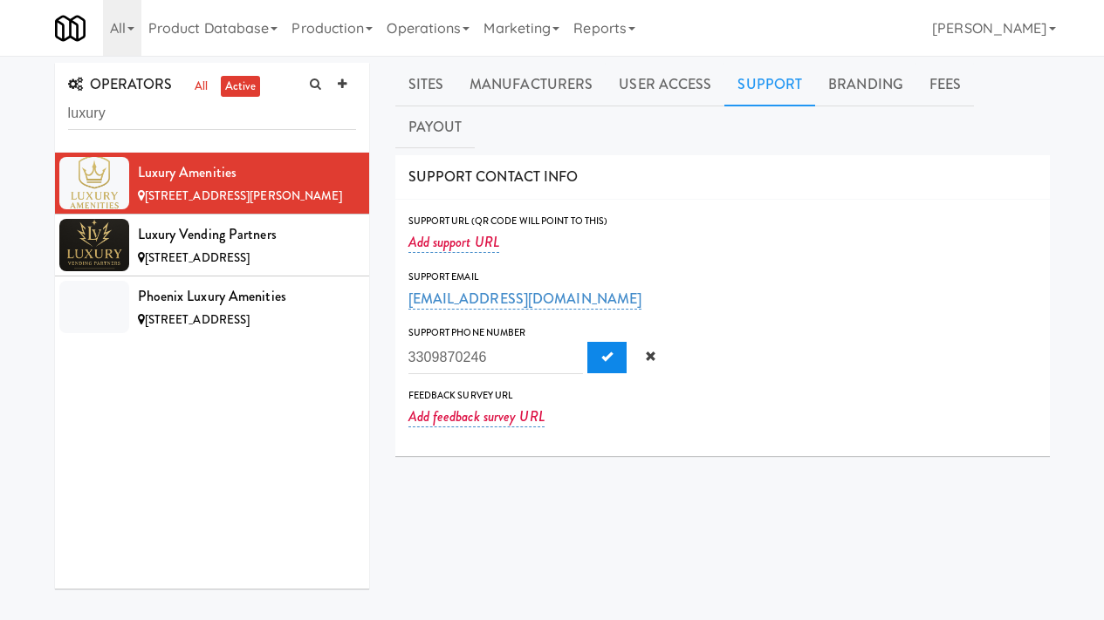
type input "3309870246"
click at [587, 342] on button "Submit" at bounding box center [606, 357] width 39 height 31
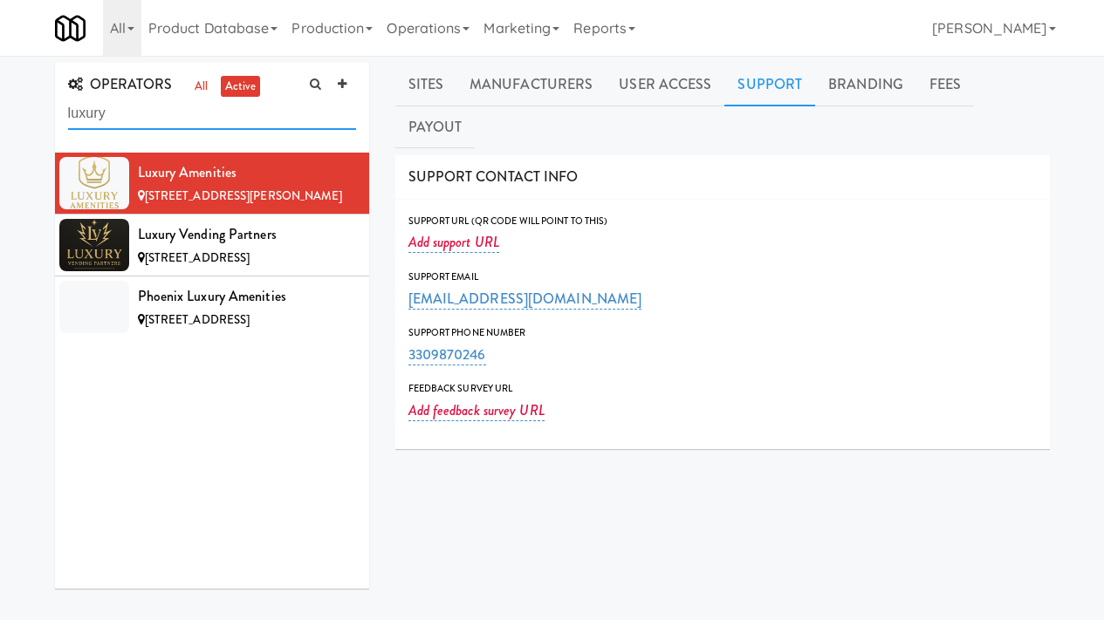
click at [156, 113] on input "luxury" at bounding box center [212, 114] width 288 height 32
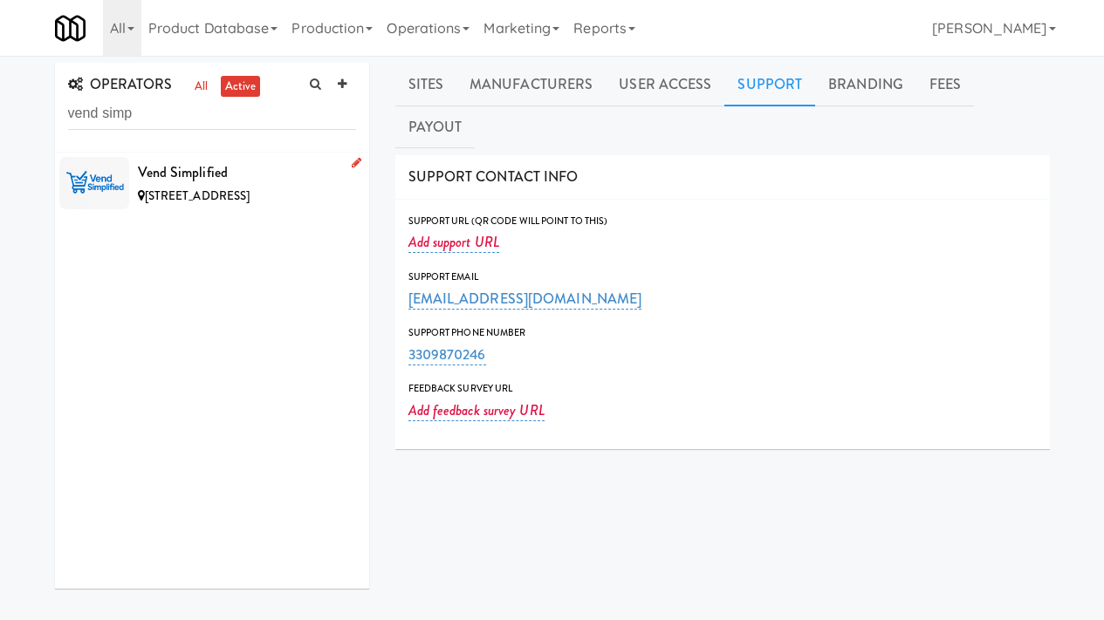
click at [267, 169] on div "Vend Simplified" at bounding box center [247, 173] width 218 height 26
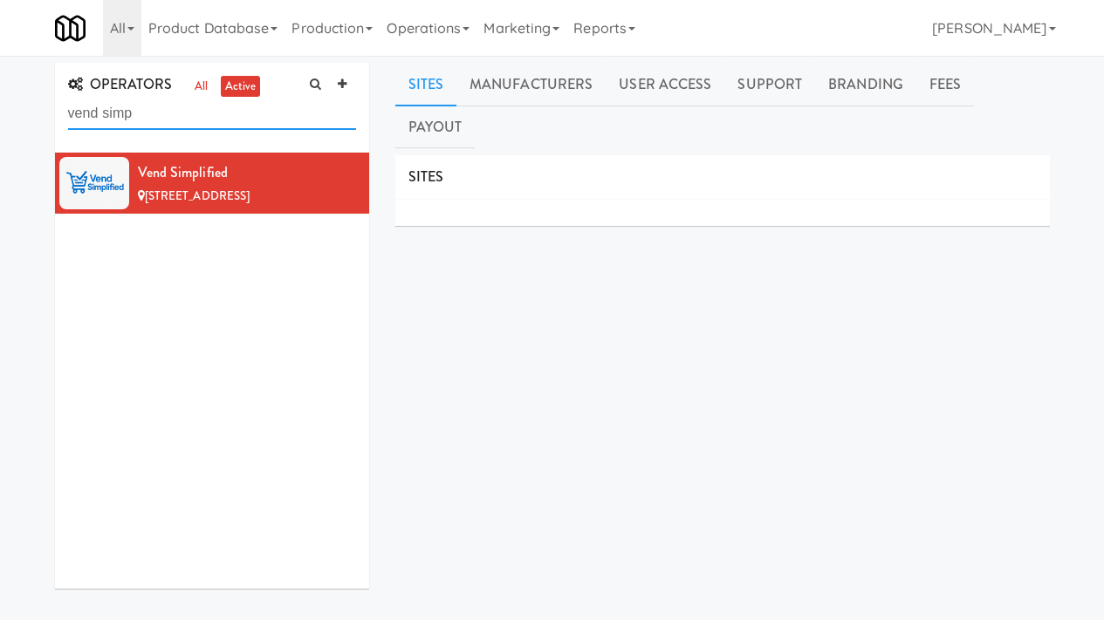
drag, startPoint x: 159, startPoint y: 106, endPoint x: 61, endPoint y: 107, distance: 97.7
click at [60, 107] on div "OPERATORS all active vend simp" at bounding box center [212, 108] width 314 height 90
paste input "Vending Bros"
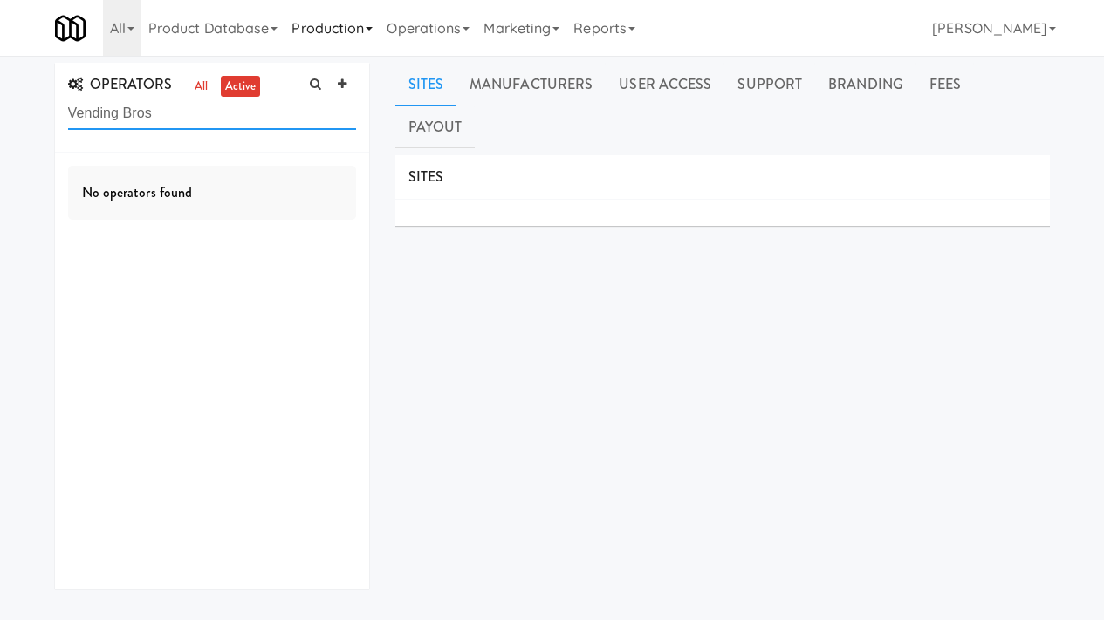
type input "Vending Bros"
click at [338, 80] on icon at bounding box center [342, 84] width 9 height 11
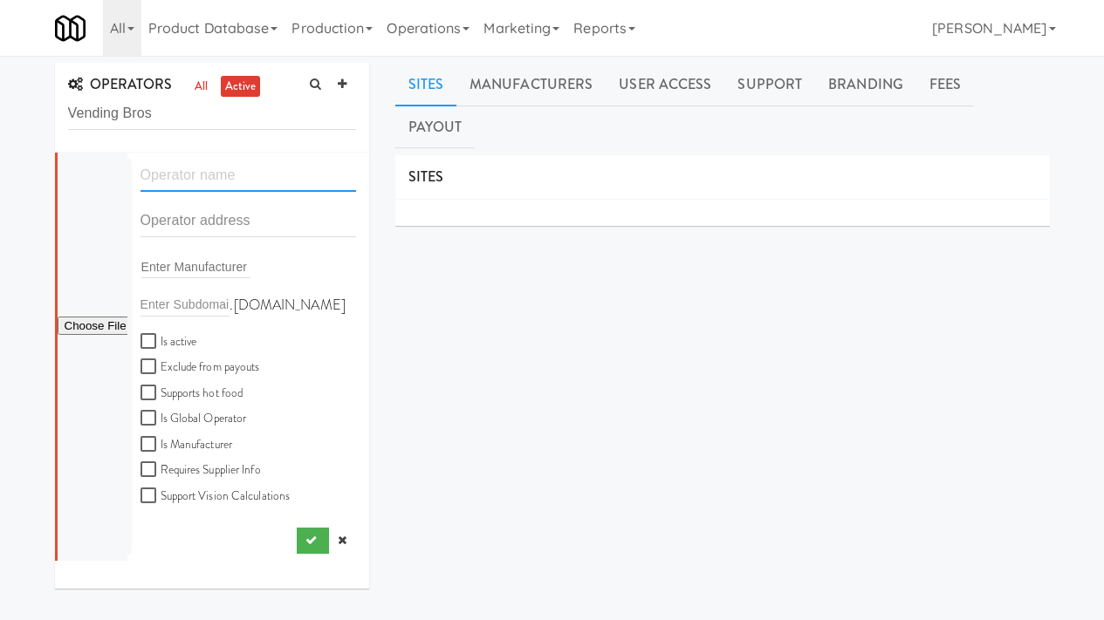
click at [212, 172] on input "text" at bounding box center [248, 176] width 216 height 32
paste input "Vending Bros"
type input "Vending Bros"
click at [155, 216] on input "text" at bounding box center [248, 221] width 216 height 32
paste input "921 N Rembrandt Way"
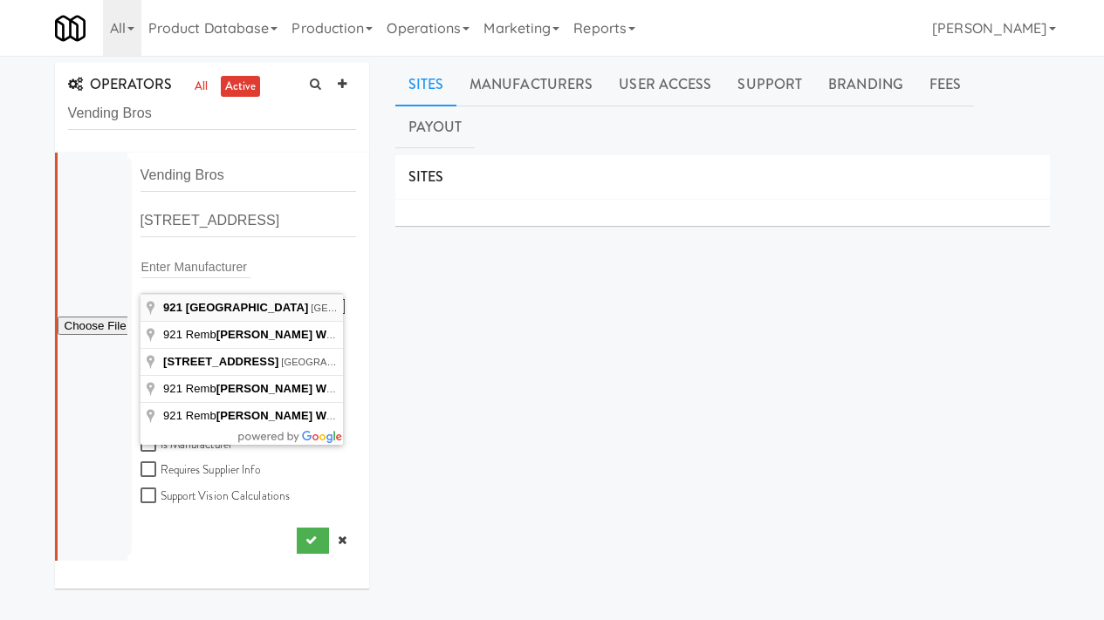
type input "921 North Rembrandt Way, Inverness, FL, USA"
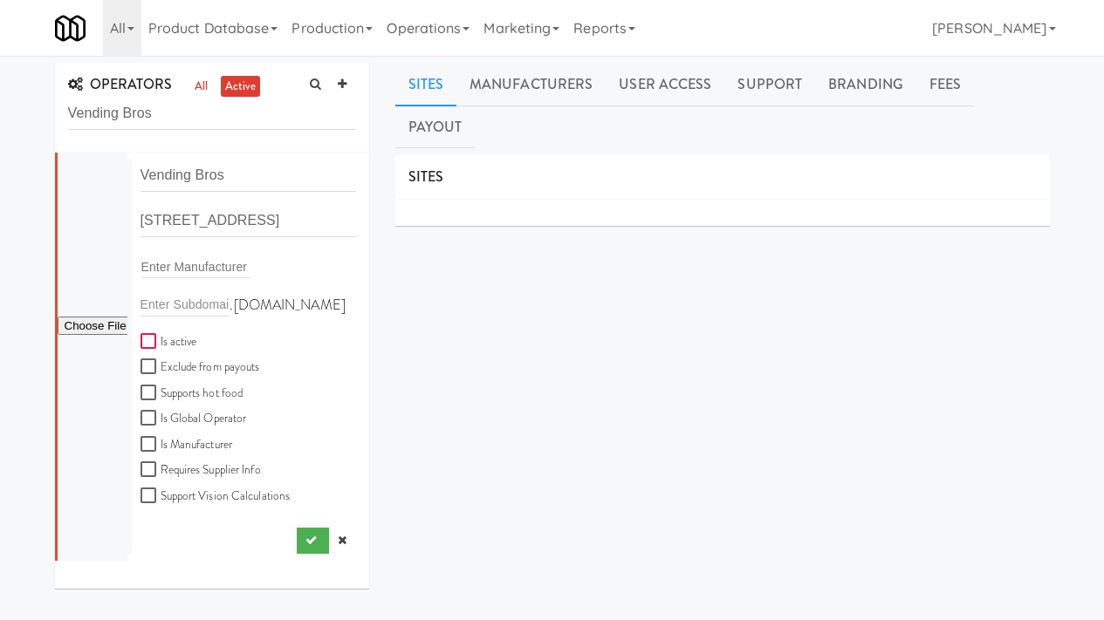
click at [151, 339] on input "Is active" at bounding box center [150, 342] width 20 height 14
checkbox input "true"
click at [86, 316] on input "file" at bounding box center [93, 327] width 70 height 22
click at [101, 321] on input "file" at bounding box center [93, 327] width 70 height 22
type input "C:\fakepath\afd01248-fc14-497b-85b5-2bcfdb177e85-0-2logo___dark_icon__270_x_270…"
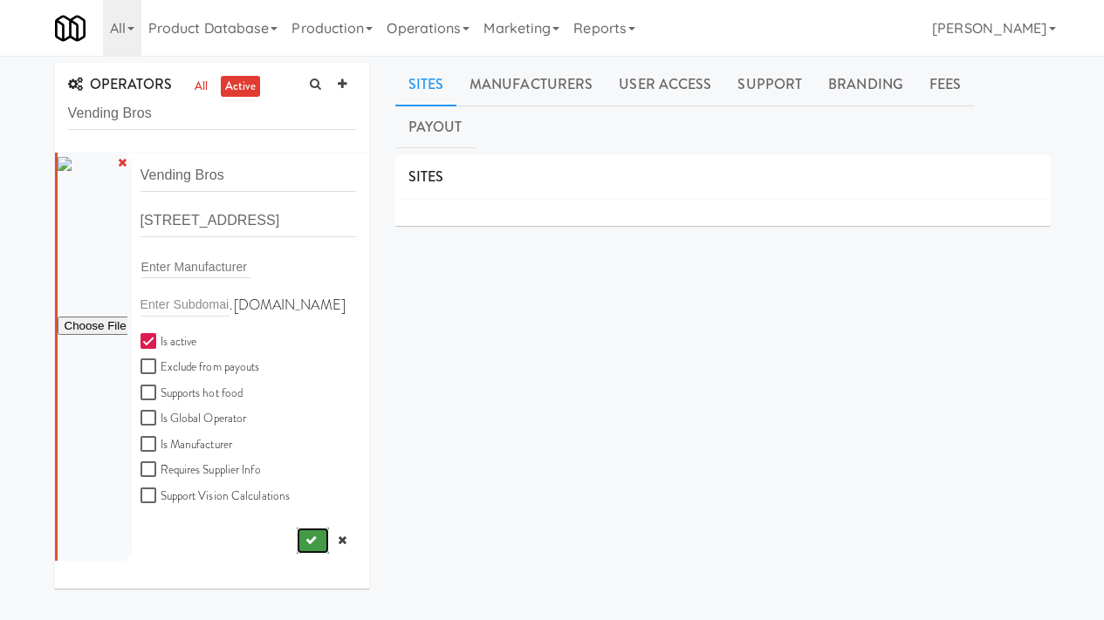
click at [297, 535] on button "submit" at bounding box center [313, 541] width 32 height 26
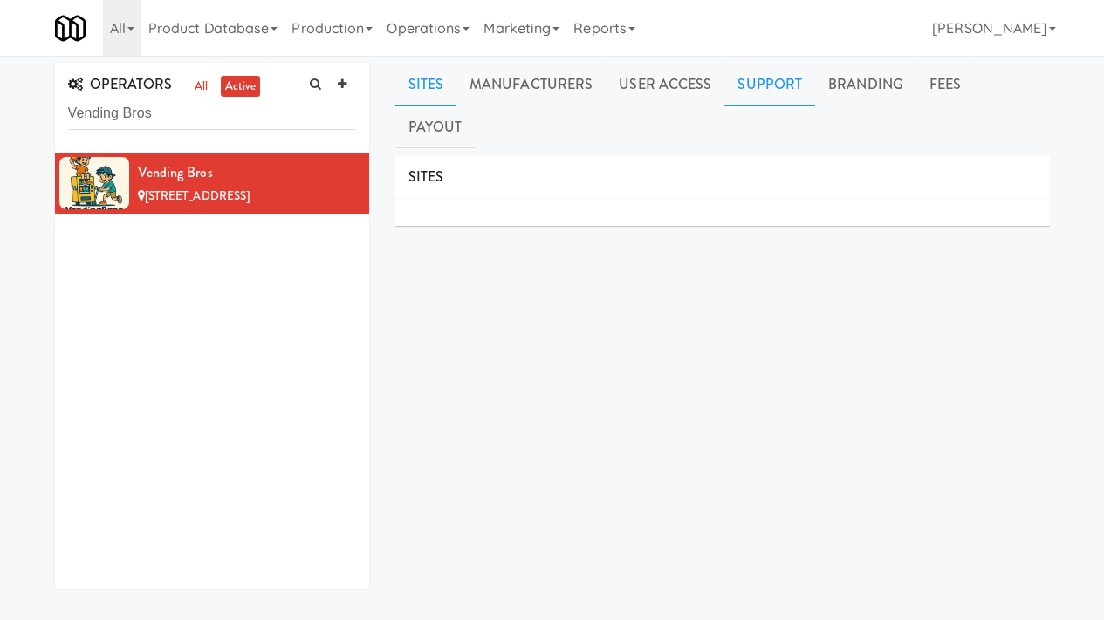
click at [744, 79] on link "Support" at bounding box center [769, 85] width 91 height 44
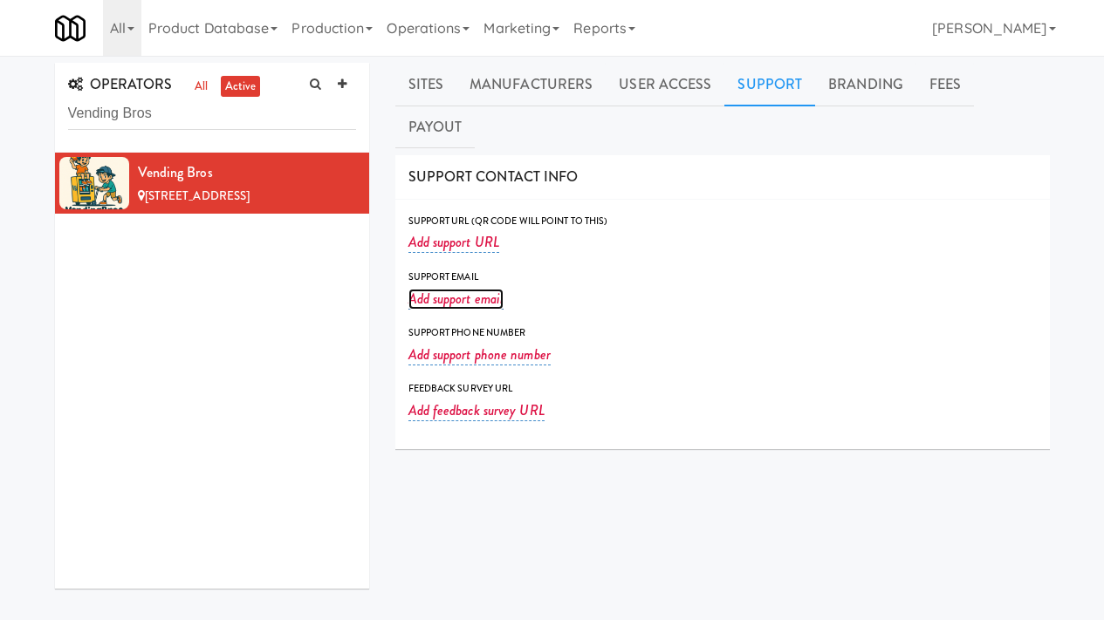
click at [455, 289] on link "Add support email" at bounding box center [456, 299] width 96 height 21
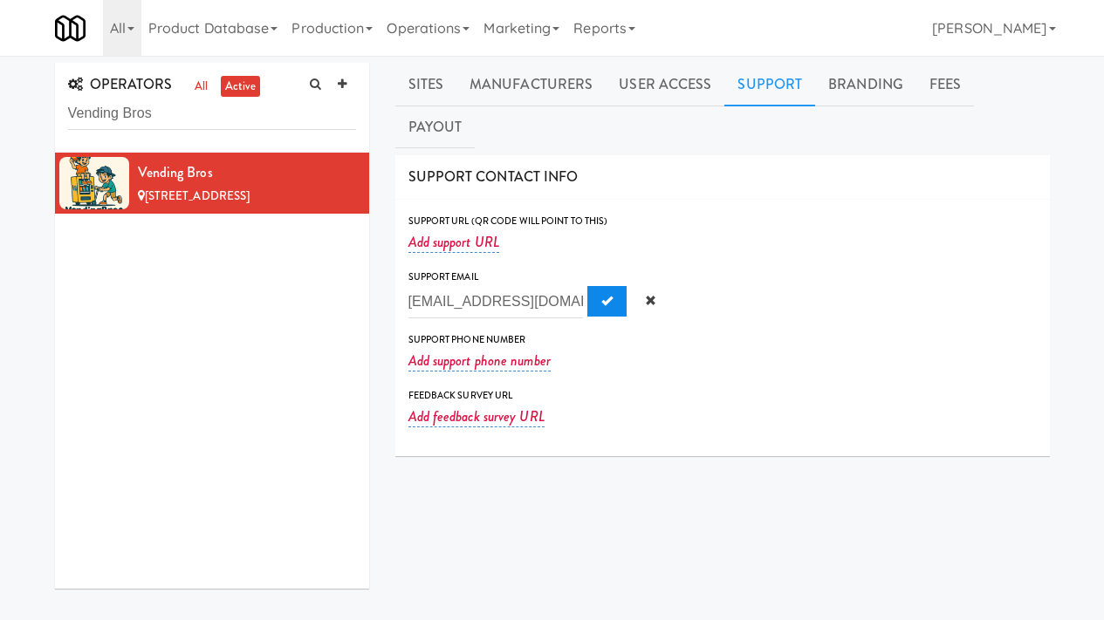
scroll to position [0, 60]
type input "vendingbros.connect@gmail.com"
click at [587, 286] on button "Submit" at bounding box center [606, 301] width 39 height 31
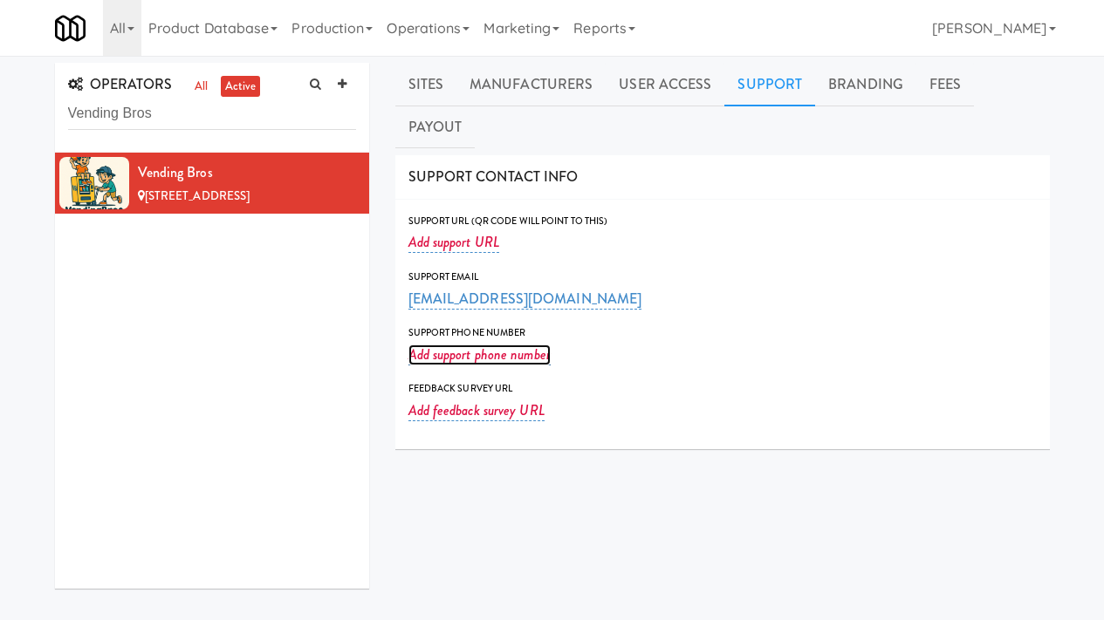
click at [479, 345] on link "Add support phone number" at bounding box center [479, 355] width 142 height 21
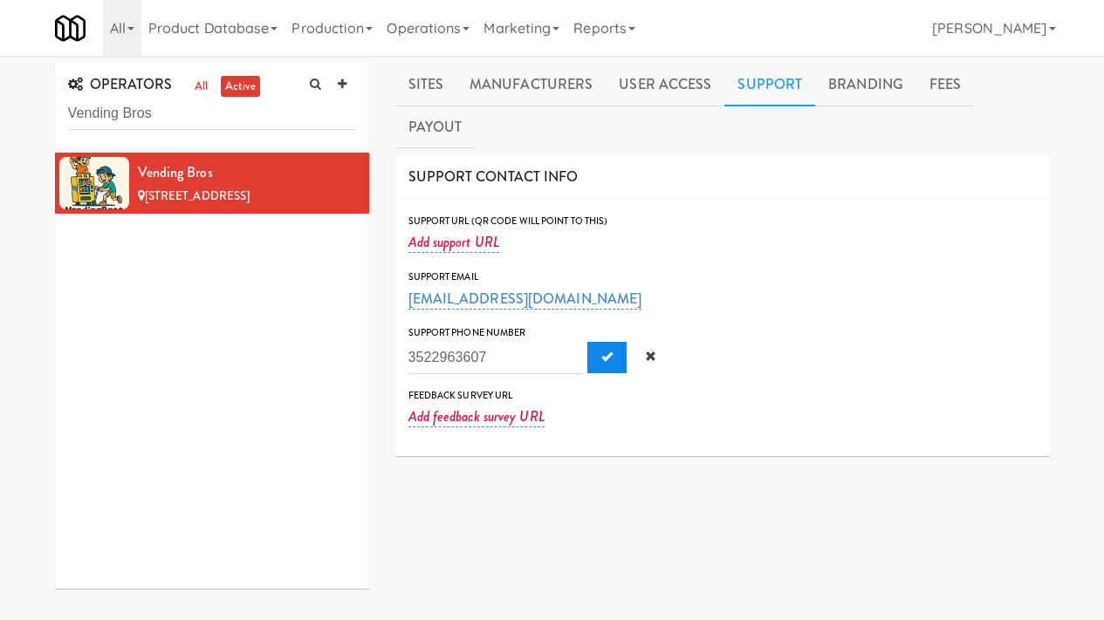
type input "3522963607"
click at [601, 351] on span "Submit" at bounding box center [606, 356] width 11 height 11
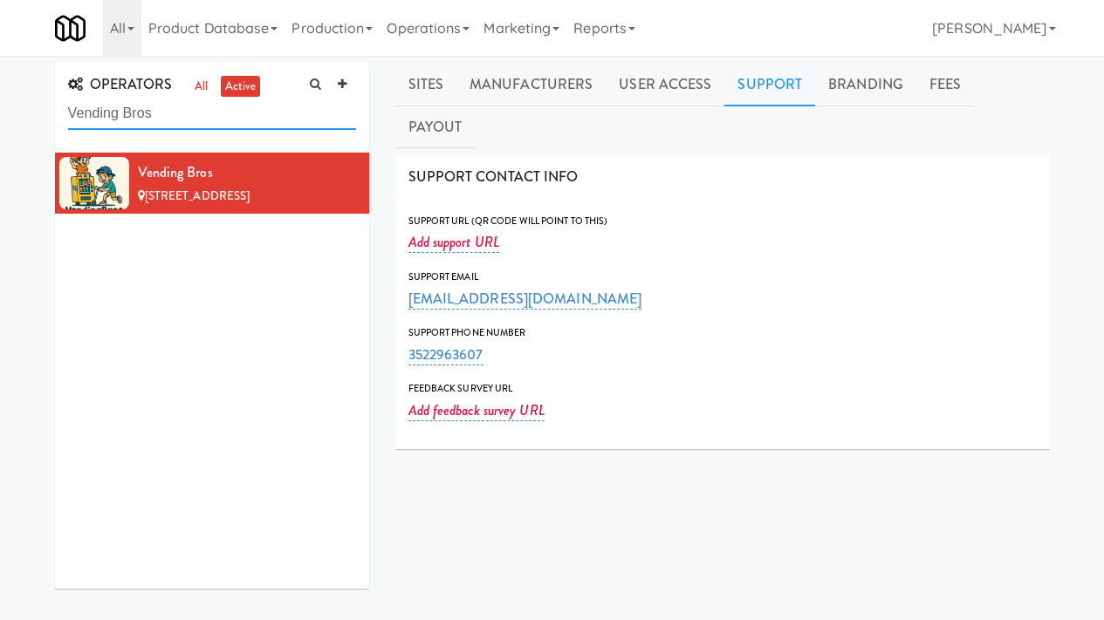
drag, startPoint x: 168, startPoint y: 120, endPoint x: 2, endPoint y: 105, distance: 166.4
click at [2, 105] on div "OPERATORS all active Vending Bros Vending Bros 921 E Rembrandt Way, Inverness F…" at bounding box center [552, 436] width 1104 height 747
type input "fuchs"
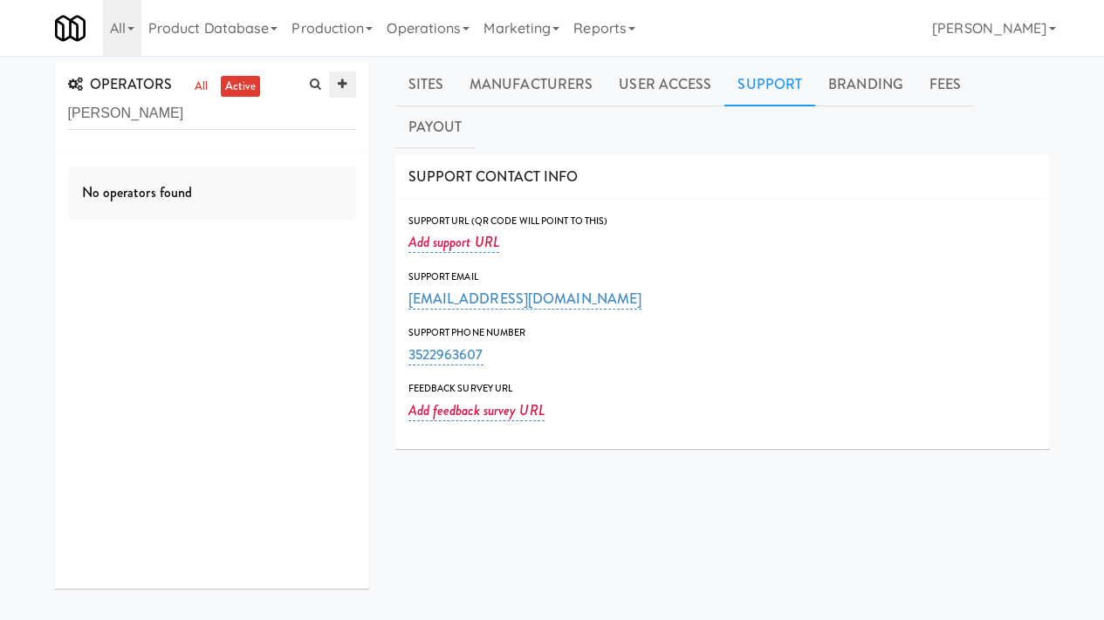
click at [341, 90] on link at bounding box center [342, 85] width 26 height 26
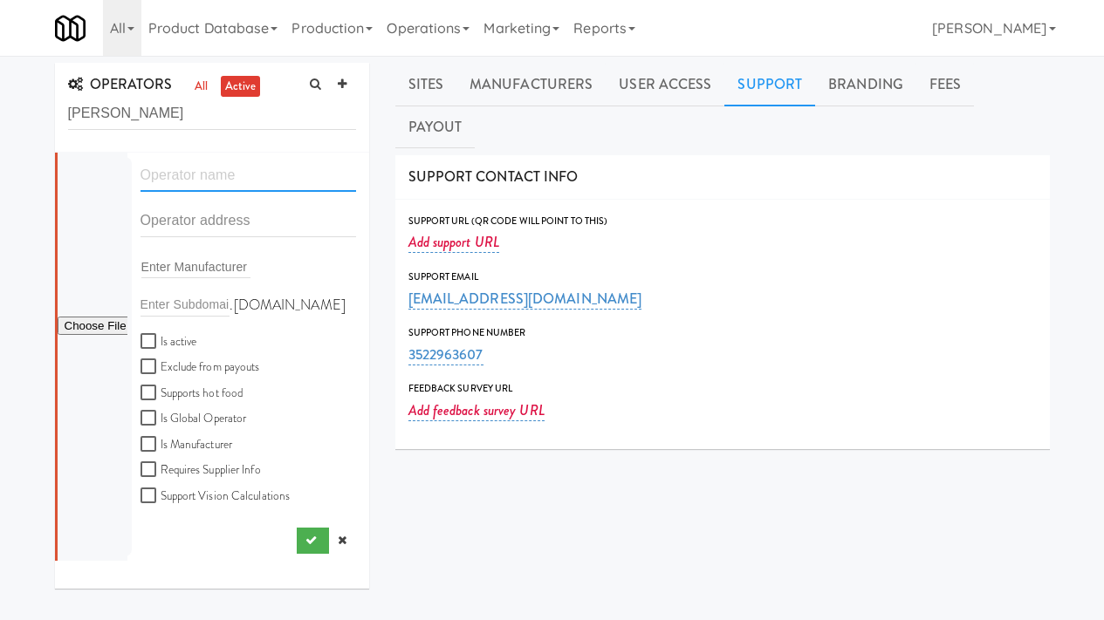
click at [186, 174] on input "text" at bounding box center [248, 176] width 216 height 32
paste input "KKNC"
type input "KKNC"
click at [164, 229] on input "text" at bounding box center [248, 221] width 216 height 32
paste input "9040 Thornbury Lane"
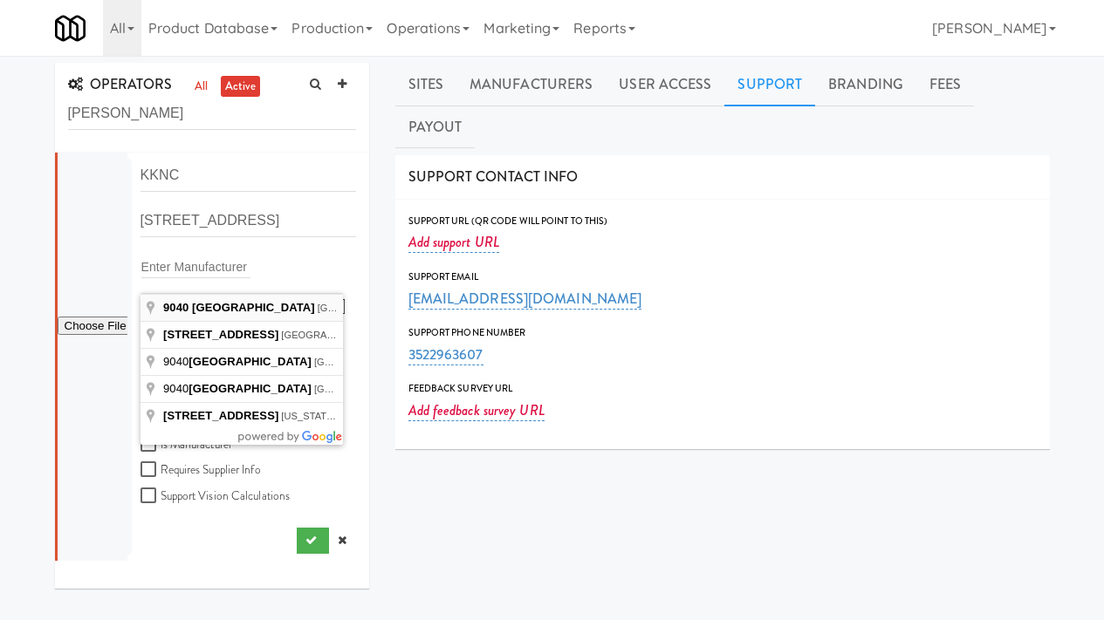
type input "9040 Thornbury Lane, Las Vegas, NV, USA"
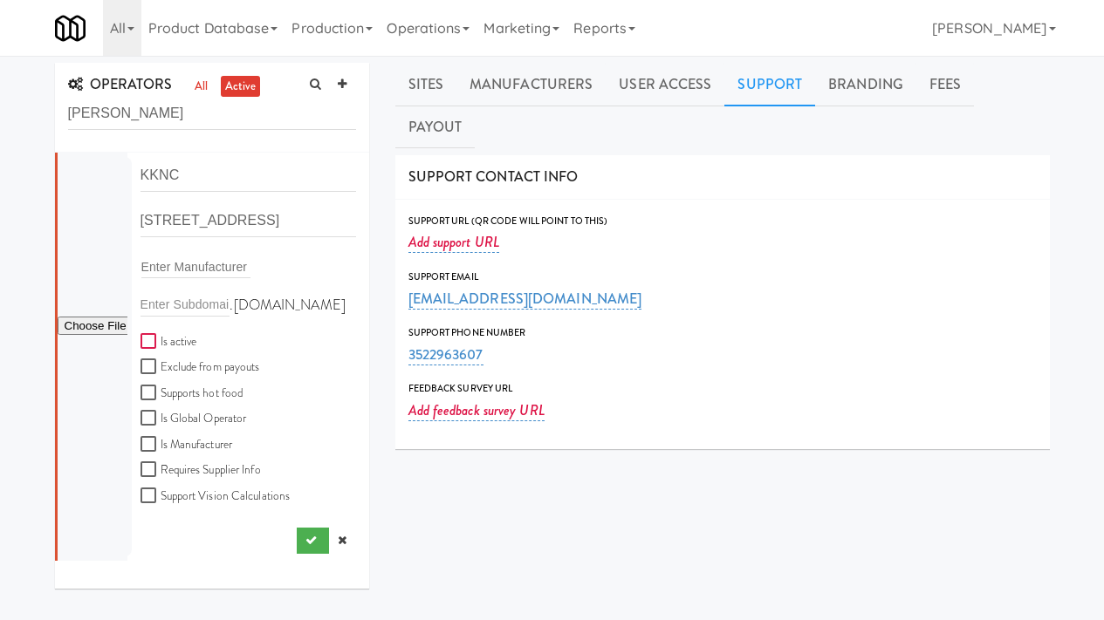
click at [148, 339] on input "Is active" at bounding box center [150, 342] width 20 height 14
checkbox input "true"
click at [147, 108] on input "fuchs" at bounding box center [212, 114] width 288 height 32
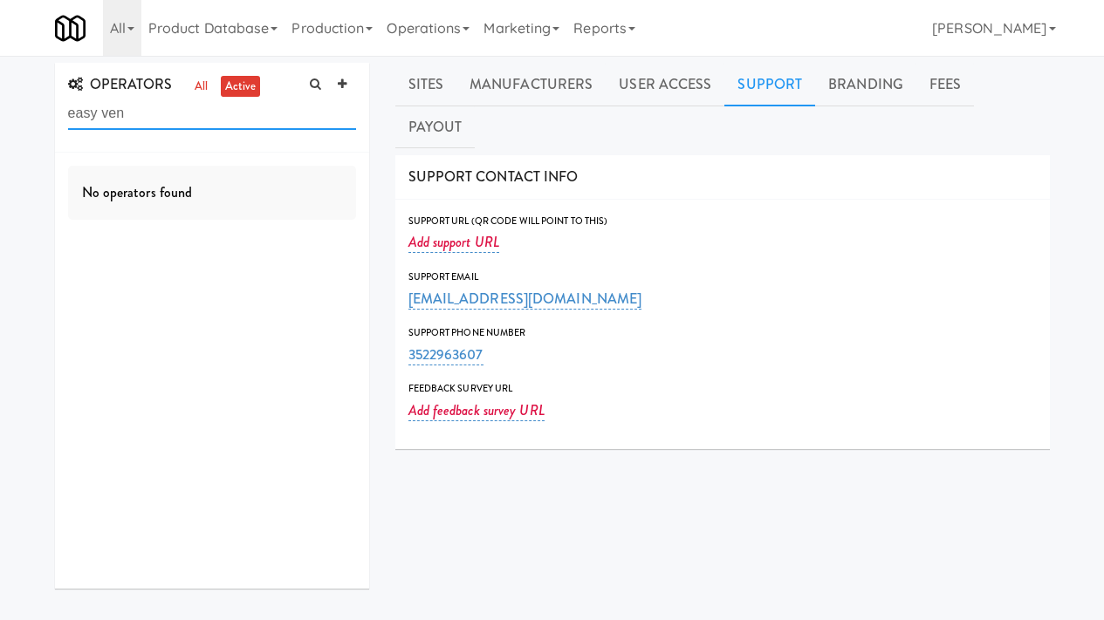
type input "easy vend"
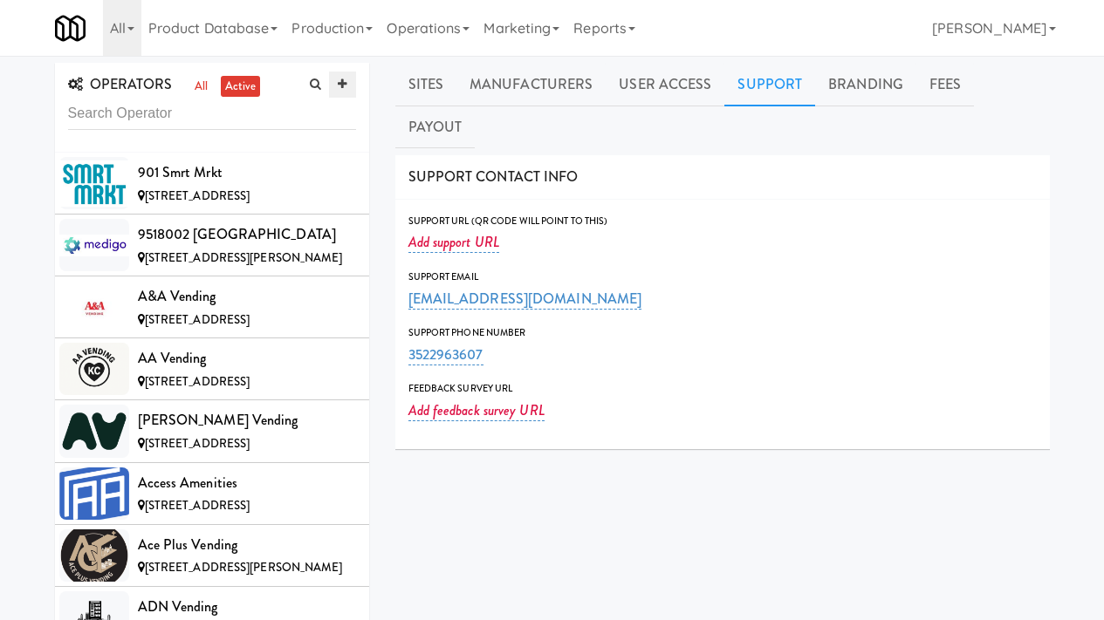
click at [352, 90] on link at bounding box center [342, 85] width 26 height 26
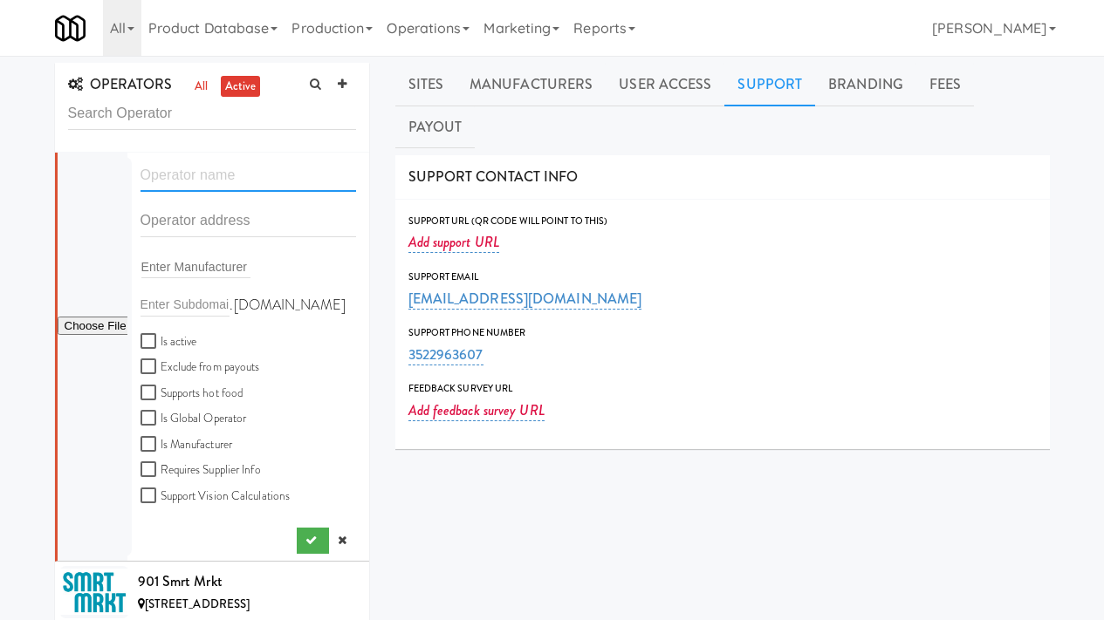
click at [211, 173] on input "text" at bounding box center [248, 176] width 216 height 32
drag, startPoint x: 216, startPoint y: 177, endPoint x: 128, endPoint y: 176, distance: 87.3
click at [128, 176] on div "Easy Vend" at bounding box center [248, 182] width 242 height 45
paste input "KKNC"
type input "KKNC"
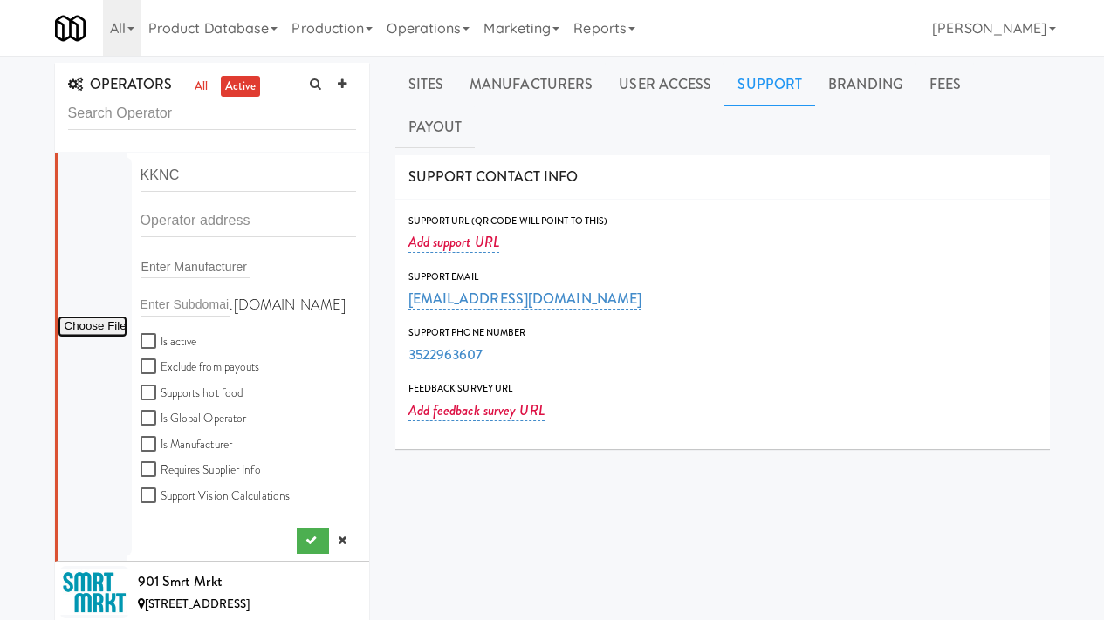
click at [113, 325] on input "file" at bounding box center [93, 327] width 70 height 22
type input "C:\fakepath\515e02ae-d95b-4236-bdeb-6e330b52e13e-0-2logo___dark_icon__270_x_270…"
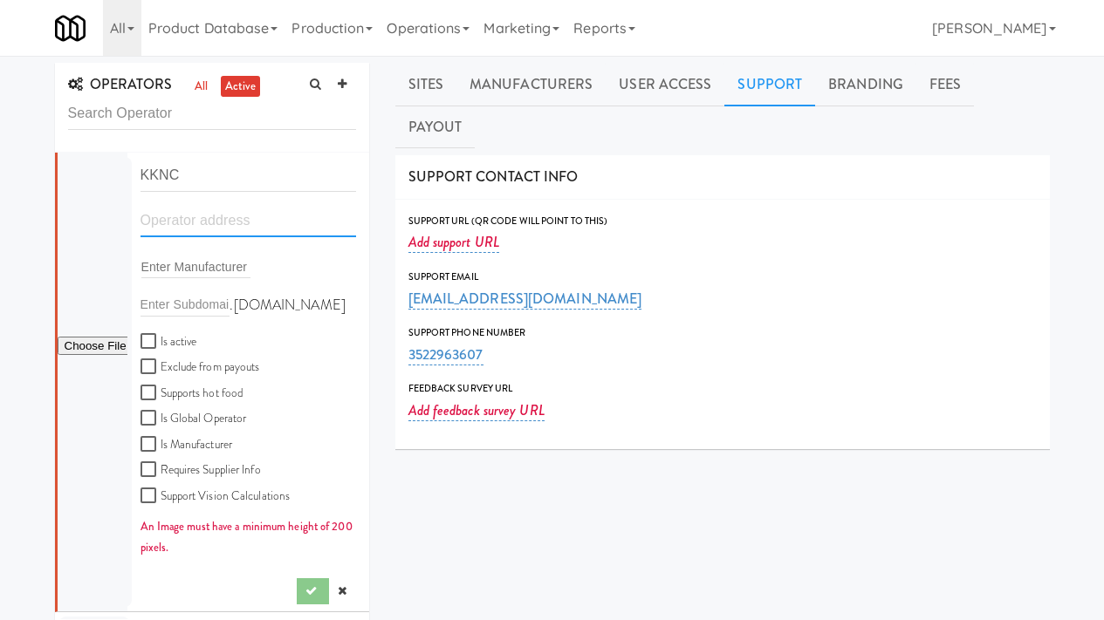
click at [194, 229] on input "text" at bounding box center [248, 221] width 216 height 32
paste input "9040 Thornbury Lane"
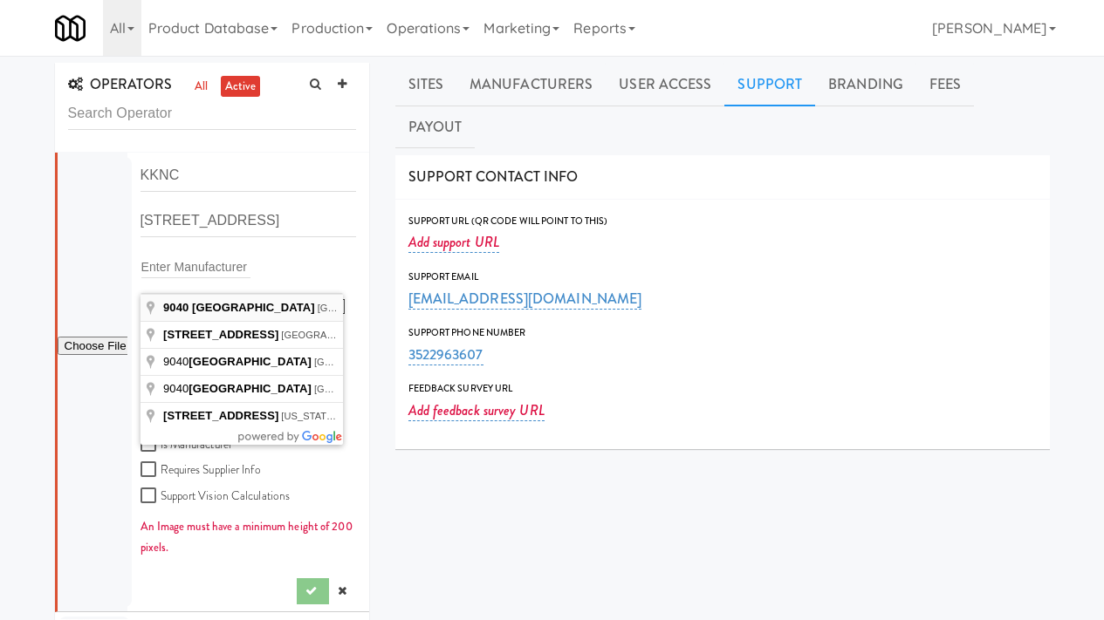
type input "9040 Thornbury Lane, Las Vegas, NV, USA"
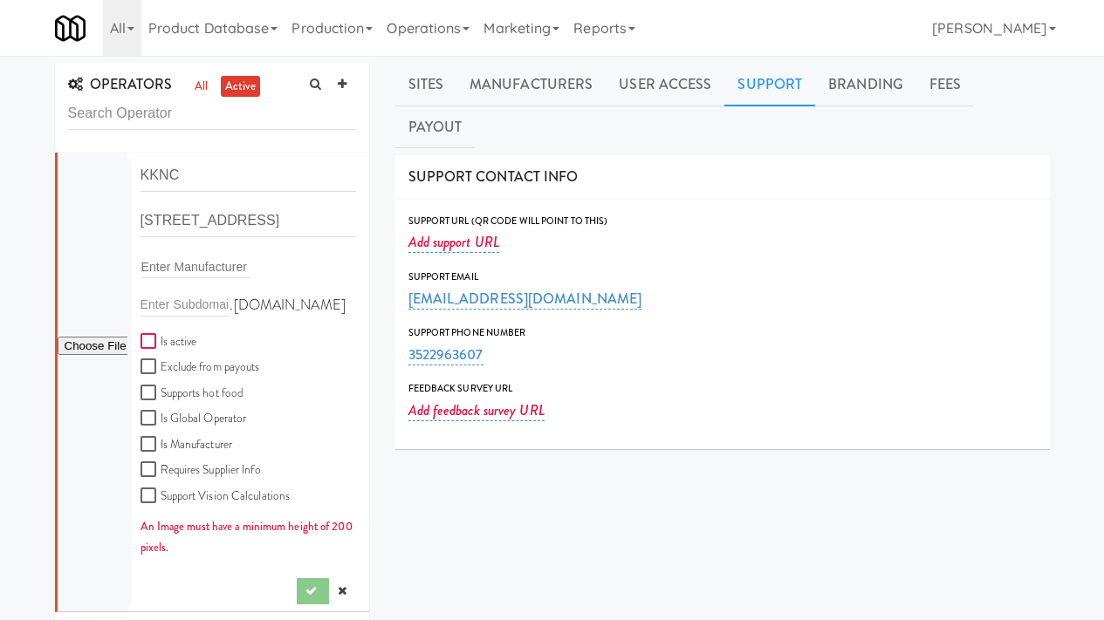
click at [148, 339] on input "Is active" at bounding box center [150, 342] width 20 height 14
checkbox input "true"
click at [77, 344] on input "file" at bounding box center [93, 347] width 70 height 22
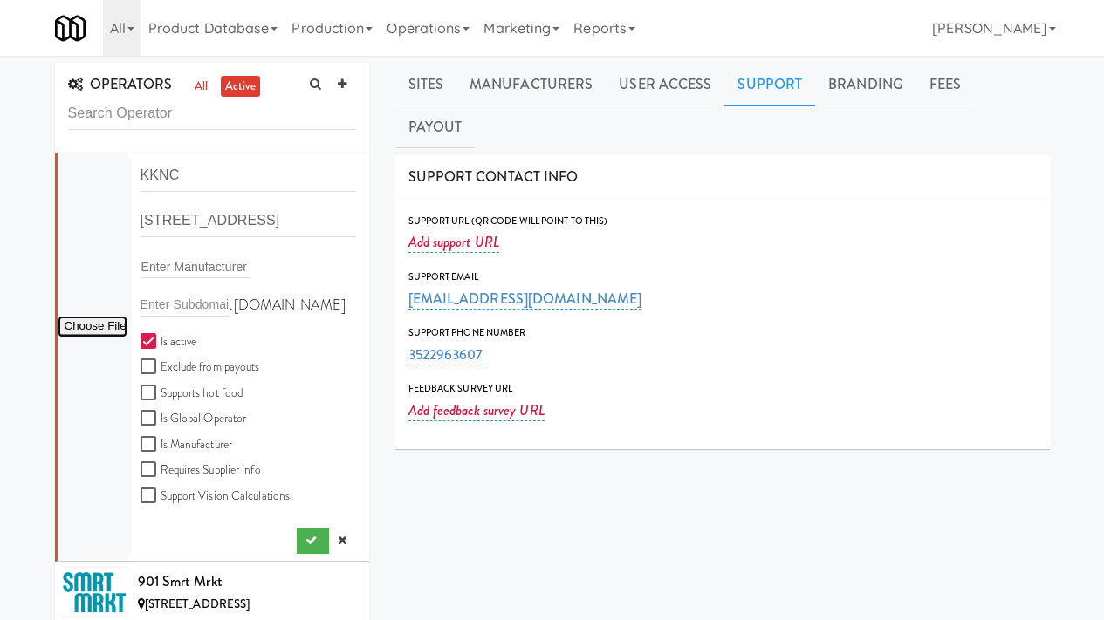
type input "C:\fakepath\515e02ae-d95b-4236-bdeb-6e330b52e13e-0-2logo___dark_icon__270_x_270…"
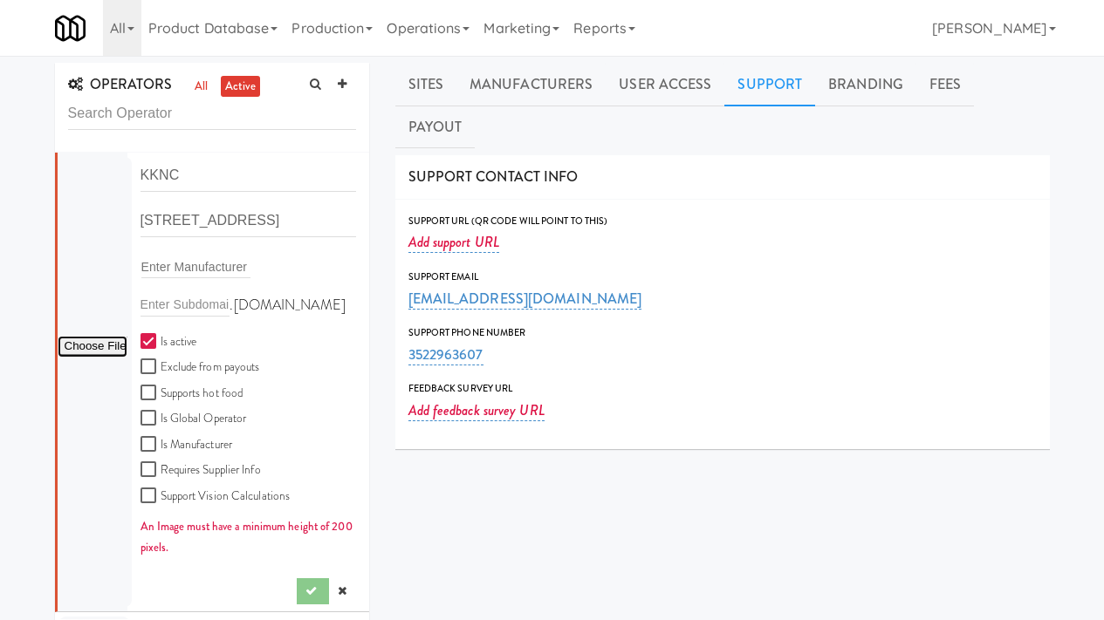
click at [79, 347] on input "file" at bounding box center [93, 347] width 70 height 22
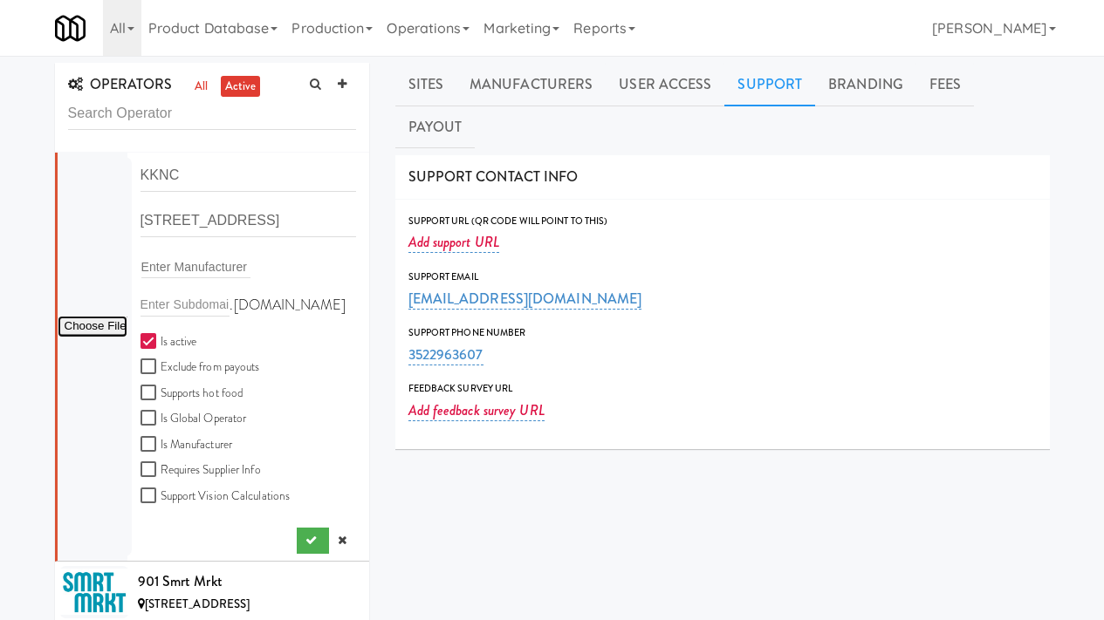
type input "C:\fakepath\515e02ae-d95b-4236-bdeb-6e330b52e13e-0-2logo___dark_icon__270_x_270…"
click at [305, 540] on icon "submit" at bounding box center [310, 540] width 11 height 11
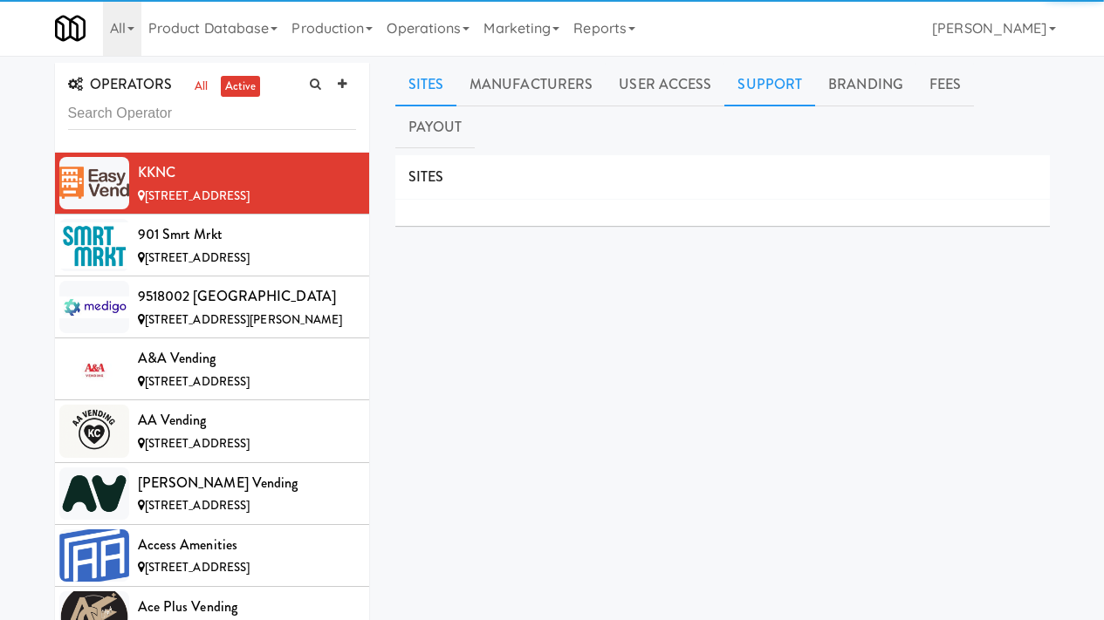
click at [756, 76] on link "Support" at bounding box center [769, 85] width 91 height 44
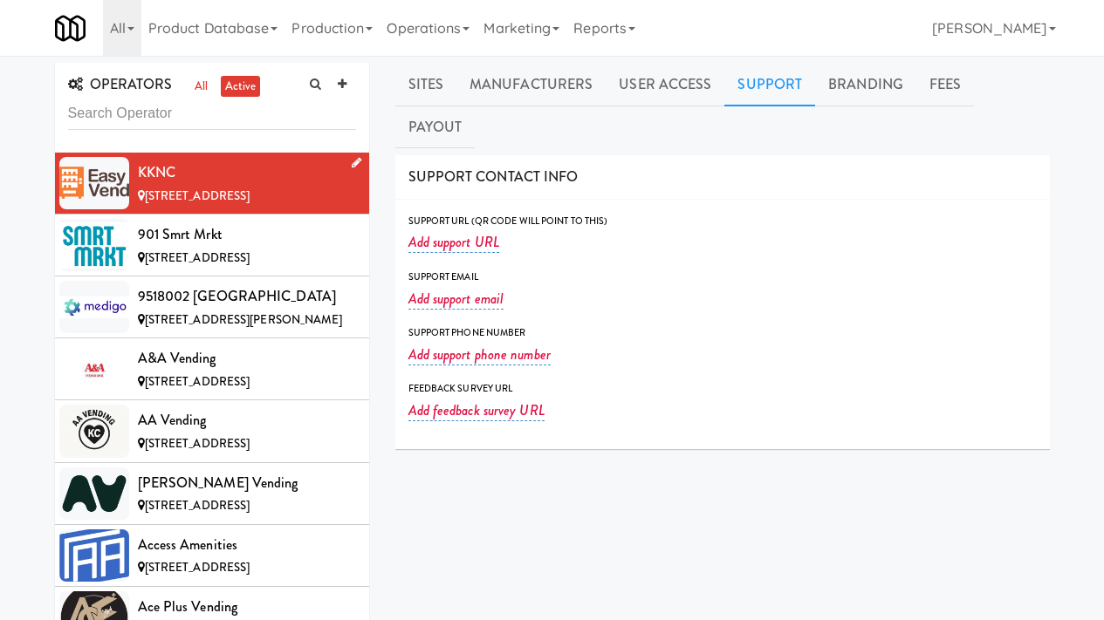
click at [352, 164] on icon at bounding box center [357, 162] width 10 height 11
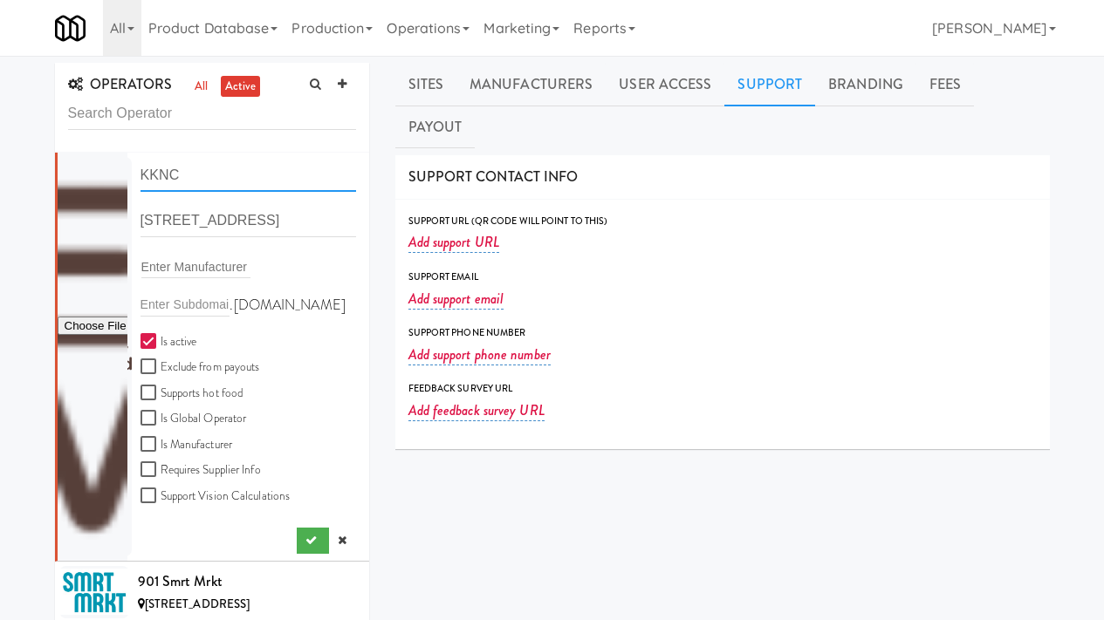
drag, startPoint x: 192, startPoint y: 181, endPoint x: 89, endPoint y: 173, distance: 103.3
click at [140, 173] on form "KKNC 9040 Thornbury Ln, Las Vegas NV Enter Manufacturer .fridge.kitchenmate.com…" at bounding box center [248, 340] width 216 height 361
type input "Easy Vend"
click at [305, 539] on icon "submit" at bounding box center [310, 540] width 11 height 11
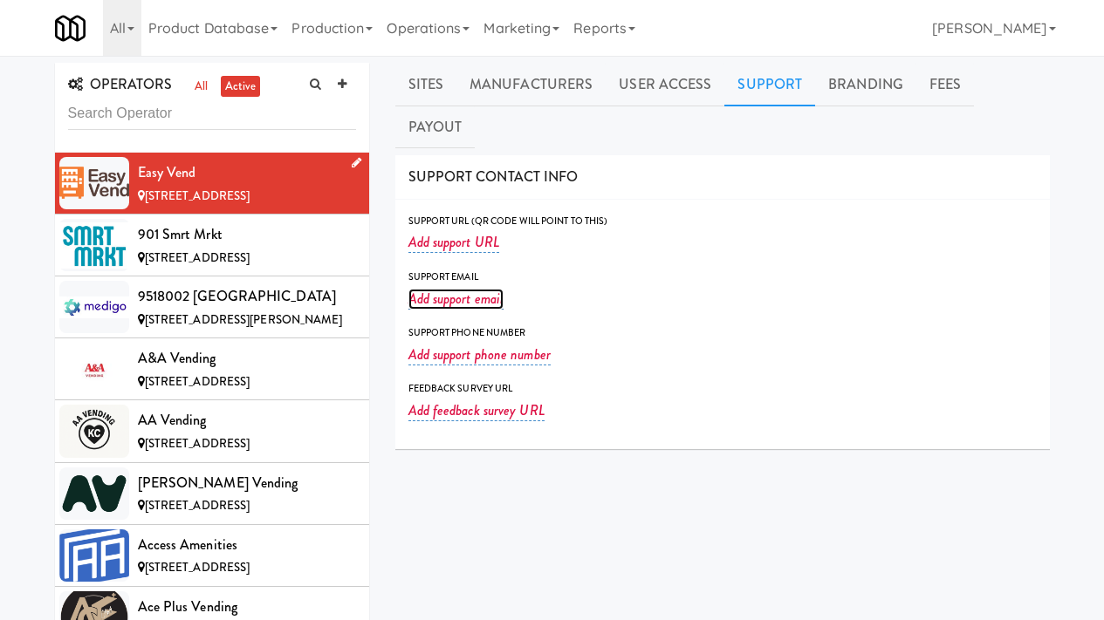
click at [471, 289] on link "Add support email" at bounding box center [456, 299] width 96 height 21
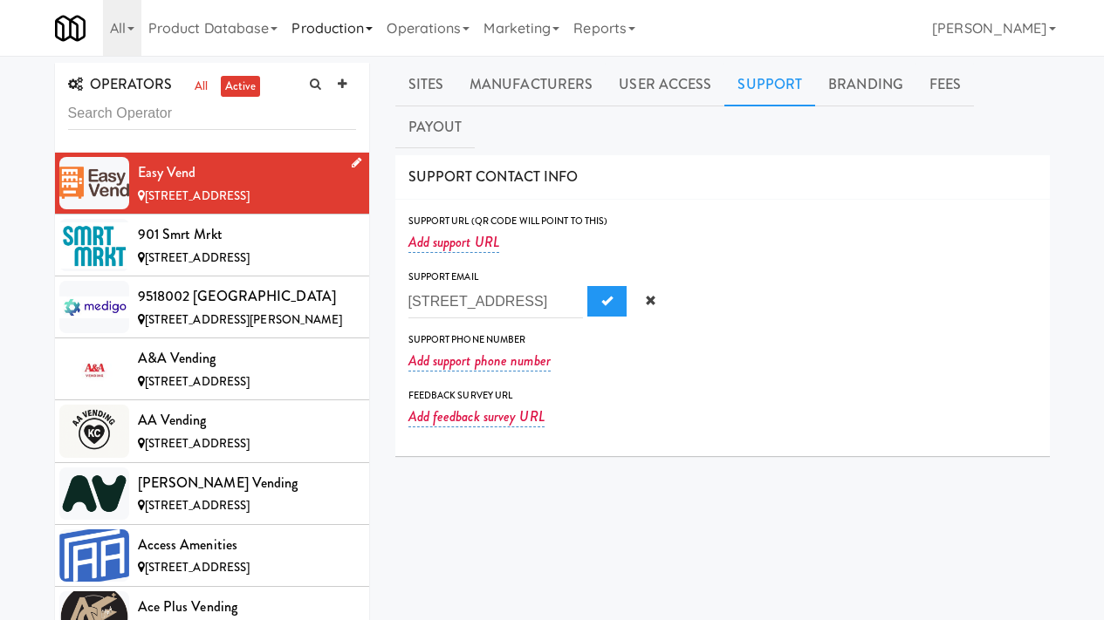
type input "9040 Thornbury Lane"
drag, startPoint x: 548, startPoint y: 262, endPoint x: 387, endPoint y: 260, distance: 160.5
click at [380, 261] on div "OPERATORS all active Easy Vend 9040 Thornbury Ln, Las Vegas NV 901 Smrt Mrkt 58…" at bounding box center [552, 436] width 1021 height 747
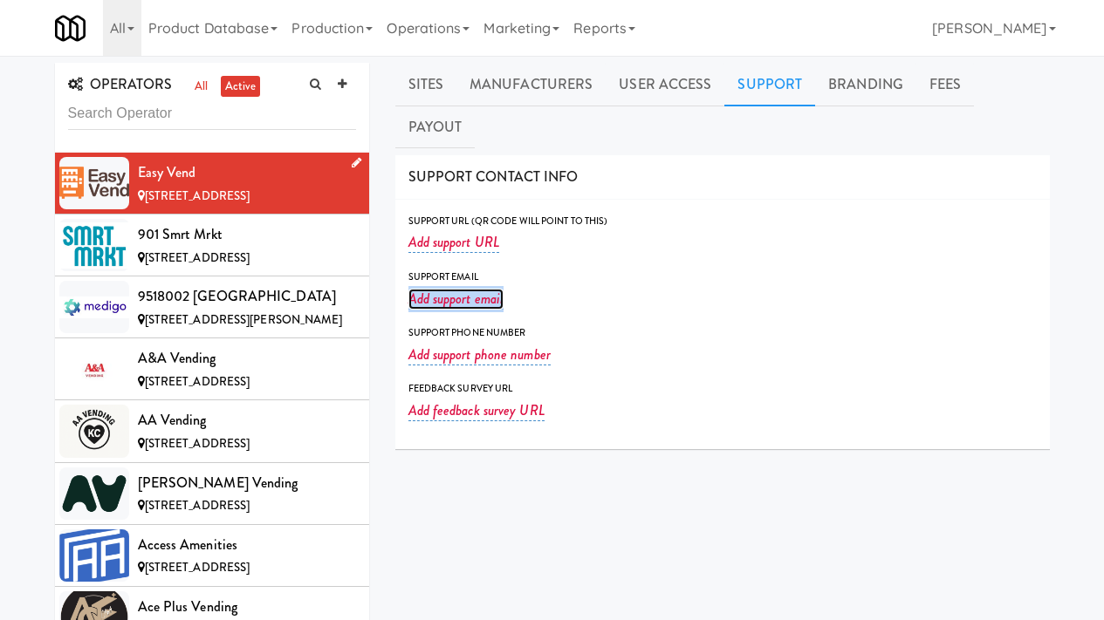
click at [429, 289] on link "Add support email" at bounding box center [456, 299] width 96 height 21
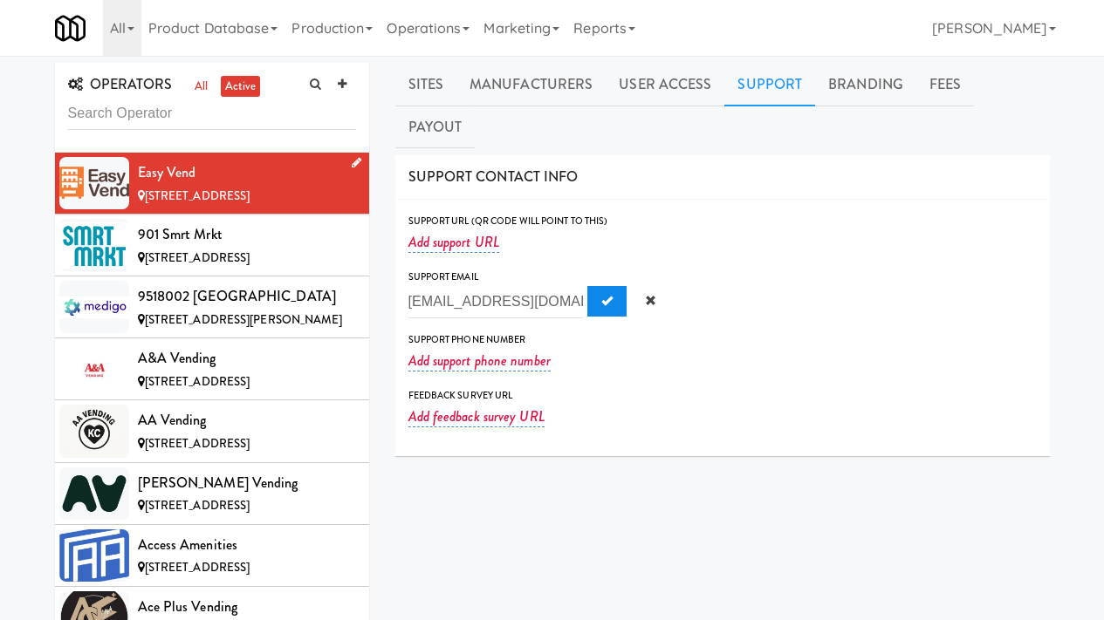
scroll to position [0, 2]
type input "EasyVendLV@gmail.com"
click at [601, 295] on span "Submit" at bounding box center [606, 300] width 11 height 11
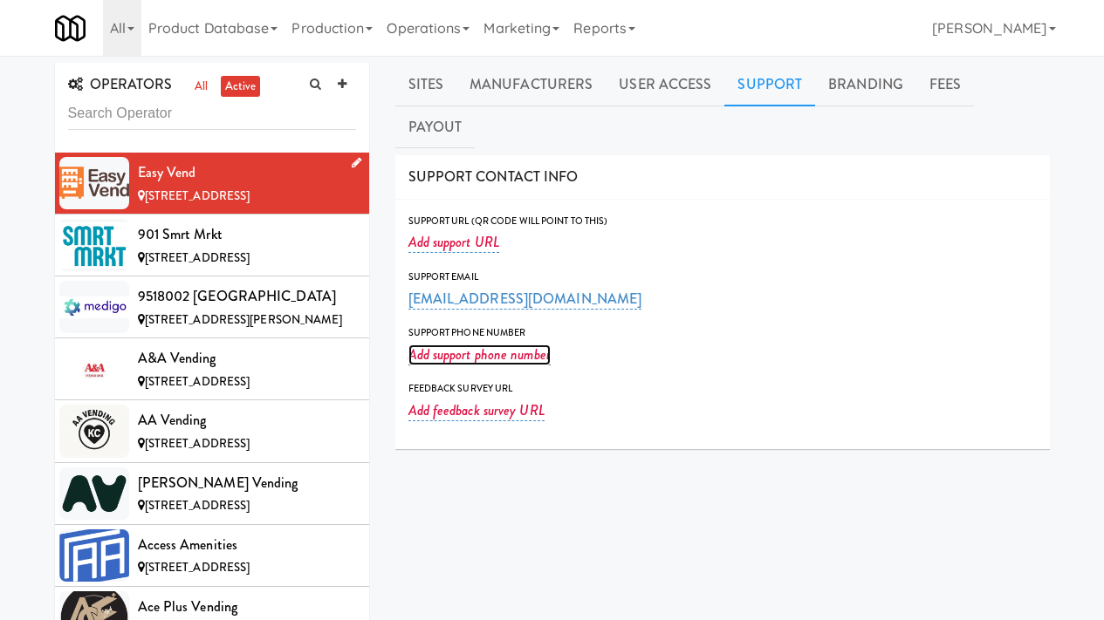
click at [422, 345] on link "Add support phone number" at bounding box center [479, 355] width 142 height 21
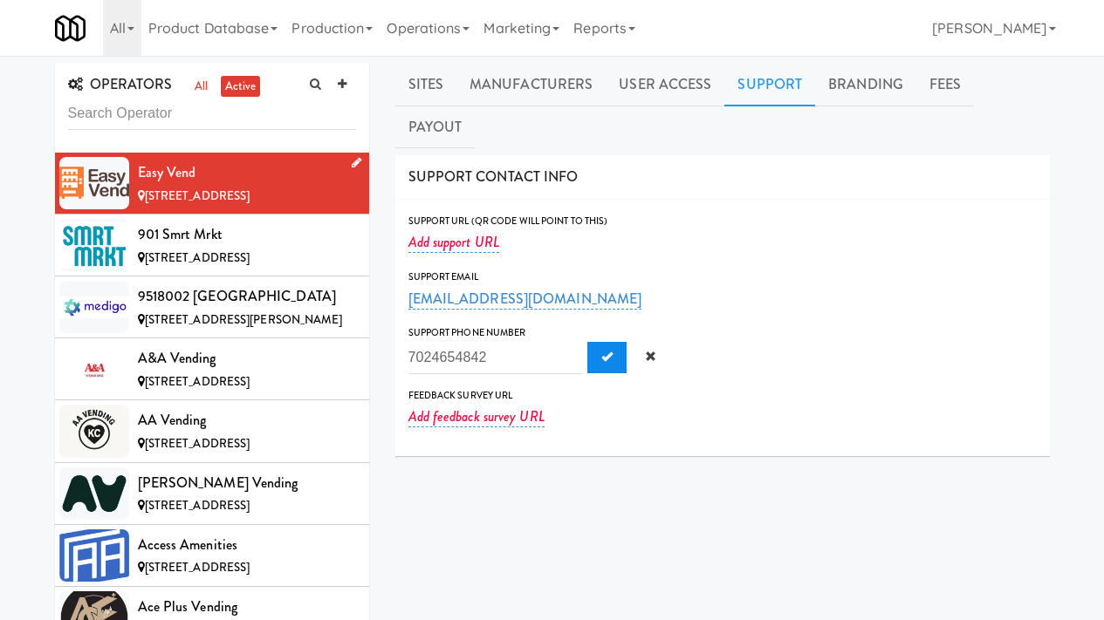
type input "7024654842"
click at [601, 351] on span "Submit" at bounding box center [606, 356] width 11 height 11
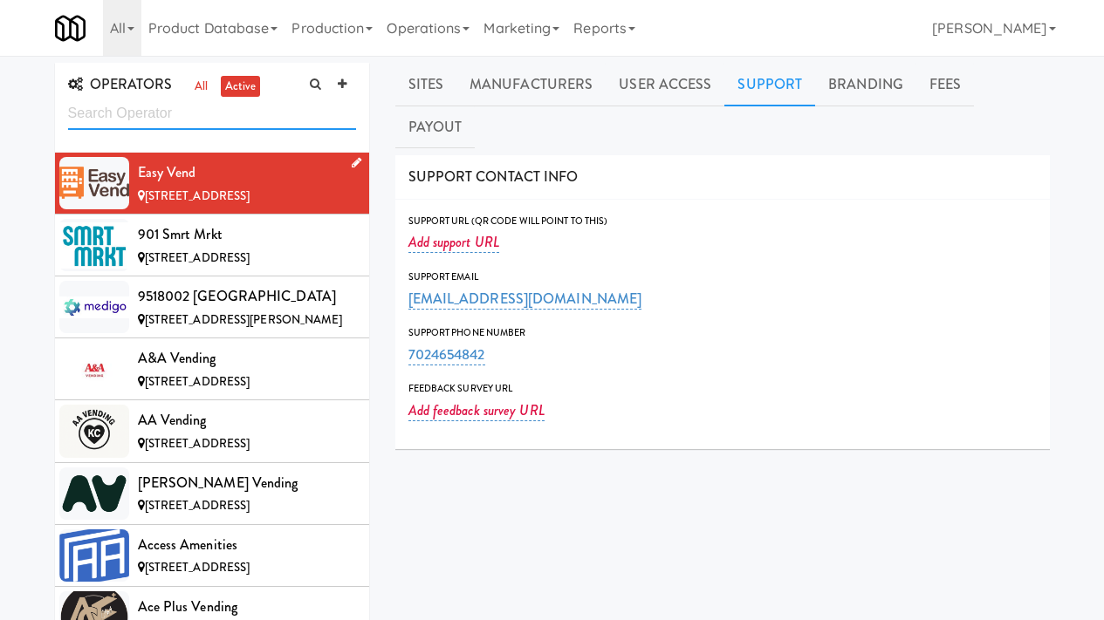
click at [253, 110] on input "text" at bounding box center [212, 114] width 288 height 32
paste input "Java Snacks"
type input "Java Snacks"
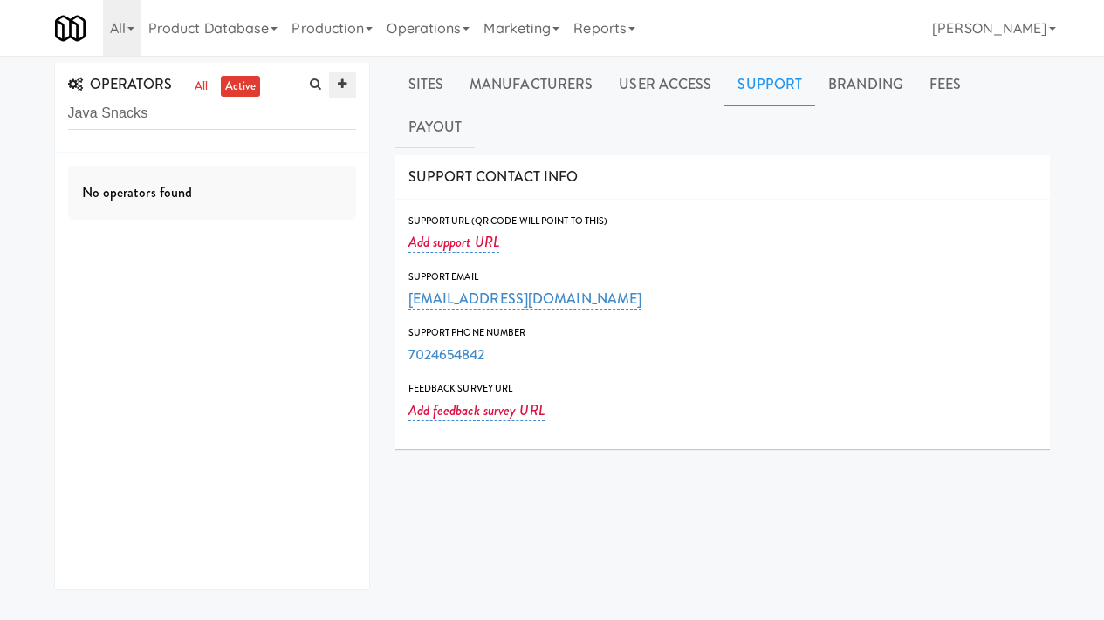
click at [339, 84] on icon at bounding box center [342, 84] width 9 height 11
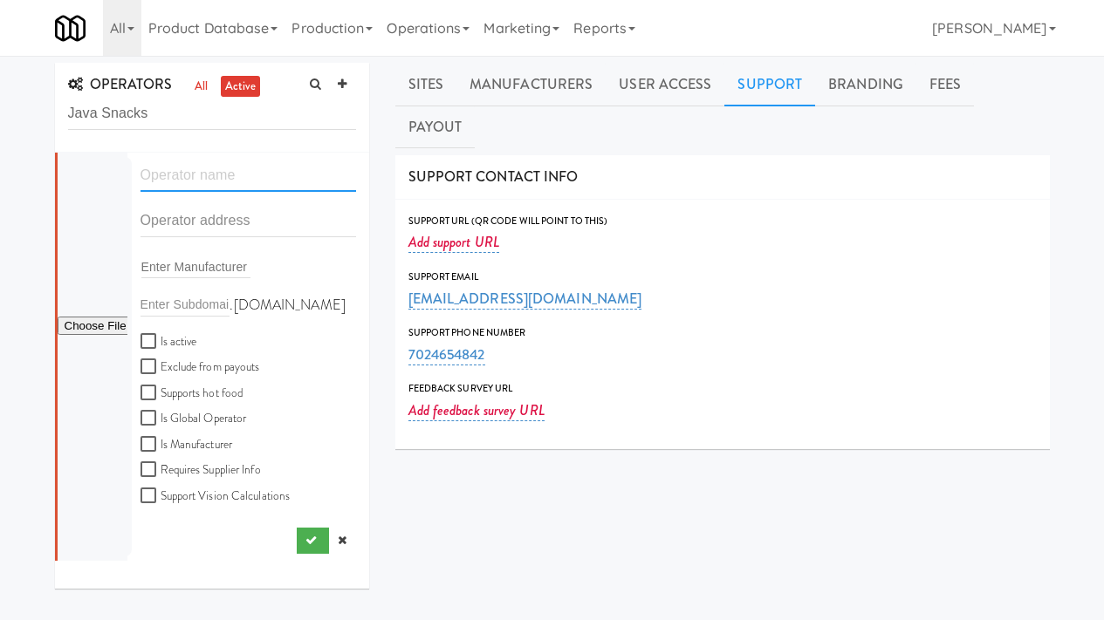
paste input "Java Snacks"
type input "Java Snacks"
click at [176, 227] on input "text" at bounding box center [248, 221] width 216 height 32
paste input "714 30th St NE"
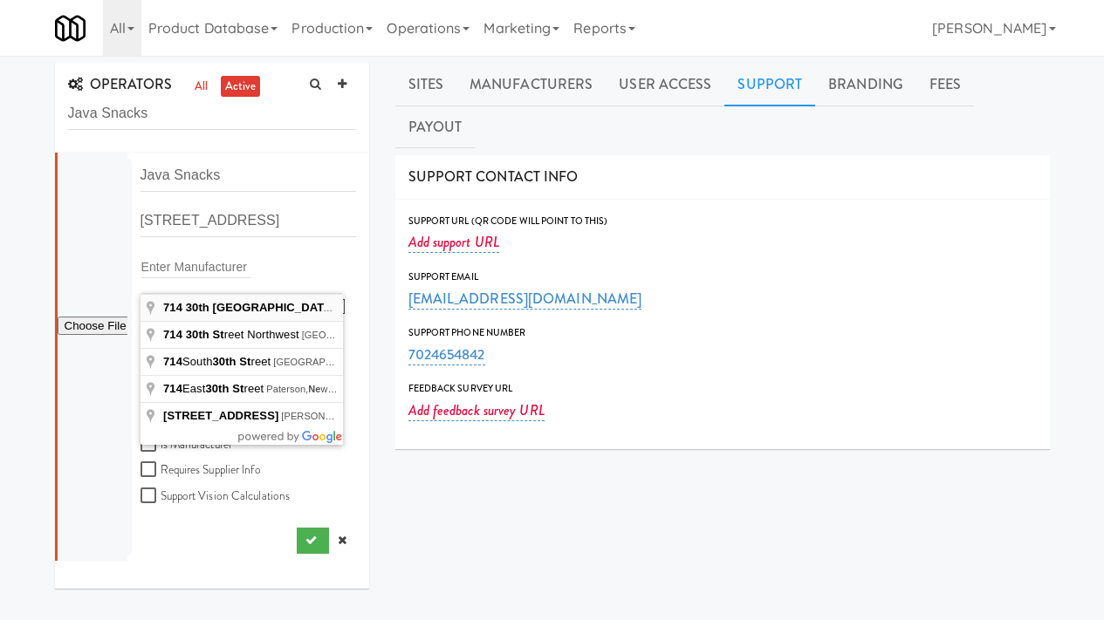
type input "714 30th St NE, Rochester, MN, USA"
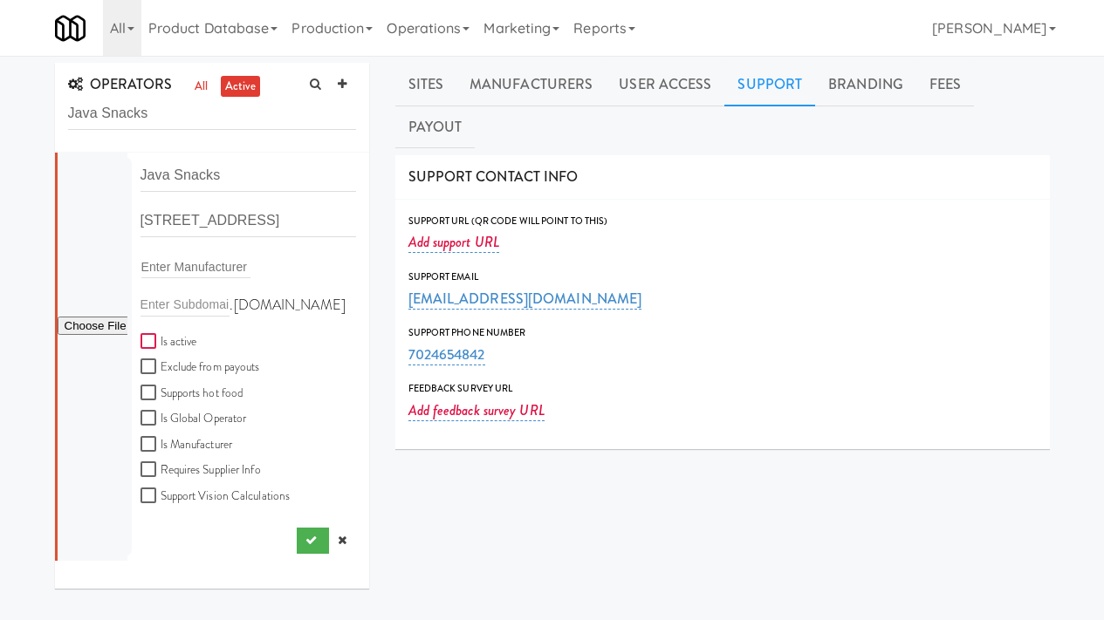
click at [150, 341] on input "Is active" at bounding box center [150, 342] width 20 height 14
checkbox input "true"
click at [88, 321] on input "file" at bounding box center [93, 327] width 70 height 22
type input "C:\fakepath\01458b57-7798-4ac2-a6f8-97a563d84ba9-0-2logo___dark_icon__270_x_270…"
click at [297, 530] on button "submit" at bounding box center [313, 541] width 32 height 26
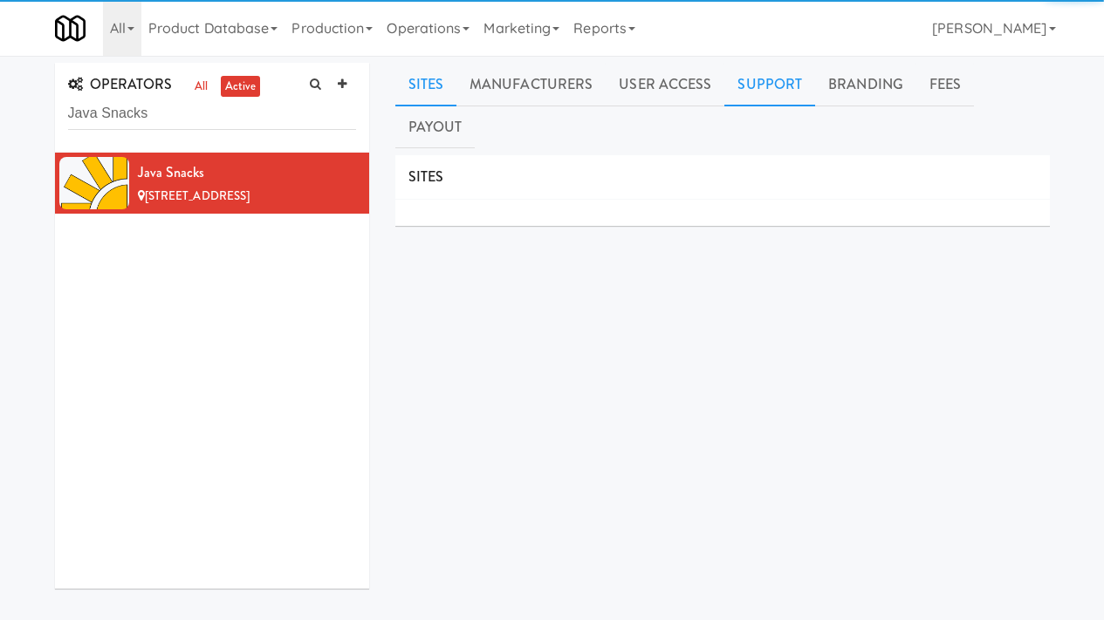
click at [765, 83] on link "Support" at bounding box center [769, 85] width 91 height 44
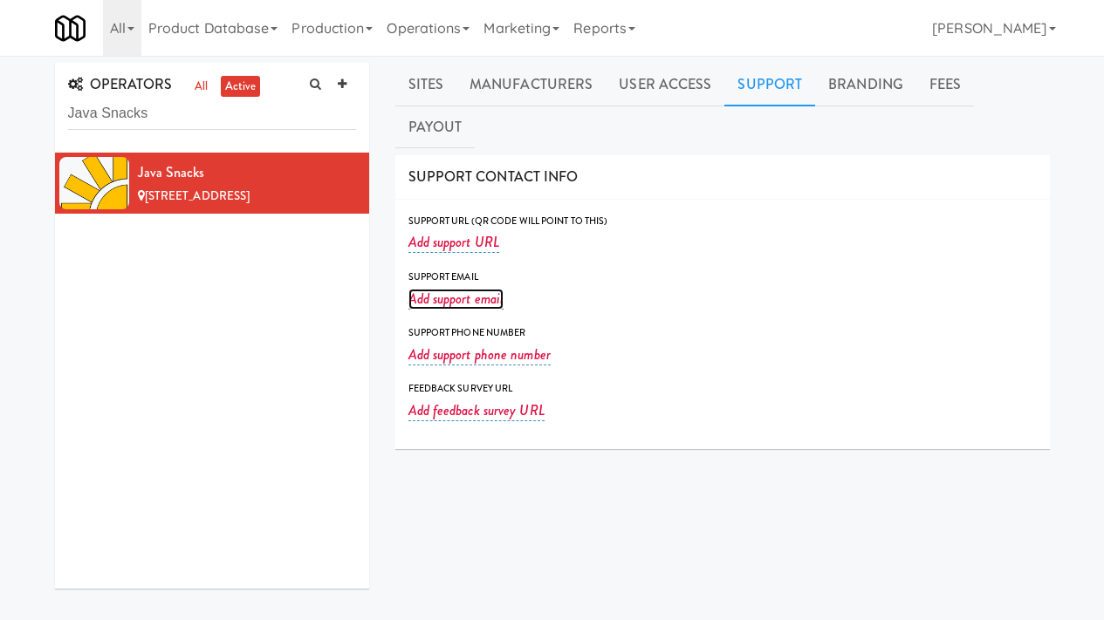
click at [434, 289] on link "Add support email" at bounding box center [456, 299] width 96 height 21
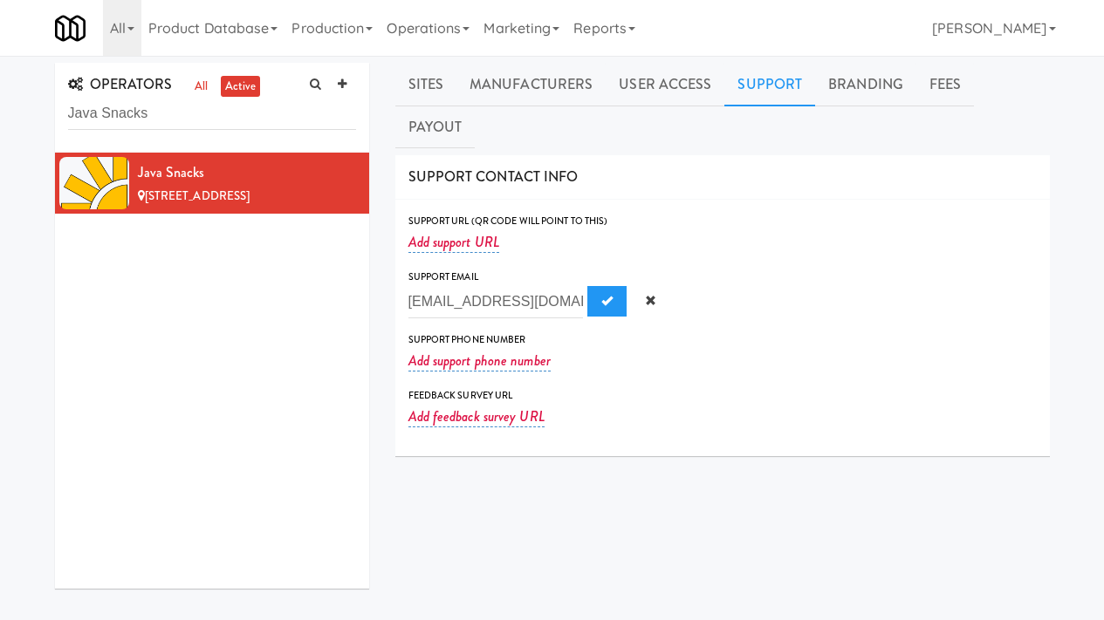
scroll to position [0, 25]
type input "support@javasnacksllc.com"
click at [587, 286] on button "Submit" at bounding box center [606, 301] width 39 height 31
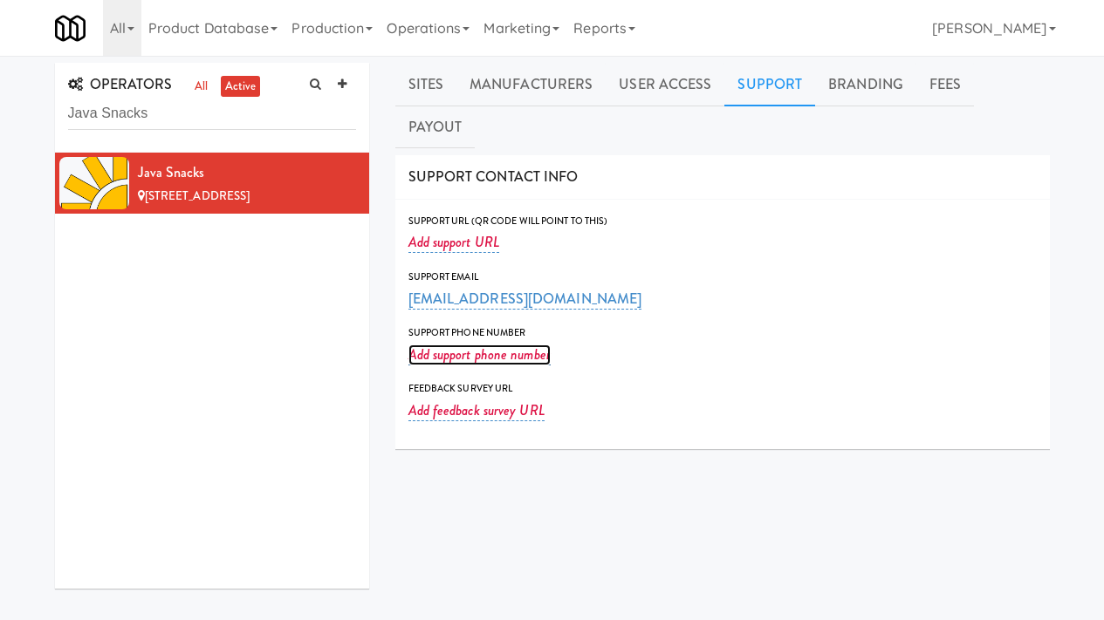
click at [432, 345] on link "Add support phone number" at bounding box center [479, 355] width 142 height 21
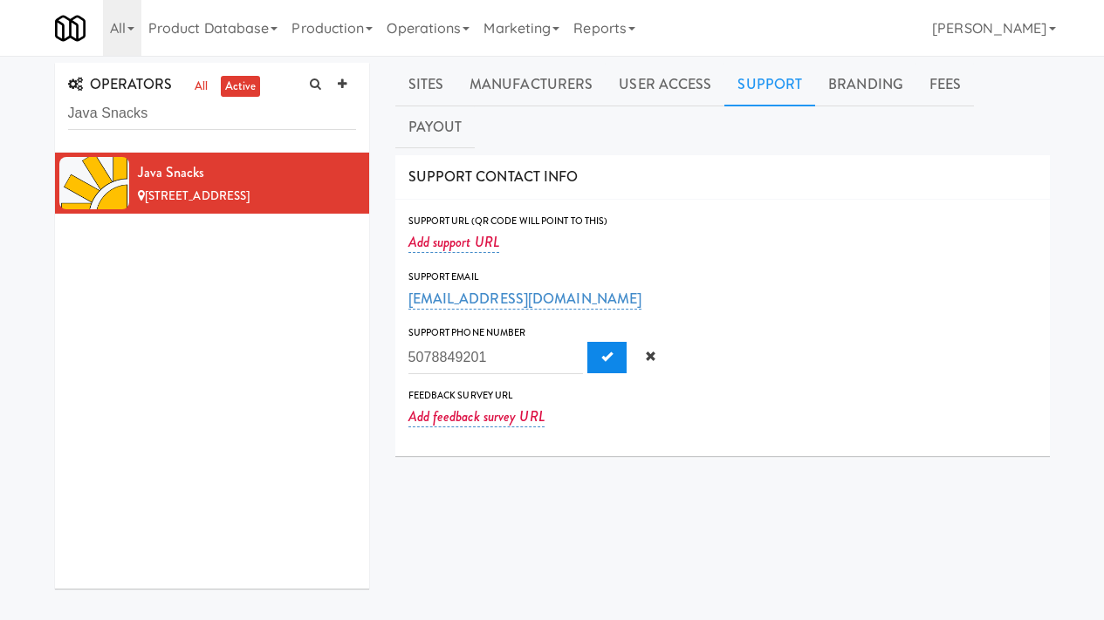
type input "5078849201"
click at [587, 342] on button "Submit" at bounding box center [606, 357] width 39 height 31
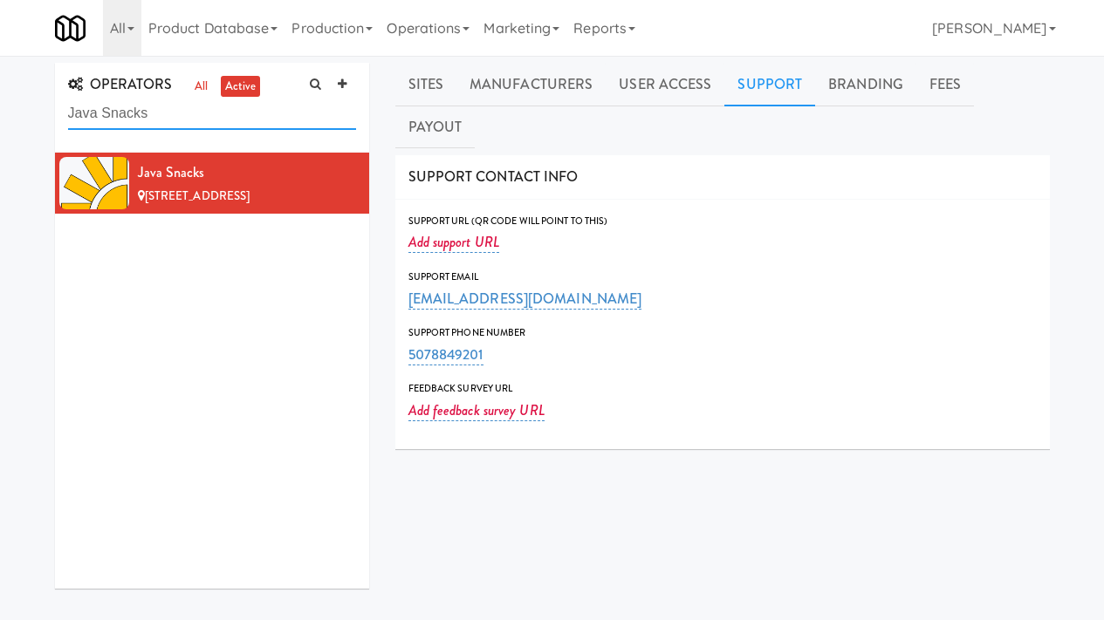
drag, startPoint x: 161, startPoint y: 104, endPoint x: 158, endPoint y: 114, distance: 11.0
click at [158, 114] on input "Java Snacks" at bounding box center [212, 114] width 288 height 32
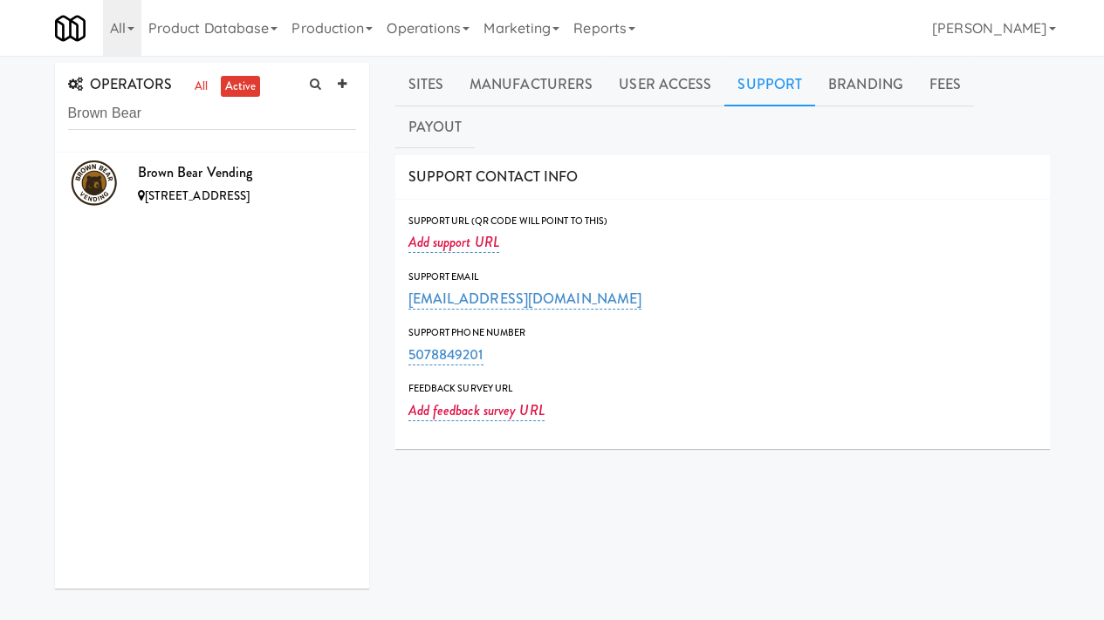
drag, startPoint x: 305, startPoint y: 176, endPoint x: 221, endPoint y: 124, distance: 99.5
click at [305, 176] on div "Brown Bear Vending" at bounding box center [247, 173] width 218 height 26
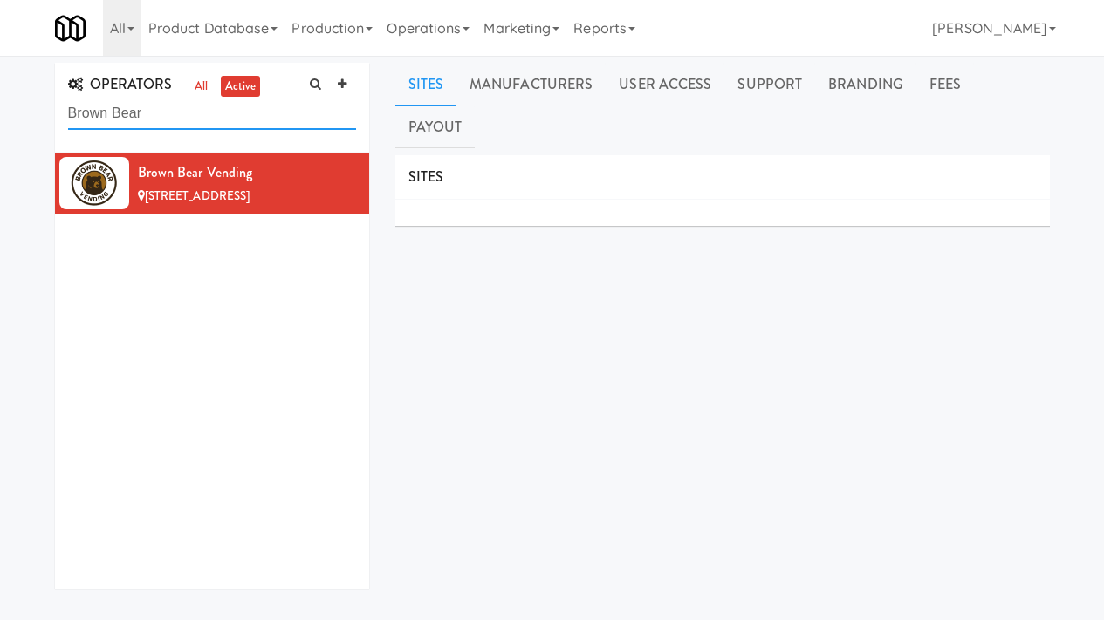
click at [177, 120] on input "Brown Bear" at bounding box center [212, 114] width 288 height 32
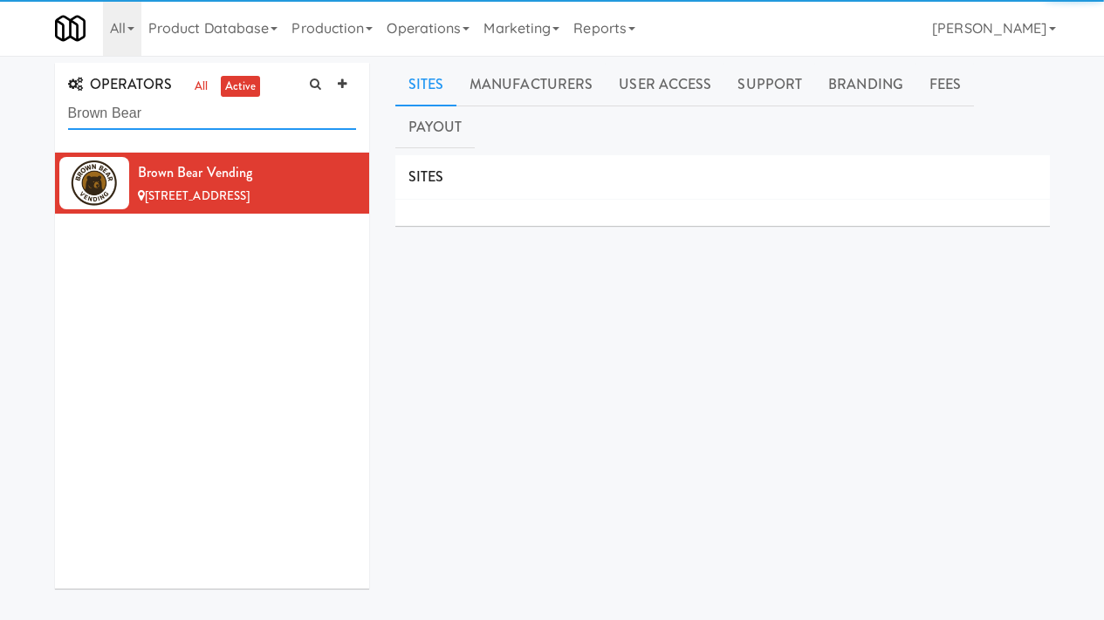
paste input "Tap n snack Omaha"
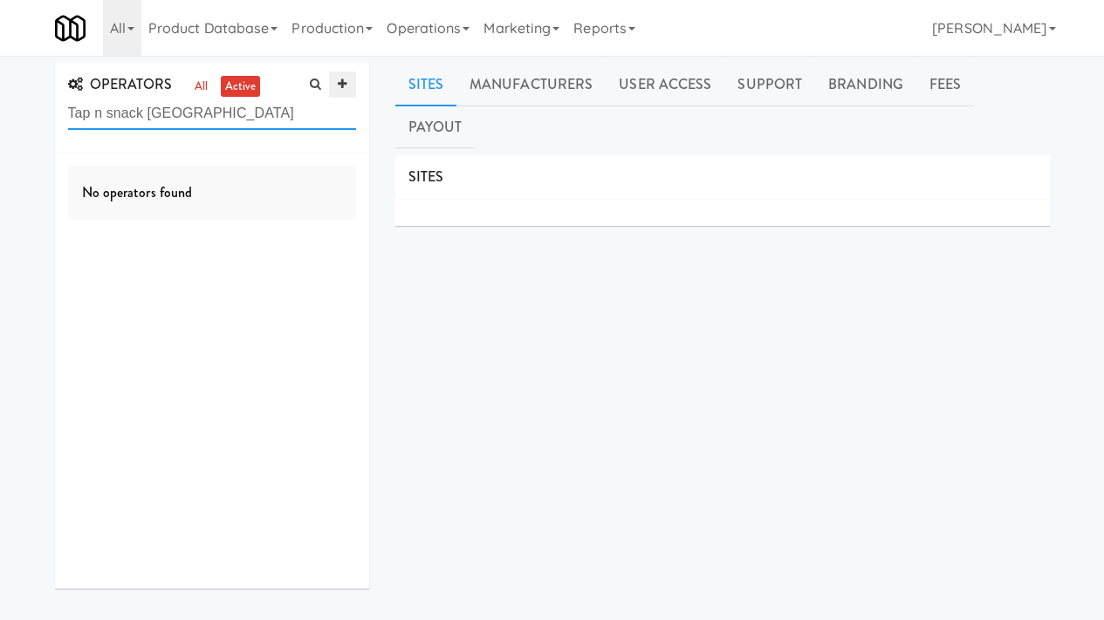
type input "Tap n snack Omaha"
click at [342, 81] on icon at bounding box center [342, 84] width 9 height 11
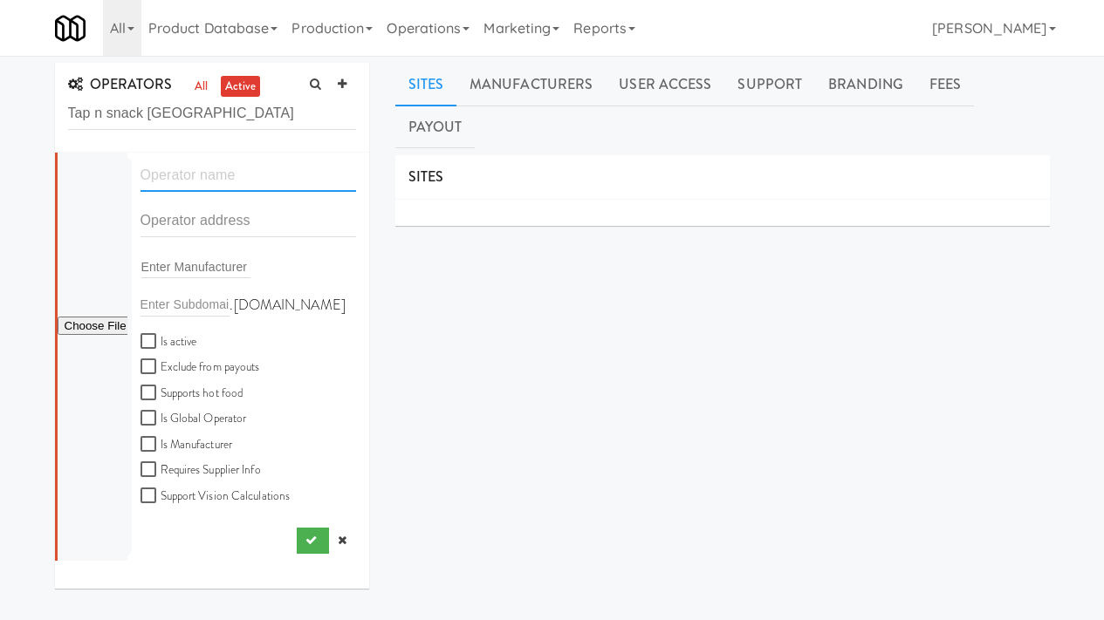
click at [209, 176] on input "text" at bounding box center [248, 176] width 216 height 32
type input "Tap N Snack Omaha"
click at [216, 222] on input "text" at bounding box center [248, 221] width 216 height 32
paste input "Elkhorn, Nebraska , 68022"
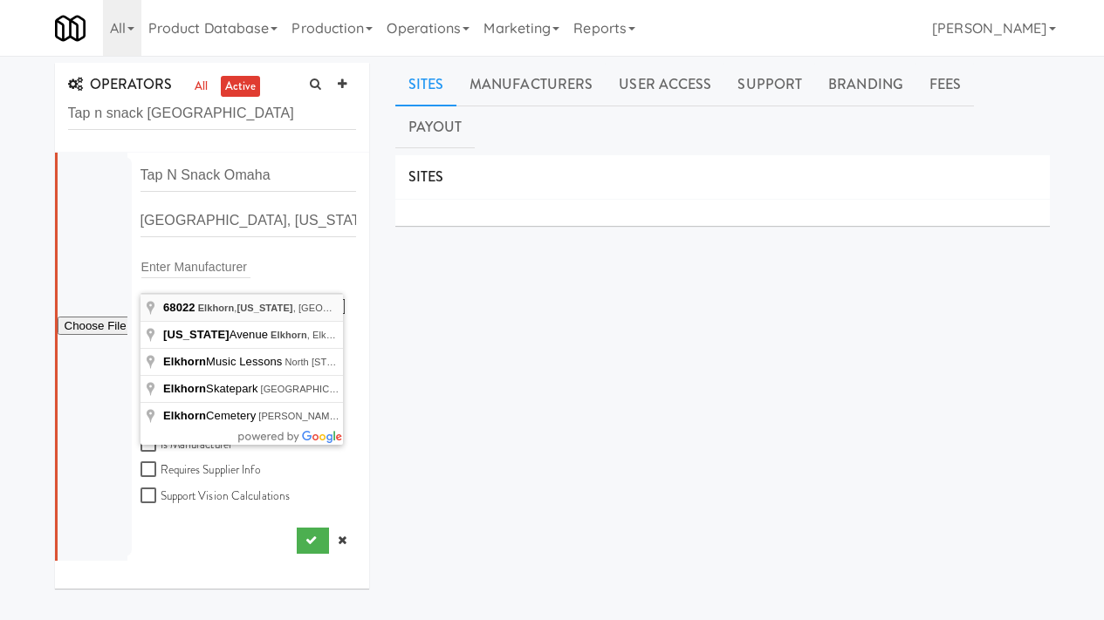
type input "Elkhorn, Nebraska 68022, USA"
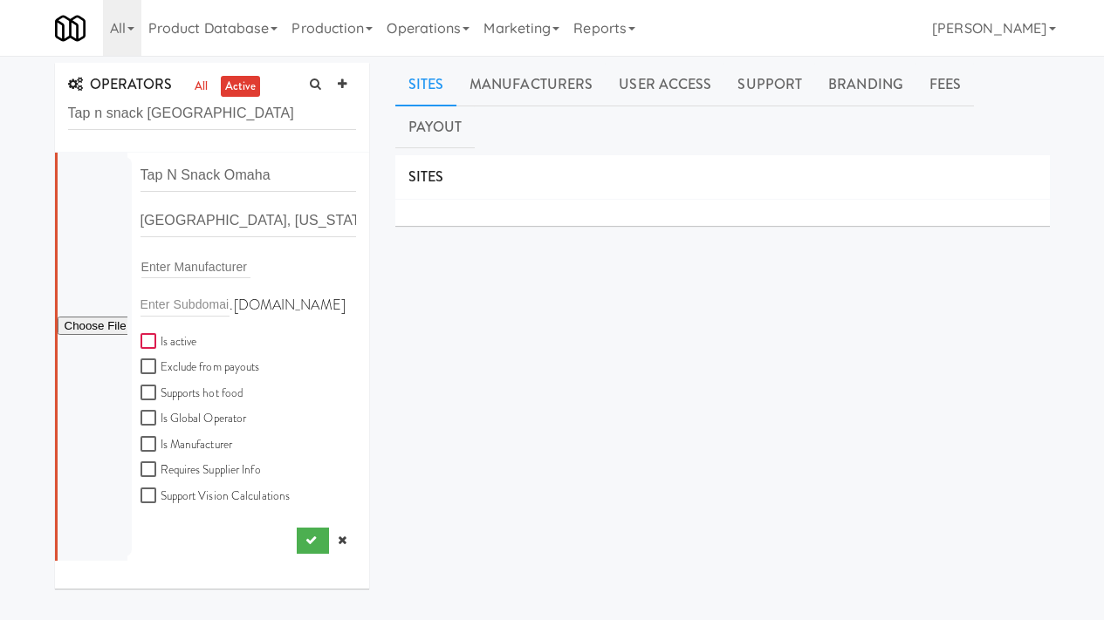
click at [150, 338] on input "Is active" at bounding box center [150, 342] width 20 height 14
checkbox input "true"
click at [297, 532] on button "submit" at bounding box center [313, 541] width 32 height 26
click at [257, 221] on input "Elkhorn, Nebraska 68022, USA" at bounding box center [248, 221] width 216 height 32
paste input "19618 Jaynes st"
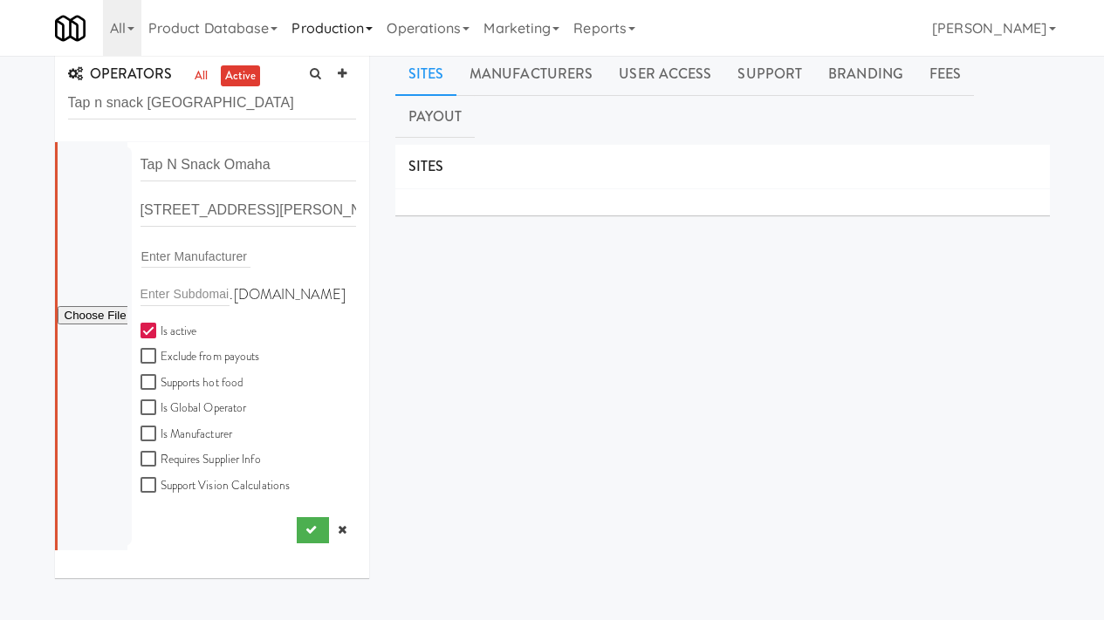
scroll to position [13, 0]
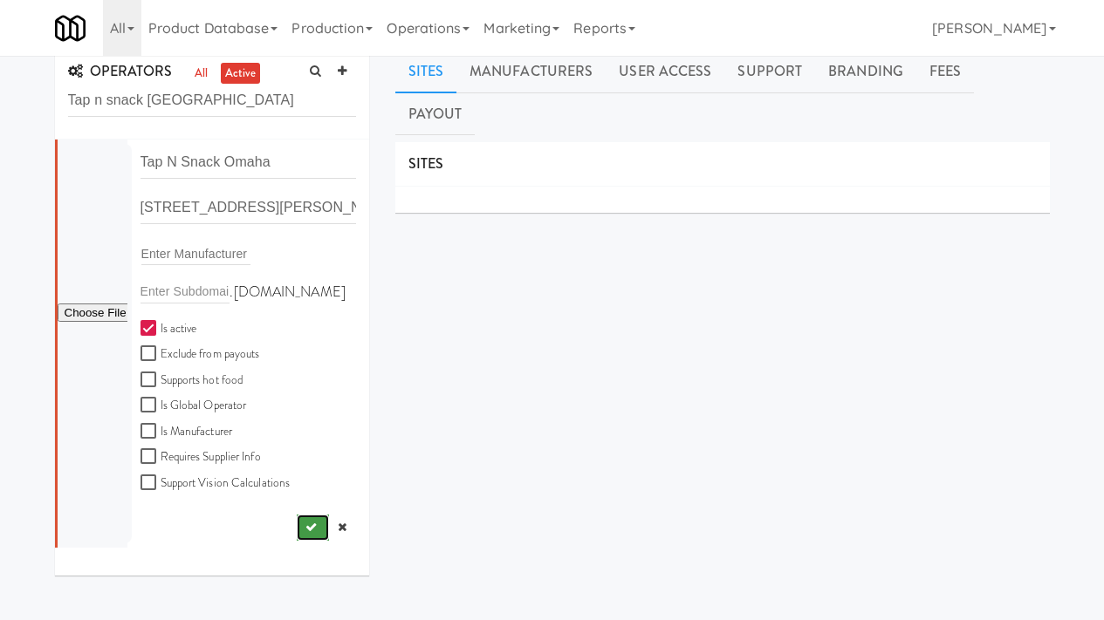
click at [297, 519] on button "submit" at bounding box center [313, 528] width 32 height 26
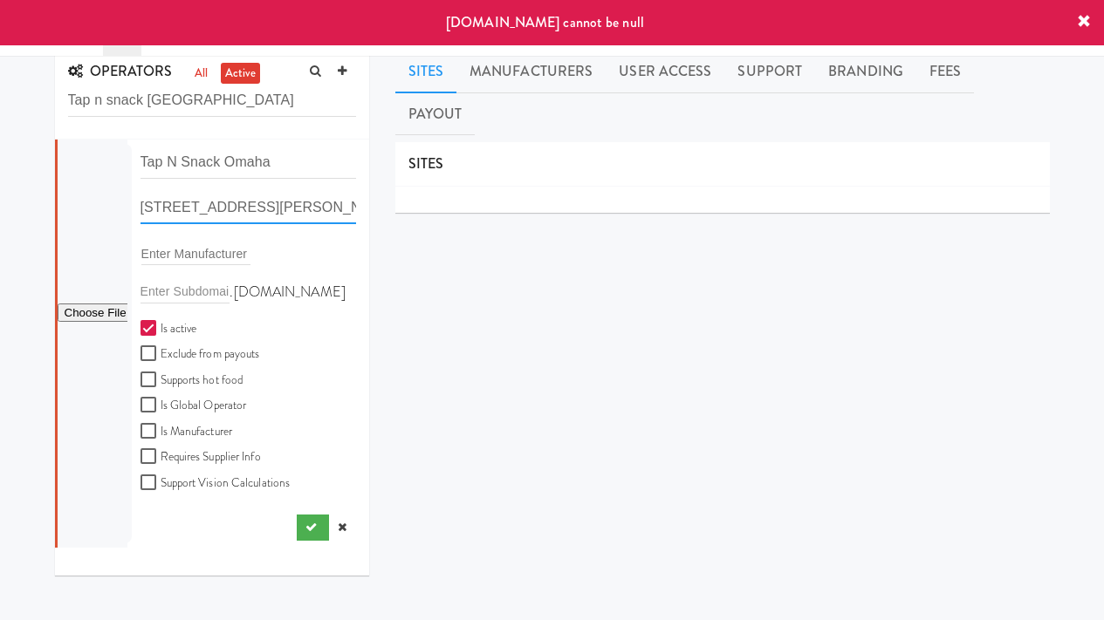
click at [257, 202] on input "19618 Jaynes St, Elkhorn, NE, USA" at bounding box center [248, 208] width 216 height 32
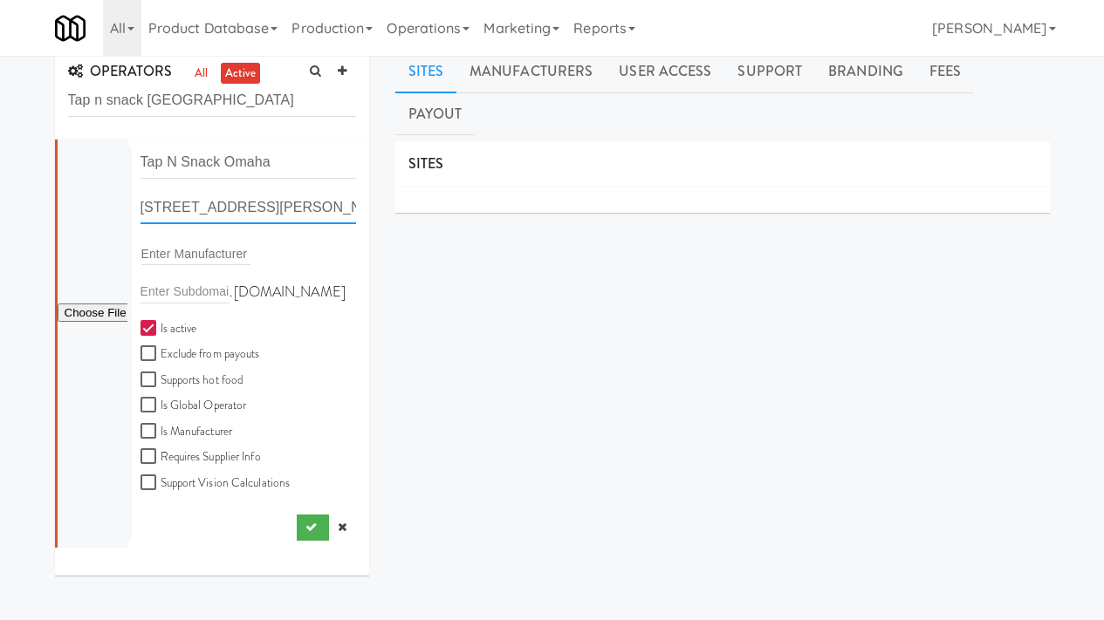
click at [231, 203] on input "19618 Jaynes St, Elkhorn, NE, USA" at bounding box center [248, 208] width 216 height 32
paste input "st"
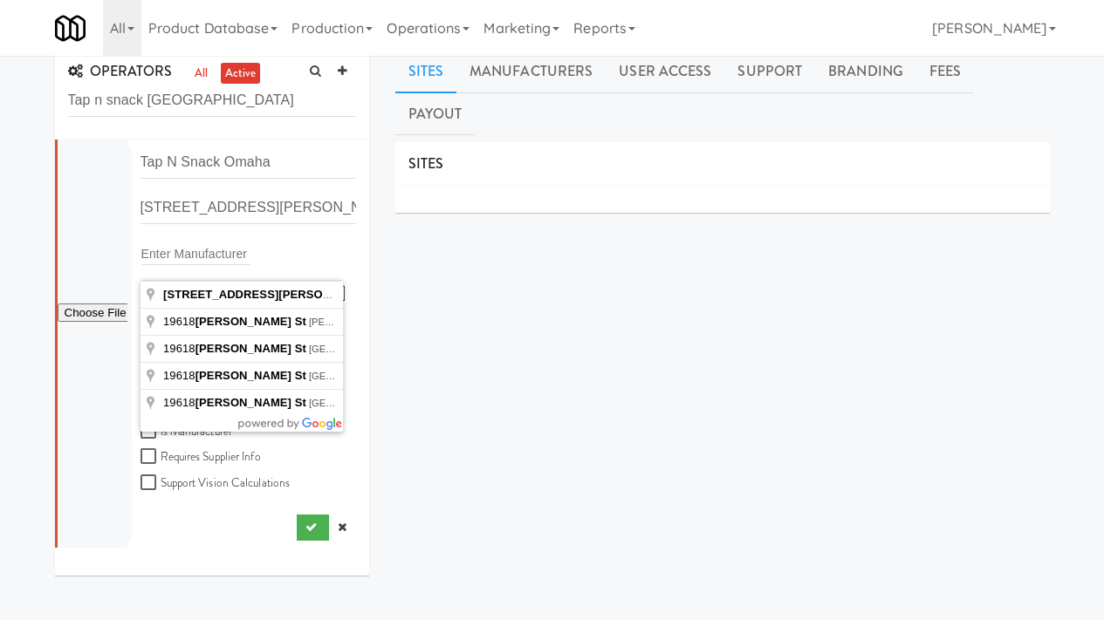
type input "19618 Jaynes St, Omaha, NE, USA"
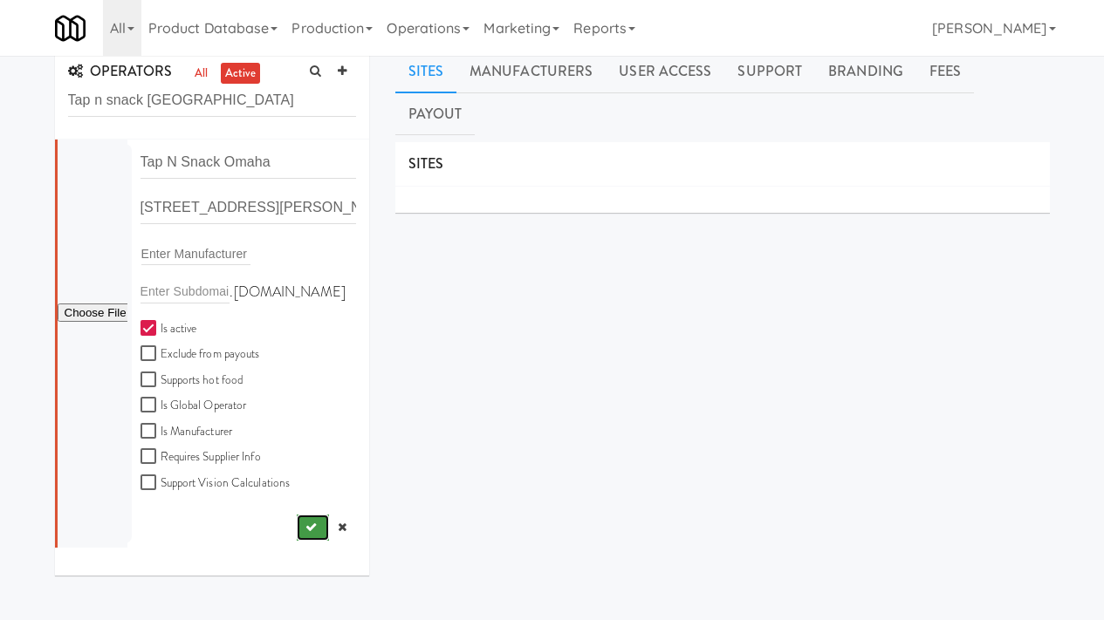
click at [297, 517] on button "submit" at bounding box center [313, 528] width 32 height 26
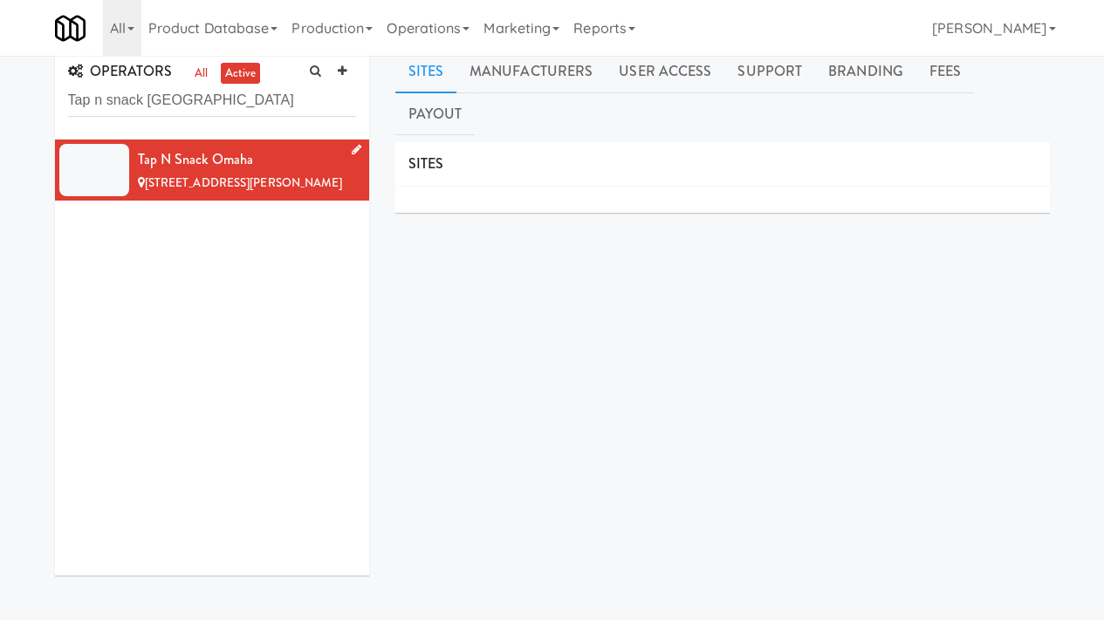
click at [352, 150] on li "Tap N Snack Omaha 19618 Jaynes St, Omaha NE" at bounding box center [212, 170] width 314 height 61
click at [352, 153] on icon at bounding box center [357, 149] width 10 height 11
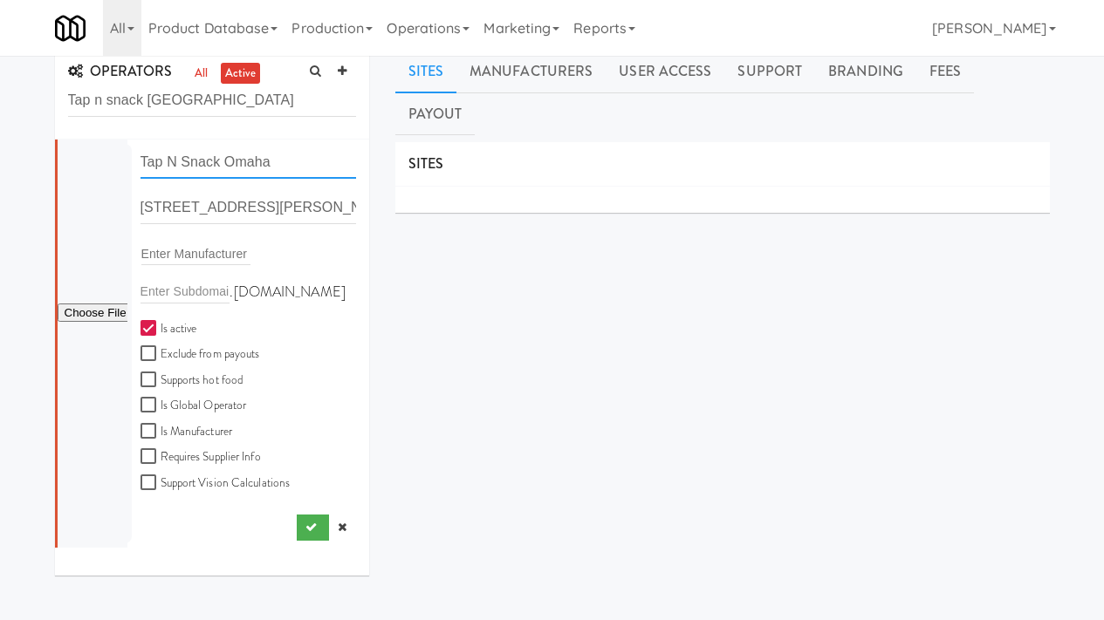
click at [221, 164] on input "Tap N Snack Omaha" at bounding box center [248, 163] width 216 height 32
type input "Tap N Snacks Omaha"
click at [305, 525] on icon "submit" at bounding box center [310, 527] width 11 height 11
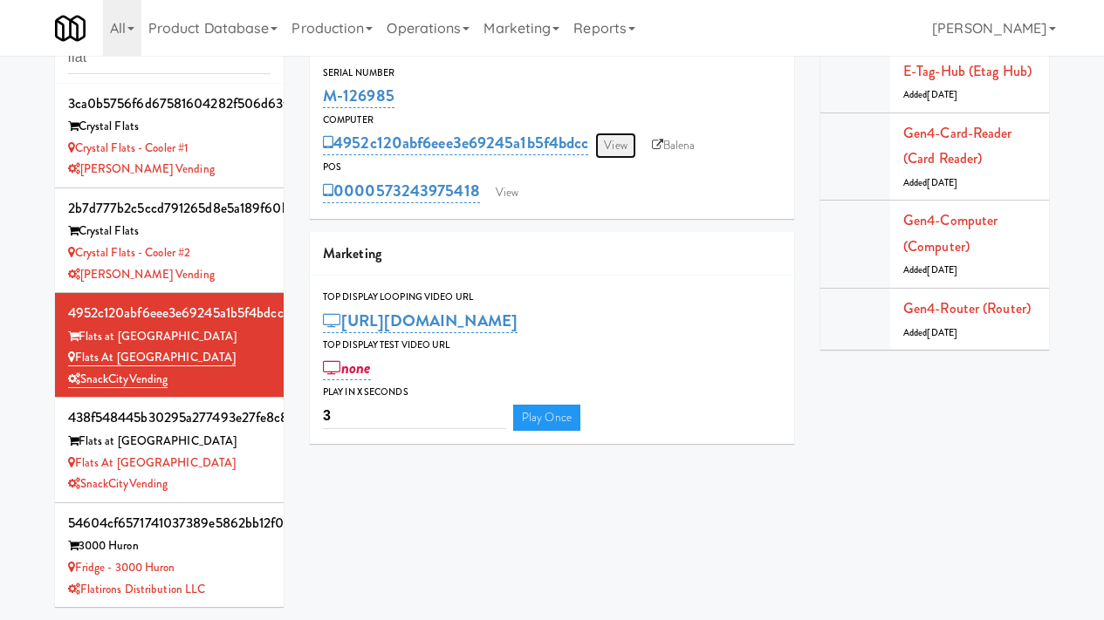
click at [621, 145] on link "View" at bounding box center [615, 146] width 40 height 26
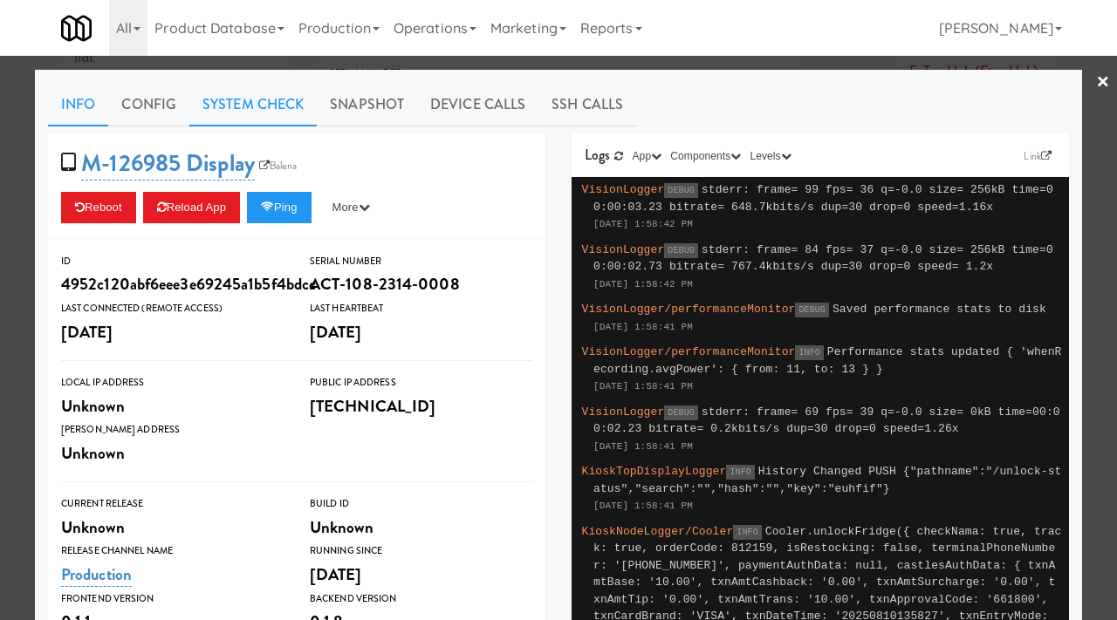
click at [289, 113] on link "System Check" at bounding box center [252, 105] width 127 height 44
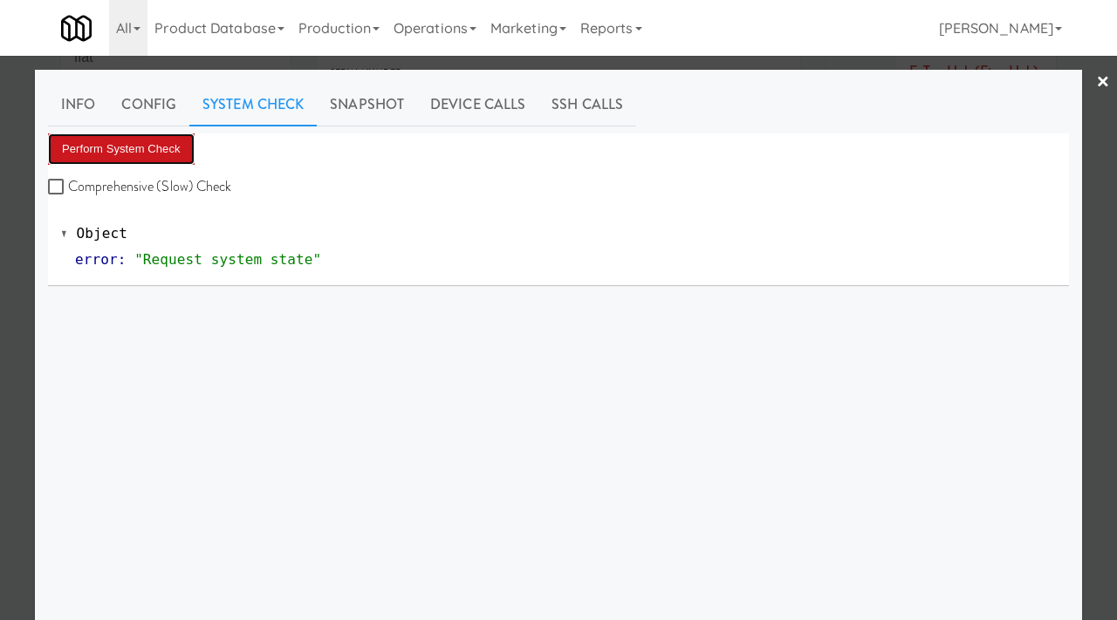
click at [158, 144] on button "Perform System Check" at bounding box center [121, 148] width 147 height 31
click at [0, 336] on div at bounding box center [558, 310] width 1117 height 620
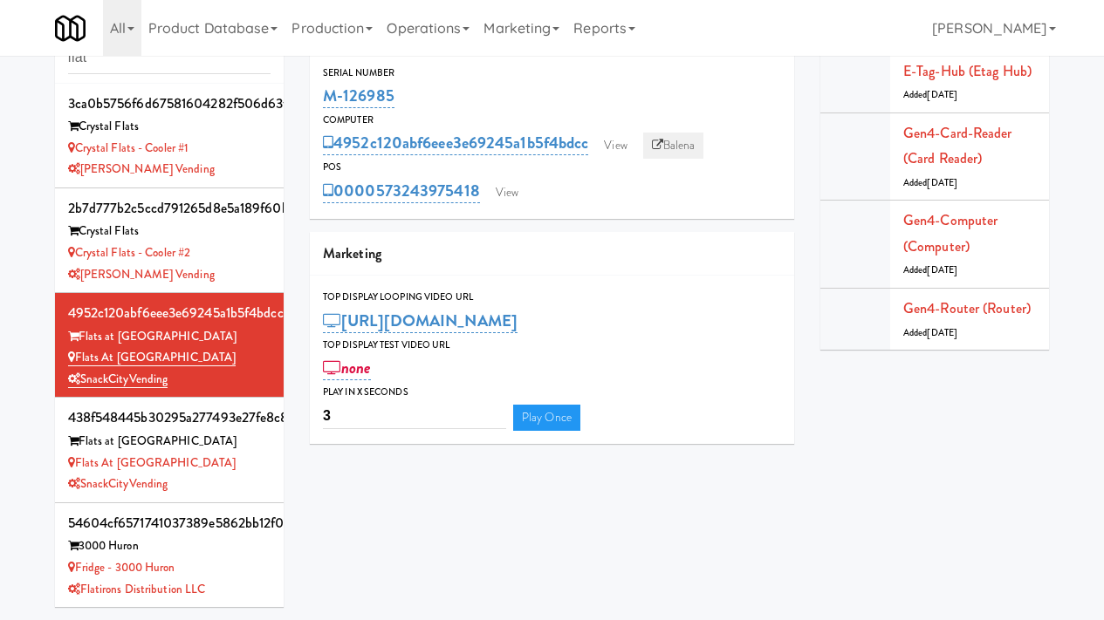
click at [674, 143] on link "Balena" at bounding box center [673, 146] width 61 height 26
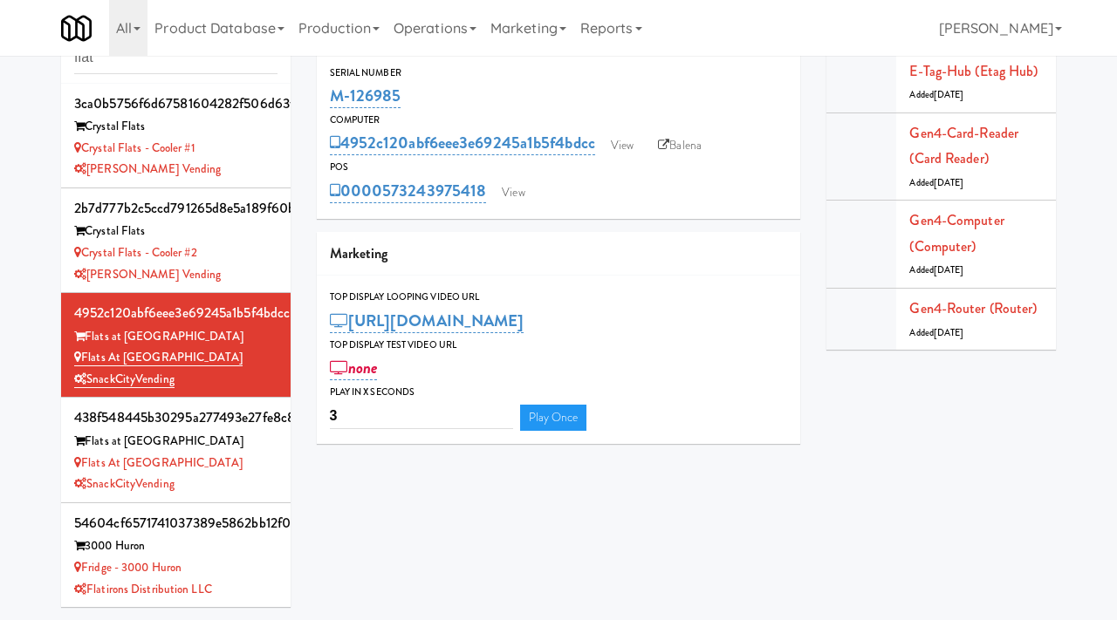
scroll to position [56, 0]
click at [164, 62] on input "flat" at bounding box center [175, 58] width 203 height 32
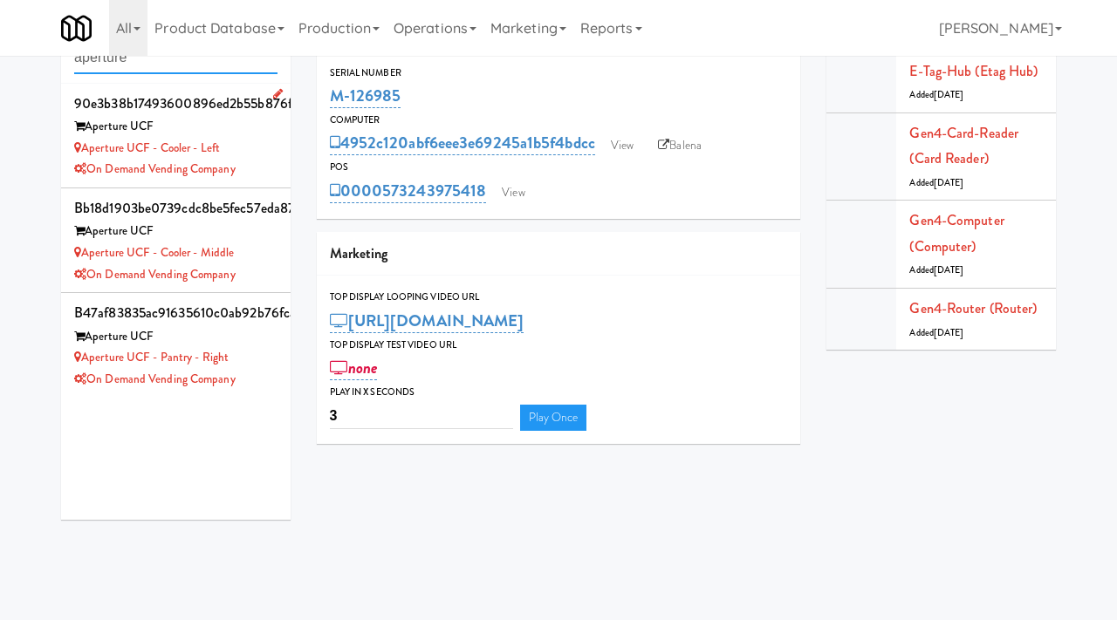
type input "aperture"
click at [267, 149] on div "Aperture UCF - Cooler - Left" at bounding box center [175, 149] width 203 height 22
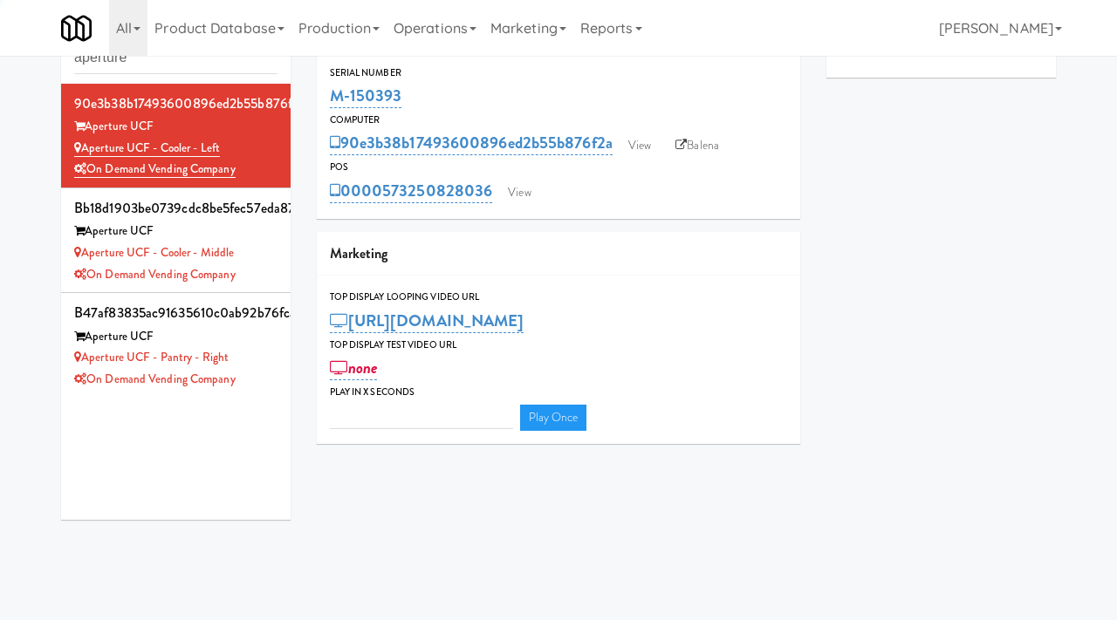
type input "3"
click at [704, 143] on link "Balena" at bounding box center [697, 146] width 61 height 26
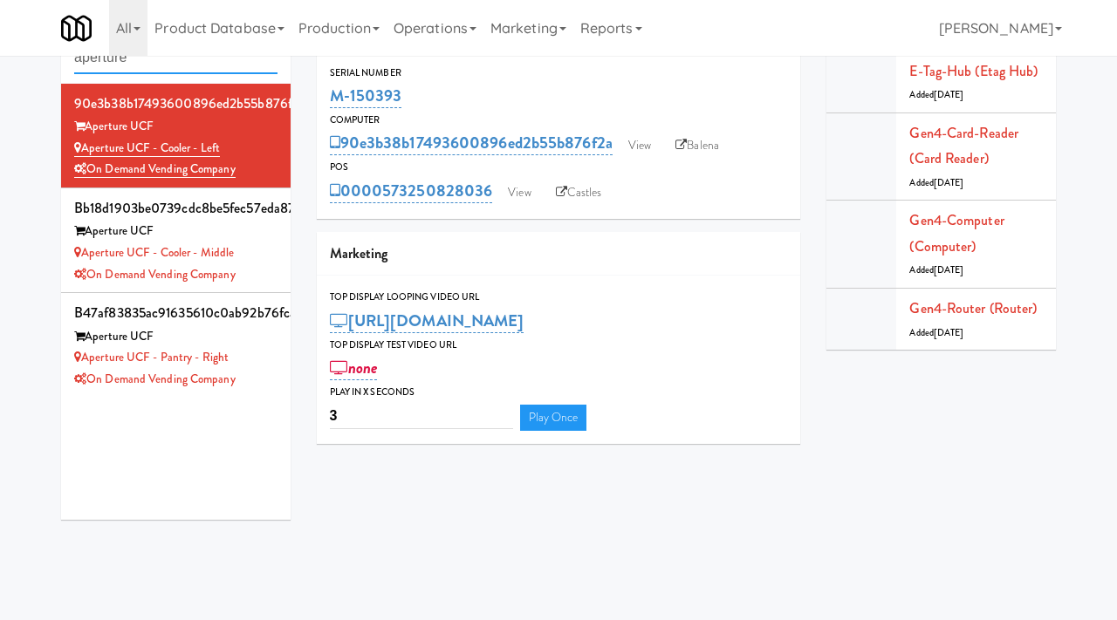
click at [158, 65] on input "aperture" at bounding box center [175, 58] width 203 height 32
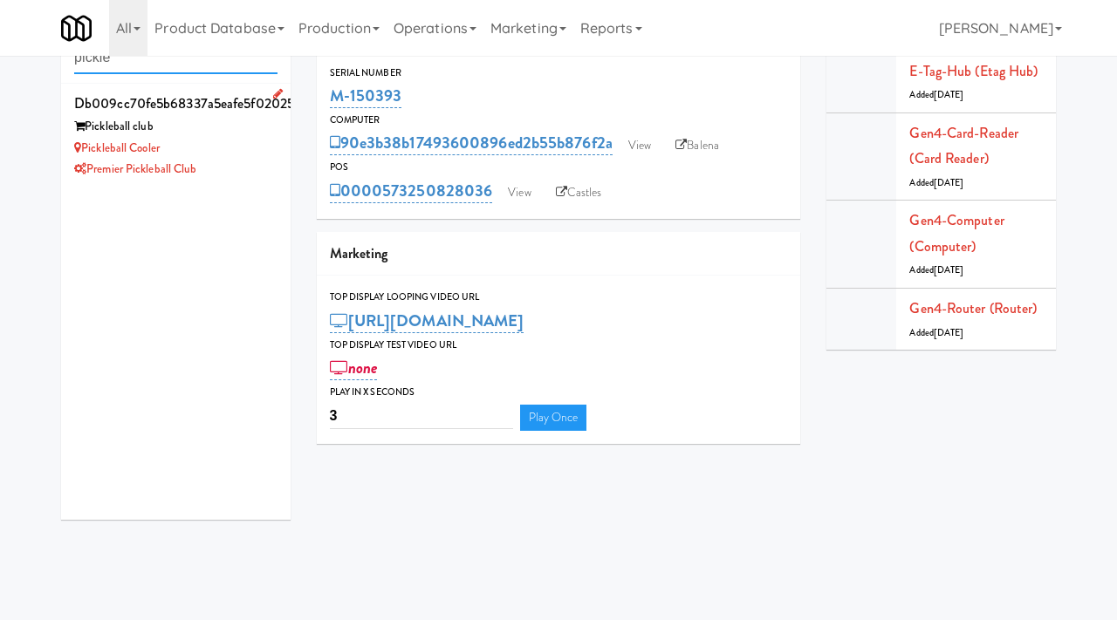
type input "pickle"
click at [198, 134] on div "Pickleball club" at bounding box center [175, 127] width 203 height 22
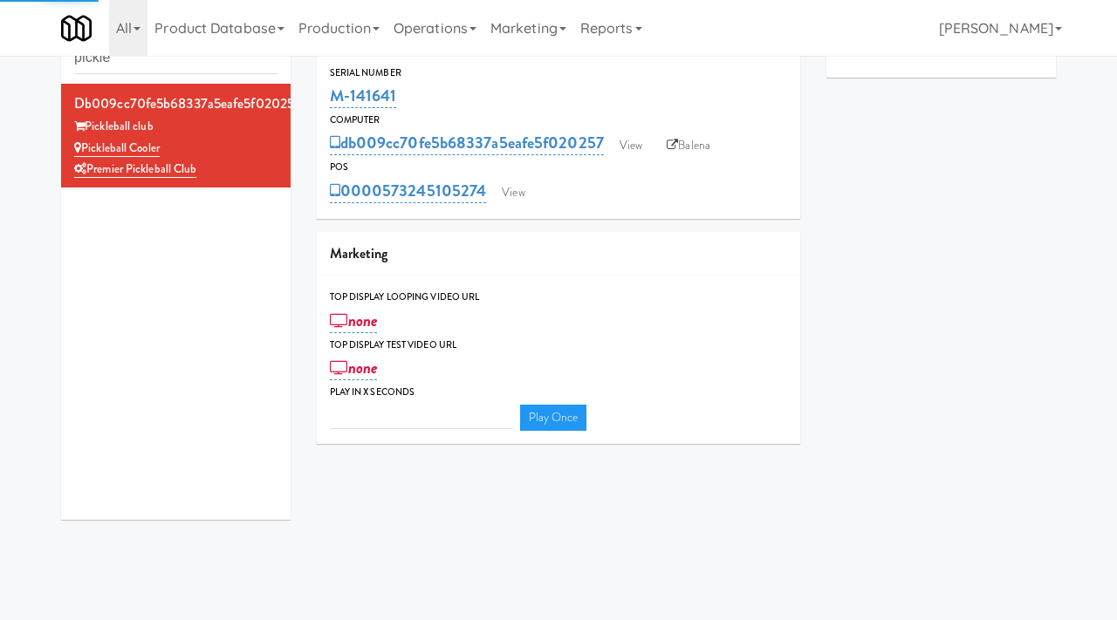
type input "3"
click at [621, 142] on link "View" at bounding box center [631, 146] width 40 height 26
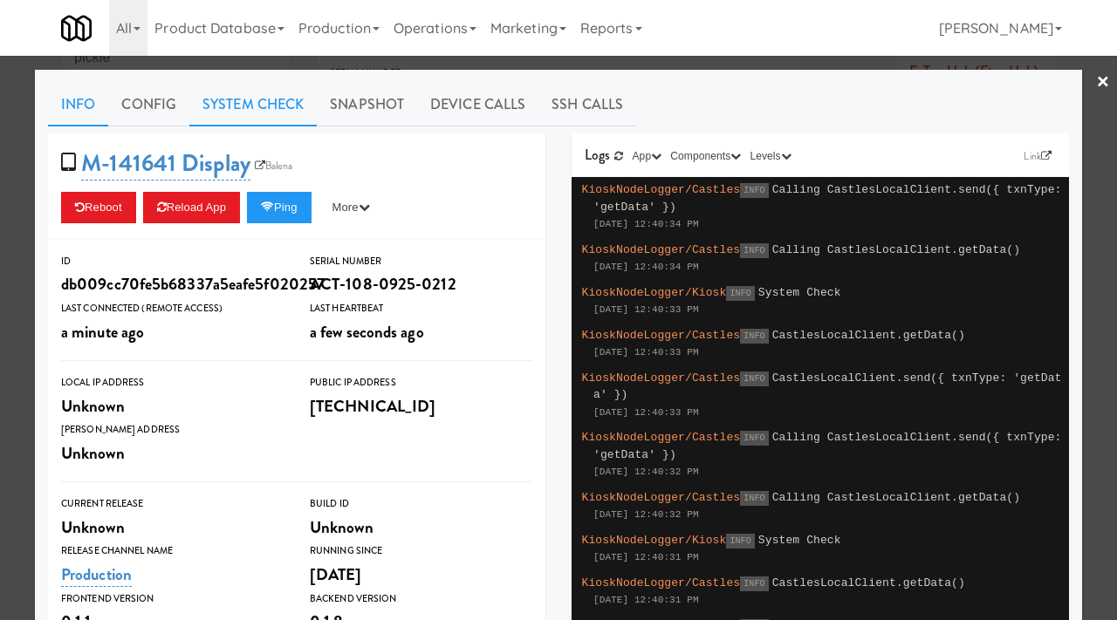
click at [263, 98] on link "System Check" at bounding box center [252, 105] width 127 height 44
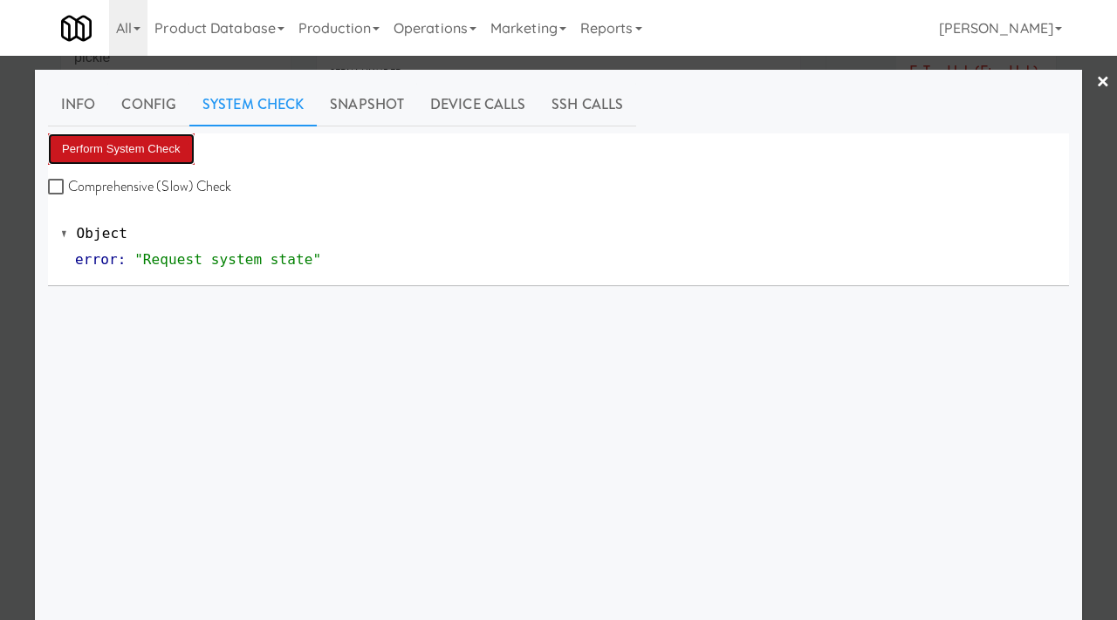
click at [155, 147] on button "Perform System Check" at bounding box center [121, 148] width 147 height 31
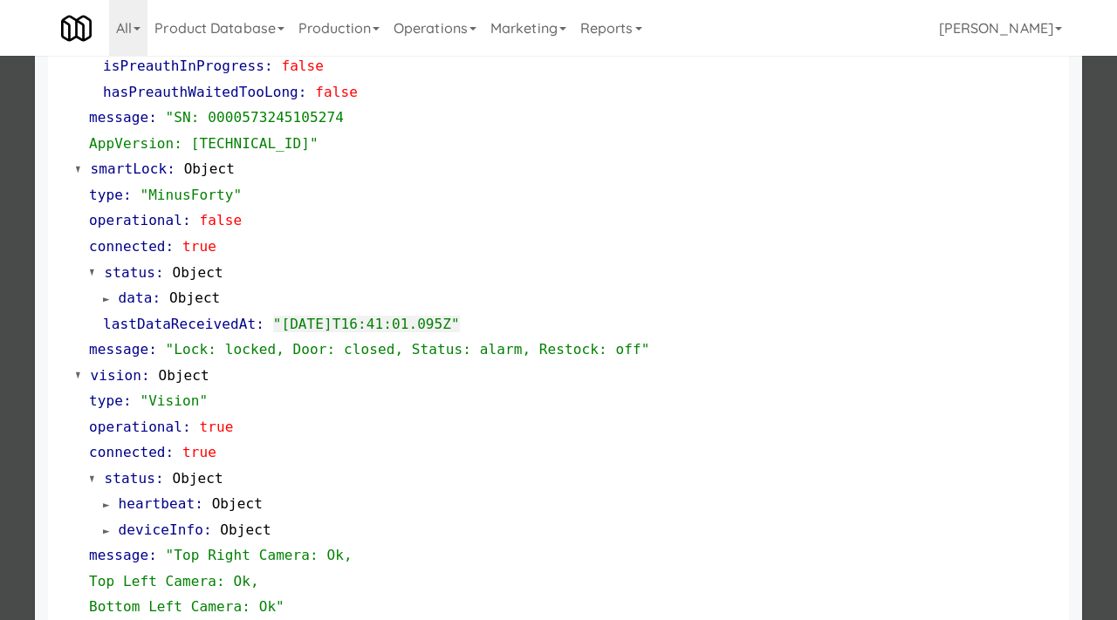
scroll to position [375, 0]
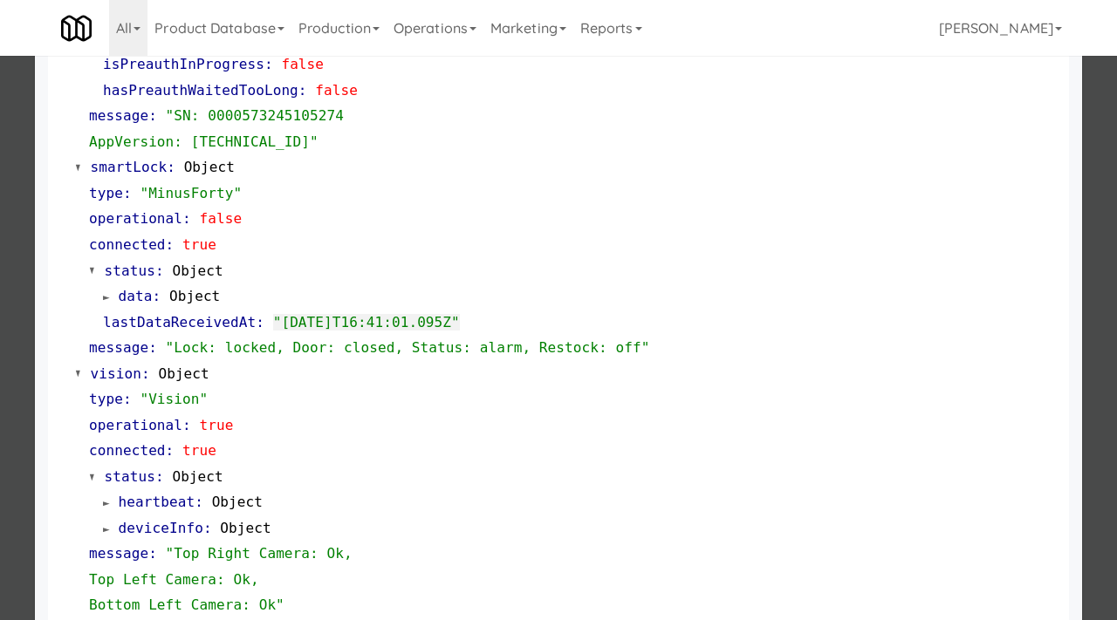
click at [1103, 183] on div at bounding box center [558, 310] width 1117 height 620
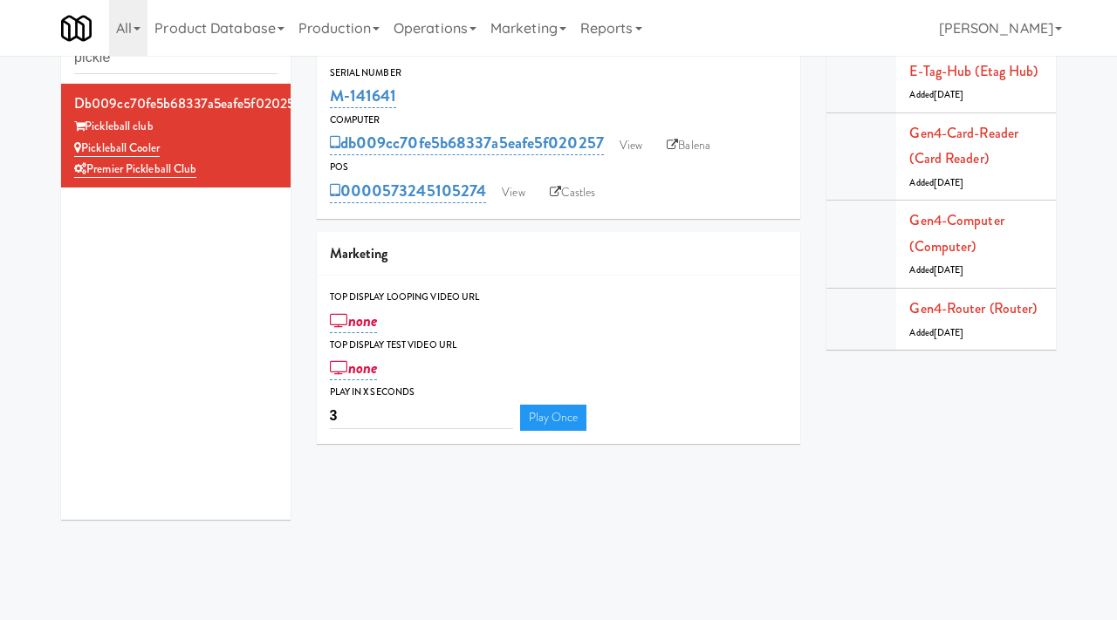
drag, startPoint x: 402, startPoint y: 94, endPoint x: 328, endPoint y: 99, distance: 74.3
click at [328, 99] on div "Serial Number M-141641" at bounding box center [559, 88] width 484 height 47
copy link "M-141641"
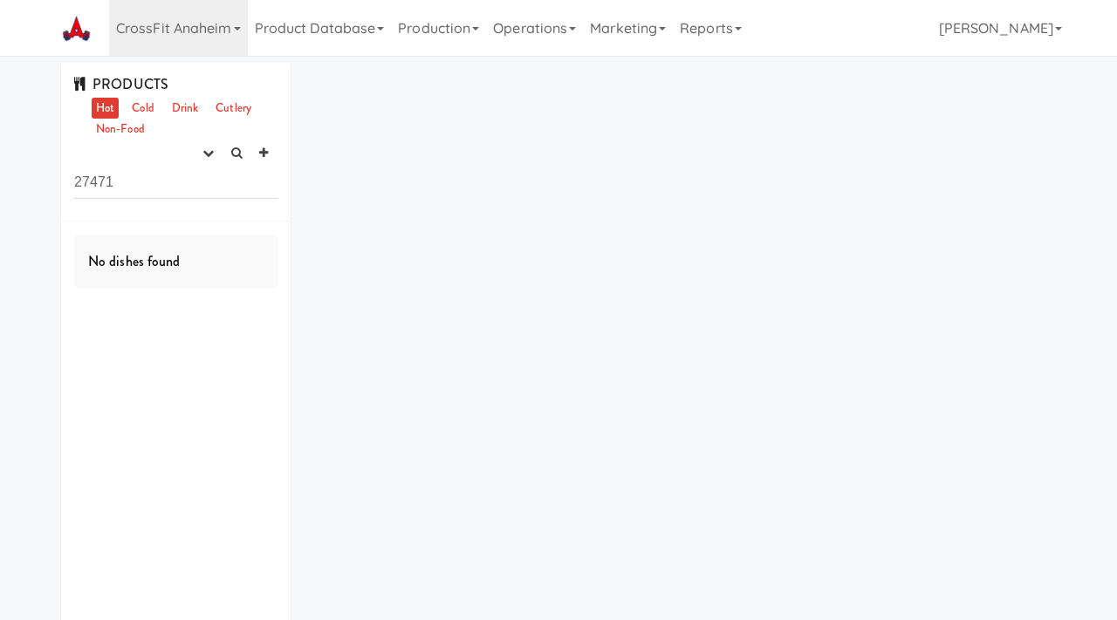
drag, startPoint x: 127, startPoint y: 193, endPoint x: 41, endPoint y: 168, distance: 89.8
click at [41, 168] on div "PRODUCTS Hot Cold Drink Cutlery Non-Food experimenting finalized shipped discon…" at bounding box center [558, 367] width 1117 height 608
click at [203, 156] on icon "button" at bounding box center [207, 152] width 11 height 11
click at [179, 179] on link "experimenting" at bounding box center [153, 186] width 140 height 31
click at [140, 106] on link "Cold" at bounding box center [142, 109] width 31 height 22
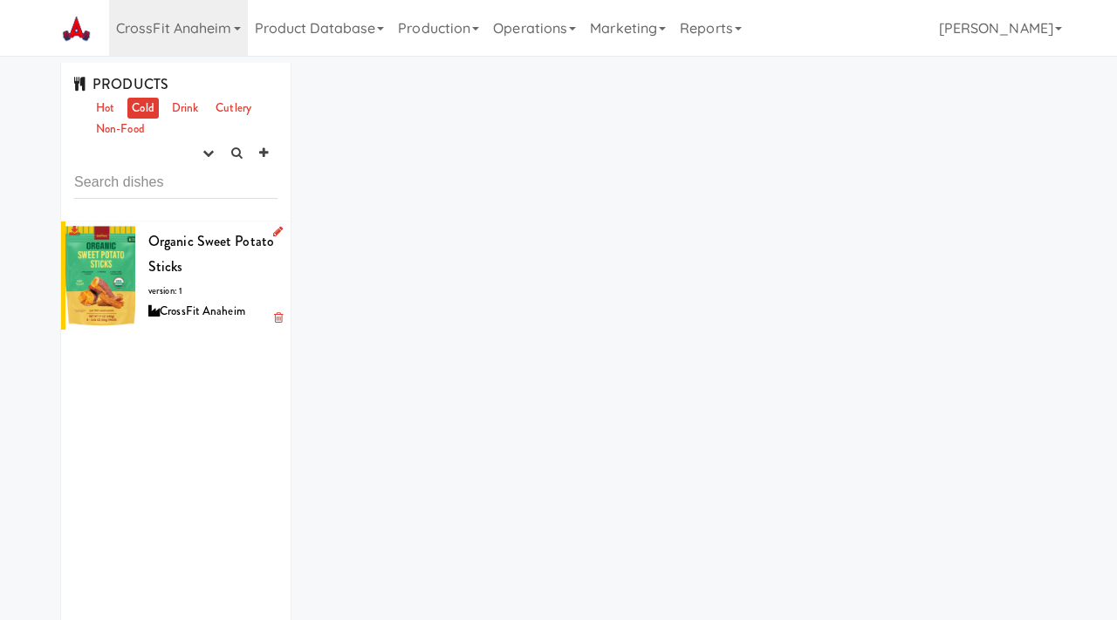
click at [229, 260] on div "Organic Sweet Potato Sticks version: 1 CrossFit Anaheim" at bounding box center [212, 276] width 129 height 94
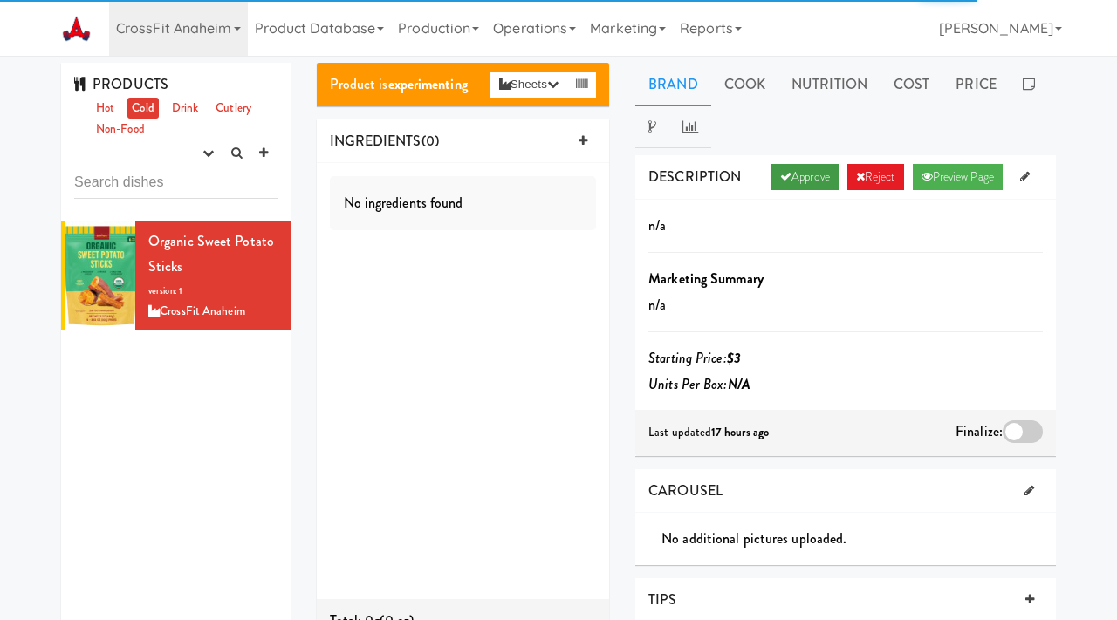
click at [812, 182] on link "Approve" at bounding box center [804, 177] width 67 height 26
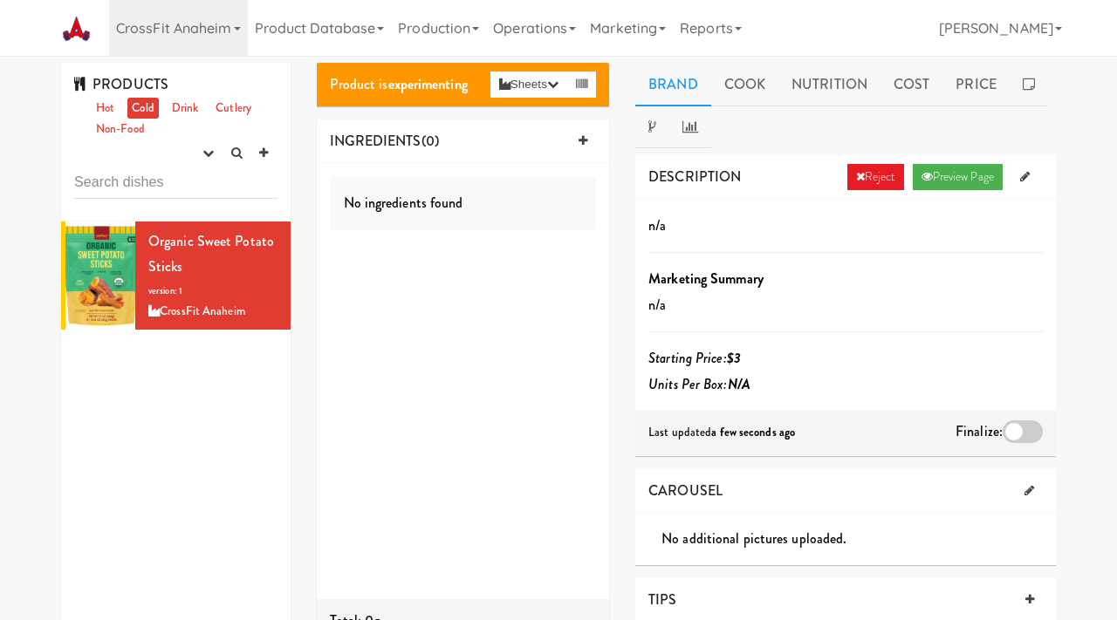
click at [1027, 438] on div at bounding box center [1022, 432] width 40 height 23
click at [0, 0] on input "checkbox" at bounding box center [0, 0] width 0 height 0
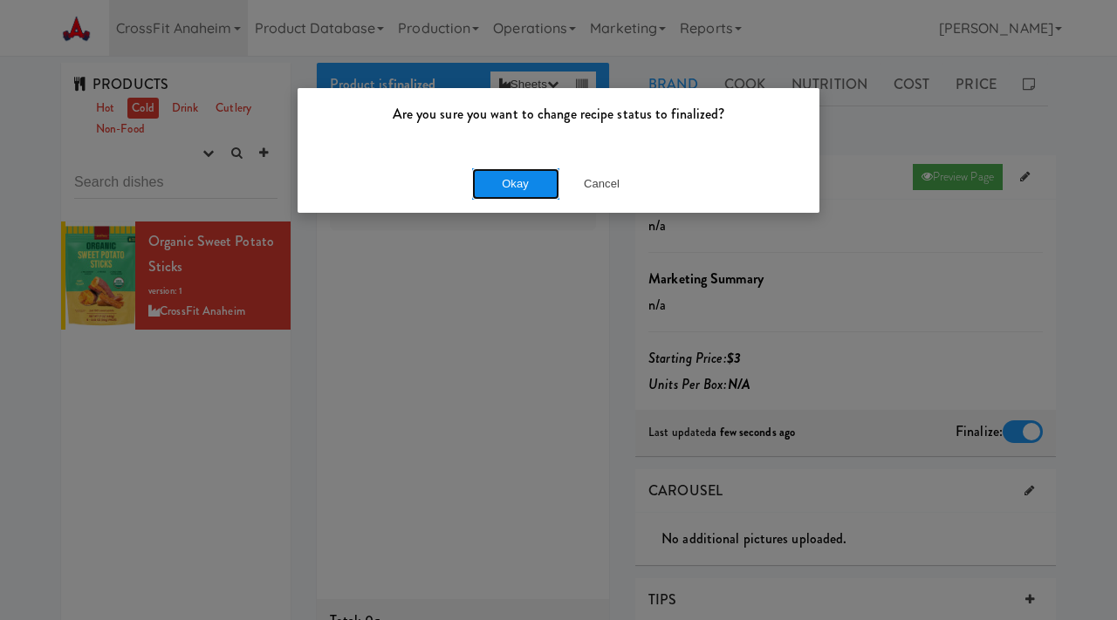
click at [519, 168] on button "Okay" at bounding box center [515, 183] width 87 height 31
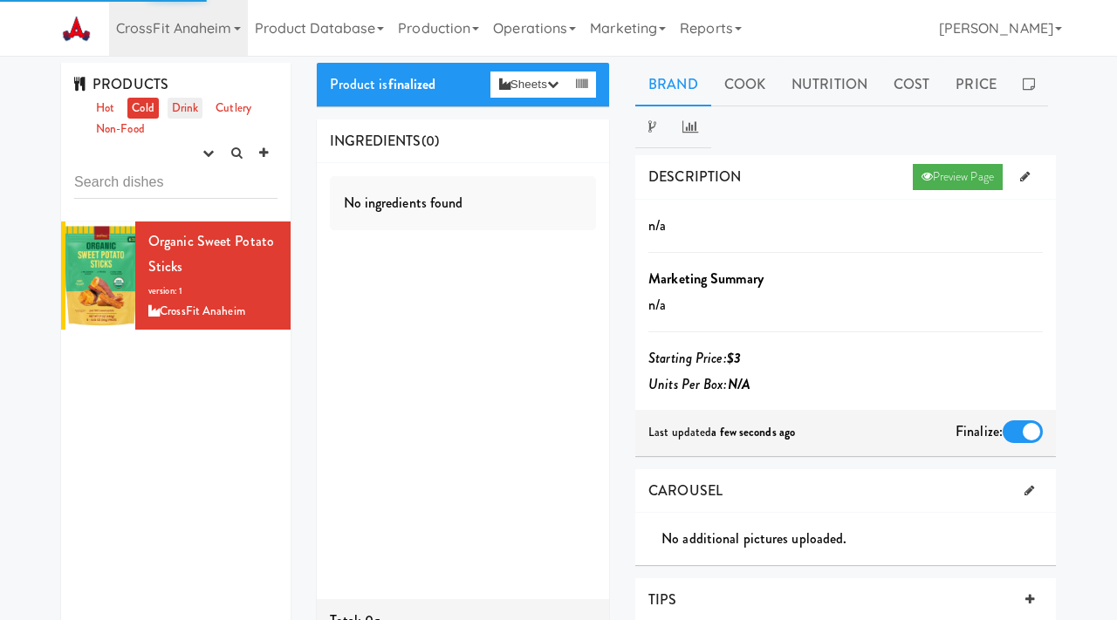
click at [188, 105] on link "Drink" at bounding box center [186, 109] width 36 height 22
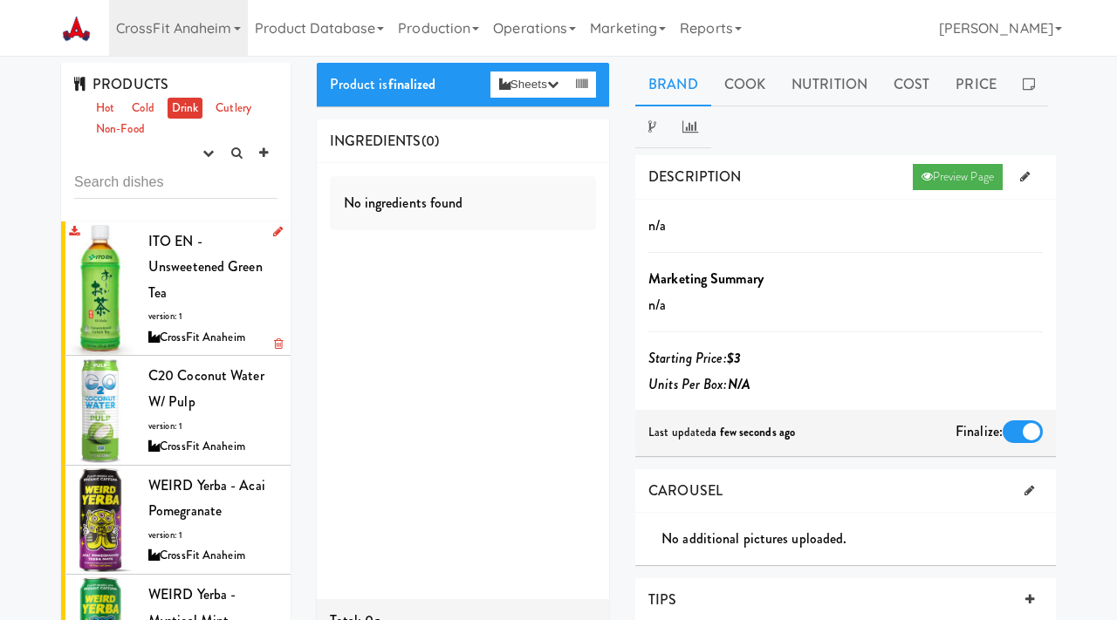
click at [198, 300] on div "ITO EN - Unsweetened Green Tea version: 1 CrossFit Anaheim" at bounding box center [212, 289] width 129 height 120
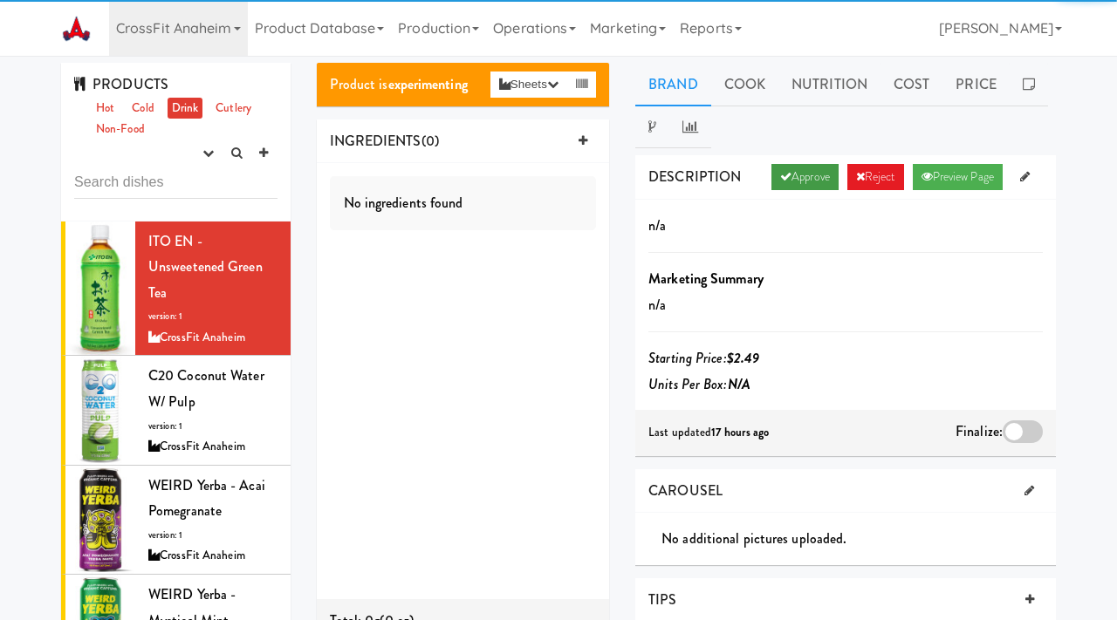
click at [802, 179] on link "Approve" at bounding box center [804, 177] width 67 height 26
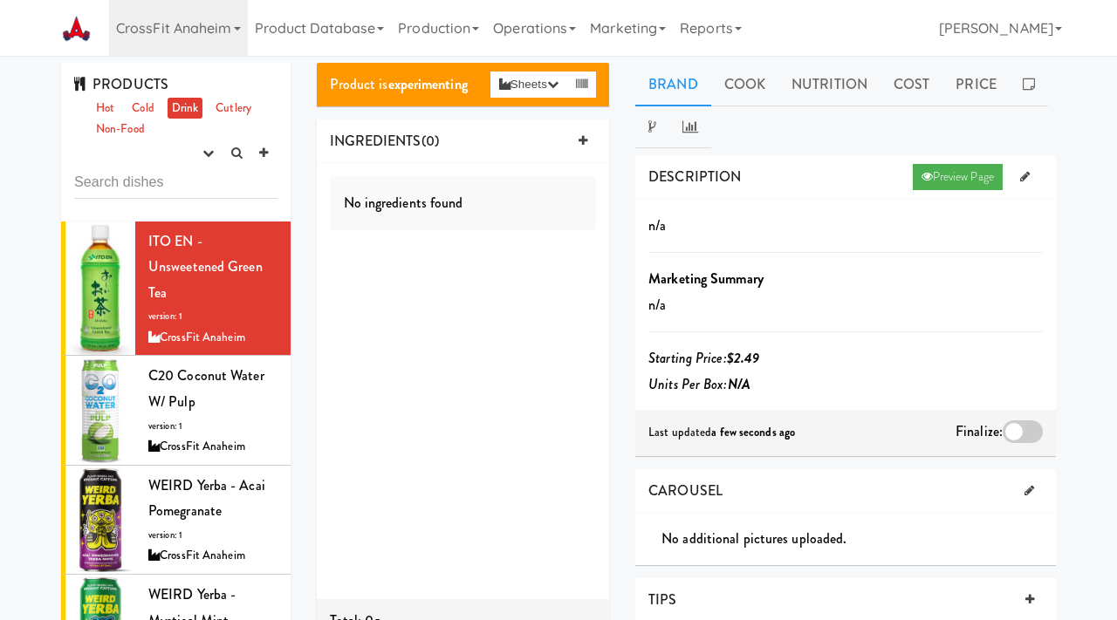
click at [1022, 433] on div at bounding box center [1022, 432] width 40 height 23
click at [0, 0] on input "checkbox" at bounding box center [0, 0] width 0 height 0
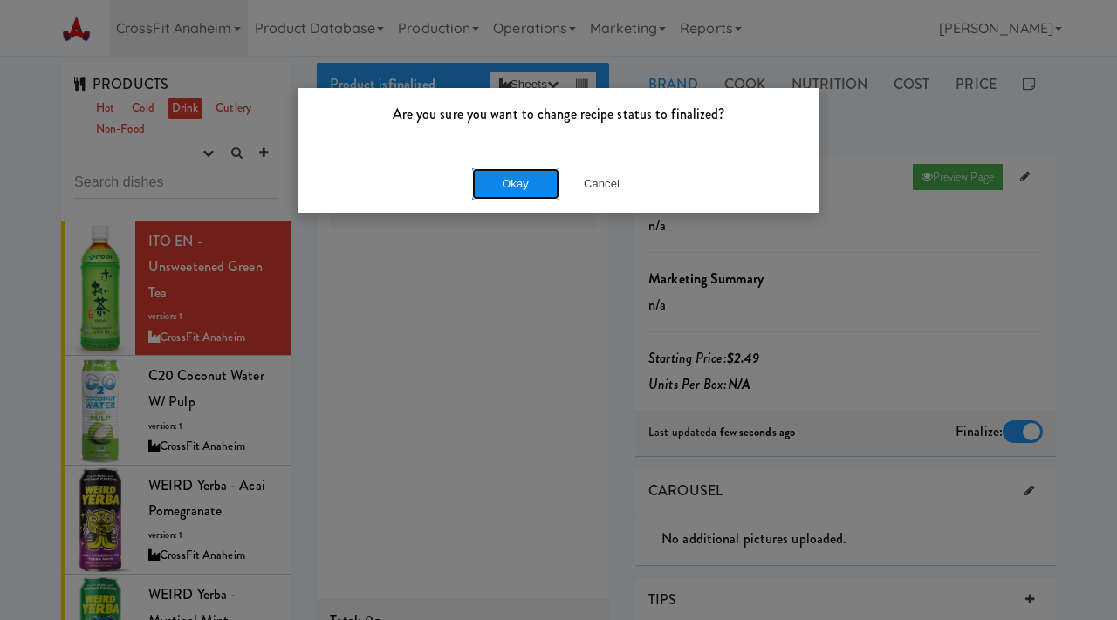
click at [520, 181] on button "Okay" at bounding box center [515, 183] width 87 height 31
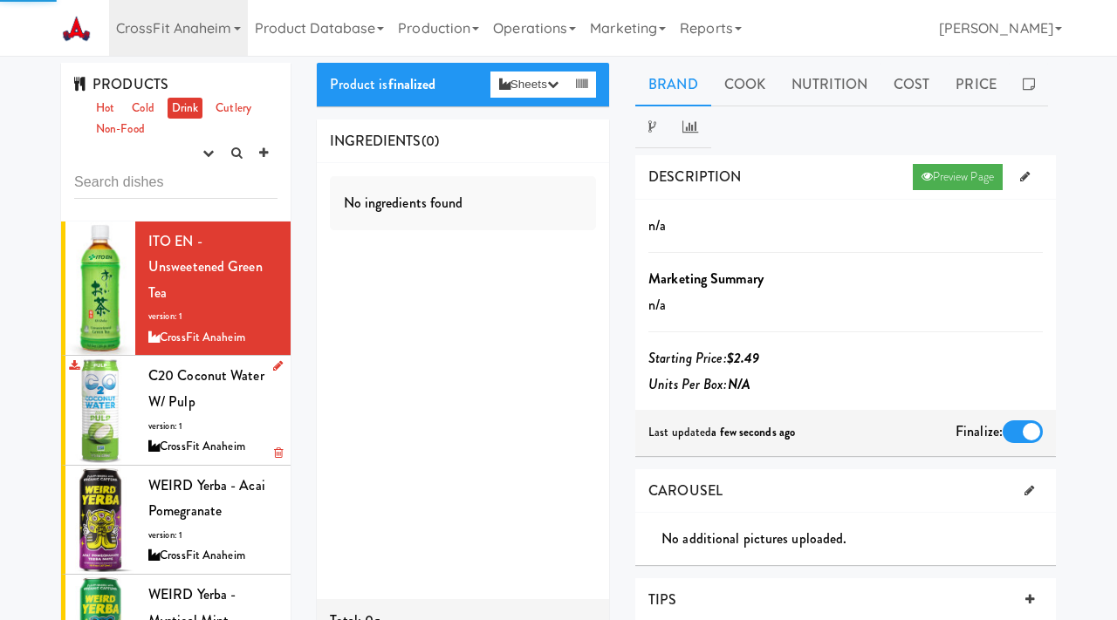
click at [239, 413] on div "C20 Coconut Water w/ Pulp version: 1 CrossFit Anaheim" at bounding box center [212, 410] width 129 height 94
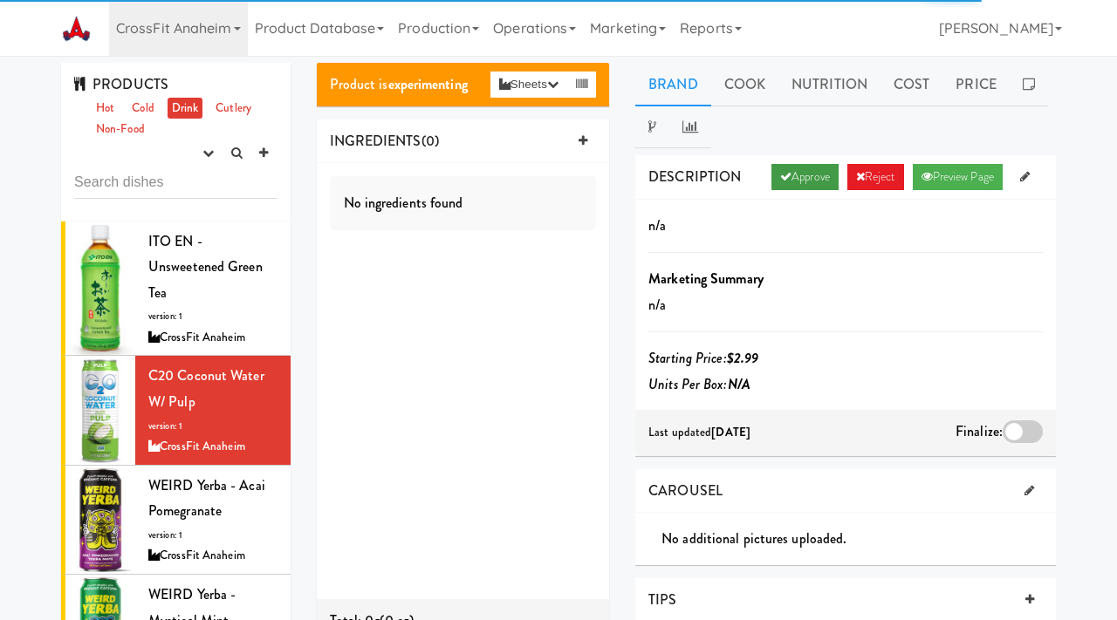
click at [793, 175] on link "Approve" at bounding box center [804, 177] width 67 height 26
click at [1016, 427] on div at bounding box center [1022, 432] width 40 height 23
click at [0, 0] on input "checkbox" at bounding box center [0, 0] width 0 height 0
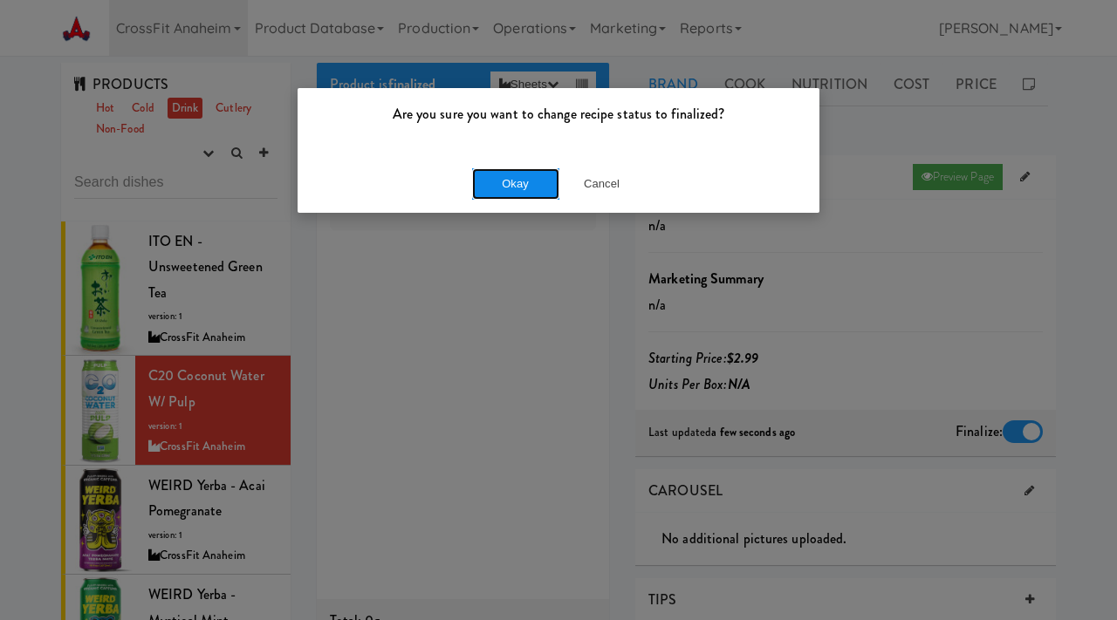
click at [515, 174] on button "Okay" at bounding box center [515, 183] width 87 height 31
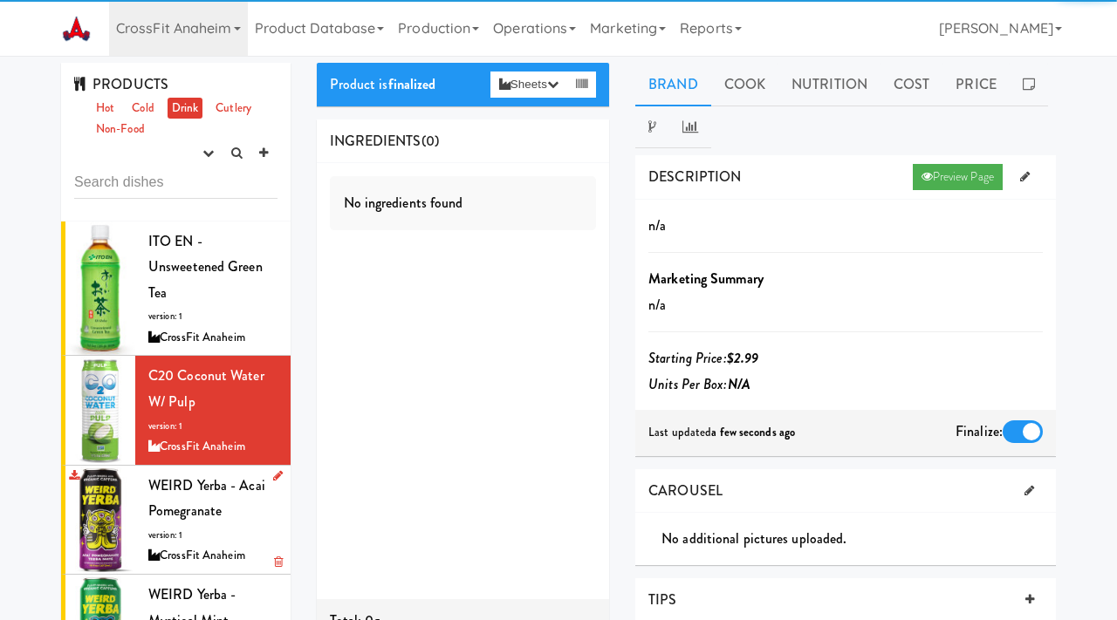
click at [199, 524] on div "WEIRD Yerba - Acai Pomegranate version: 1 CrossFit Anaheim" at bounding box center [212, 520] width 129 height 94
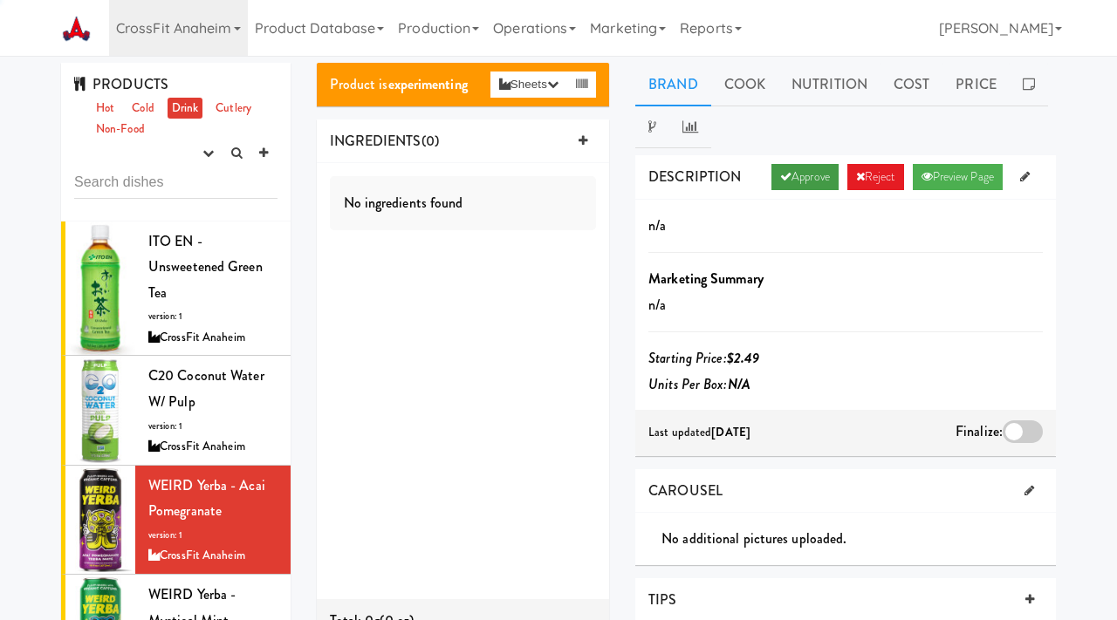
click at [799, 177] on link "Approve" at bounding box center [804, 177] width 67 height 26
click at [1026, 433] on div at bounding box center [1022, 432] width 40 height 23
click at [0, 0] on input "checkbox" at bounding box center [0, 0] width 0 height 0
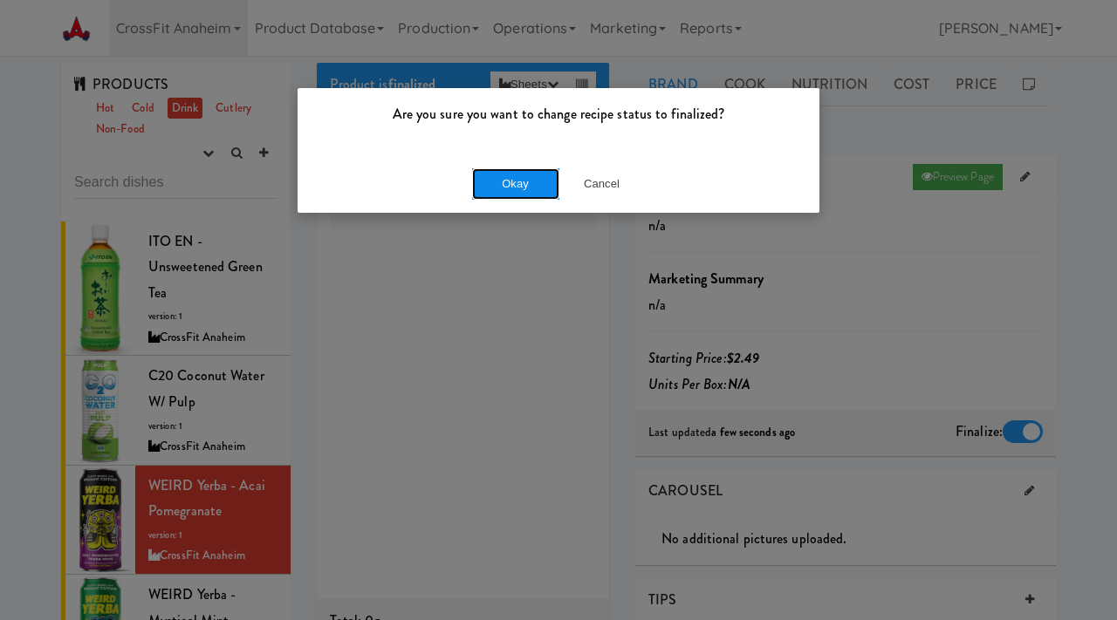
click at [537, 178] on button "Okay" at bounding box center [515, 183] width 87 height 31
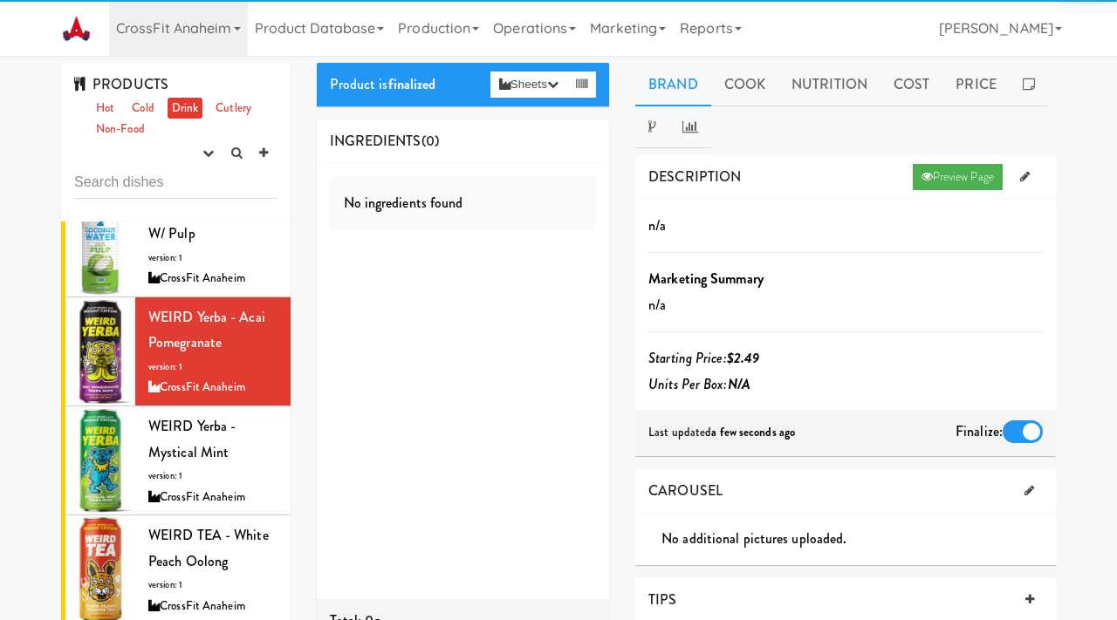
scroll to position [174, 0]
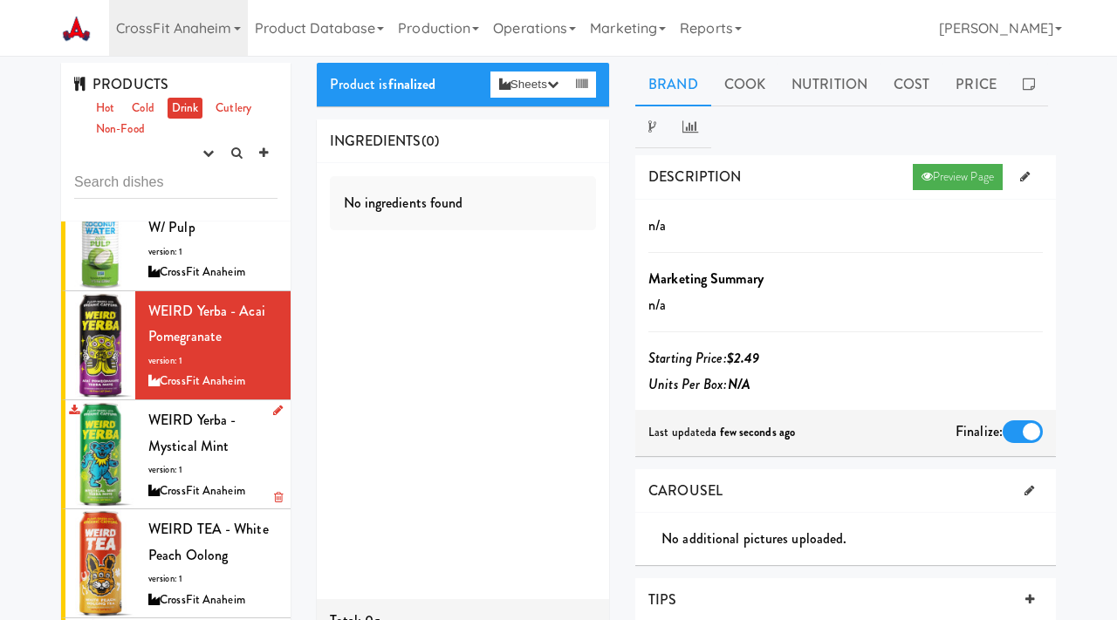
click at [185, 478] on div "WEIRD Yerba - Mystical Mint version: 1 CrossFit Anaheim" at bounding box center [212, 454] width 129 height 94
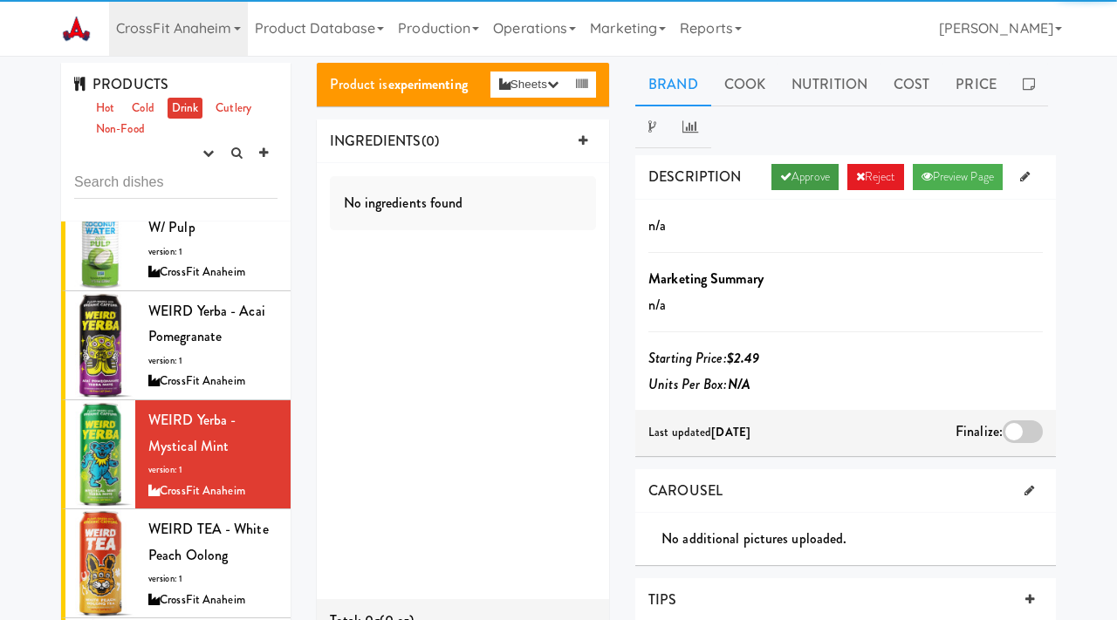
click at [806, 168] on link "Approve" at bounding box center [804, 177] width 67 height 26
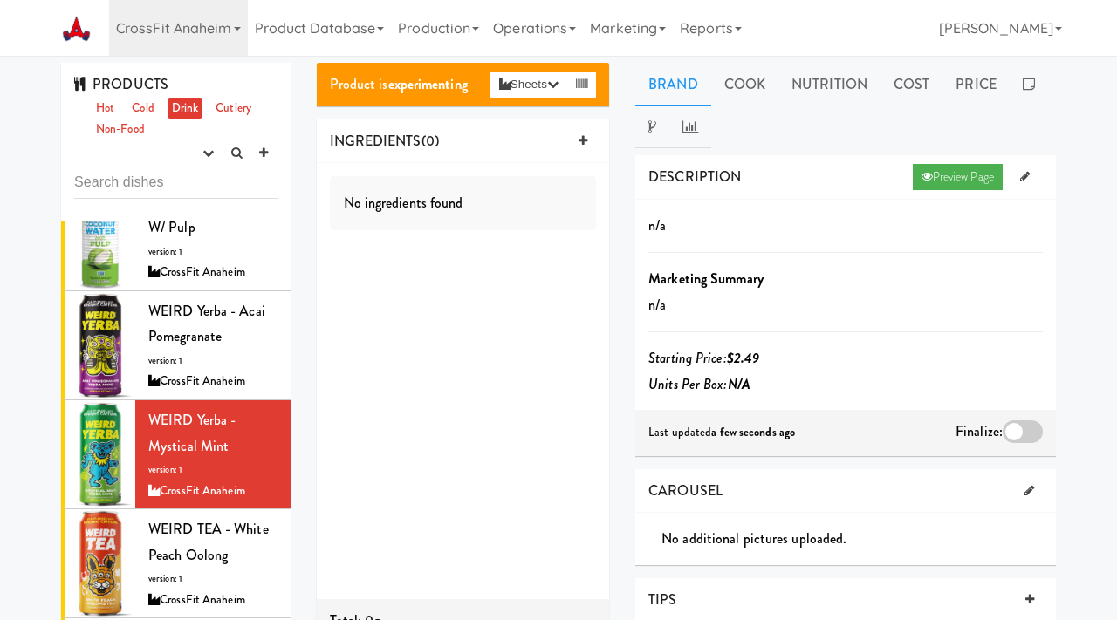
click at [1023, 435] on div at bounding box center [1022, 432] width 40 height 23
click at [0, 0] on input "checkbox" at bounding box center [0, 0] width 0 height 0
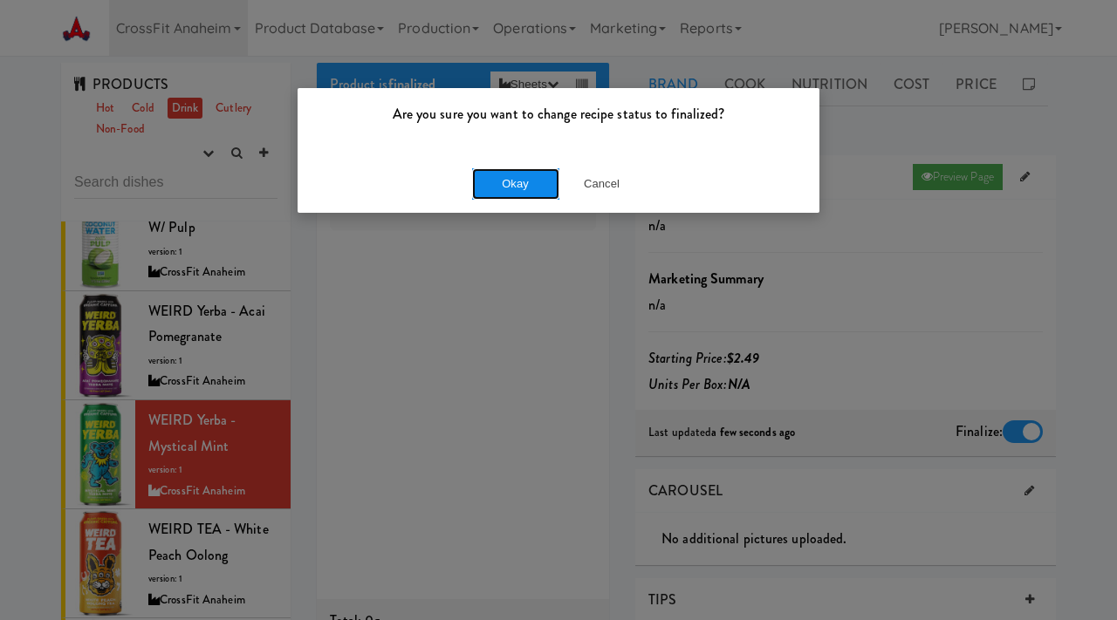
click at [503, 198] on button "Okay" at bounding box center [515, 183] width 87 height 31
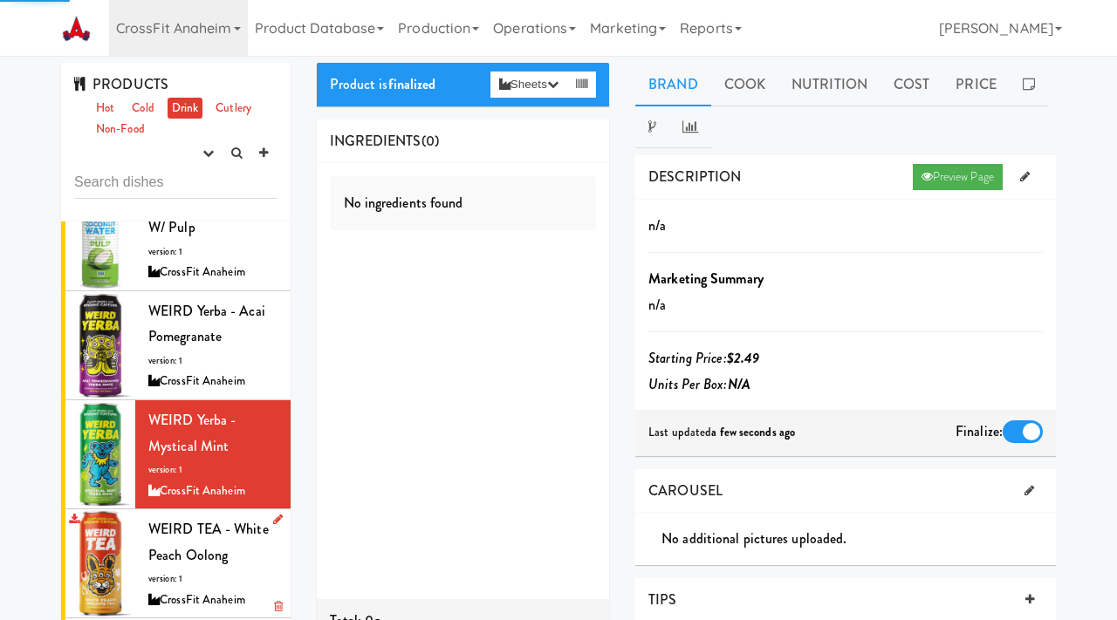
click at [188, 568] on div "WEIRD TEA - White Peach Oolong version: 1 CrossFit Anaheim" at bounding box center [212, 564] width 129 height 94
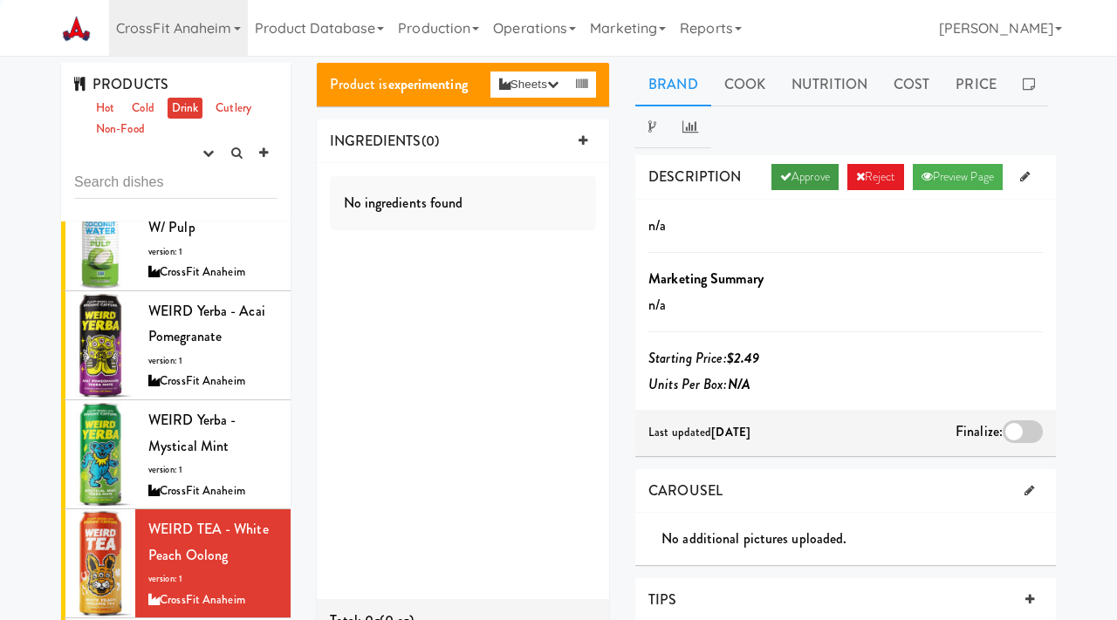
click at [789, 178] on link "Approve" at bounding box center [804, 177] width 67 height 26
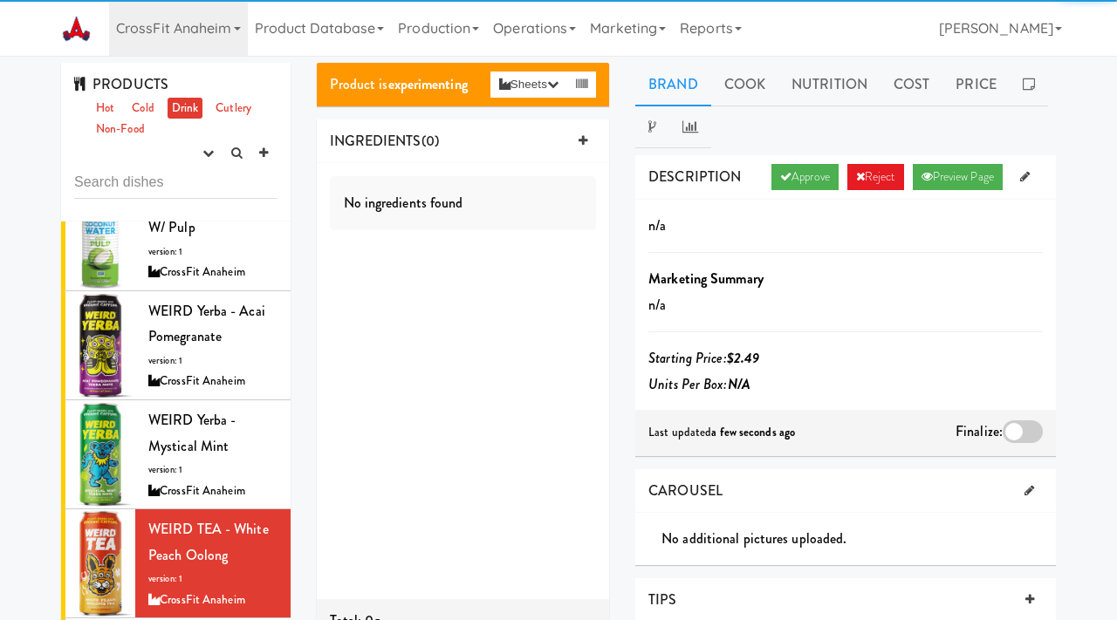
click at [1010, 425] on div at bounding box center [1022, 432] width 40 height 23
click at [0, 0] on input "checkbox" at bounding box center [0, 0] width 0 height 0
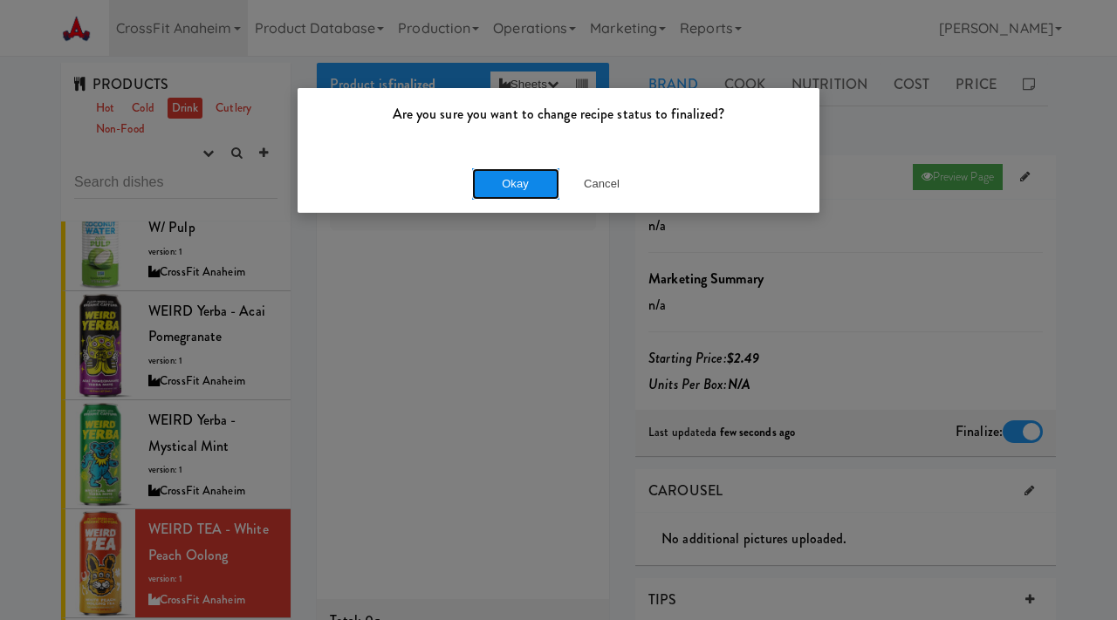
click at [501, 177] on button "Okay" at bounding box center [515, 183] width 87 height 31
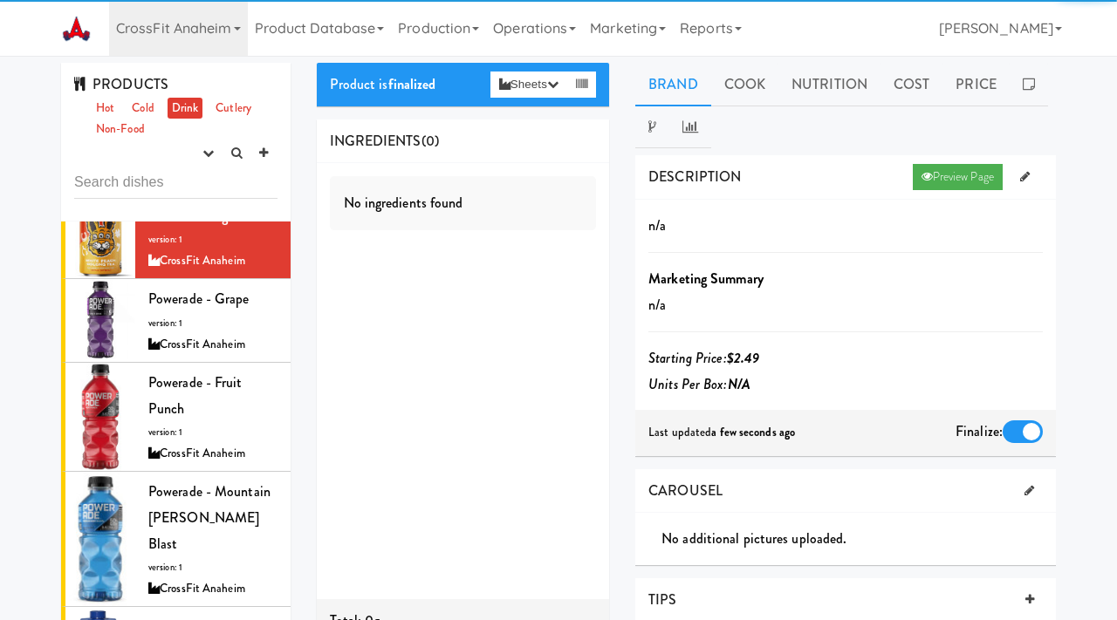
scroll to position [510, 0]
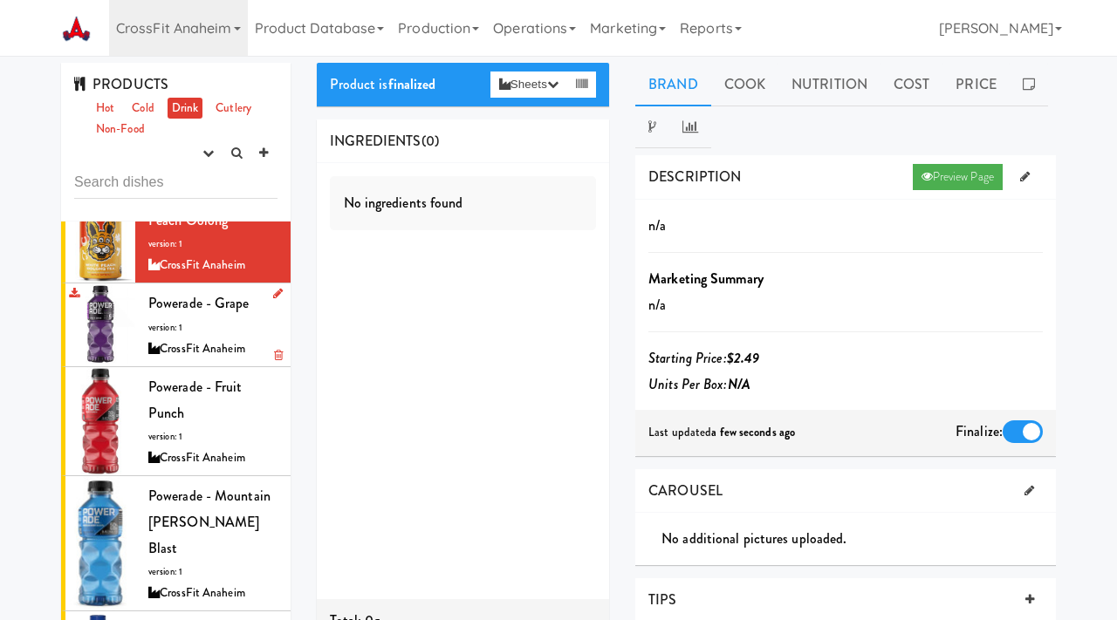
click at [216, 333] on div "Powerade - Grape version: 1 CrossFit Anaheim" at bounding box center [212, 325] width 129 height 69
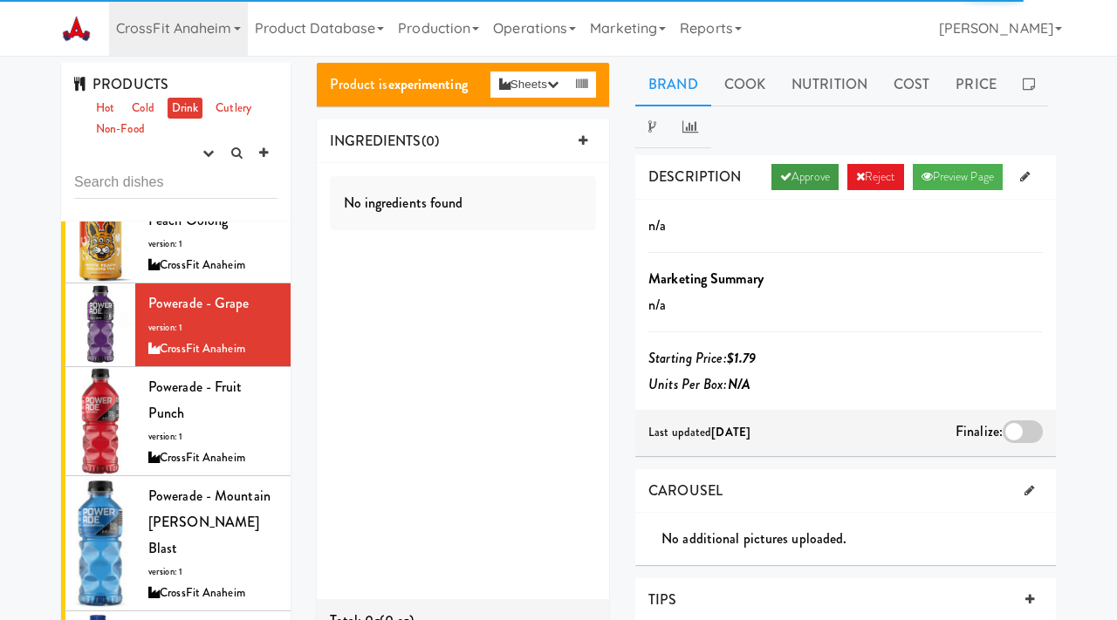
click at [794, 174] on link "Approve" at bounding box center [804, 177] width 67 height 26
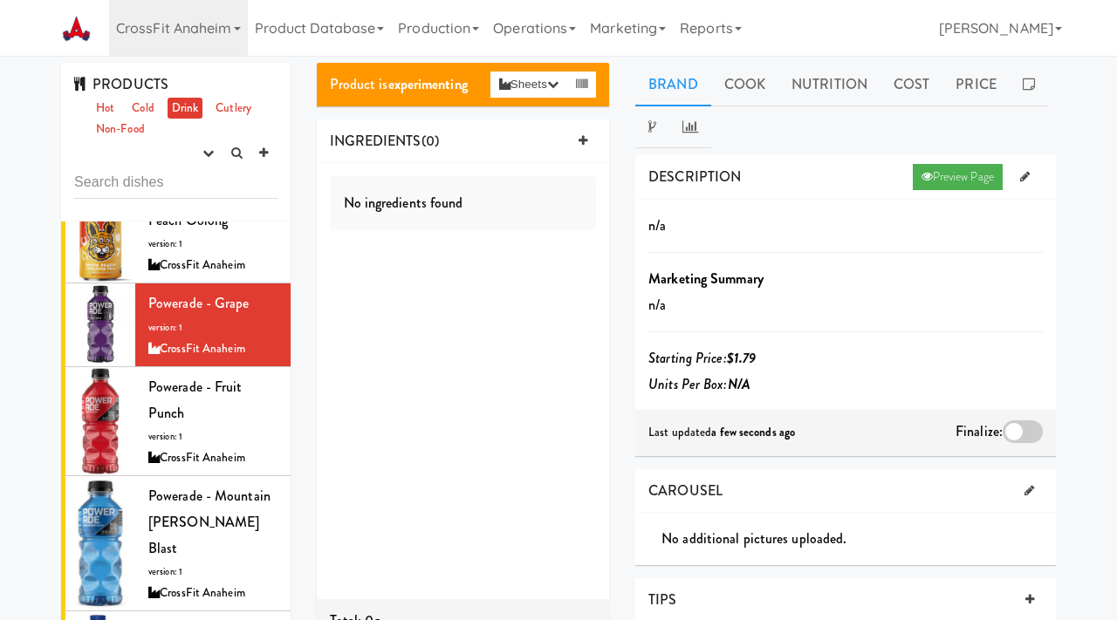
click at [1017, 436] on div at bounding box center [1022, 432] width 40 height 23
click at [0, 0] on input "checkbox" at bounding box center [0, 0] width 0 height 0
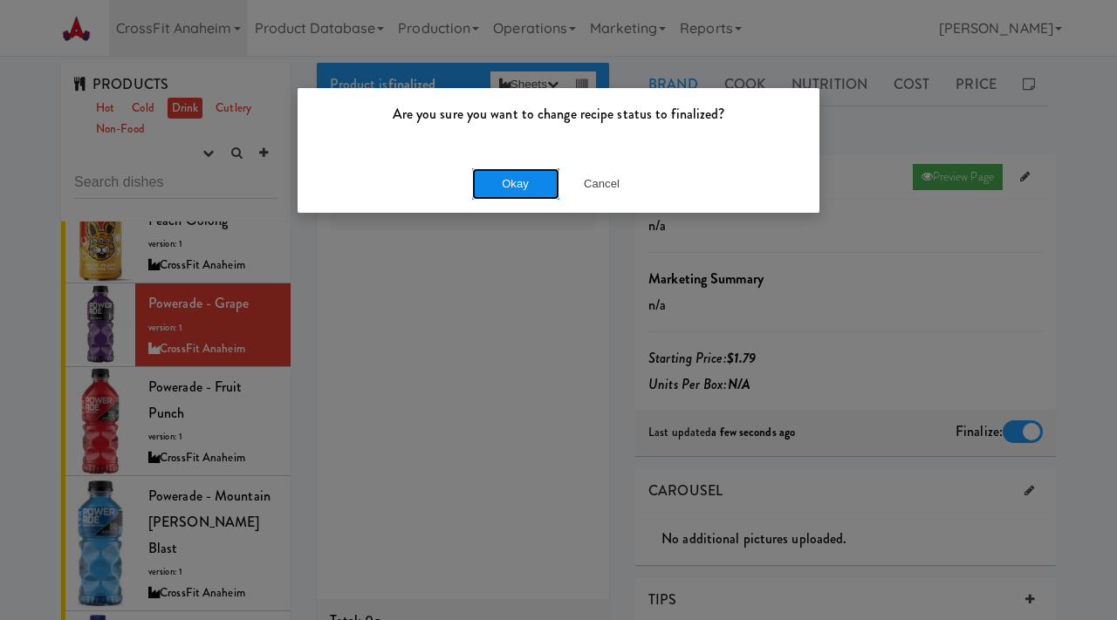
click at [547, 183] on button "Okay" at bounding box center [515, 183] width 87 height 31
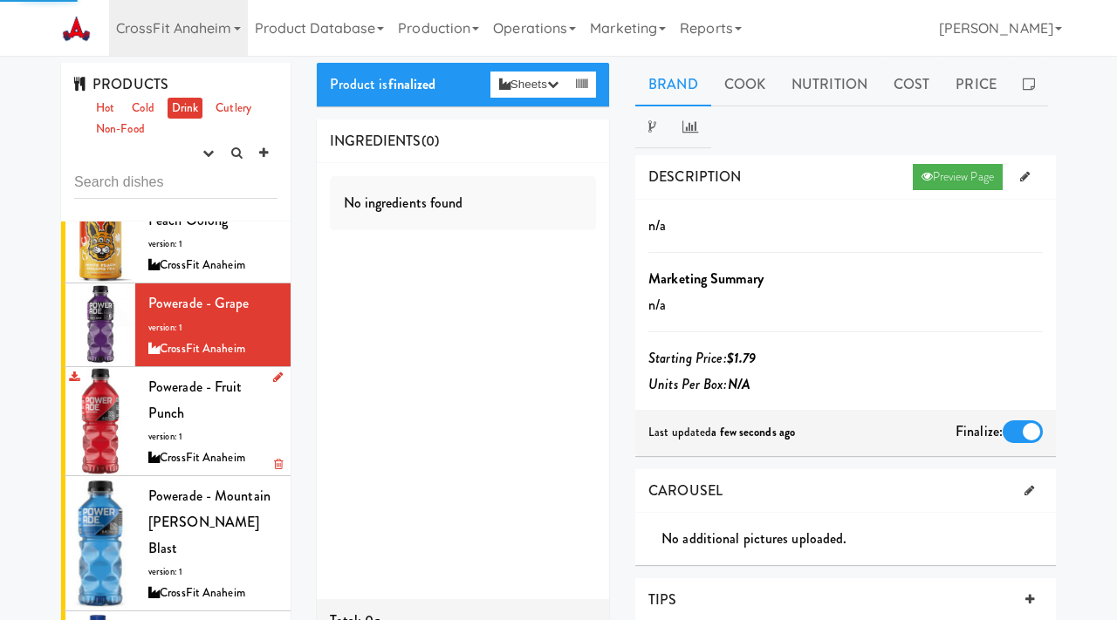
click at [240, 419] on div "Powerade - Fruit Punch version: 1 CrossFit Anaheim" at bounding box center [212, 421] width 129 height 94
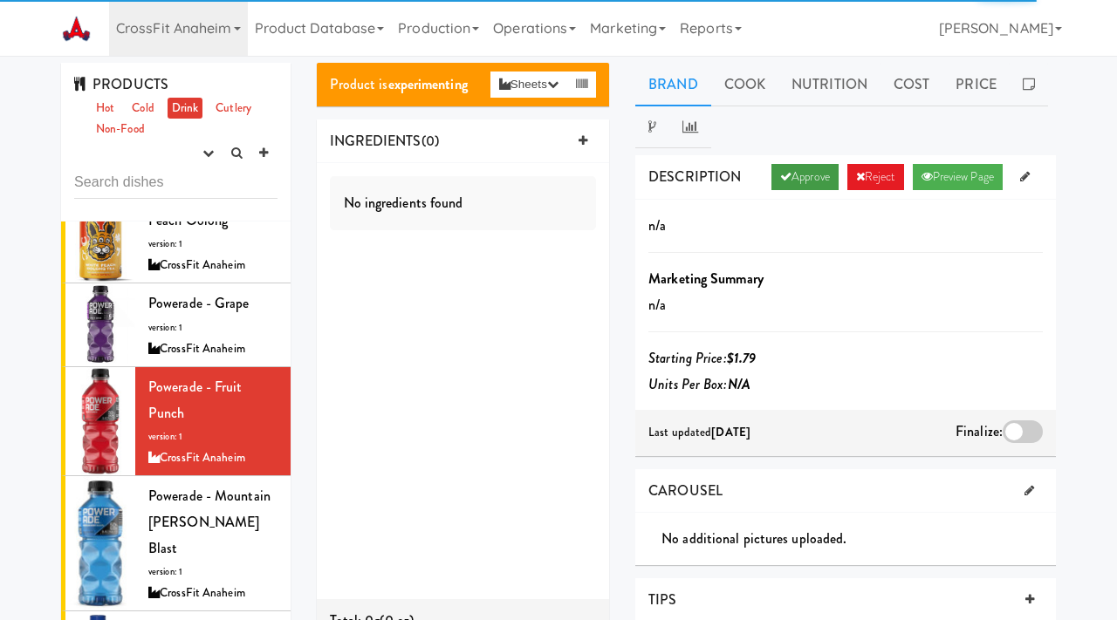
click at [797, 183] on link "Approve" at bounding box center [804, 177] width 67 height 26
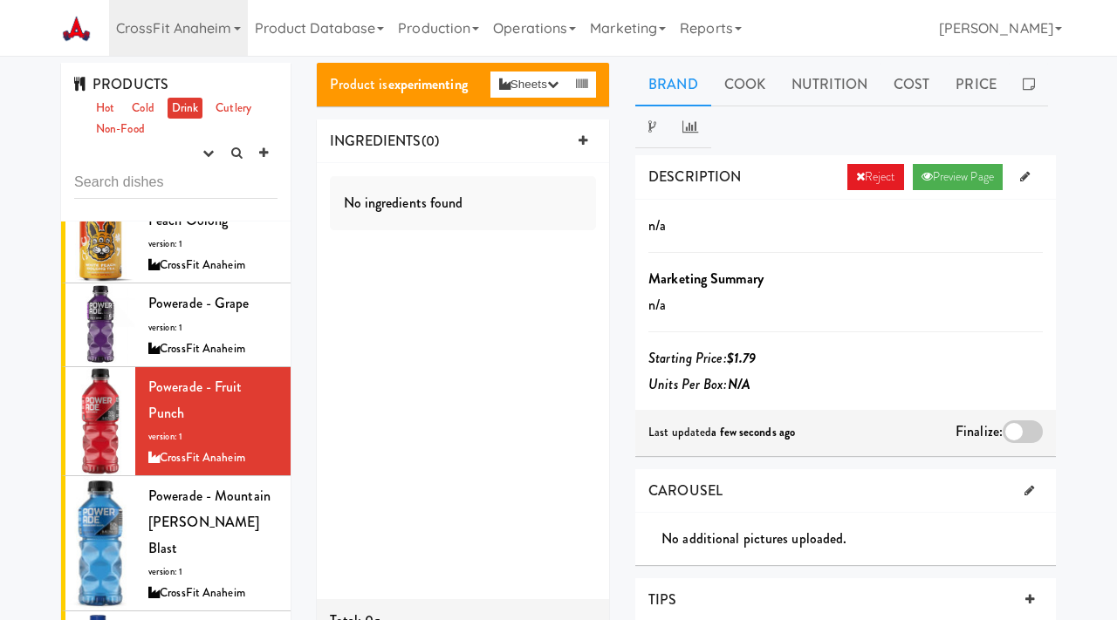
click at [1014, 425] on div at bounding box center [1022, 432] width 40 height 23
click at [0, 0] on input "checkbox" at bounding box center [0, 0] width 0 height 0
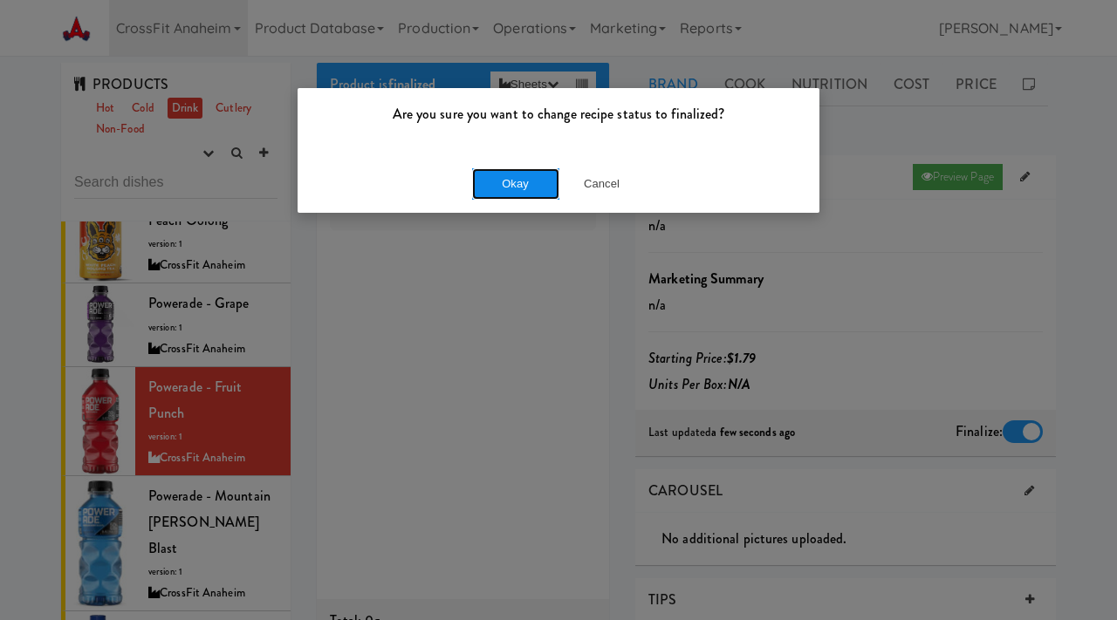
click at [512, 191] on button "Okay" at bounding box center [515, 183] width 87 height 31
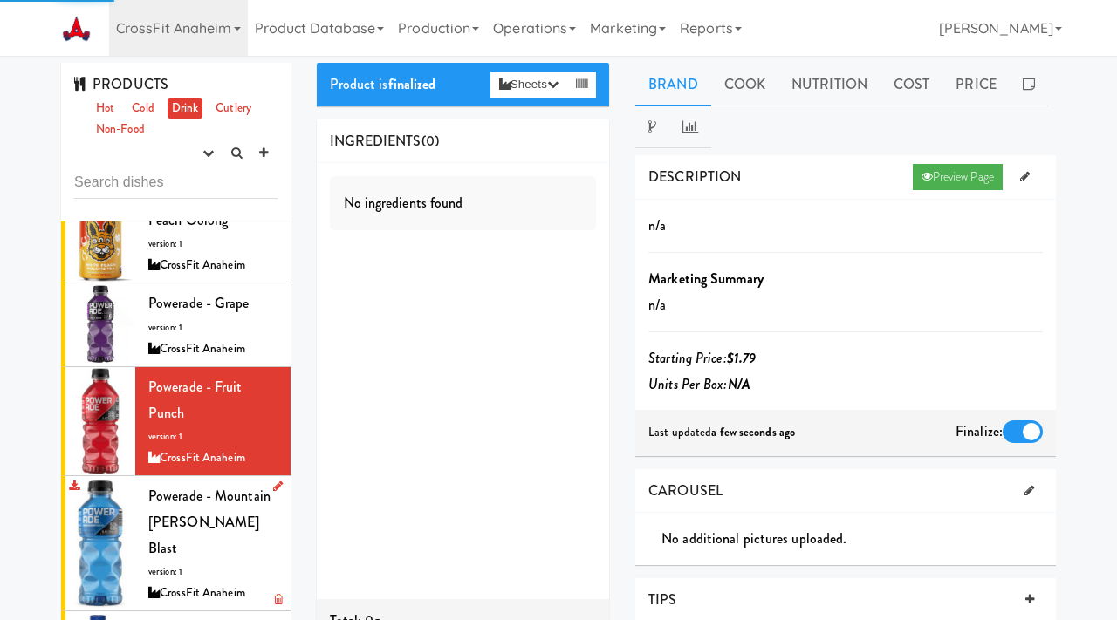
click at [171, 583] on div "CrossFit Anaheim" at bounding box center [212, 594] width 129 height 22
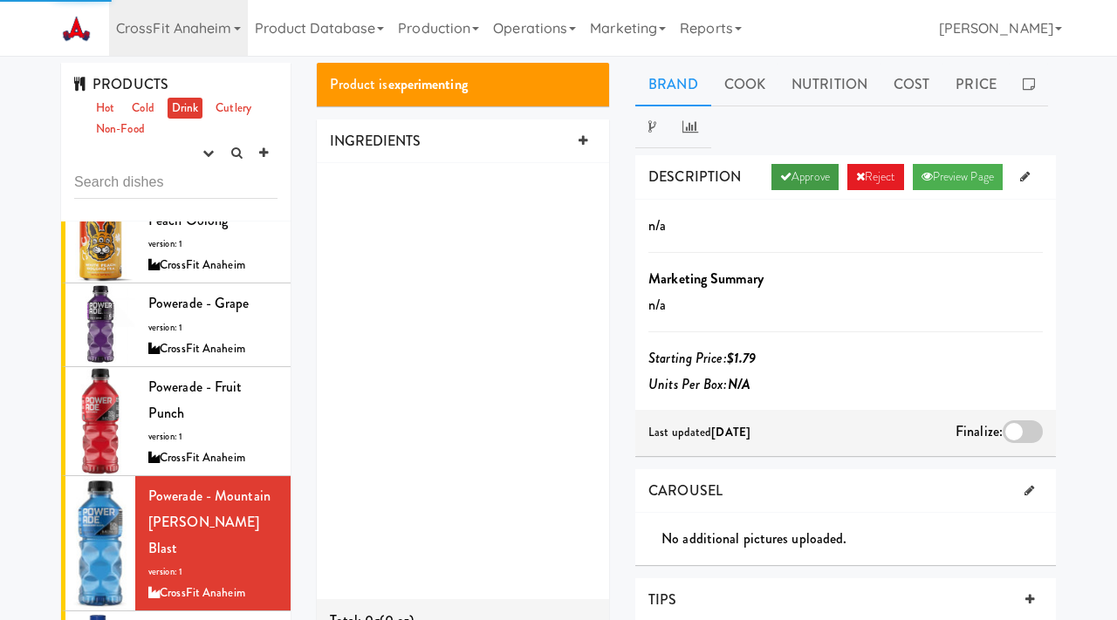
click at [792, 172] on link "Approve" at bounding box center [804, 177] width 67 height 26
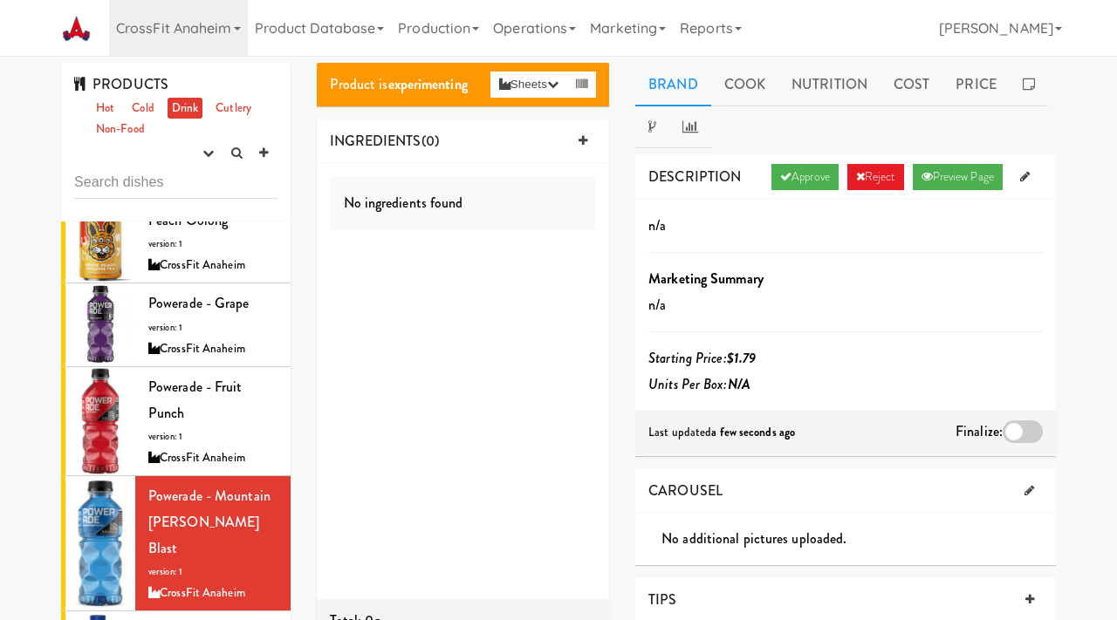
click at [1023, 431] on div at bounding box center [1022, 432] width 40 height 23
click at [0, 0] on input "checkbox" at bounding box center [0, 0] width 0 height 0
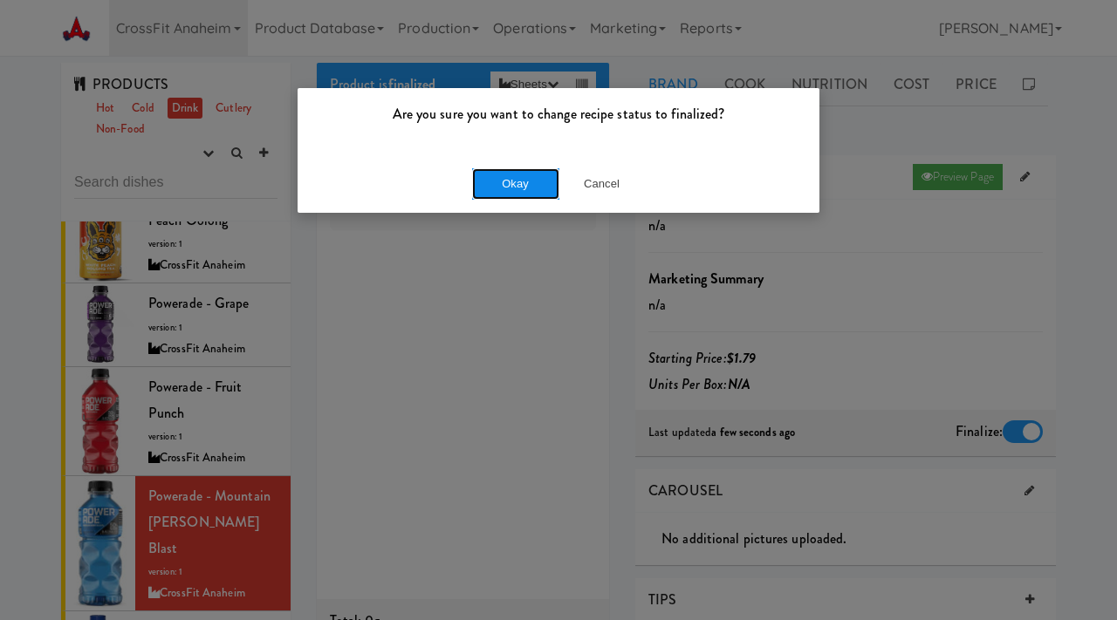
click at [535, 177] on button "Okay" at bounding box center [515, 183] width 87 height 31
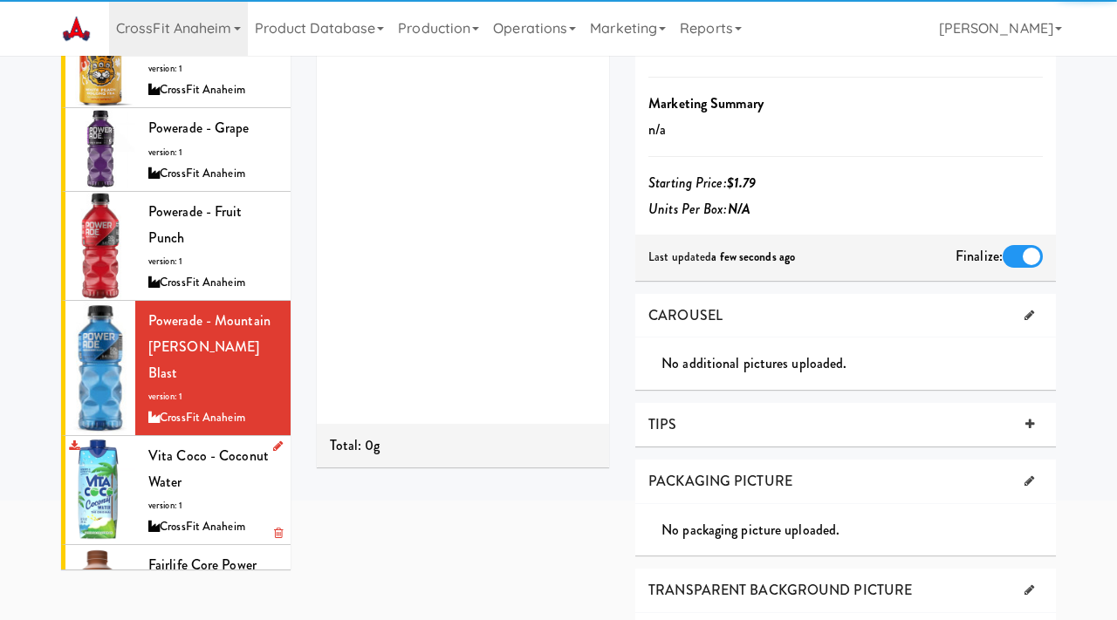
click at [173, 499] on span "version: 1" at bounding box center [165, 505] width 34 height 13
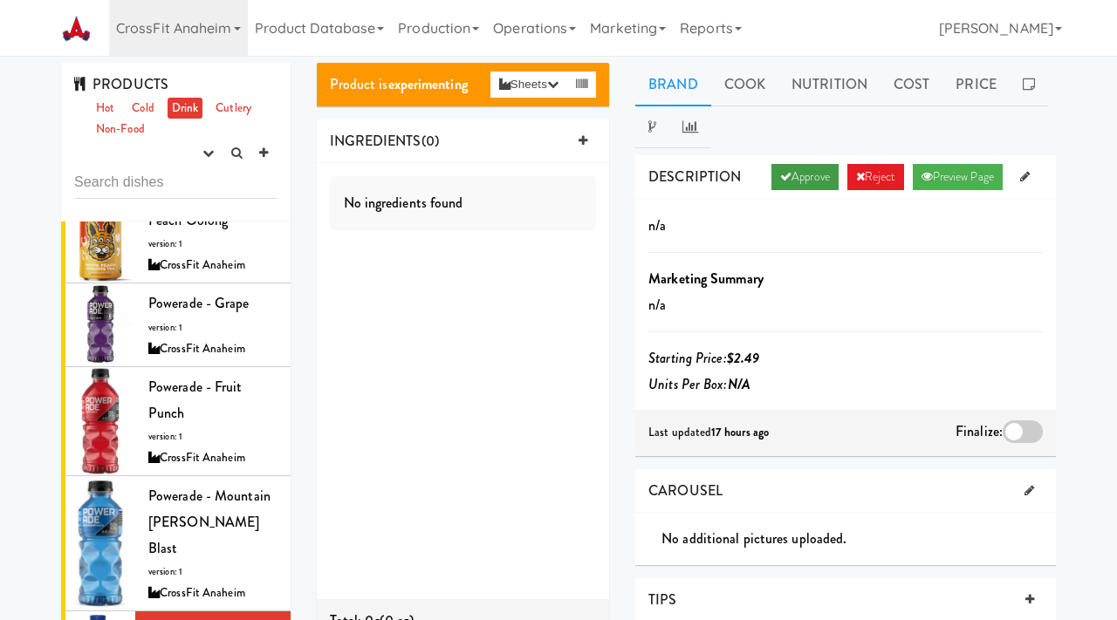
click at [792, 169] on link "Approve" at bounding box center [804, 177] width 67 height 26
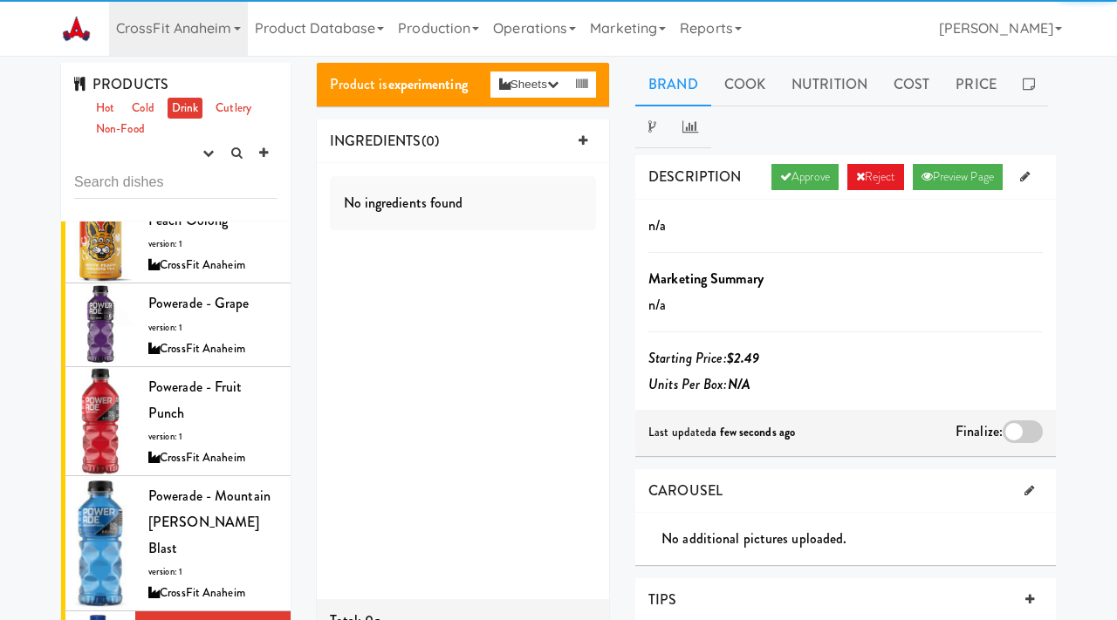
click at [1017, 430] on div at bounding box center [1022, 432] width 40 height 23
click at [0, 0] on input "checkbox" at bounding box center [0, 0] width 0 height 0
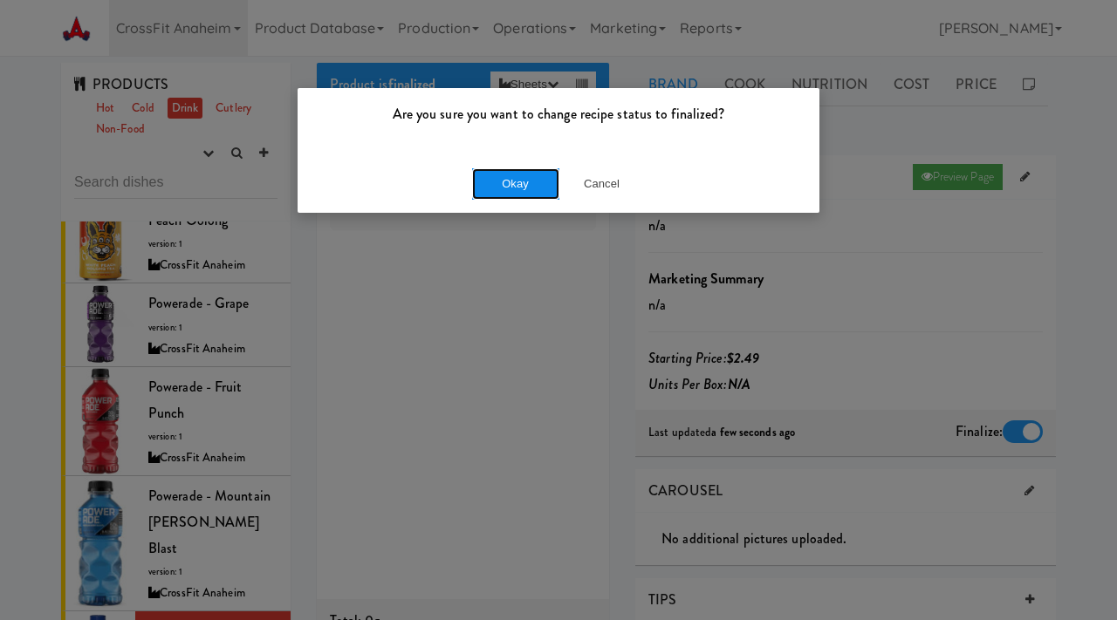
click at [503, 176] on button "Okay" at bounding box center [515, 183] width 87 height 31
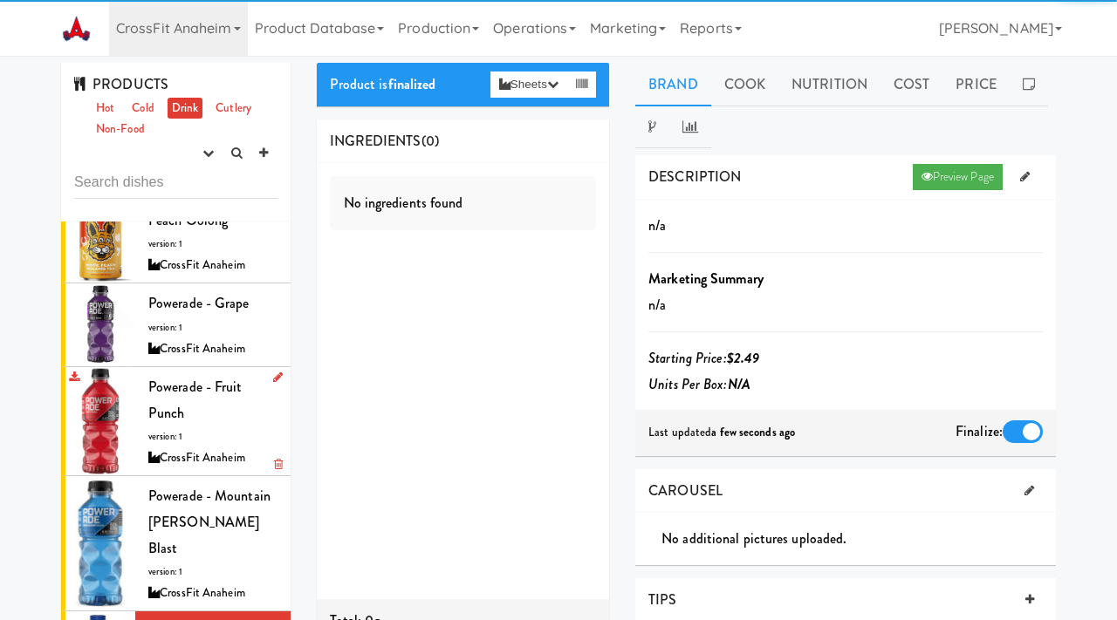
scroll to position [568, 0]
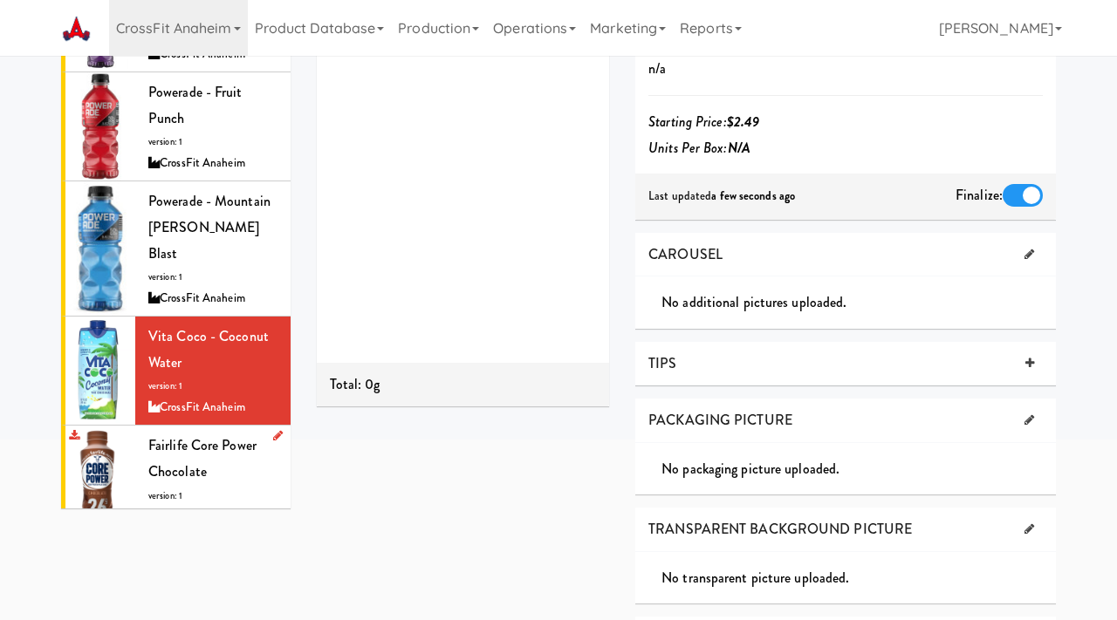
click at [196, 451] on span "Fairlife Core Power Chocolate" at bounding box center [202, 458] width 108 height 46
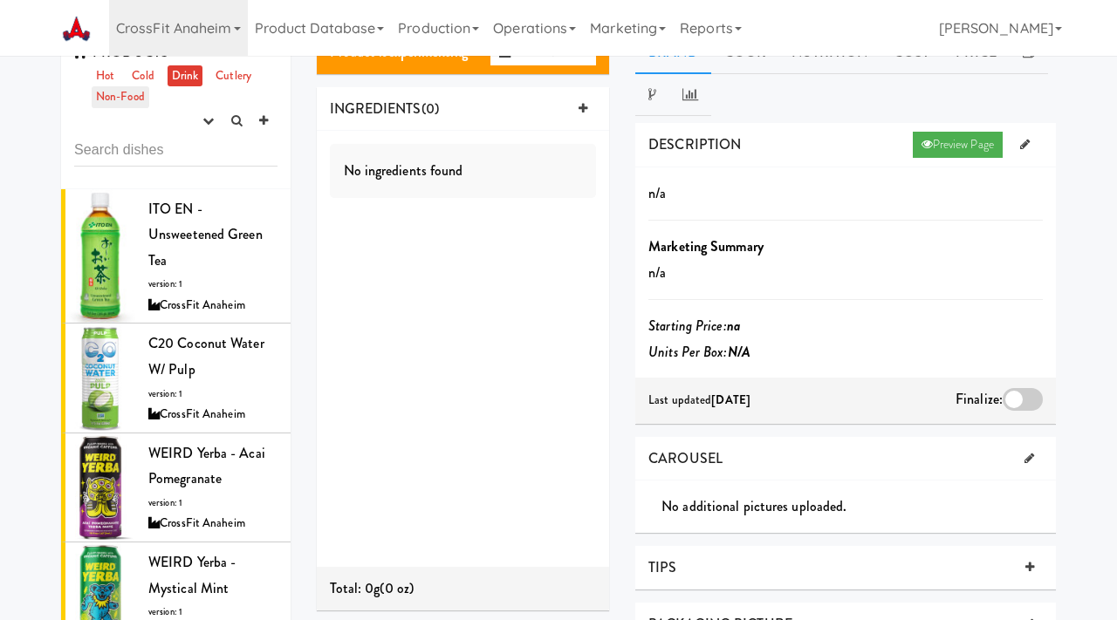
click at [130, 105] on link "Non-Food" at bounding box center [121, 97] width 58 height 22
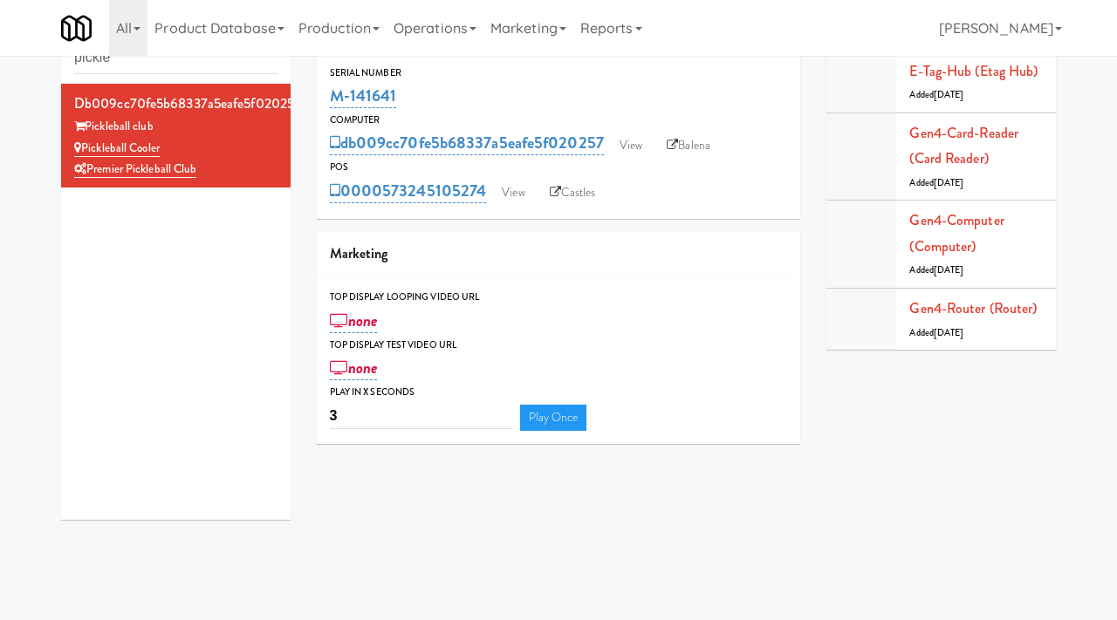
click at [57, 59] on div "Cabinets pickle db009cc70fe5b68337a5eafe5f020257 Pickleball club Pickleball Coo…" at bounding box center [176, 270] width 256 height 526
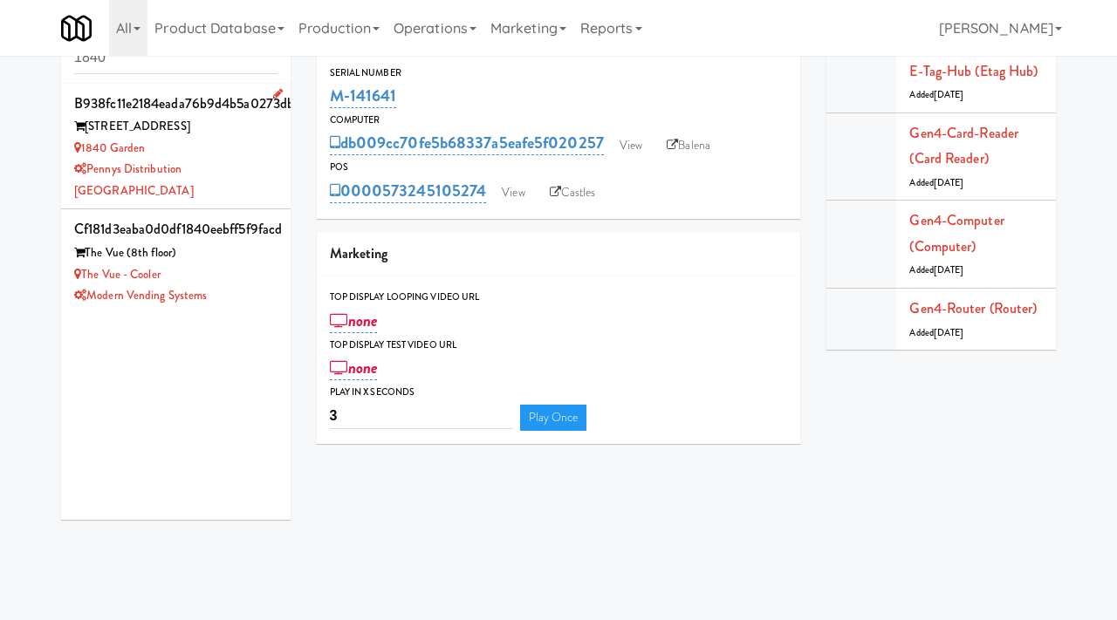
type input "1840"
click at [214, 147] on div "1840 Garden" at bounding box center [175, 149] width 203 height 22
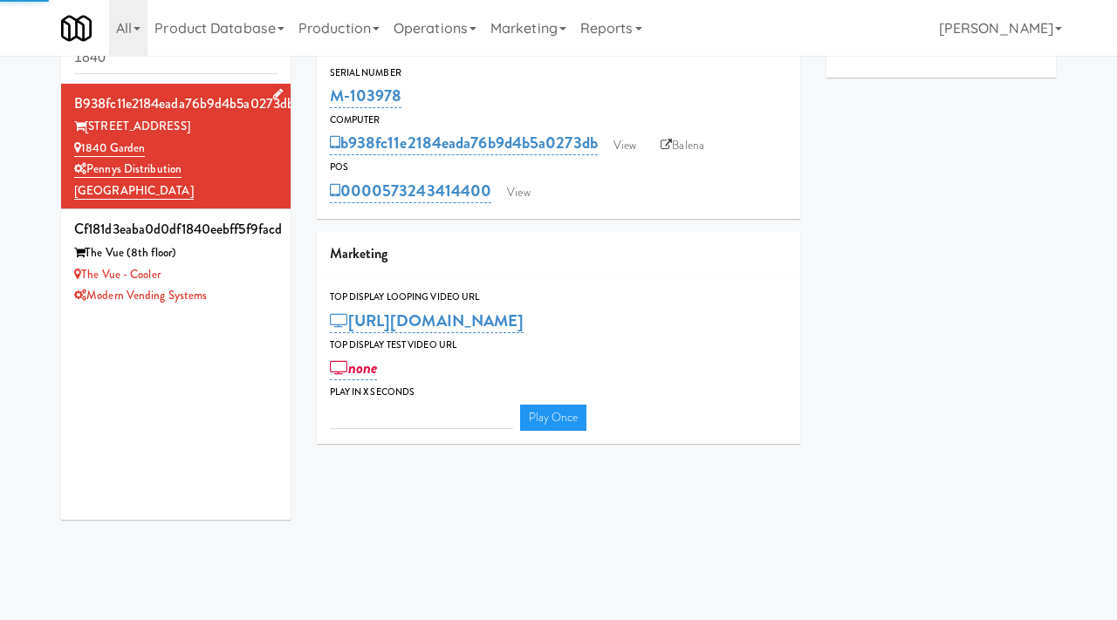
type input "3"
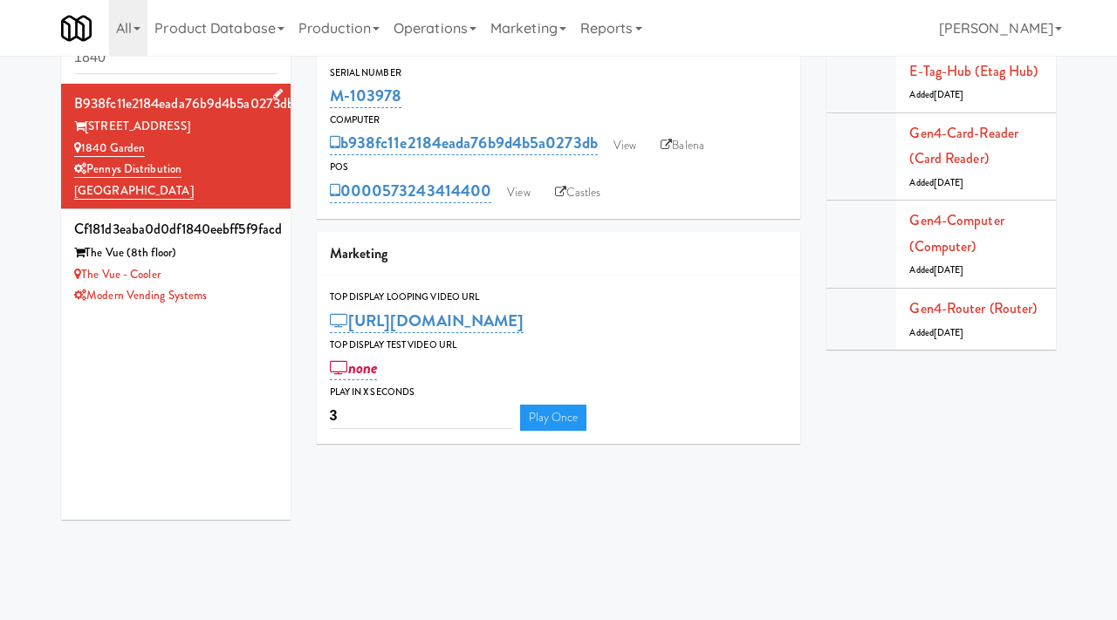
drag, startPoint x: 152, startPoint y: 147, endPoint x: 83, endPoint y: 152, distance: 69.1
click at [83, 152] on div "1840 Garden" at bounding box center [175, 149] width 203 height 22
copy link "1840 Garden"
click at [455, 40] on link "Operations" at bounding box center [435, 28] width 97 height 56
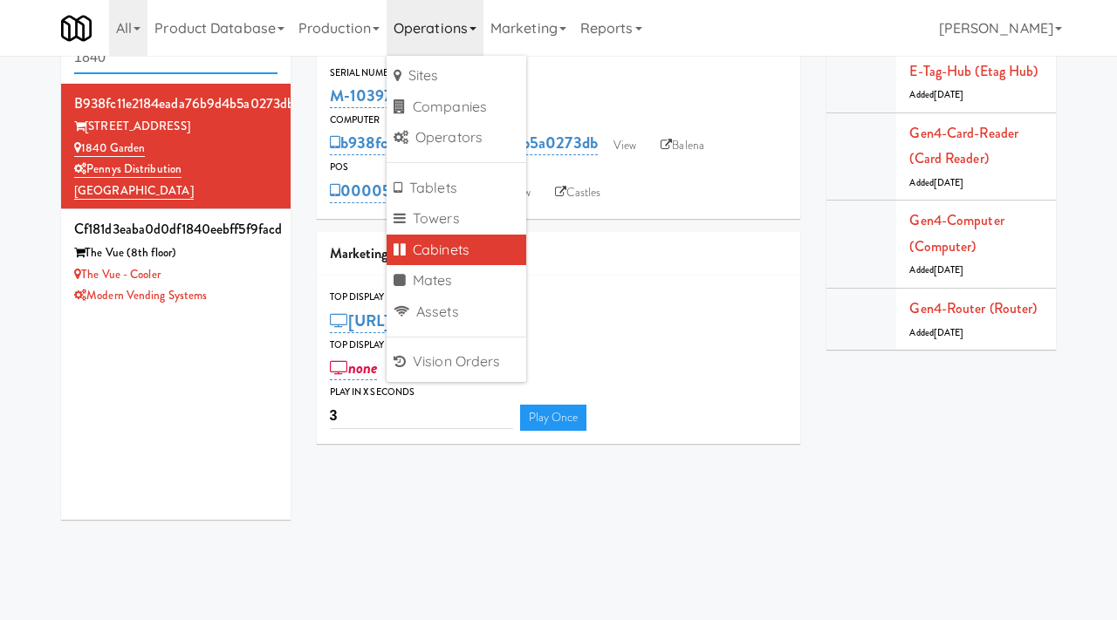
drag, startPoint x: 193, startPoint y: 65, endPoint x: 63, endPoint y: 54, distance: 130.5
click at [63, 54] on body "Okay Okay Select date: previous 2025-Aug next Su Mo Tu We Th Fr Sa 27 28 29 30 …" at bounding box center [558, 310] width 1117 height 620
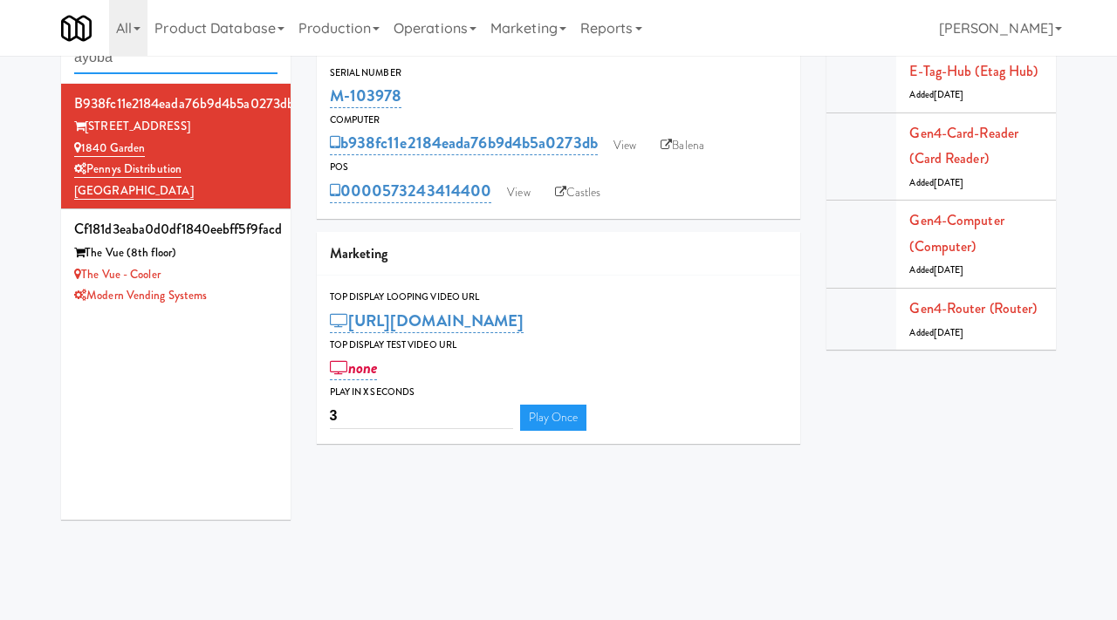
type input "ayoba"
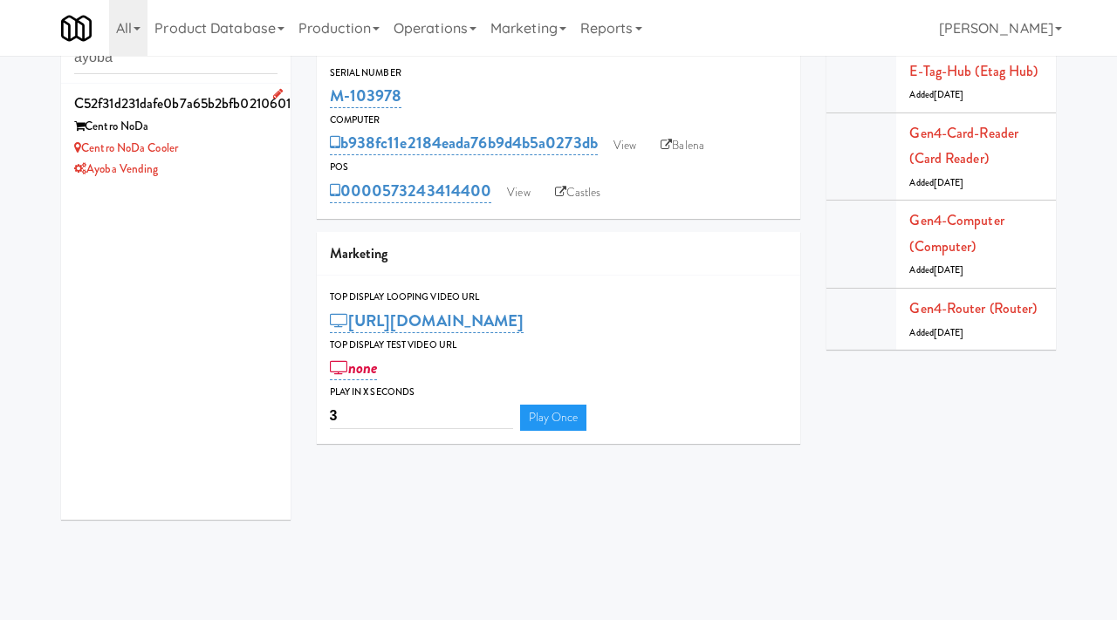
click at [228, 146] on div "Centro NoDa Cooler" at bounding box center [175, 149] width 203 height 22
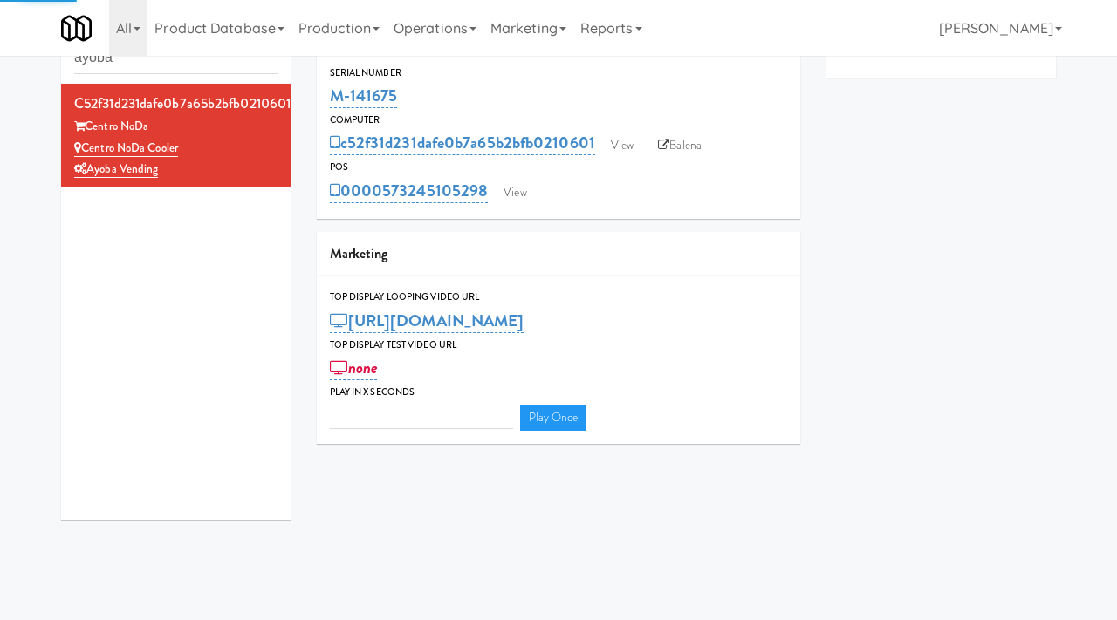
type input "3"
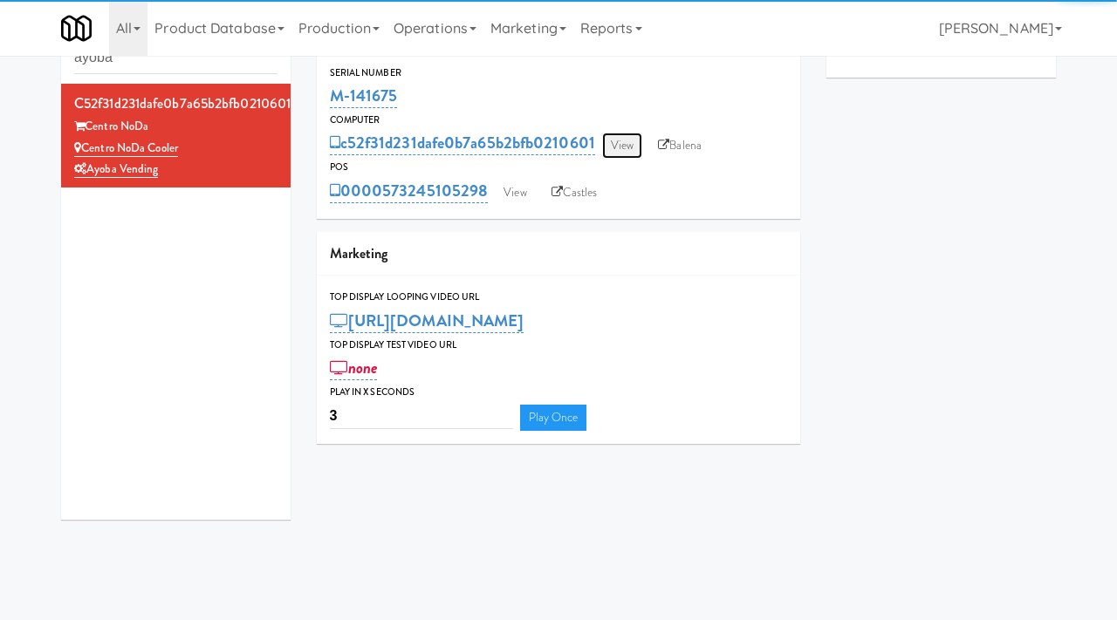
click at [641, 134] on link "View" at bounding box center [622, 146] width 40 height 26
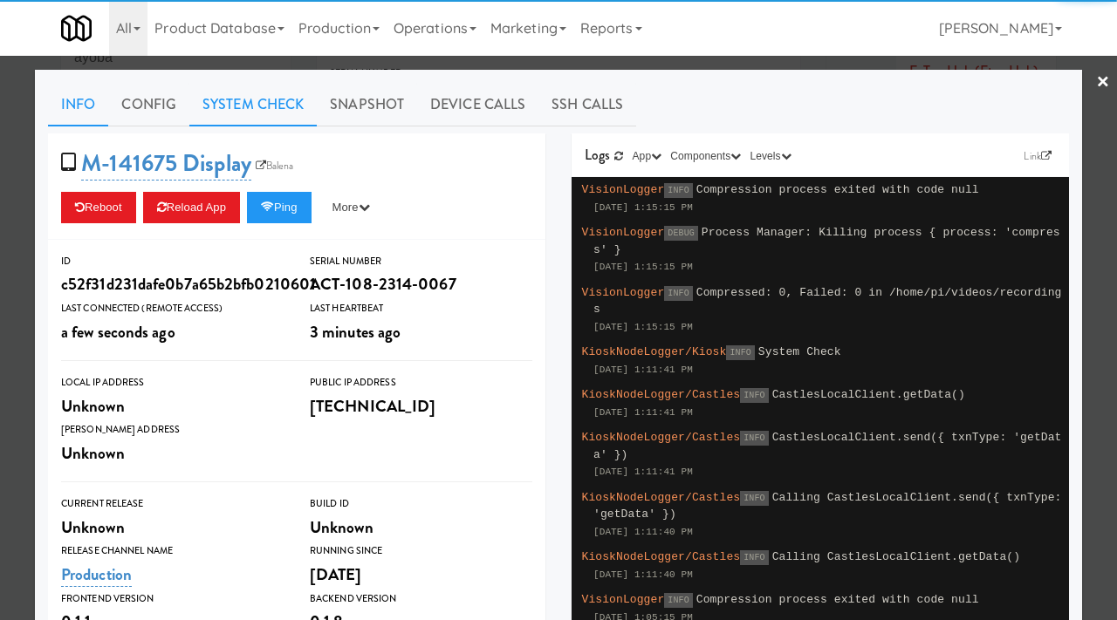
click at [264, 114] on link "System Check" at bounding box center [252, 105] width 127 height 44
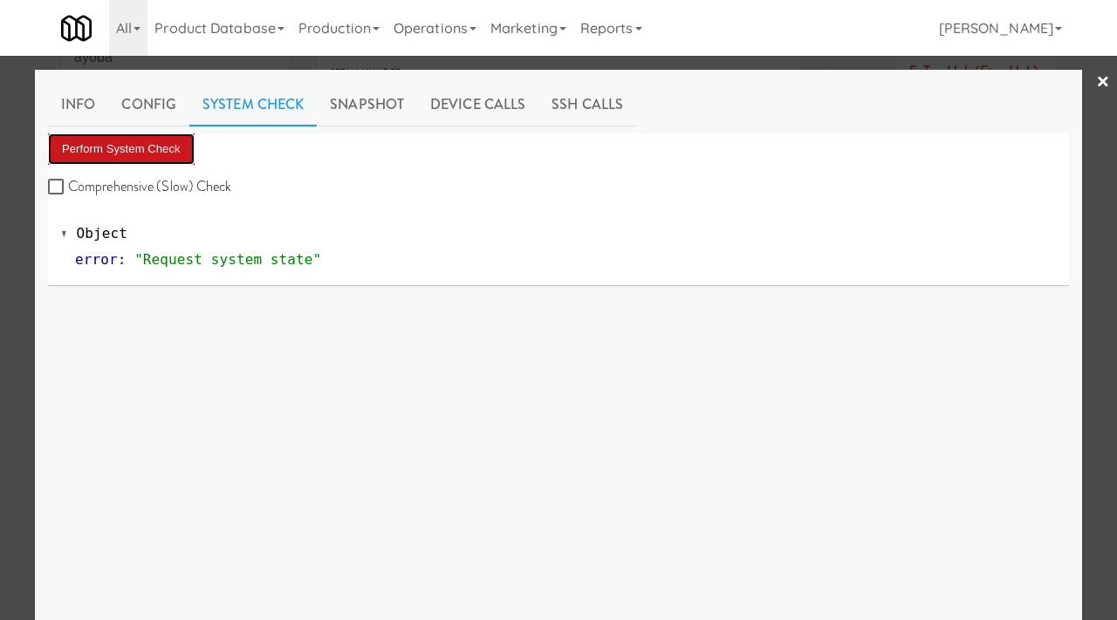
click at [145, 159] on button "Perform System Check" at bounding box center [121, 148] width 147 height 31
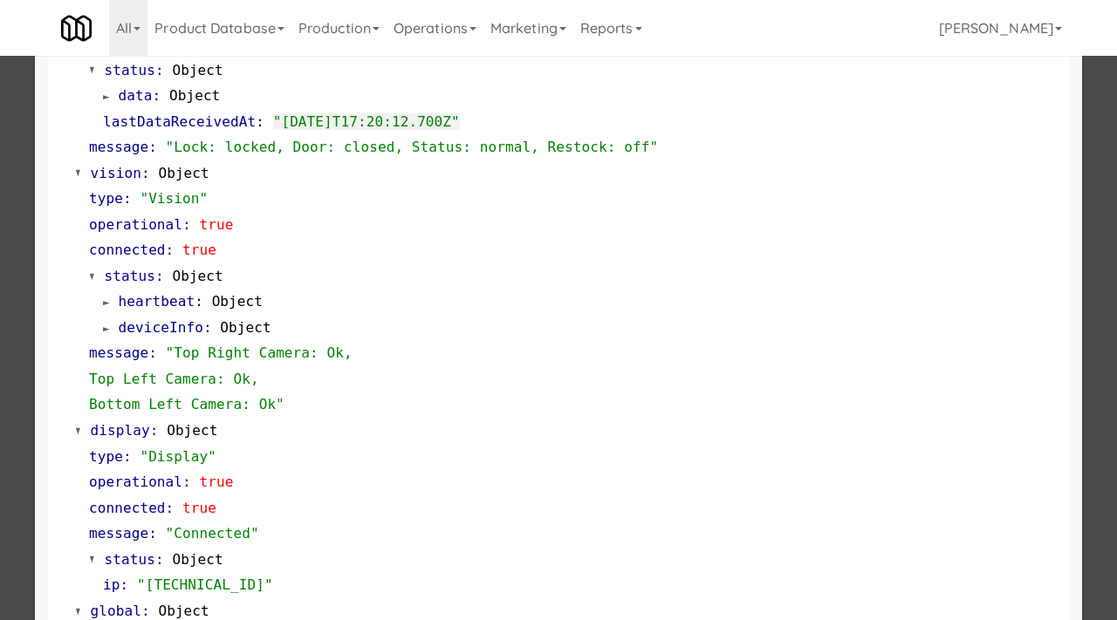
scroll to position [603, 0]
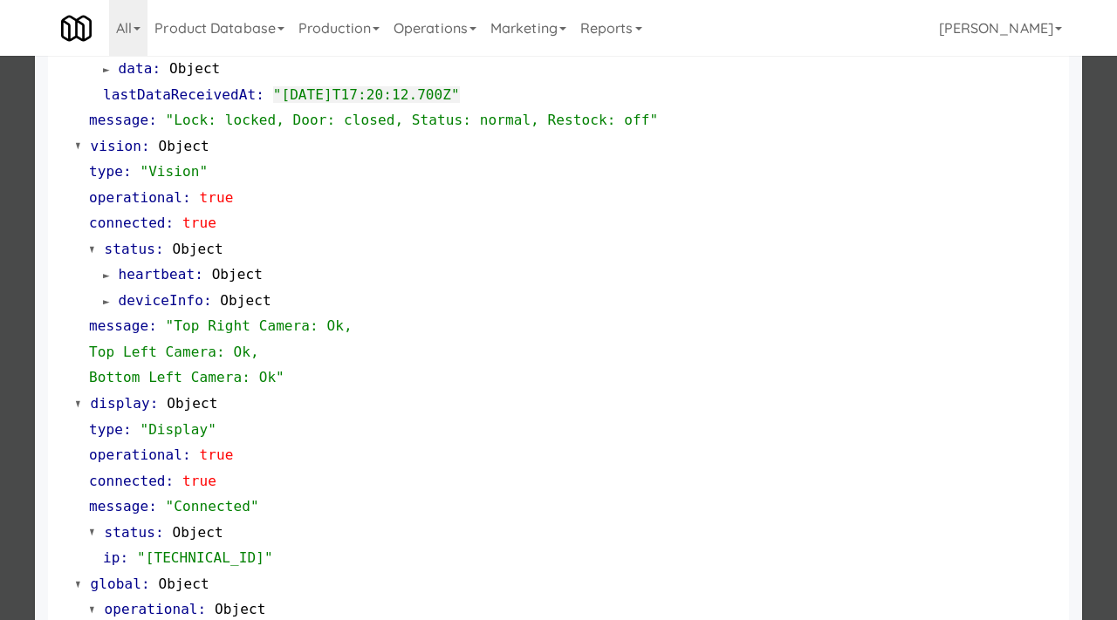
click at [1, 199] on div at bounding box center [558, 310] width 1117 height 620
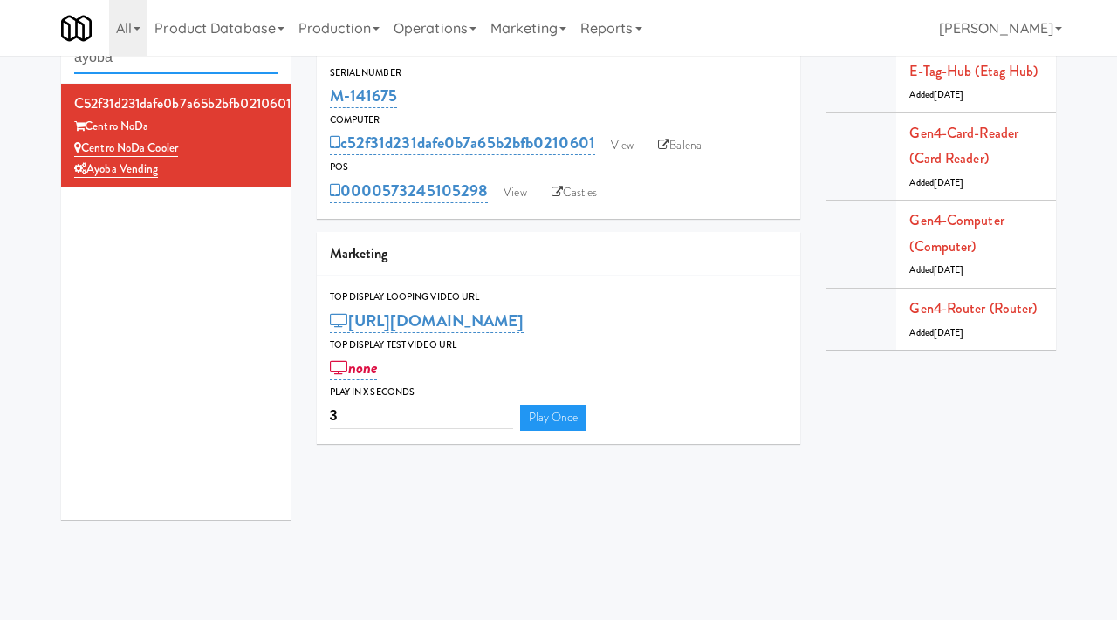
click at [164, 67] on input "ayoba" at bounding box center [175, 58] width 203 height 32
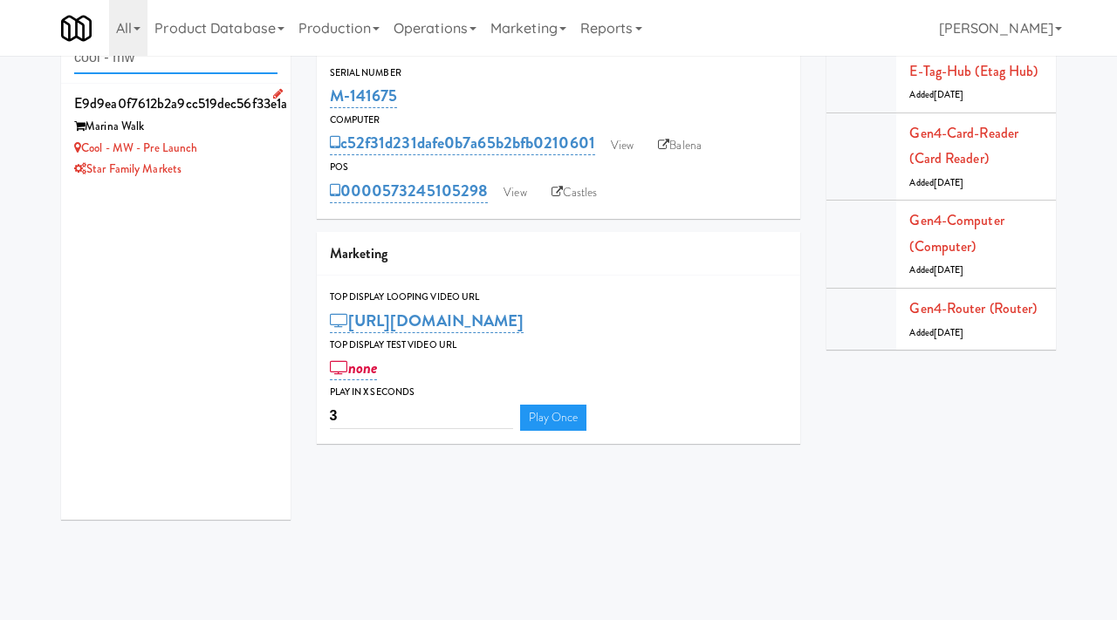
type input "cool - mw"
click at [233, 154] on div "Cool - MW - Pre Launch" at bounding box center [175, 149] width 203 height 22
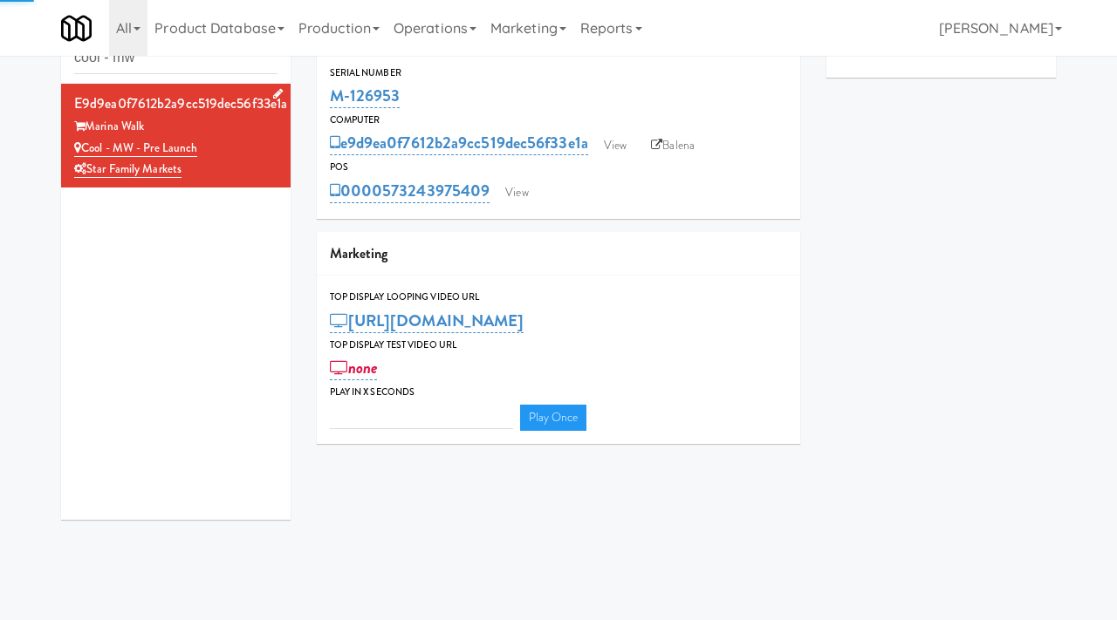
type input "3"
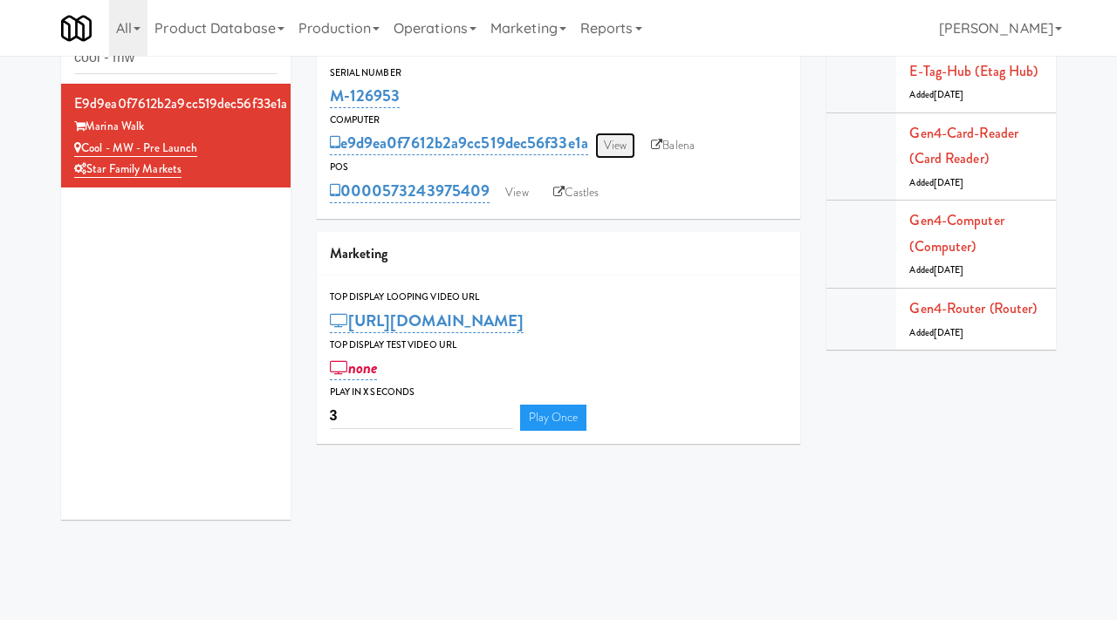
click at [614, 143] on link "View" at bounding box center [615, 146] width 40 height 26
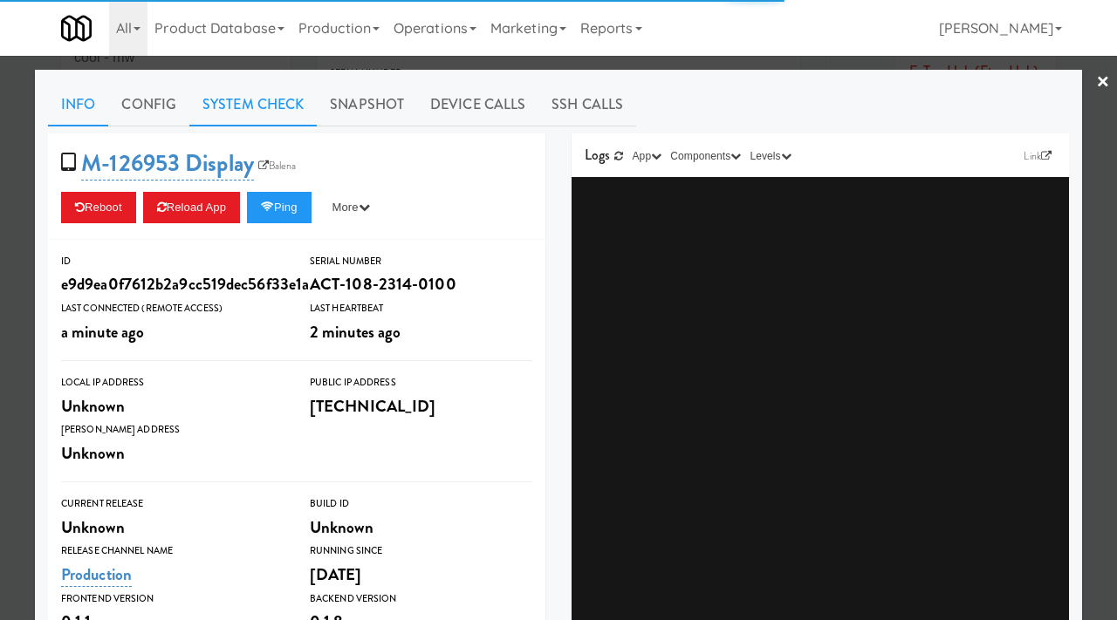
click at [281, 97] on link "System Check" at bounding box center [252, 105] width 127 height 44
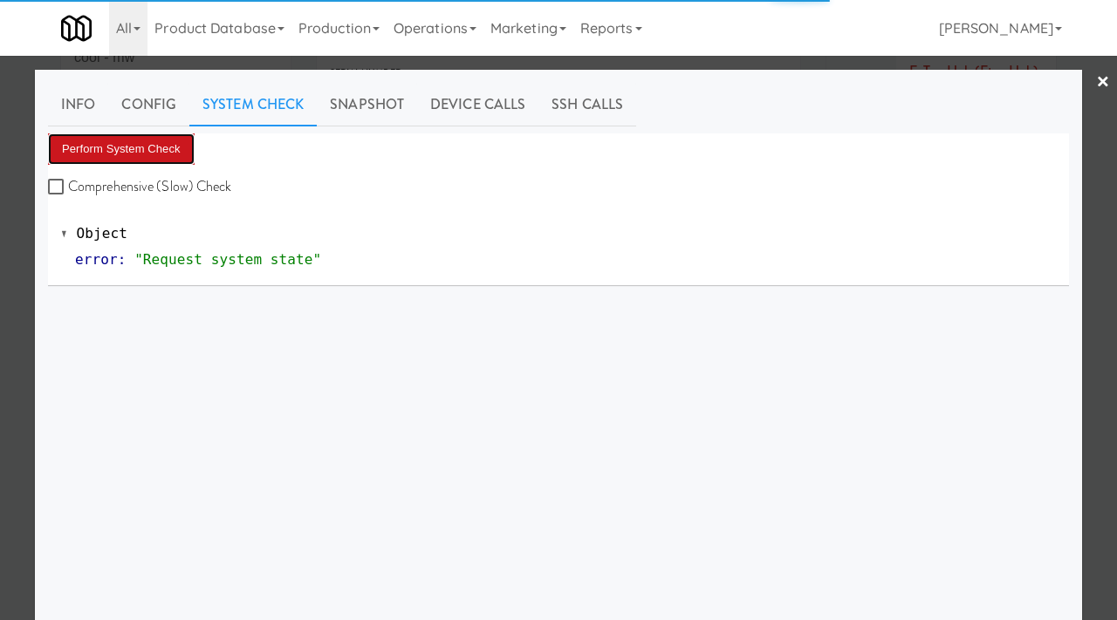
click at [159, 162] on button "Perform System Check" at bounding box center [121, 148] width 147 height 31
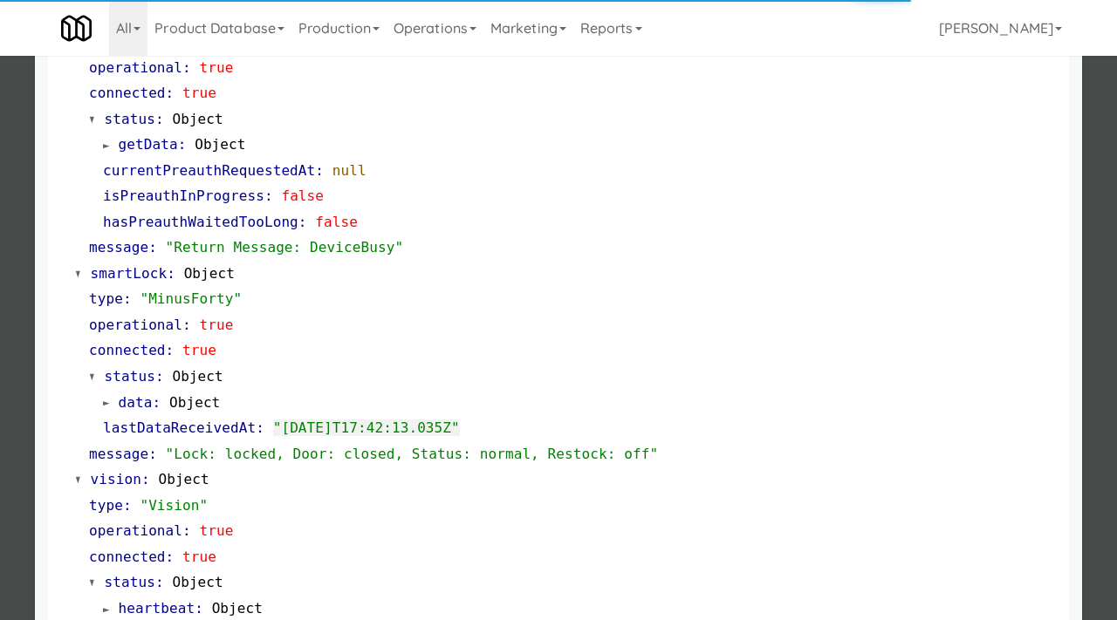
scroll to position [368, 0]
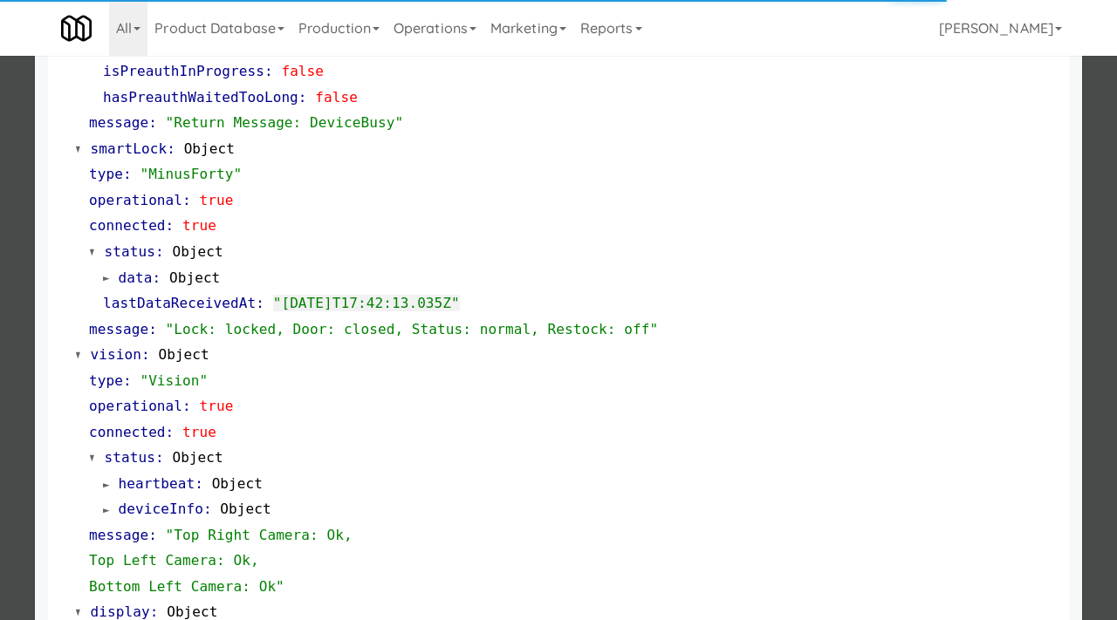
click at [28, 356] on div at bounding box center [558, 310] width 1117 height 620
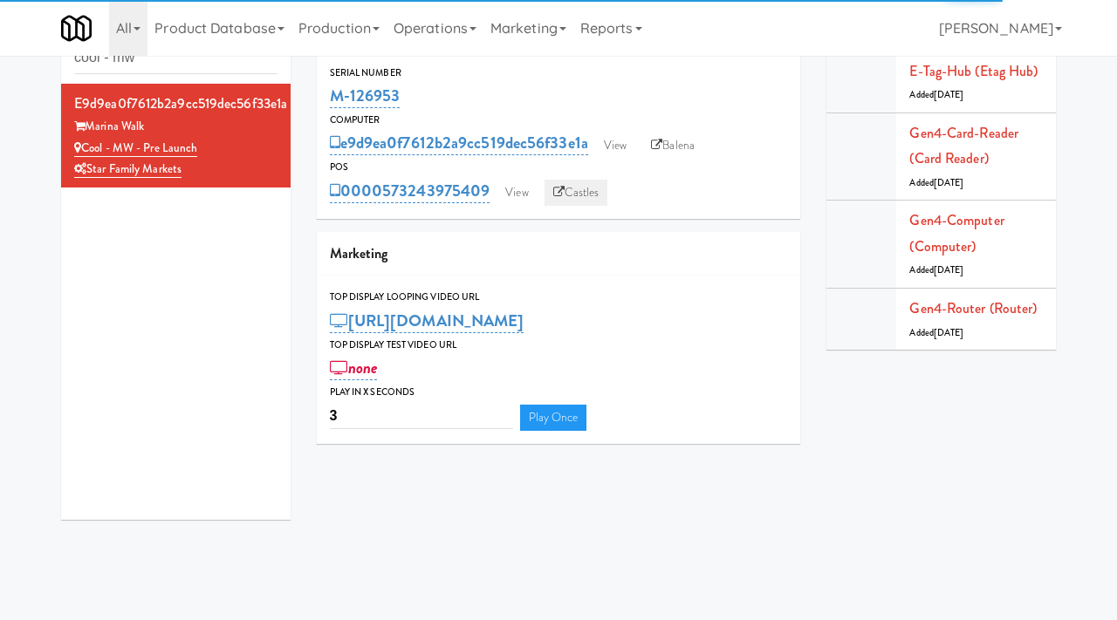
click at [579, 190] on link "Castles" at bounding box center [576, 193] width 64 height 26
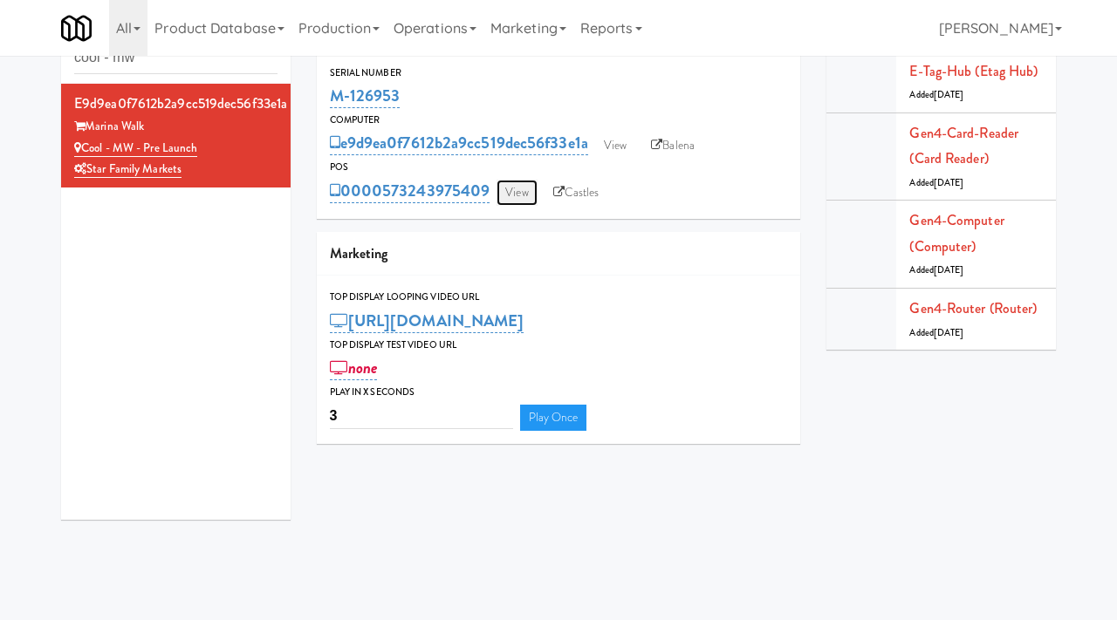
click at [524, 191] on link "View" at bounding box center [516, 193] width 40 height 26
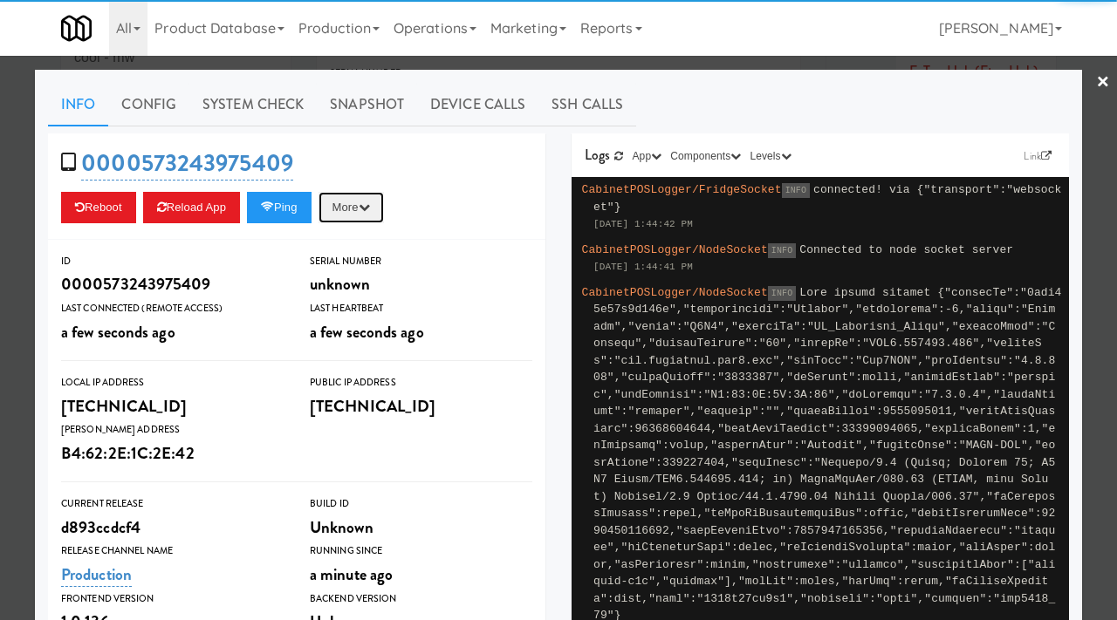
click at [370, 211] on icon "button" at bounding box center [364, 207] width 11 height 11
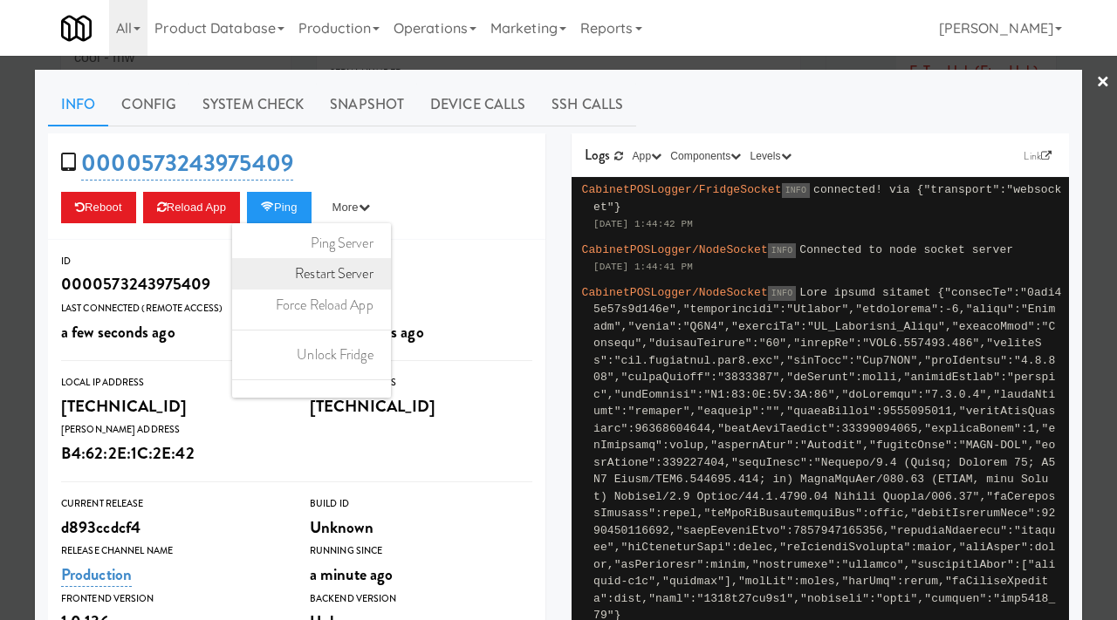
click at [363, 270] on link "Restart Server" at bounding box center [311, 273] width 159 height 31
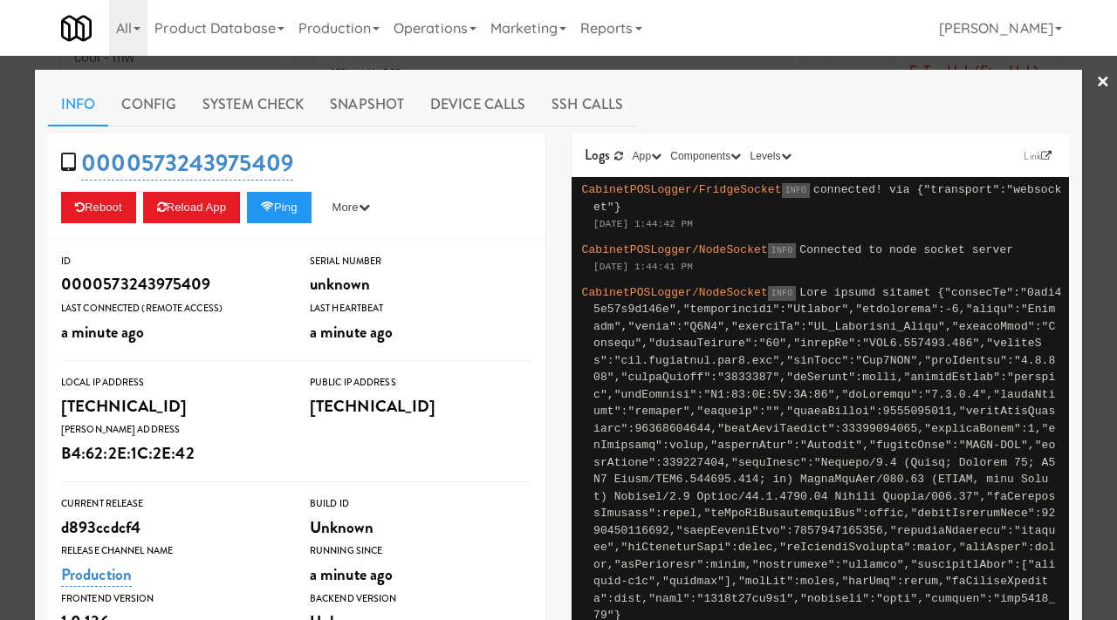
click at [352, 60] on div at bounding box center [558, 310] width 1117 height 620
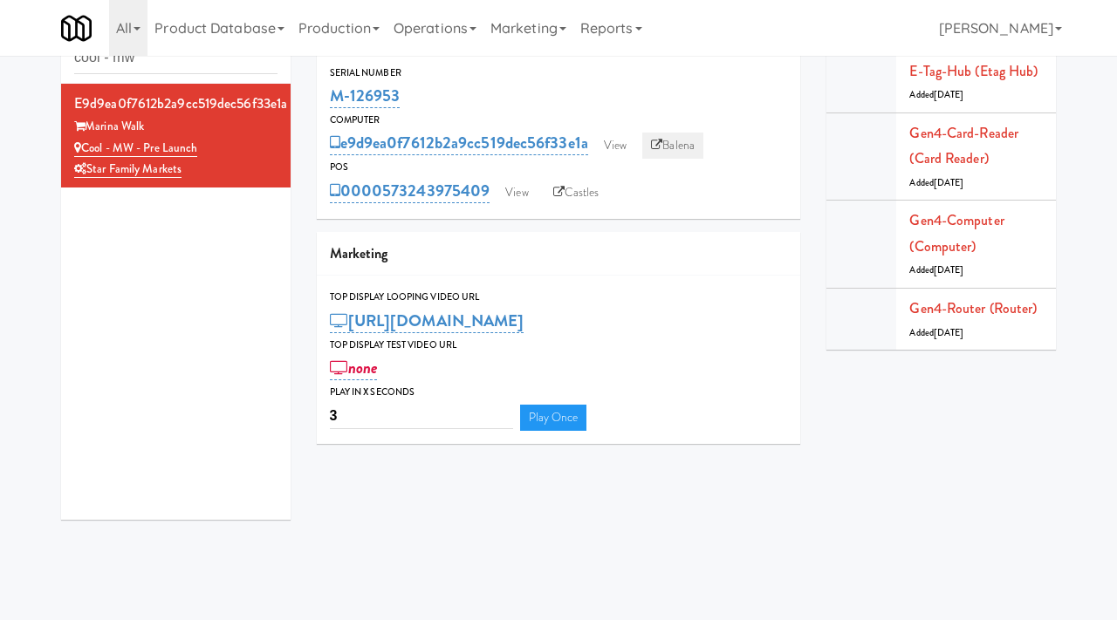
click at [685, 140] on link "Balena" at bounding box center [672, 146] width 61 height 26
click at [510, 196] on link "View" at bounding box center [516, 193] width 40 height 26
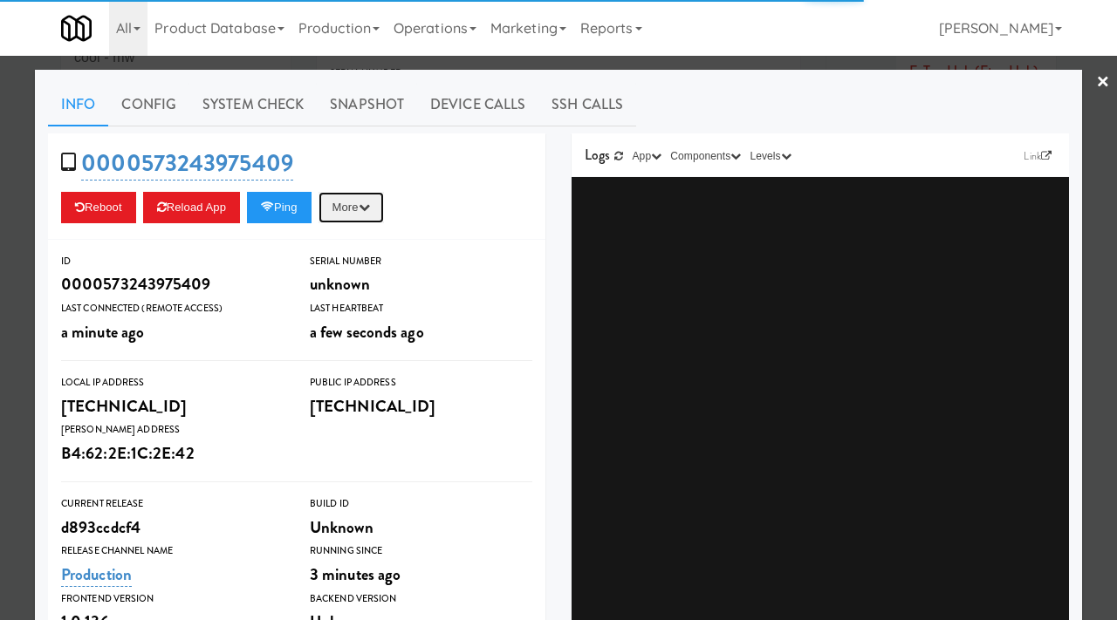
click at [370, 208] on icon "button" at bounding box center [364, 207] width 11 height 11
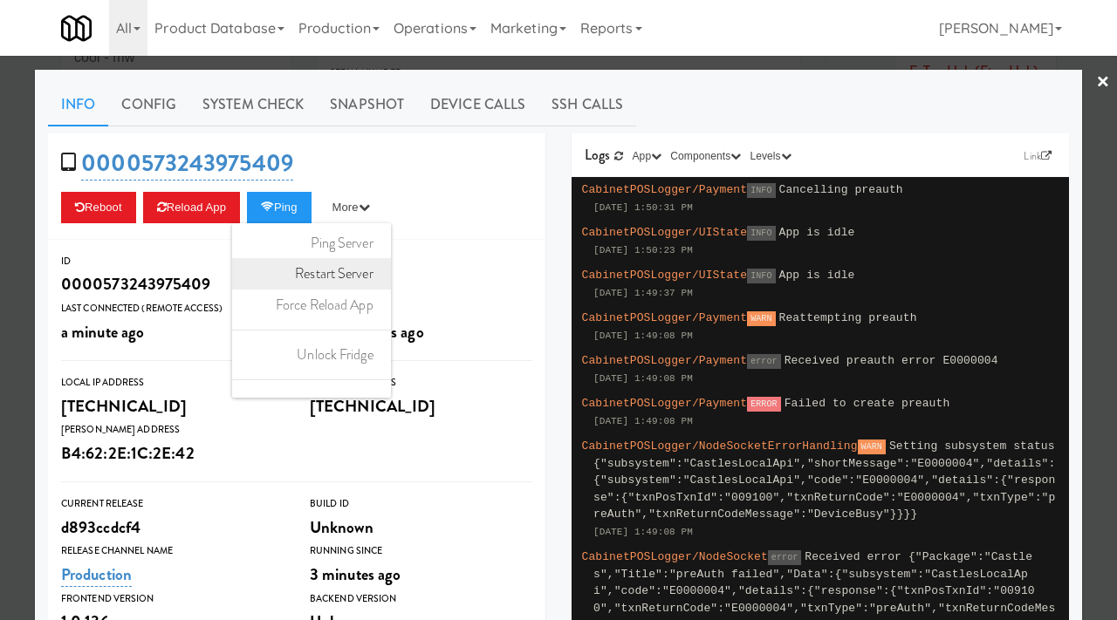
click at [346, 284] on link "Restart Server" at bounding box center [311, 273] width 159 height 31
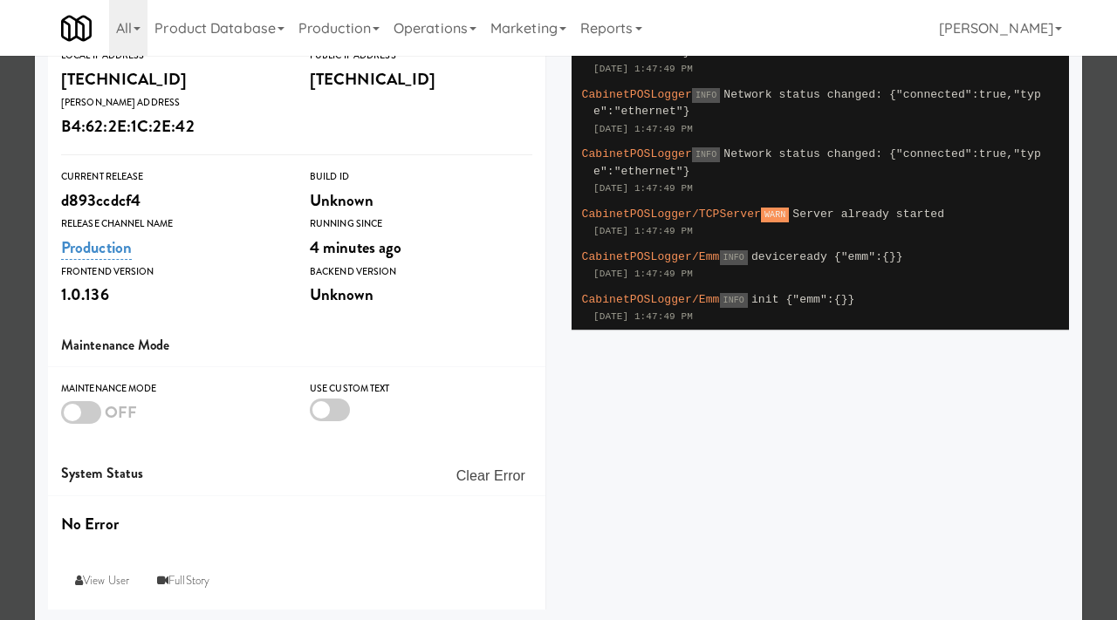
scroll to position [281, 0]
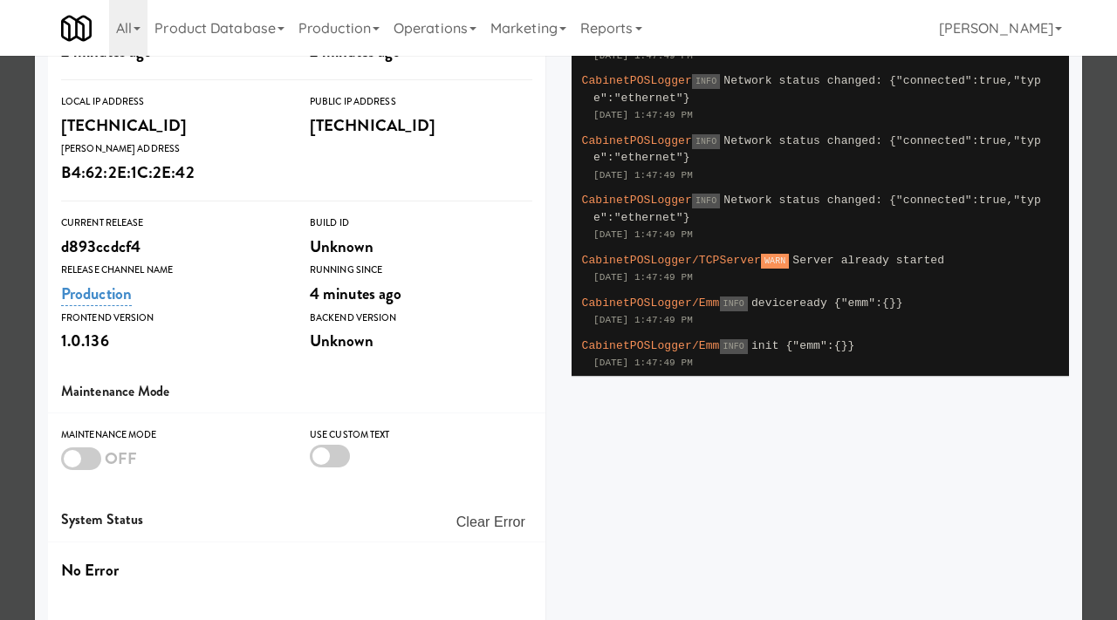
click at [29, 249] on div at bounding box center [558, 310] width 1117 height 620
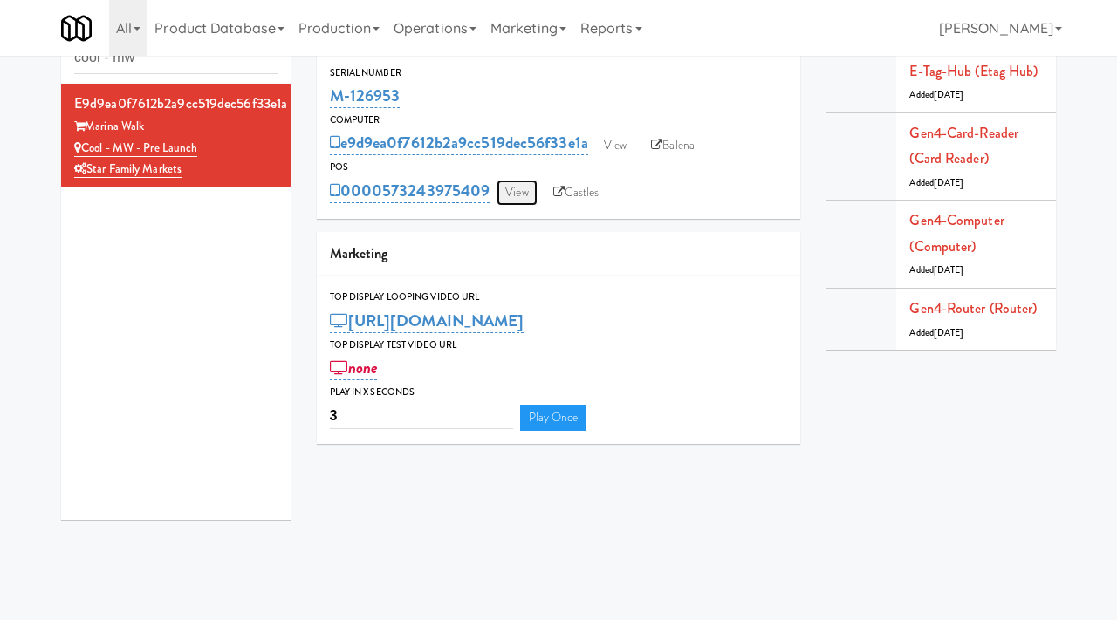
click at [526, 190] on link "View" at bounding box center [516, 193] width 40 height 26
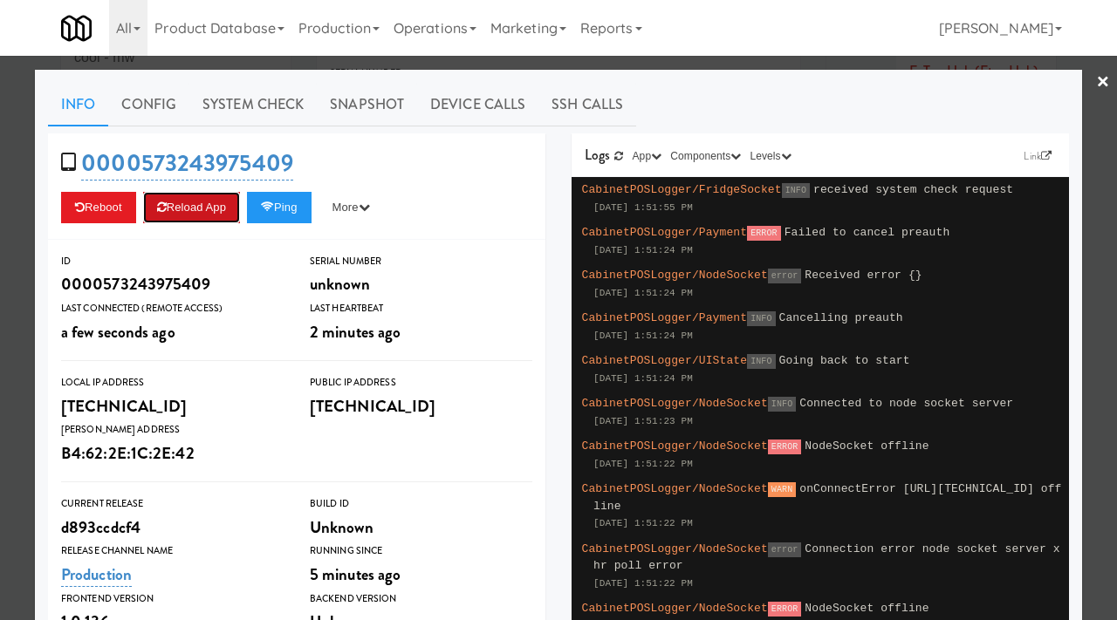
click at [195, 210] on button "Reload App" at bounding box center [191, 207] width 97 height 31
click at [229, 208] on button "Reload App" at bounding box center [191, 207] width 97 height 31
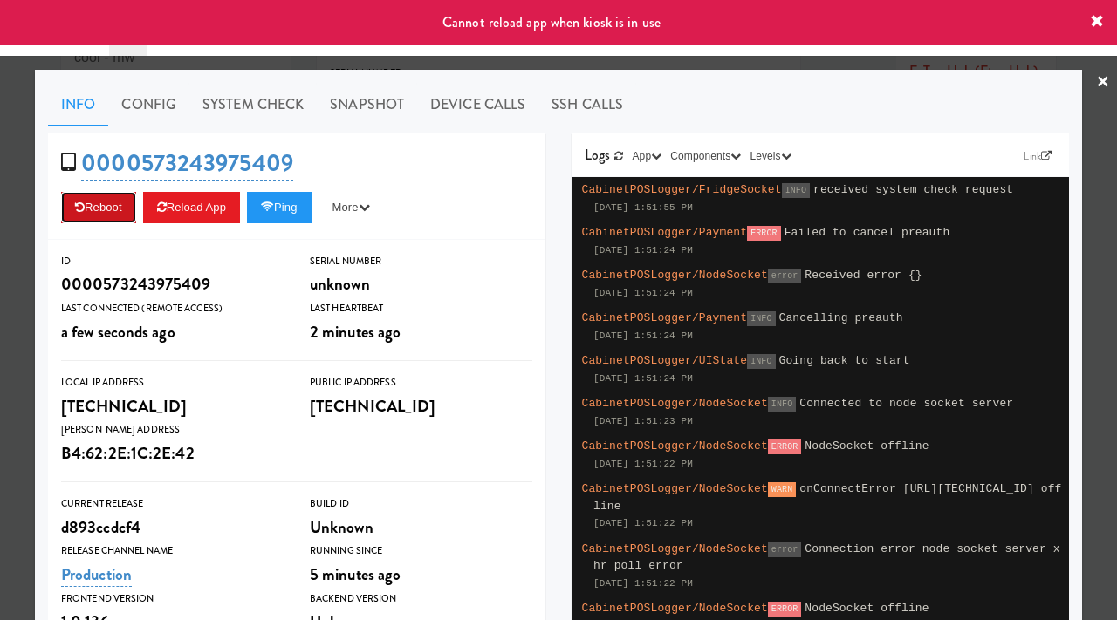
click at [96, 207] on button "Reboot" at bounding box center [98, 207] width 75 height 31
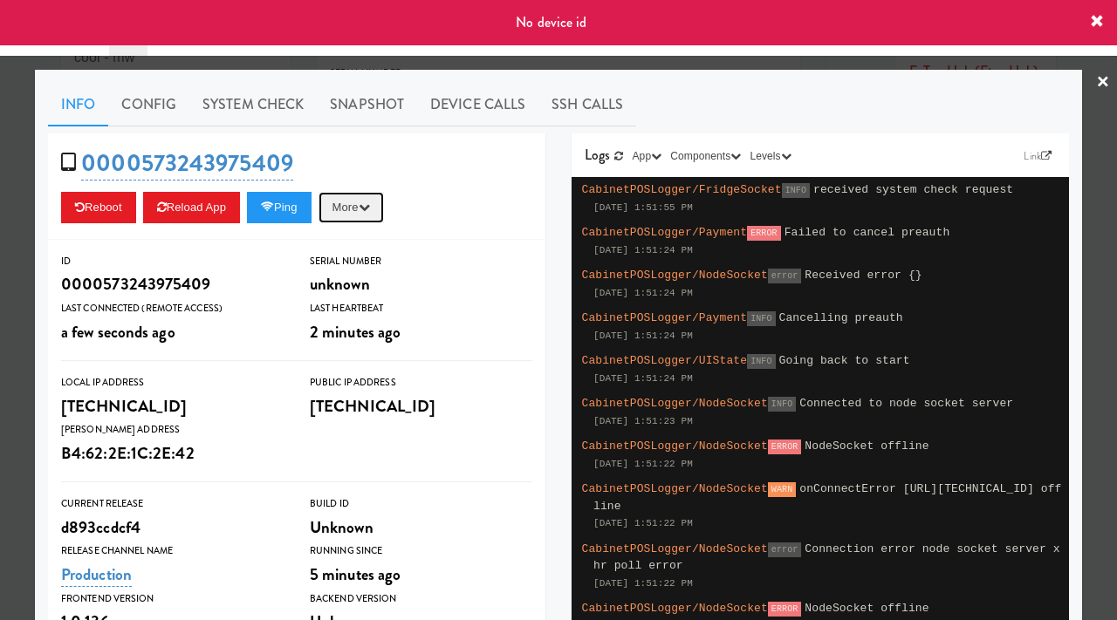
click at [362, 216] on button "More" at bounding box center [350, 207] width 65 height 31
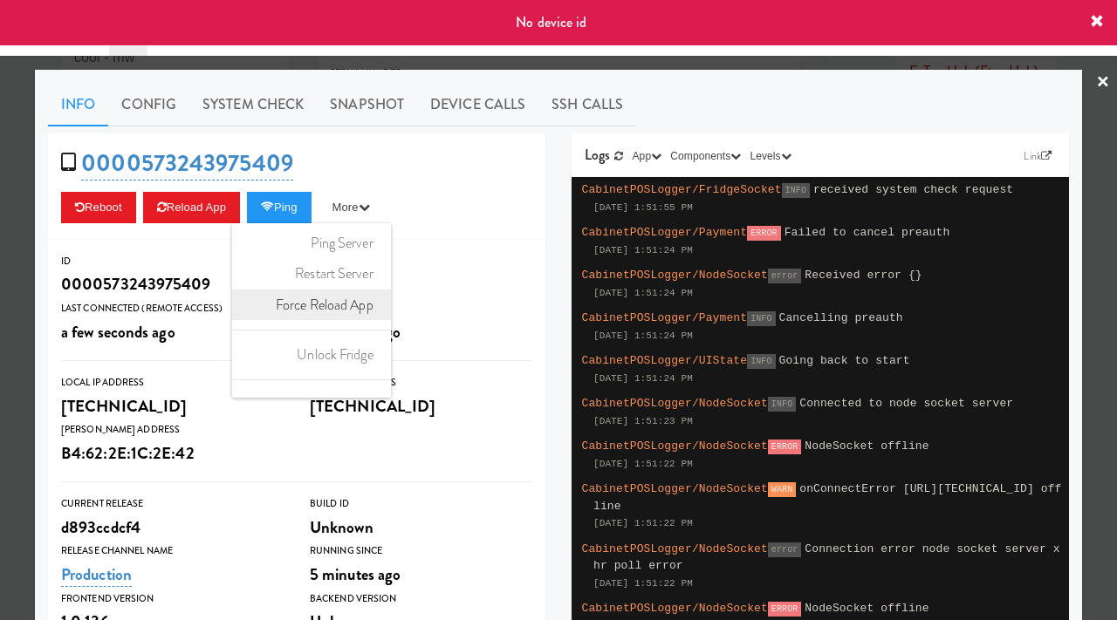
click at [357, 303] on link "Force Reload App" at bounding box center [311, 305] width 159 height 31
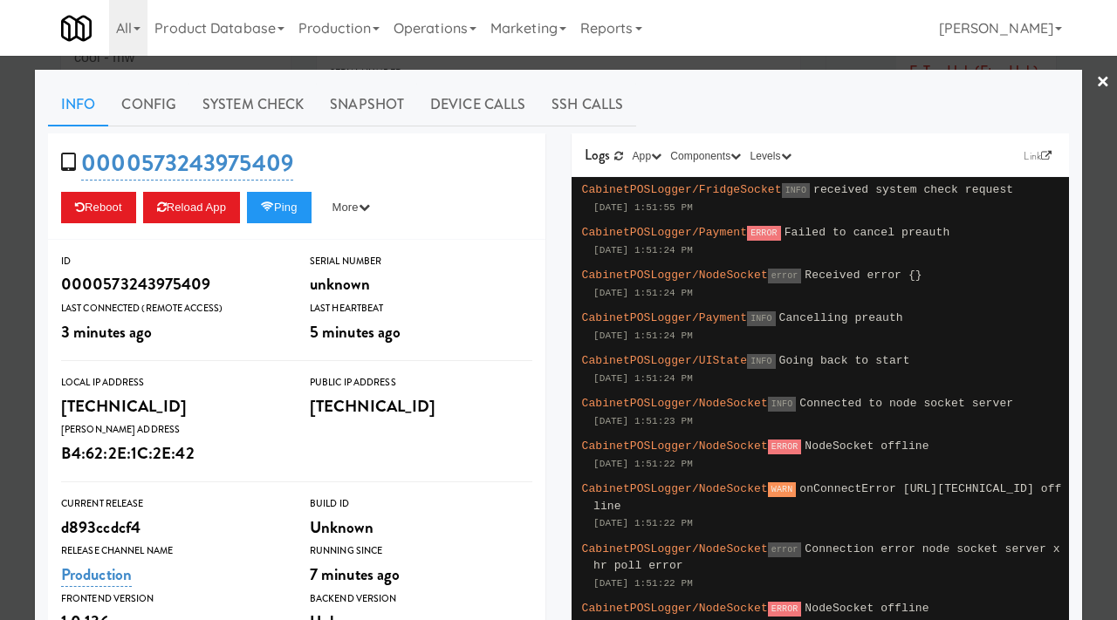
click at [258, 65] on div at bounding box center [558, 310] width 1117 height 620
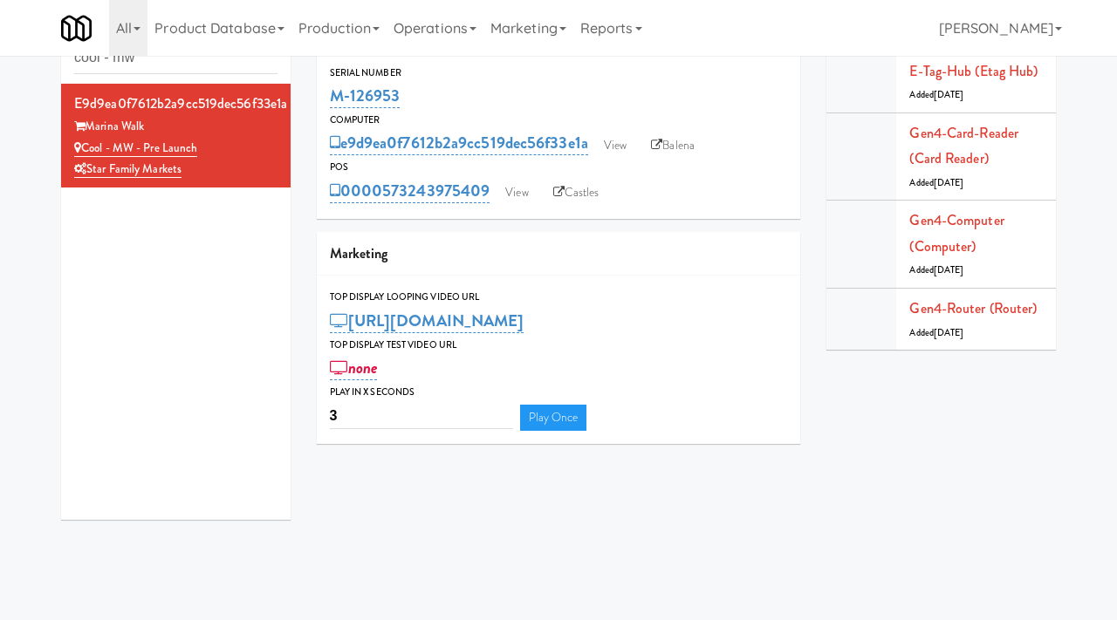
drag, startPoint x: 407, startPoint y: 92, endPoint x: 328, endPoint y: 95, distance: 78.6
click at [328, 95] on div "Serial Number M-126953" at bounding box center [559, 88] width 484 height 47
copy link "M-126953"
drag, startPoint x: 216, startPoint y: 146, endPoint x: 82, endPoint y: 145, distance: 133.5
click at [82, 145] on div "Cool - MW - Pre Launch" at bounding box center [175, 149] width 203 height 22
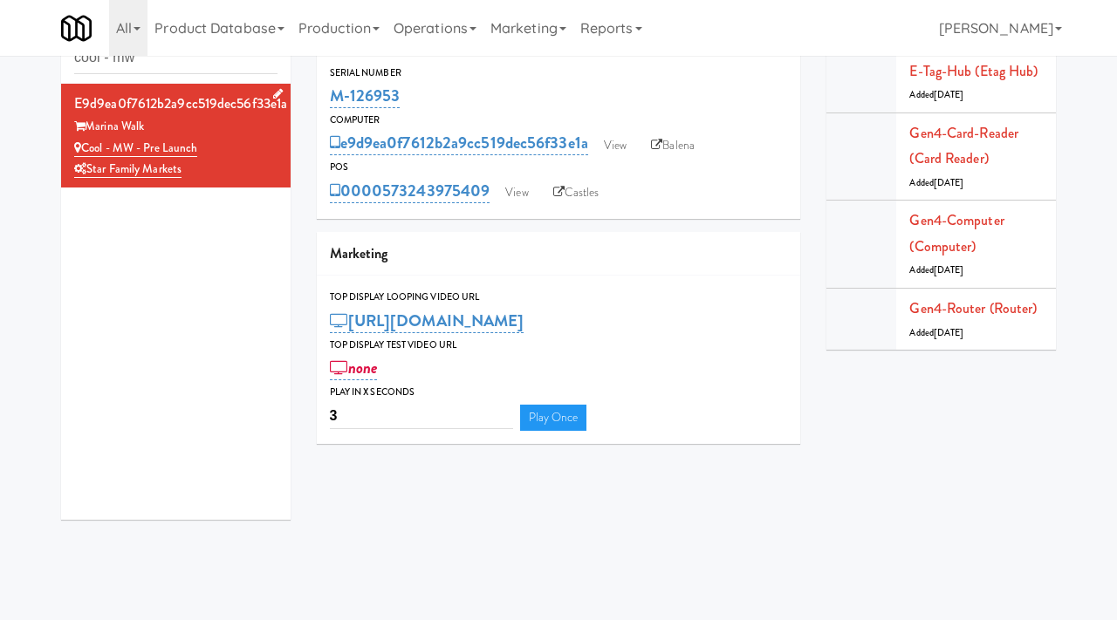
copy link "Cool - MW - Pre Launch"
click at [611, 143] on link "View" at bounding box center [615, 146] width 40 height 26
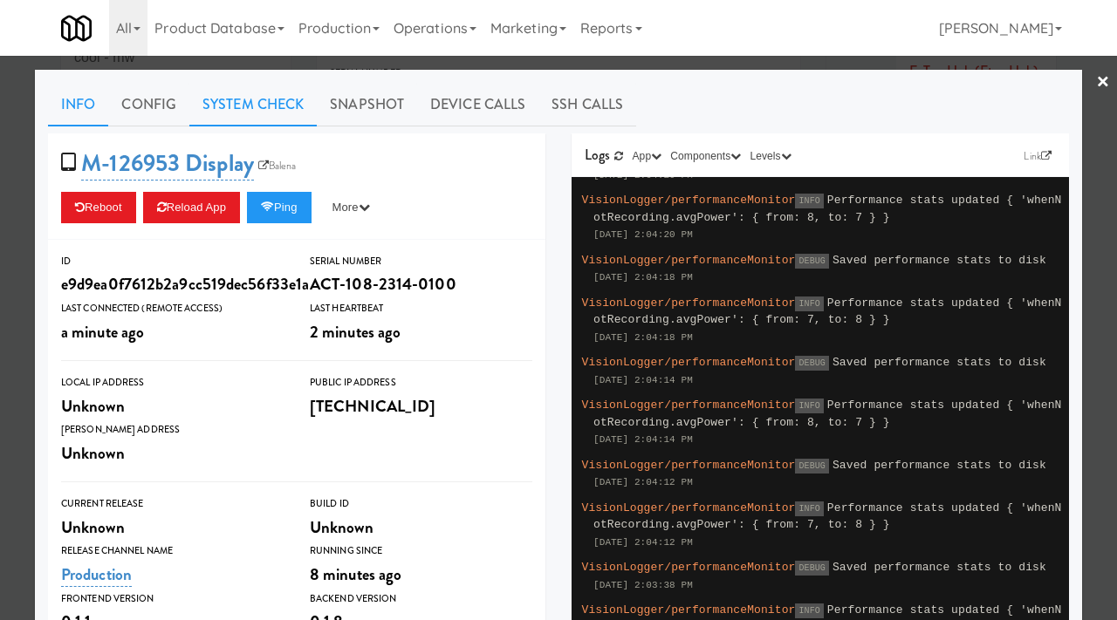
click at [250, 93] on link "System Check" at bounding box center [252, 105] width 127 height 44
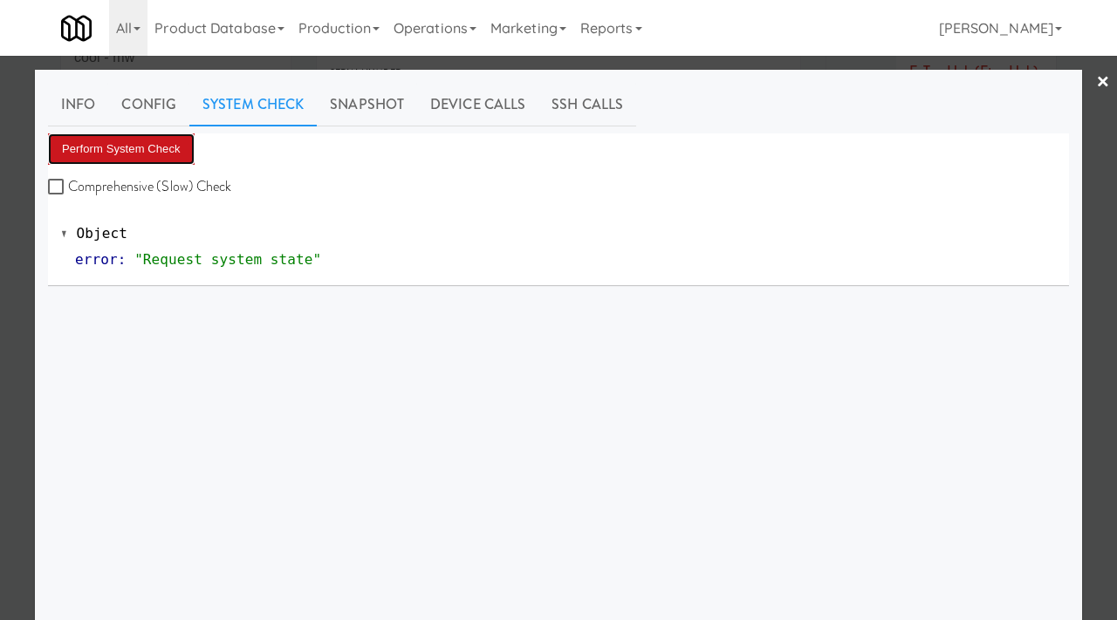
click at [160, 142] on button "Perform System Check" at bounding box center [121, 148] width 147 height 31
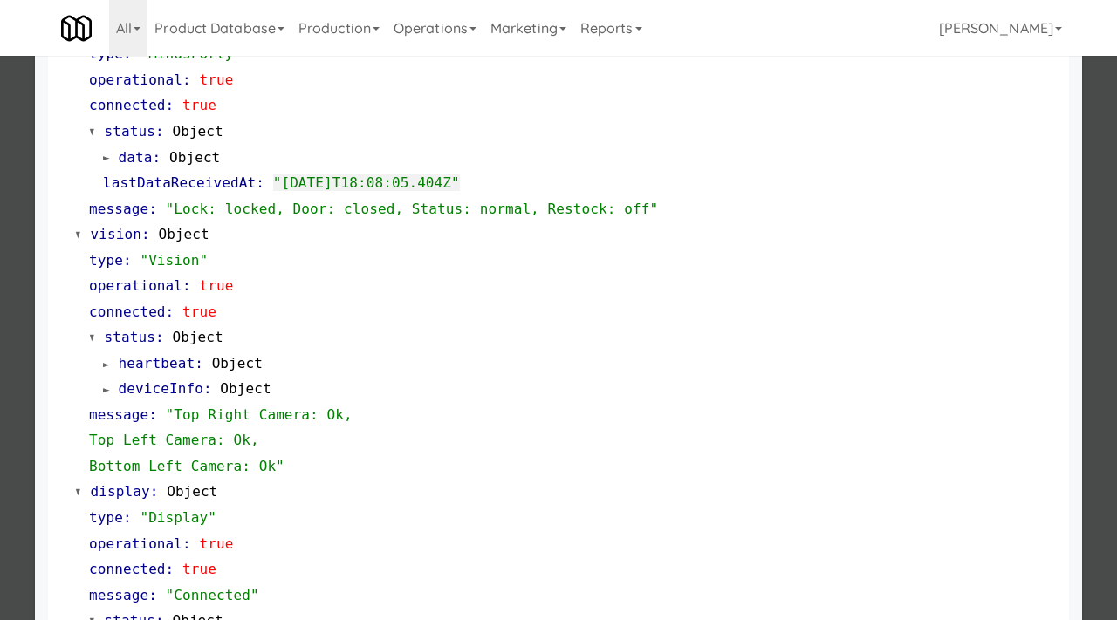
scroll to position [469, 0]
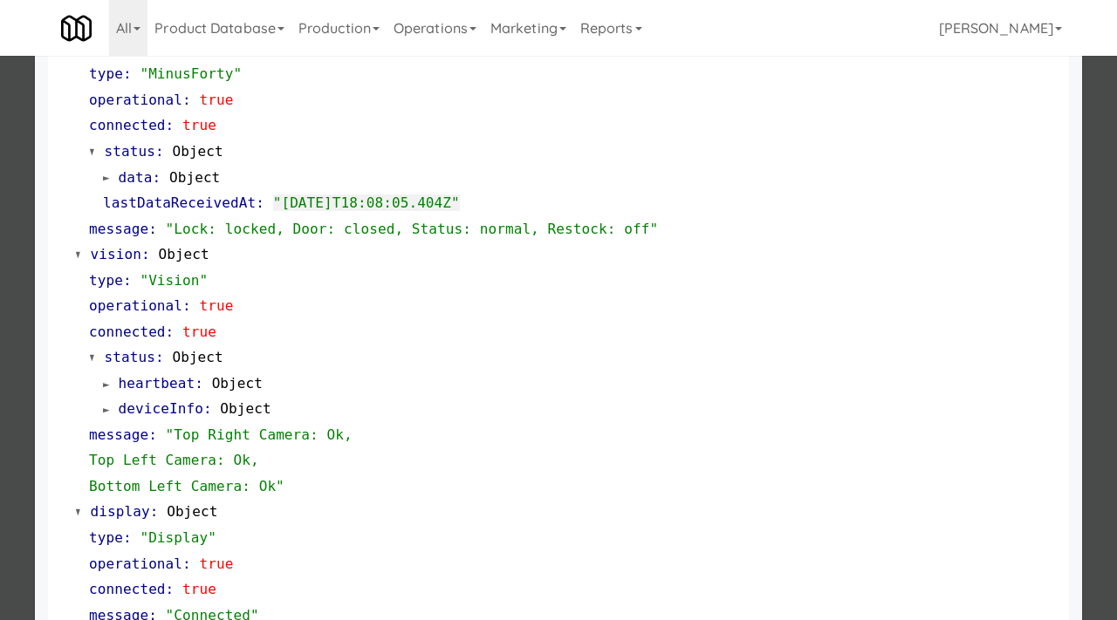
click at [6, 245] on div at bounding box center [558, 310] width 1117 height 620
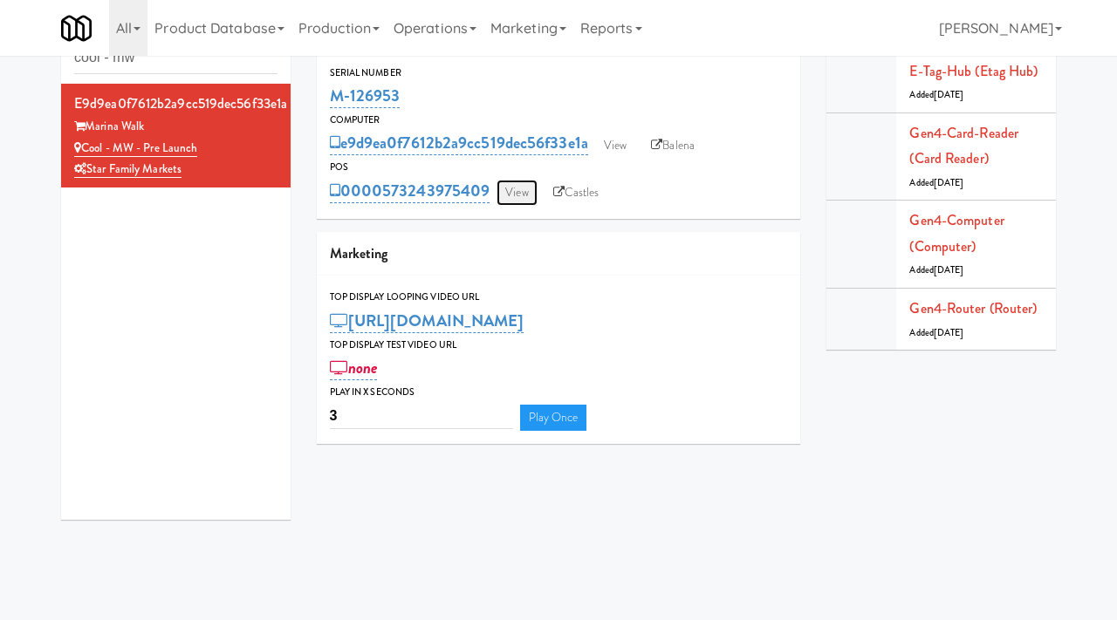
click at [528, 191] on link "View" at bounding box center [516, 193] width 40 height 26
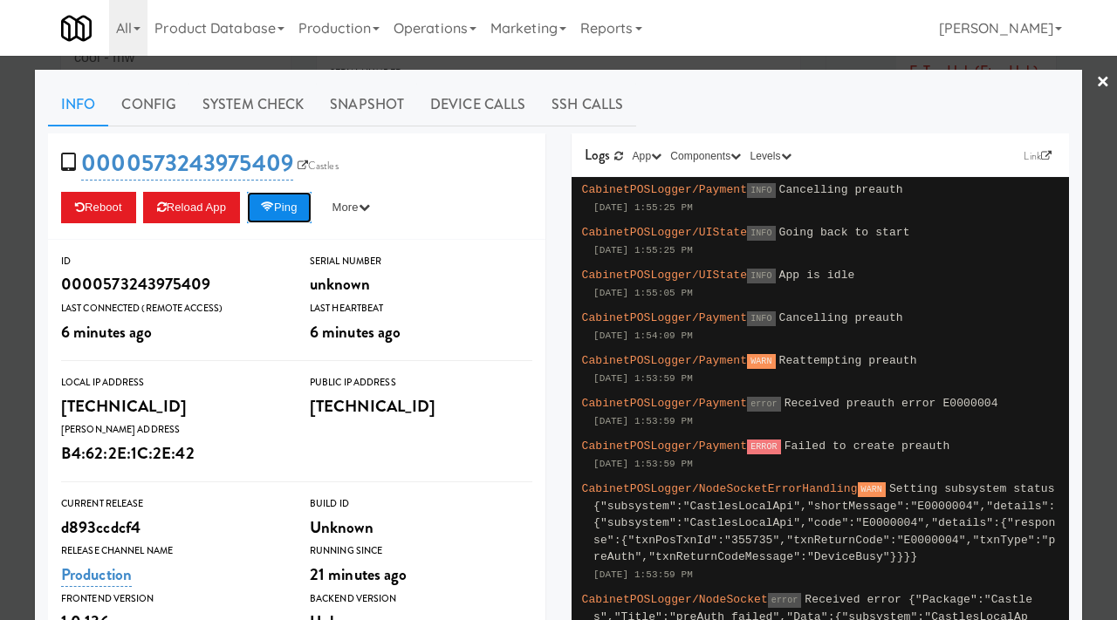
click at [287, 206] on button "Ping" at bounding box center [279, 207] width 65 height 31
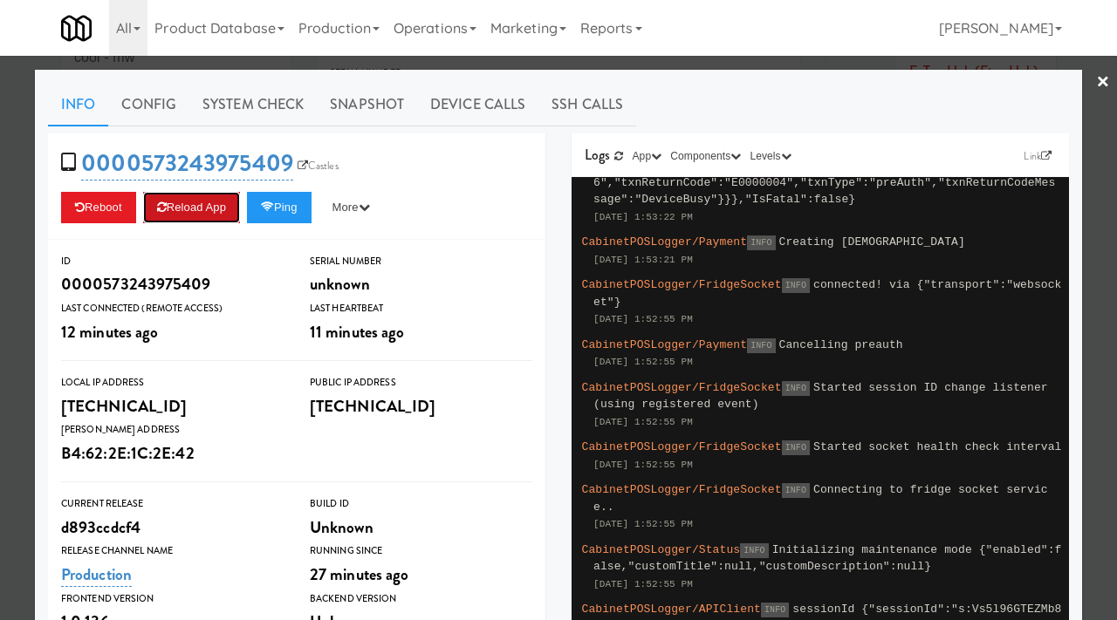
click at [217, 207] on button "Reload App" at bounding box center [191, 207] width 97 height 31
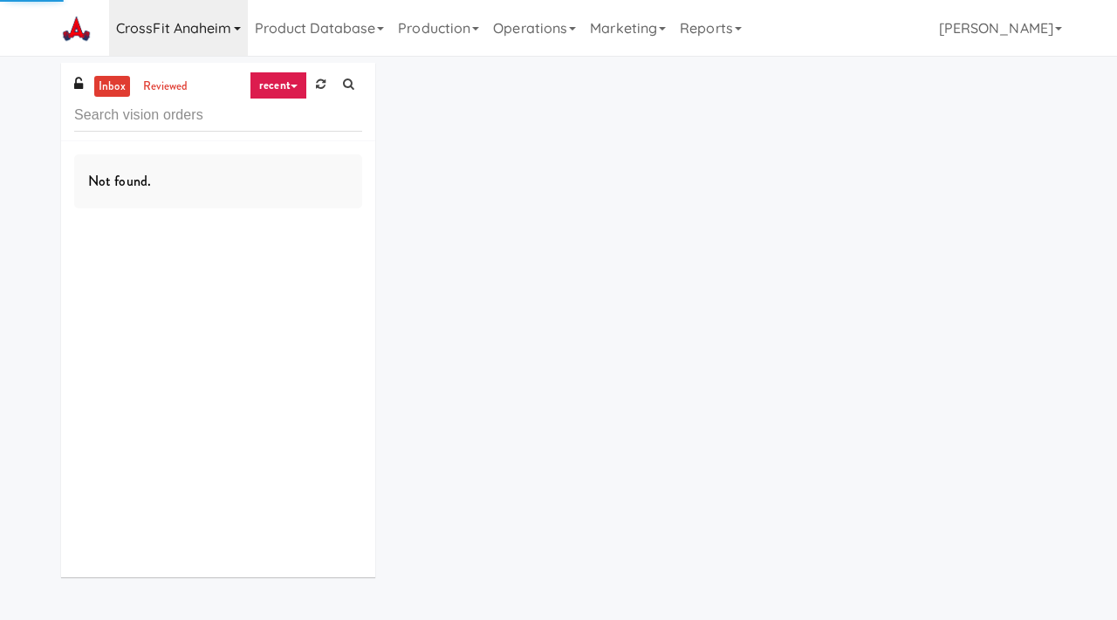
click at [224, 30] on link "CrossFit Anaheim" at bounding box center [178, 28] width 139 height 56
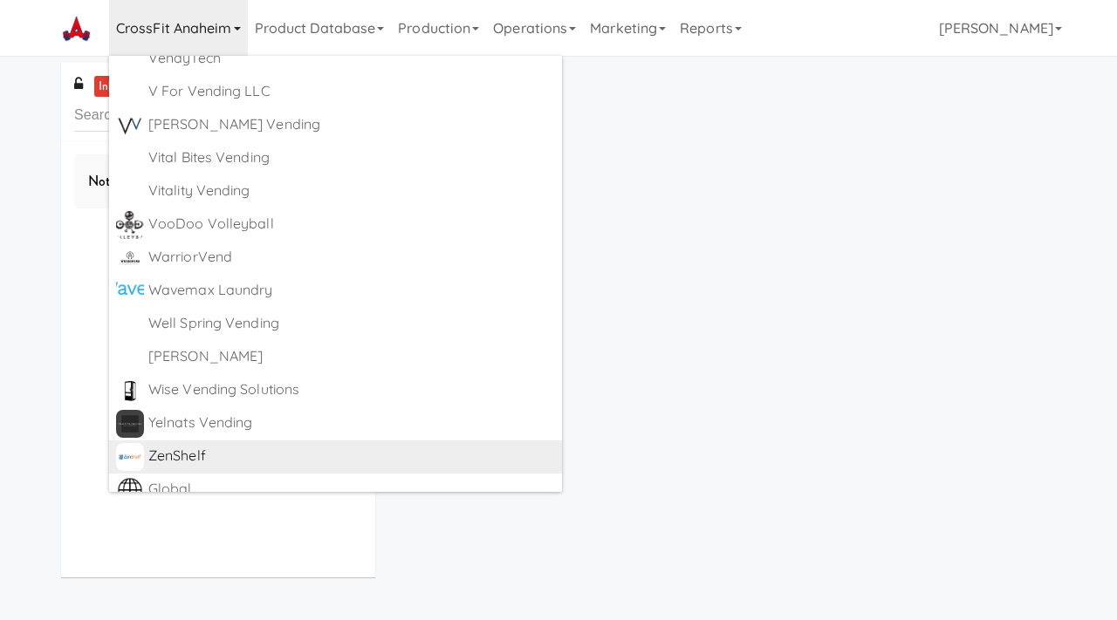
scroll to position [8496, 0]
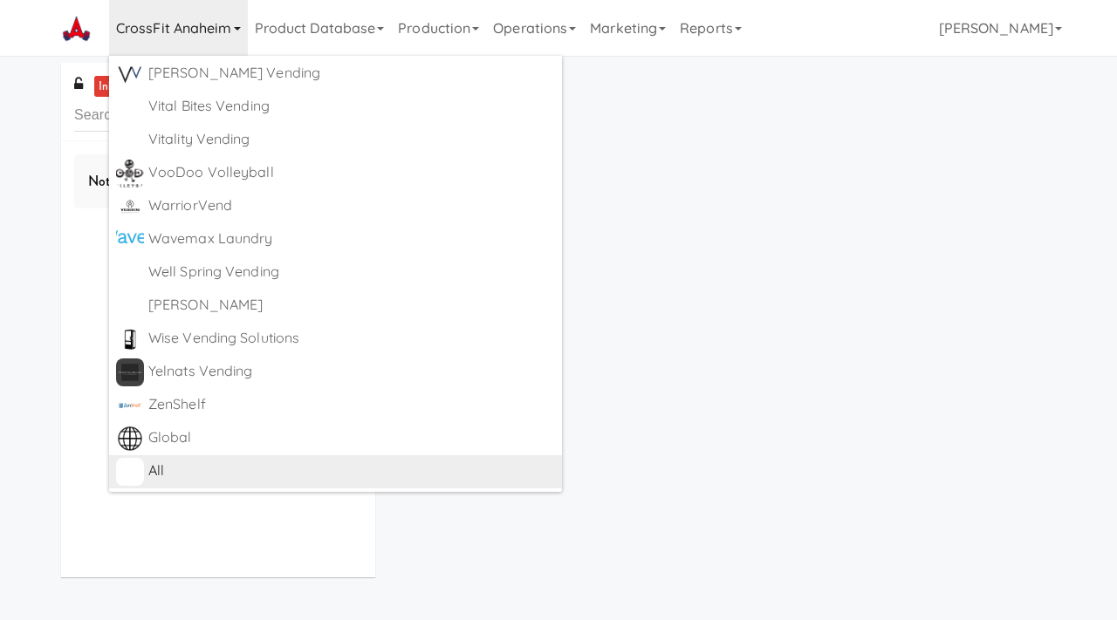
click at [158, 478] on div "All" at bounding box center [351, 471] width 407 height 26
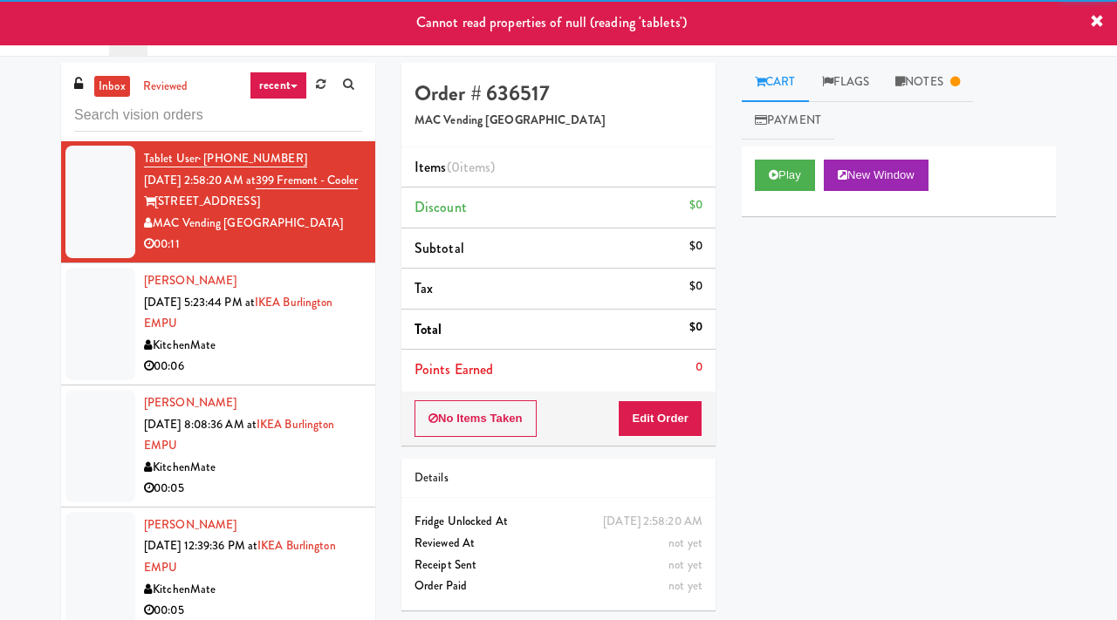
click at [131, 117] on input "text" at bounding box center [218, 115] width 288 height 32
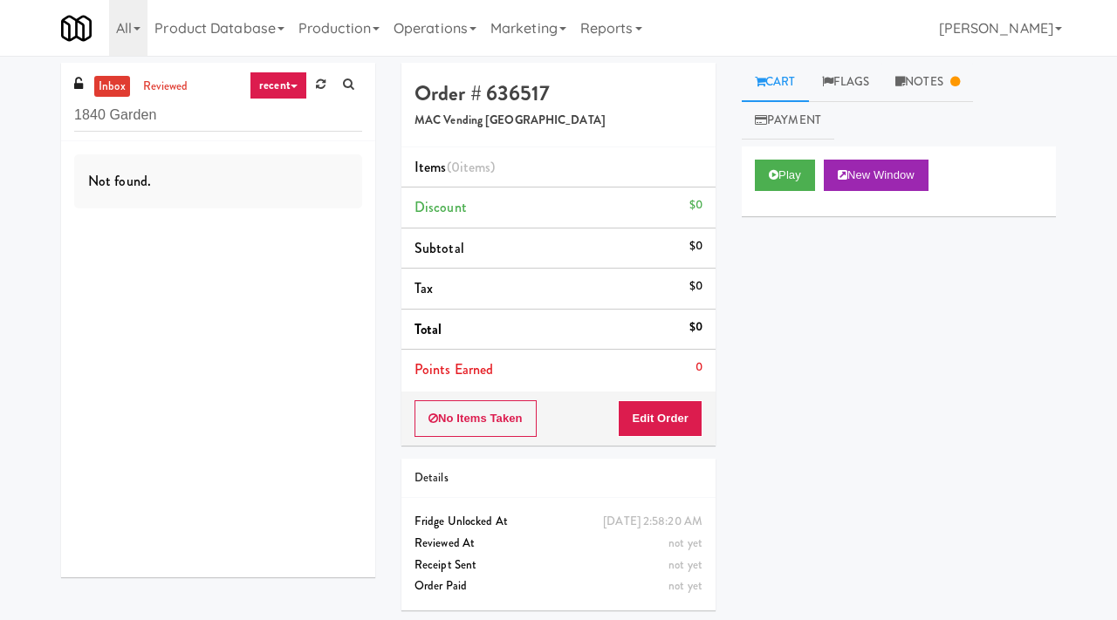
click at [194, 113] on input "1840 Garden" at bounding box center [218, 115] width 288 height 32
type input "1840 Garden"
click at [121, 96] on link "inbox" at bounding box center [112, 87] width 36 height 22
click at [179, 87] on link "reviewed" at bounding box center [166, 87] width 54 height 22
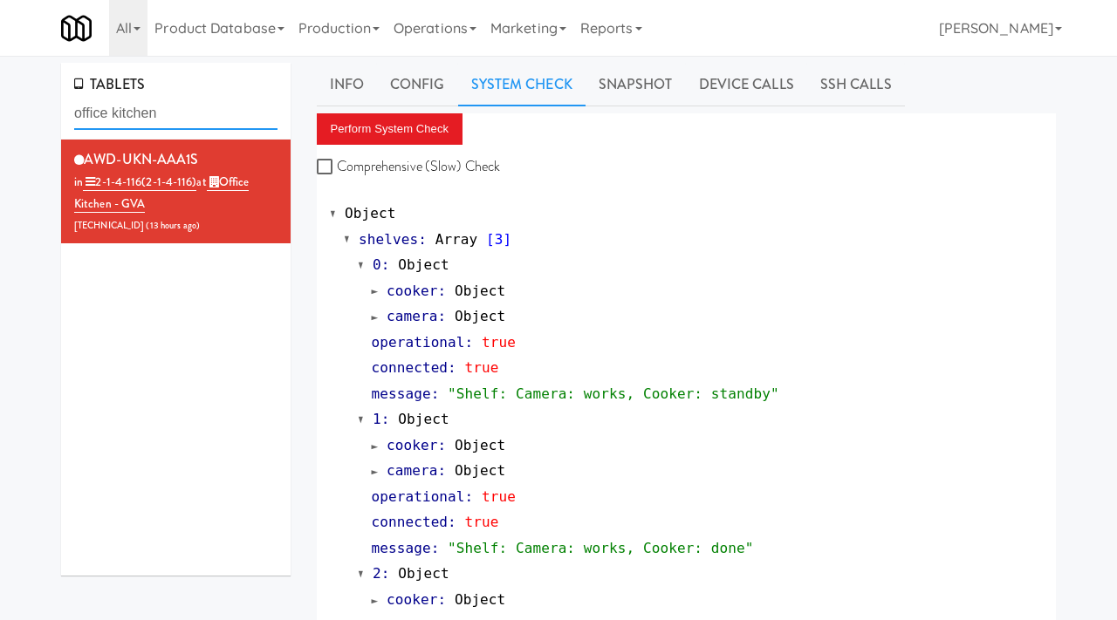
click at [172, 120] on input "office kitchen" at bounding box center [175, 114] width 203 height 32
drag, startPoint x: 0, startPoint y: 0, endPoint x: 37, endPoint y: 84, distance: 91.4
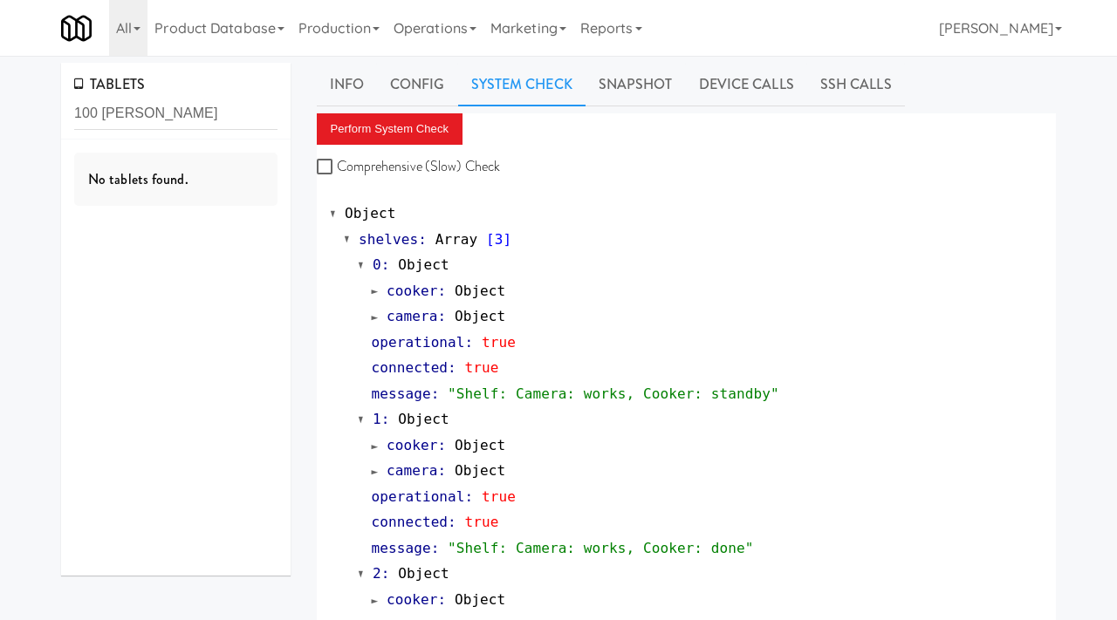
type input "100 [PERSON_NAME]"
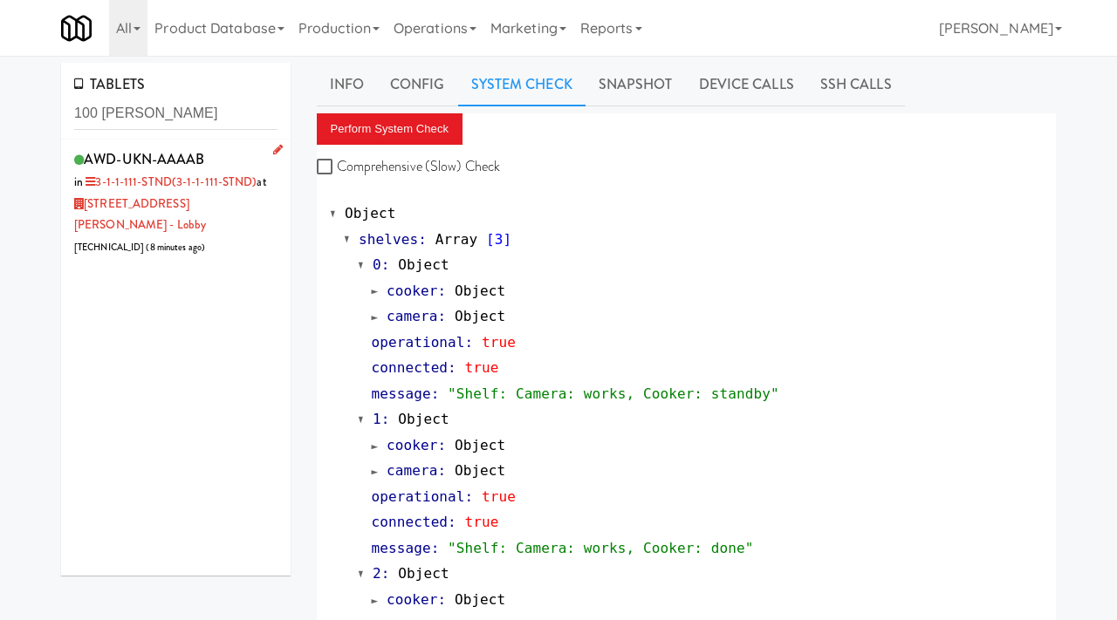
click at [233, 147] on div "AWD-UKN-AAAAB in 3-1-1-111-STND (3-1-1-111-STND) at [STREET_ADDRESS][PERSON_NAM…" at bounding box center [175, 203] width 203 height 112
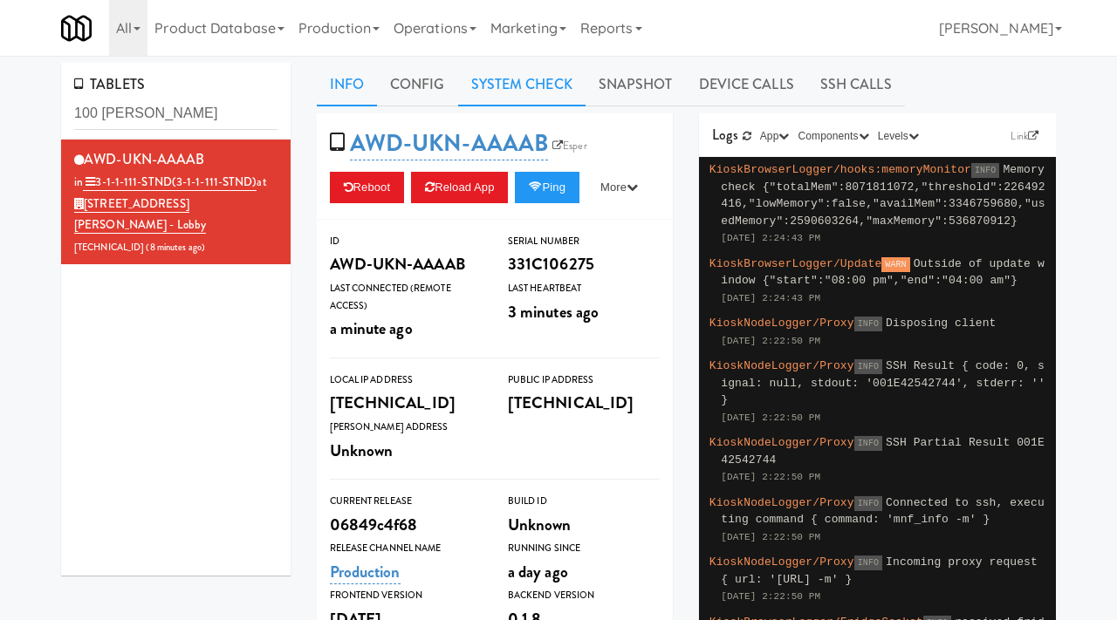
click at [530, 85] on link "System Check" at bounding box center [521, 85] width 127 height 44
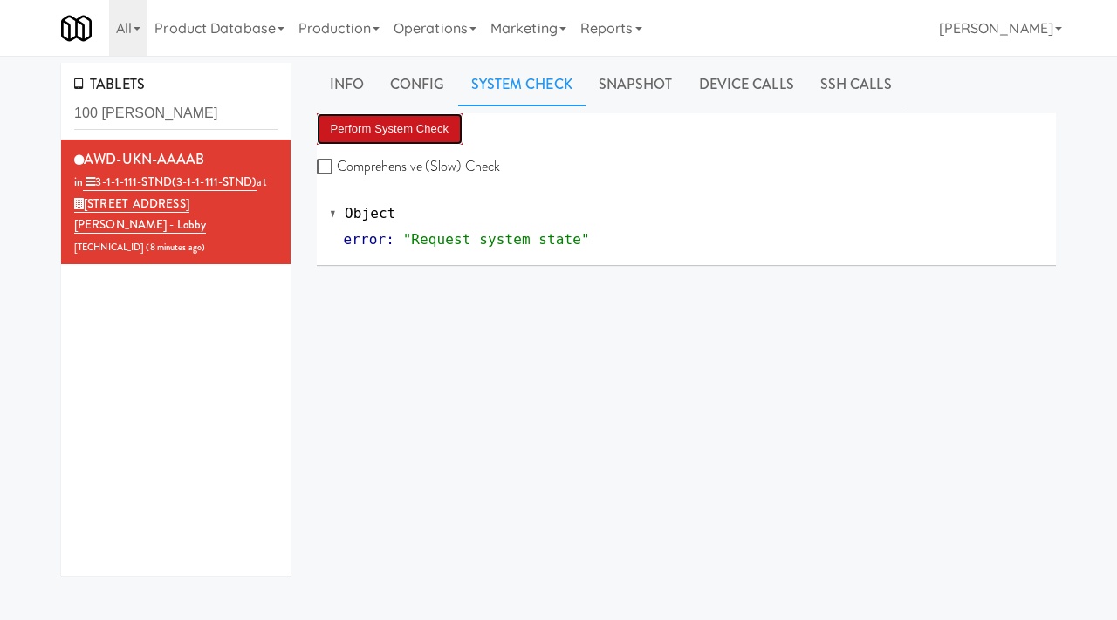
click at [424, 129] on button "Perform System Check" at bounding box center [390, 128] width 147 height 31
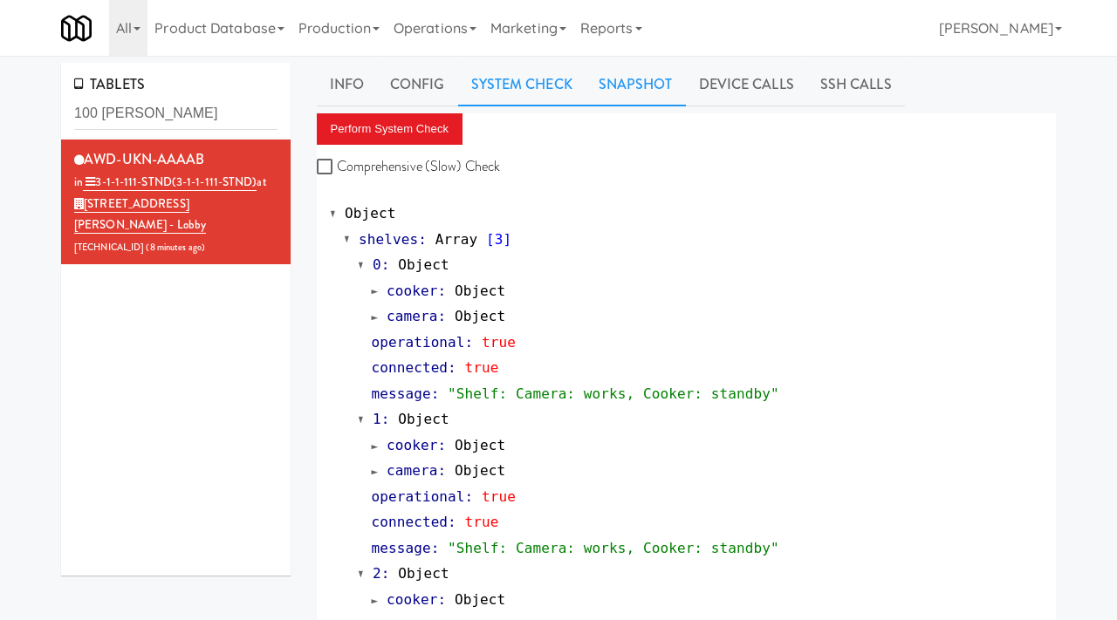
click at [615, 86] on link "Snapshot" at bounding box center [635, 85] width 100 height 44
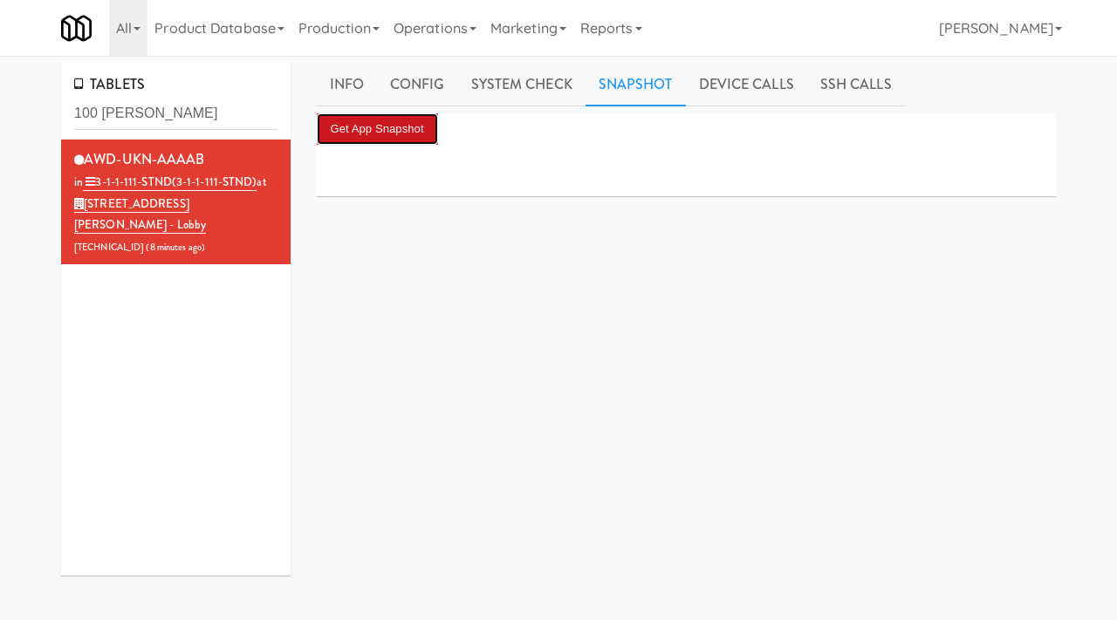
click at [385, 129] on button "Get App Snapshot" at bounding box center [377, 128] width 121 height 31
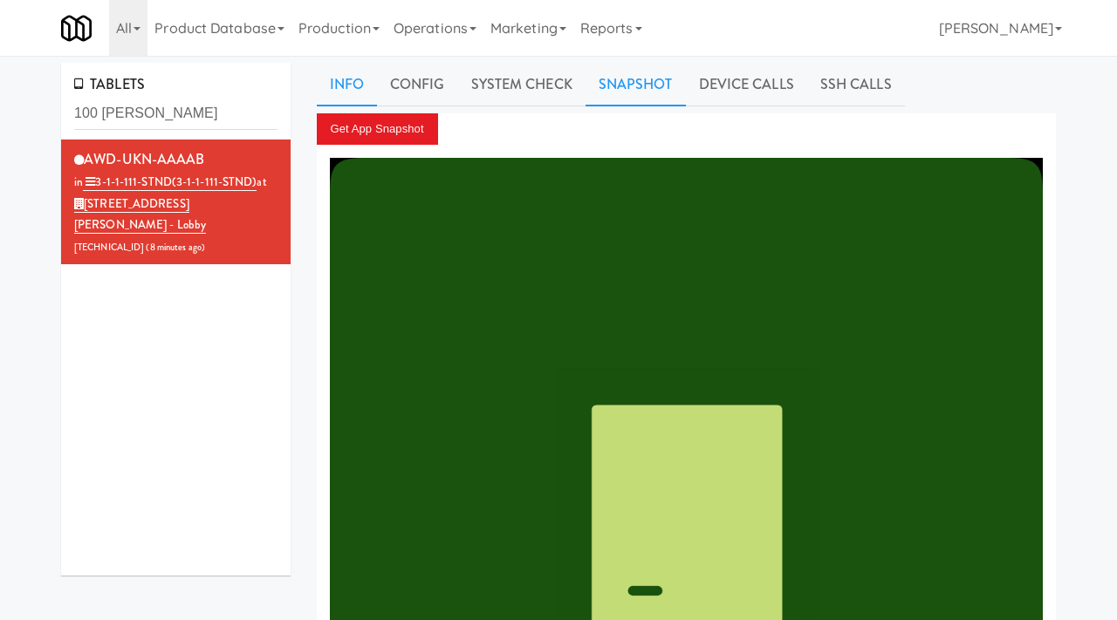
click at [351, 77] on link "Info" at bounding box center [347, 85] width 60 height 44
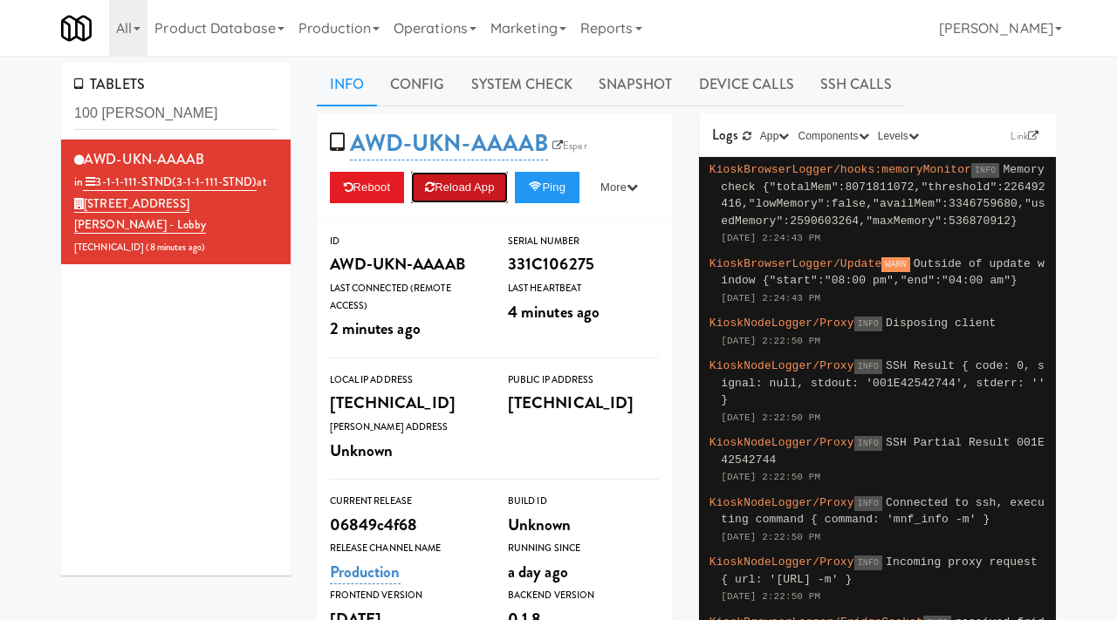
click at [478, 189] on button "Reload App" at bounding box center [459, 187] width 97 height 31
click at [502, 90] on link "System Check" at bounding box center [521, 85] width 127 height 44
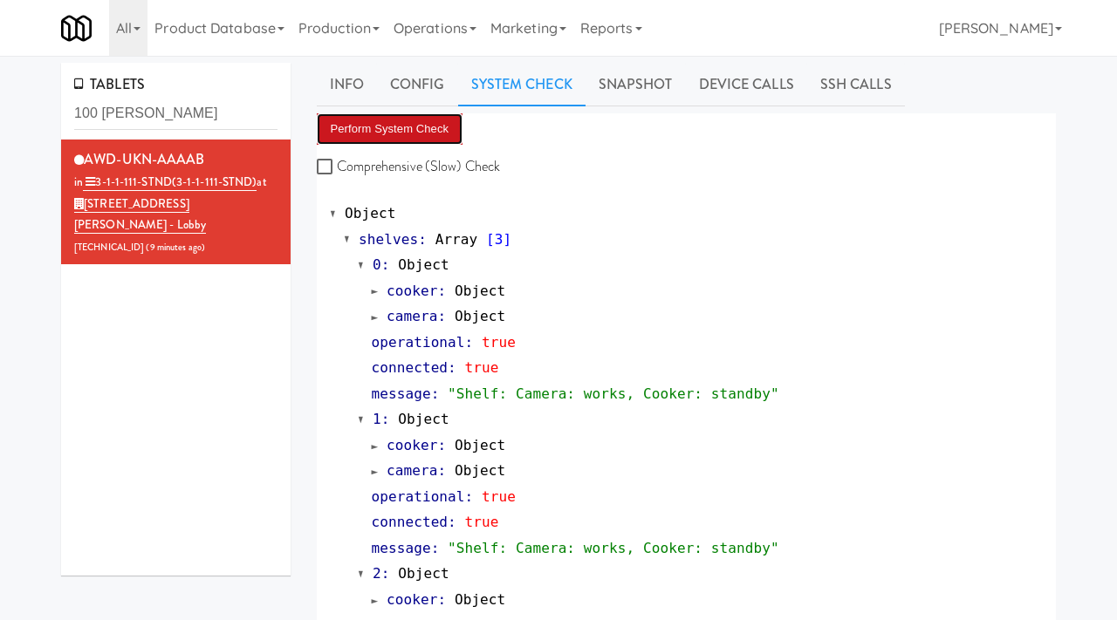
click at [381, 125] on button "Perform System Check" at bounding box center [390, 128] width 147 height 31
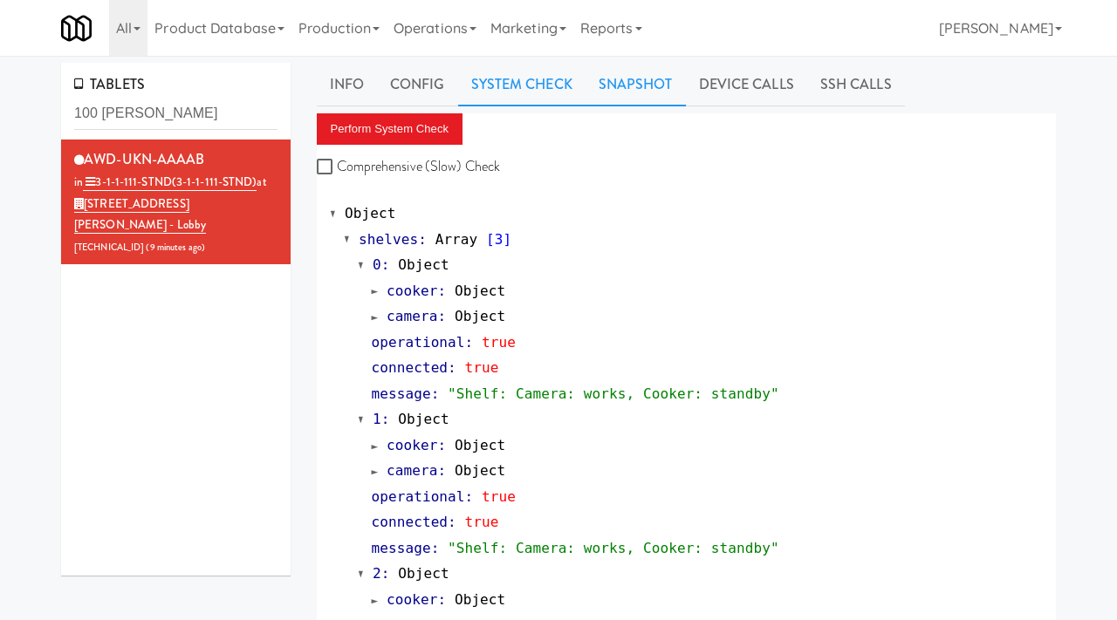
click at [652, 81] on link "Snapshot" at bounding box center [635, 85] width 100 height 44
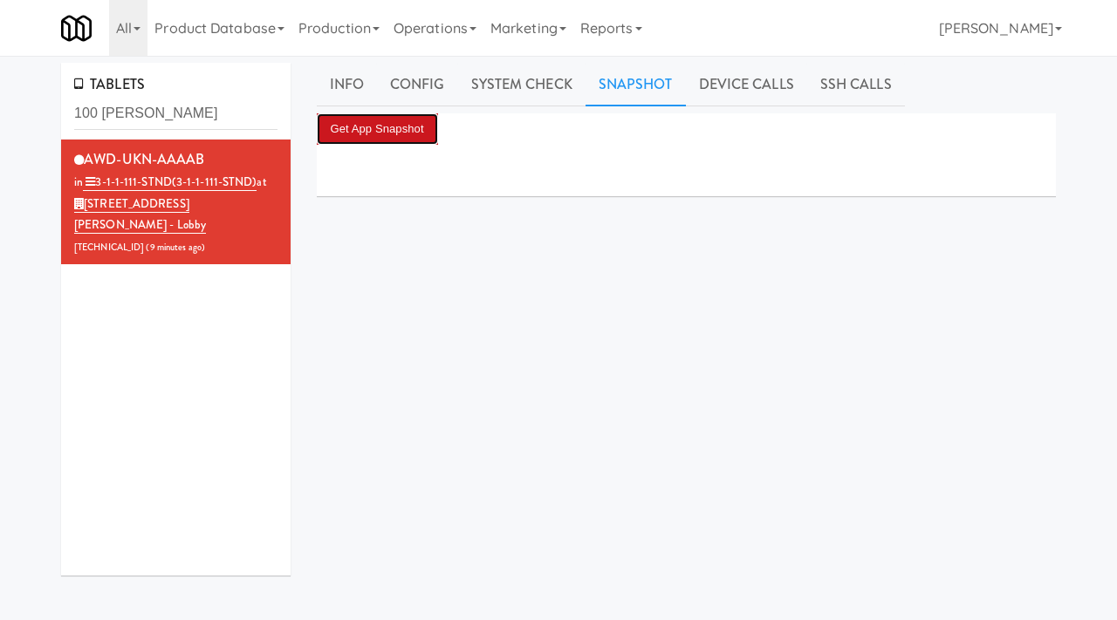
click at [391, 129] on button "Get App Snapshot" at bounding box center [377, 128] width 121 height 31
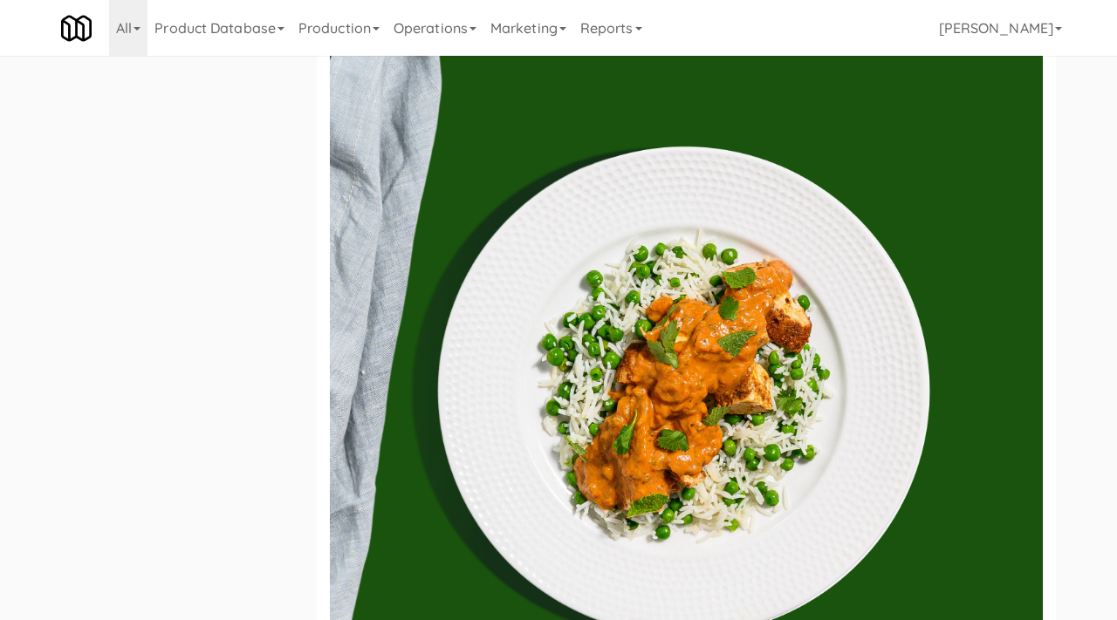
scroll to position [831, 0]
